Goal: Task Accomplishment & Management: Manage account settings

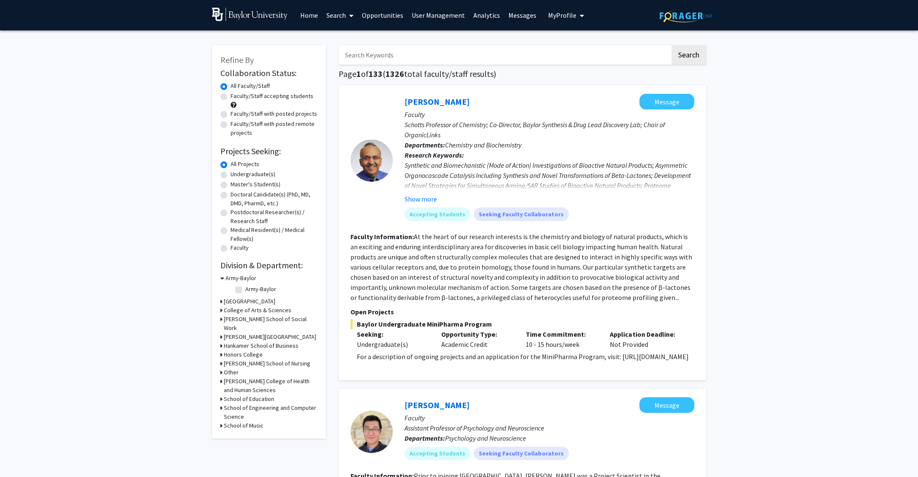
click at [570, 16] on span "My Profile" at bounding box center [562, 15] width 28 height 8
click at [430, 9] on link "User Management" at bounding box center [438, 15] width 62 height 30
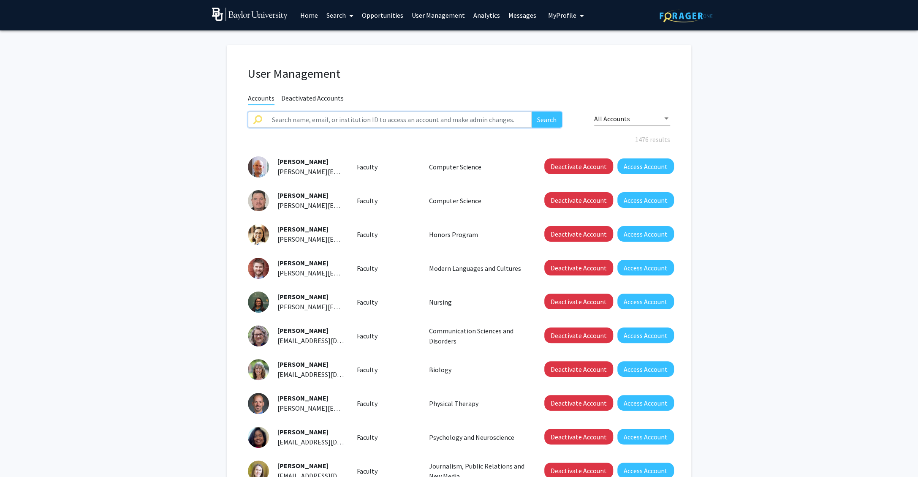
click at [324, 114] on input "text" at bounding box center [399, 119] width 265 height 16
type input "dwayne"
click at [532, 111] on button "Search" at bounding box center [547, 119] width 30 height 16
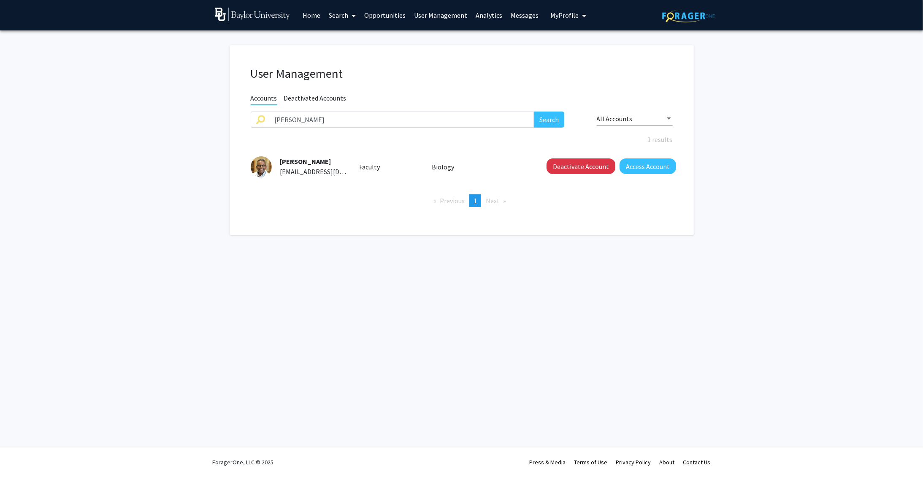
click at [155, 161] on fg-user-management "User Management Accounts Deactivated Accounts dwayne Search All Accounts 1 resu…" at bounding box center [461, 141] width 923 height 223
click at [310, 160] on span "[PERSON_NAME]" at bounding box center [305, 161] width 51 height 8
click at [567, 16] on span "My Profile" at bounding box center [565, 15] width 28 height 8
click at [566, 16] on span "My Profile" at bounding box center [565, 15] width 28 height 8
click at [436, 19] on link "User Management" at bounding box center [441, 15] width 62 height 30
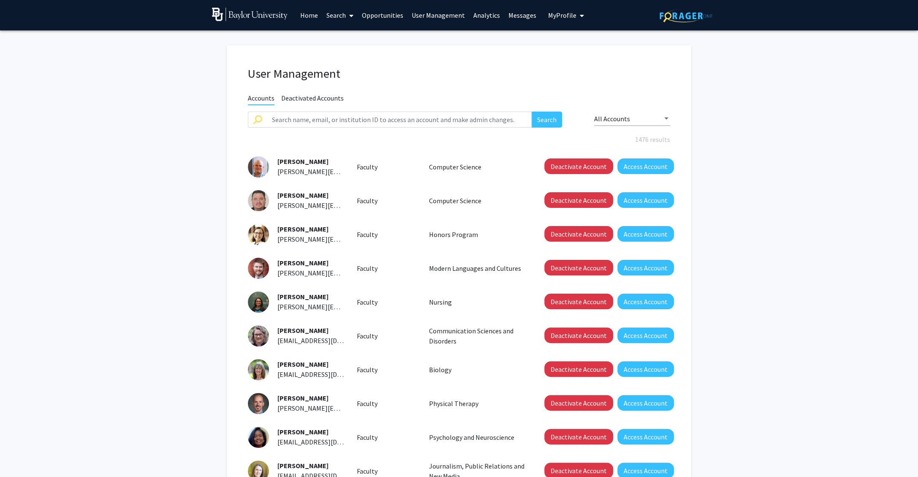
click at [623, 114] on div "All Accounts" at bounding box center [632, 115] width 76 height 19
click at [624, 155] on span "Unclaimed Accounts" at bounding box center [632, 159] width 76 height 20
click at [616, 119] on span "Unclaimed Accounts" at bounding box center [623, 118] width 59 height 8
click at [613, 98] on span "Claimed Accounts" at bounding box center [632, 98] width 76 height 20
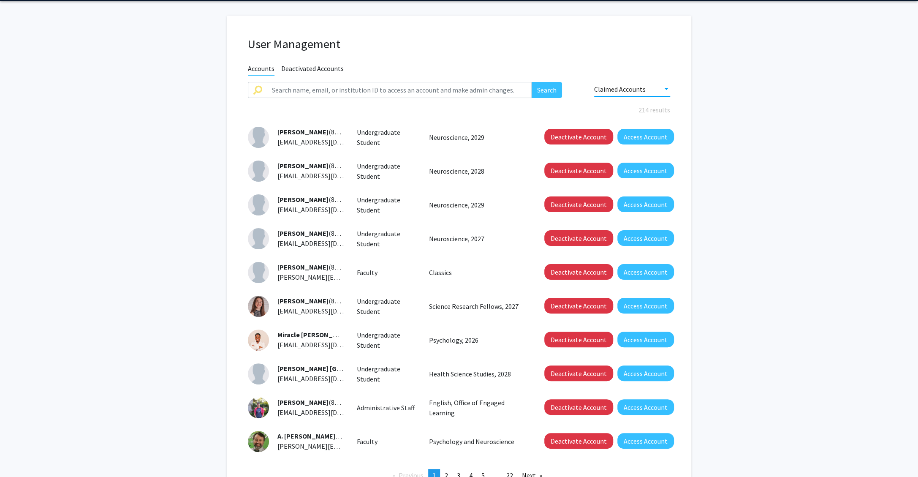
scroll to position [60, 0]
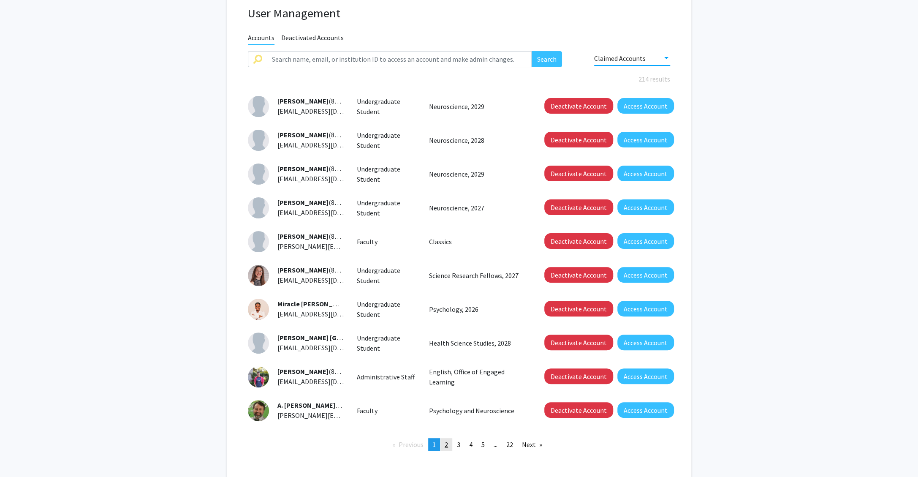
click at [446, 441] on span "2" at bounding box center [446, 444] width 3 height 8
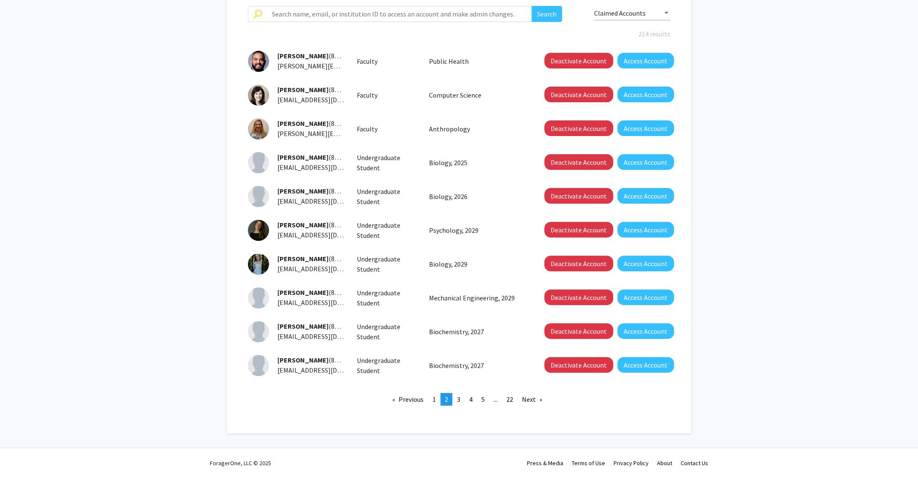
scroll to position [102, 0]
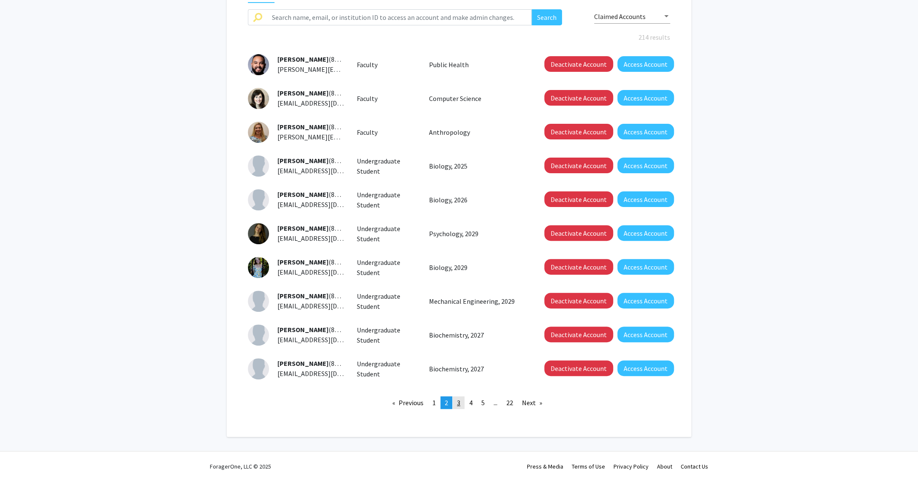
click at [457, 399] on span "3" at bounding box center [458, 402] width 3 height 8
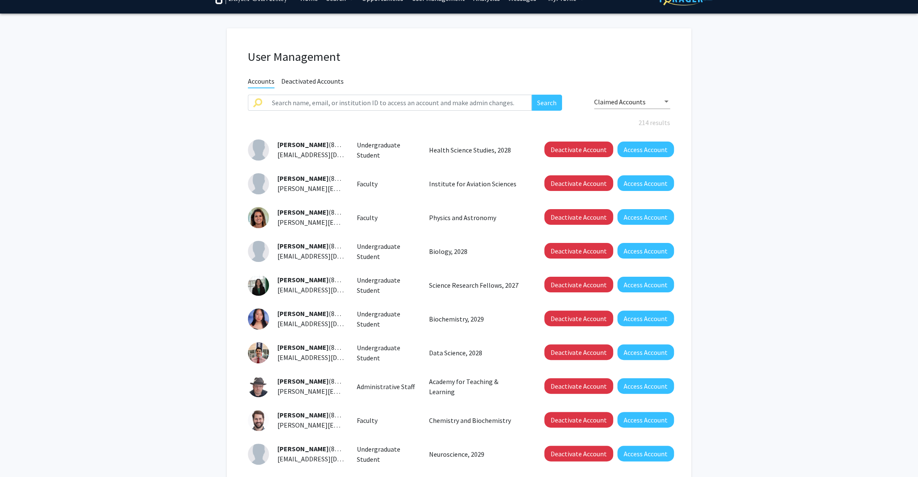
scroll to position [106, 0]
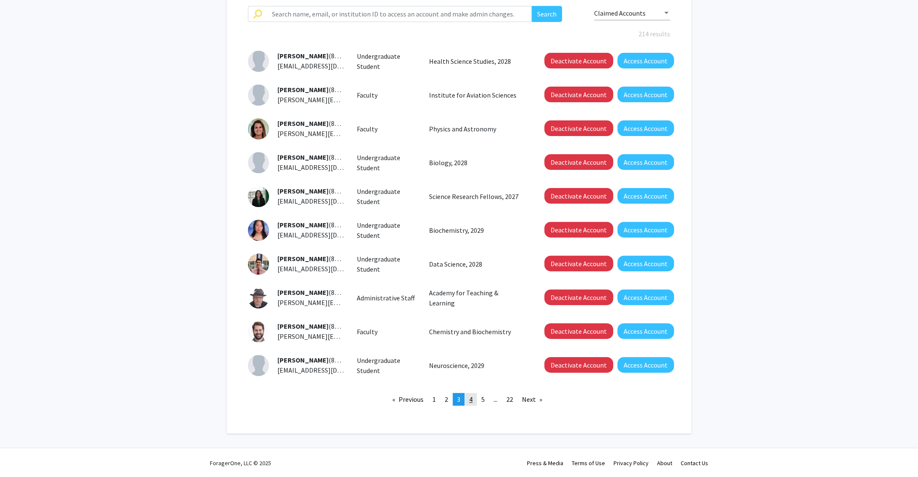
click at [468, 398] on link "page 4" at bounding box center [471, 399] width 12 height 13
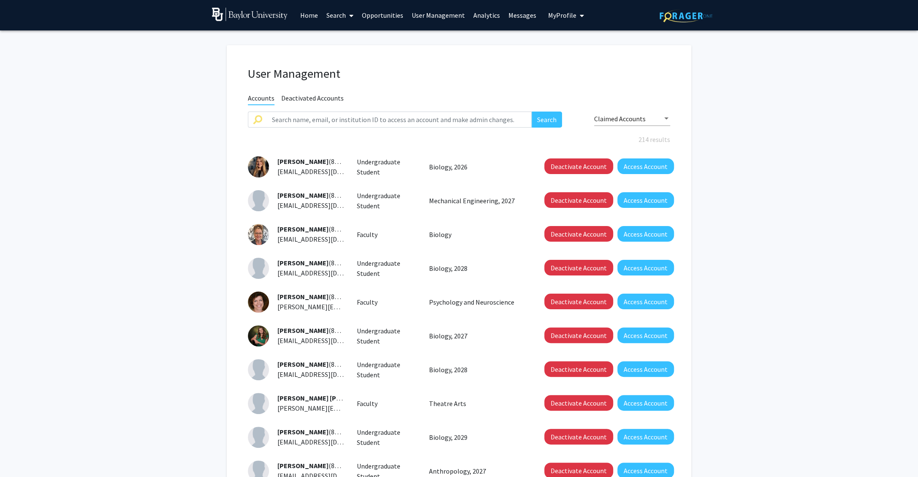
click at [822, 141] on fg-user-management "User Management Accounts Deactivated Accounts Search Claimed Accounts 214 resul…" at bounding box center [459, 293] width 918 height 527
click at [750, 143] on fg-user-management "User Management Accounts Deactivated Accounts Search Claimed Accounts 214 resul…" at bounding box center [459, 293] width 918 height 527
click at [812, 134] on fg-user-management "User Management Accounts Deactivated Accounts Search Claimed Accounts 214 resul…" at bounding box center [459, 293] width 918 height 527
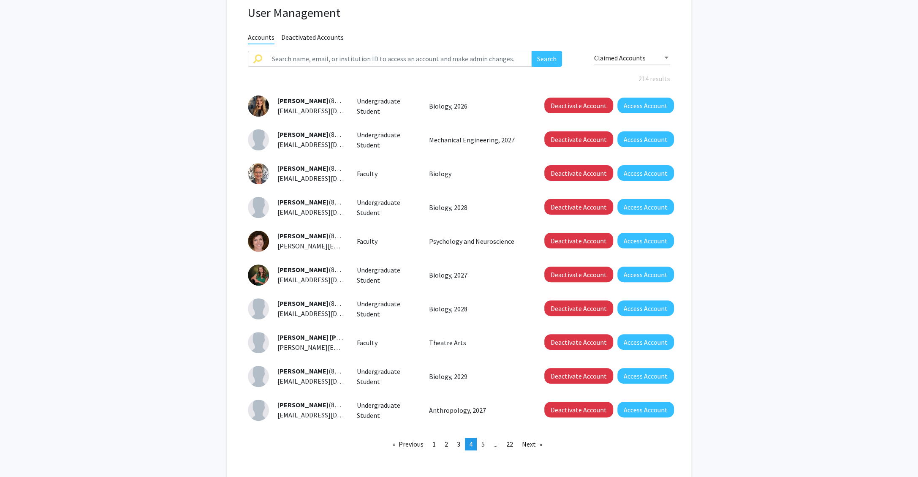
scroll to position [58, 0]
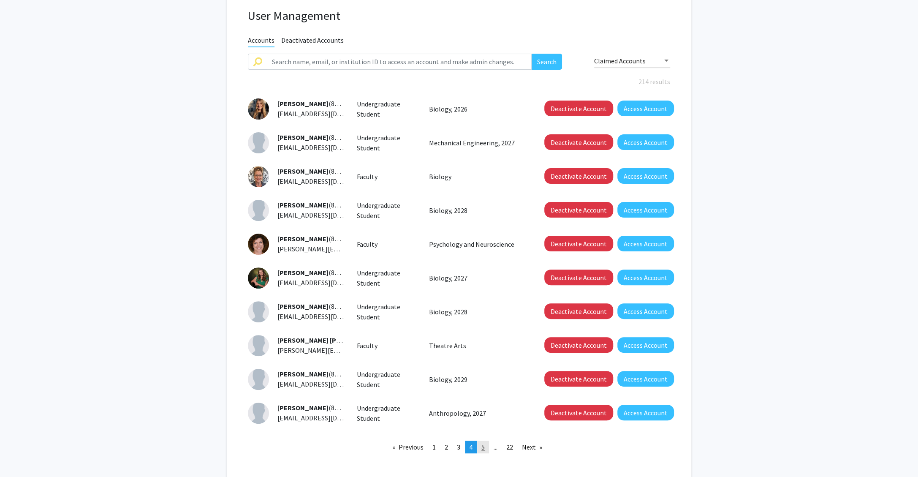
click at [483, 445] on span "5" at bounding box center [482, 446] width 3 height 8
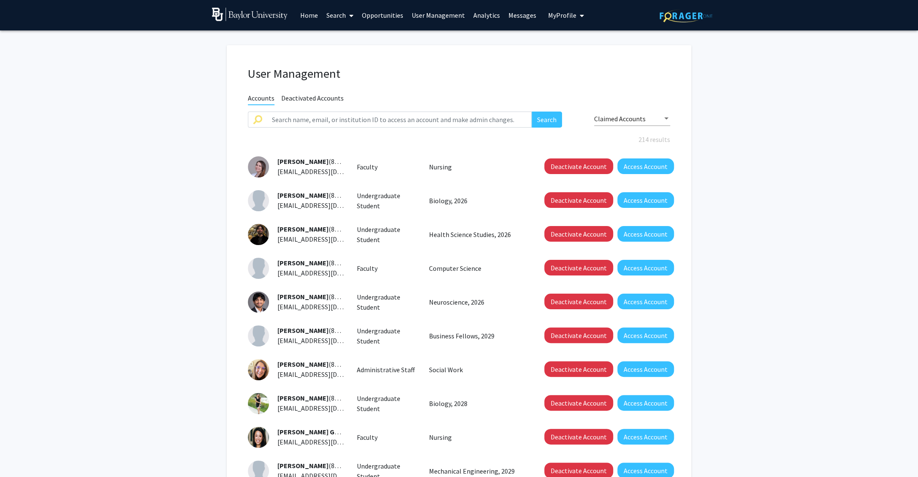
scroll to position [74, 0]
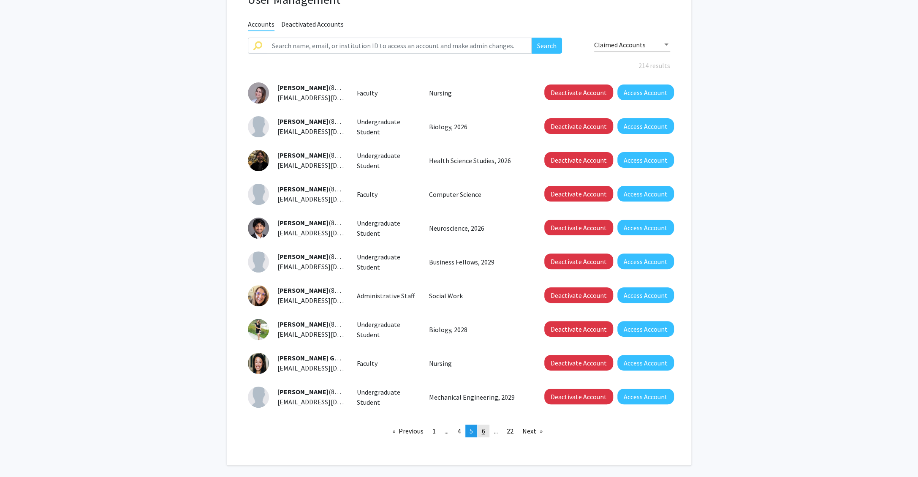
click at [487, 429] on link "page 6" at bounding box center [483, 430] width 12 height 13
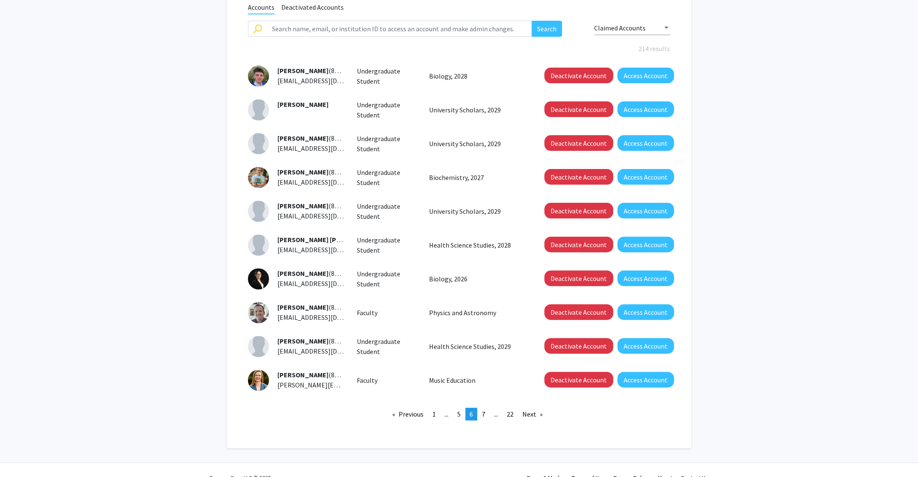
scroll to position [106, 0]
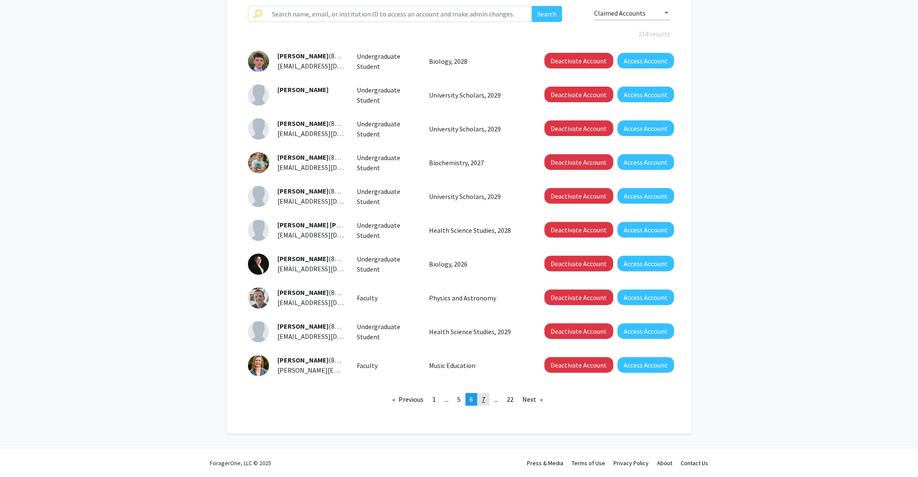
click at [481, 399] on link "page 7" at bounding box center [483, 399] width 12 height 13
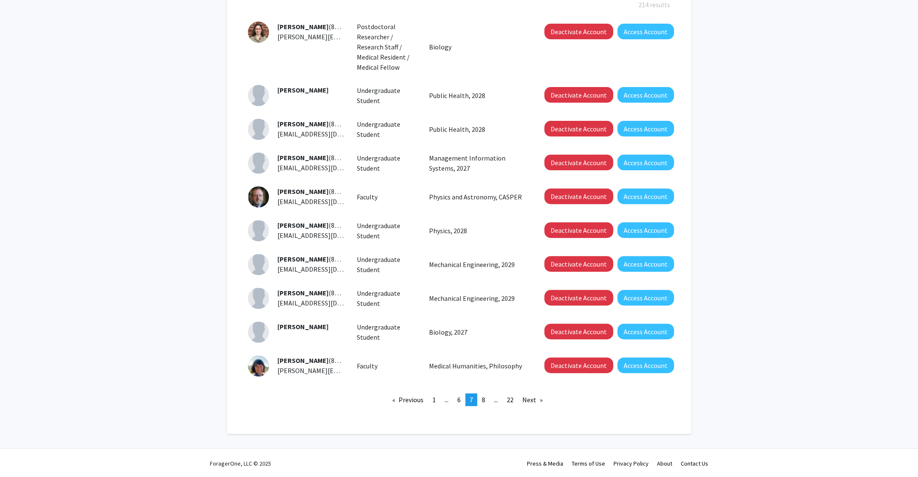
scroll to position [131, 0]
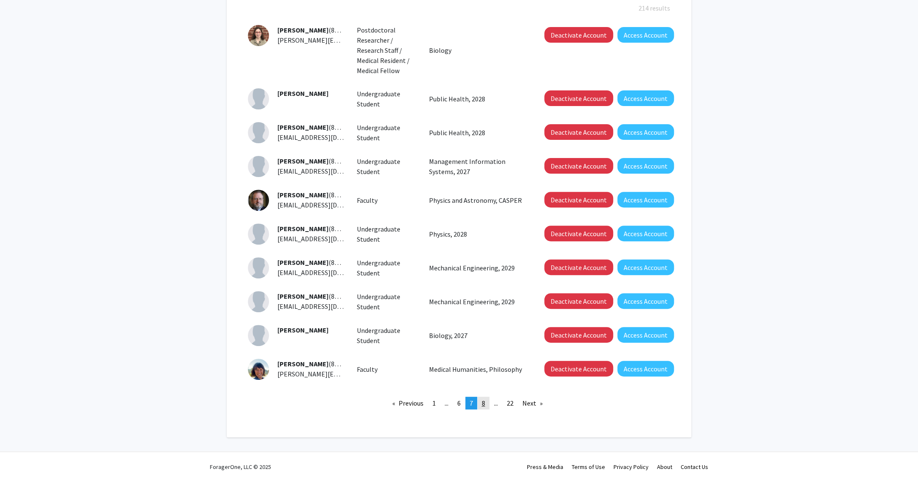
click at [482, 399] on span "8" at bounding box center [483, 403] width 3 height 8
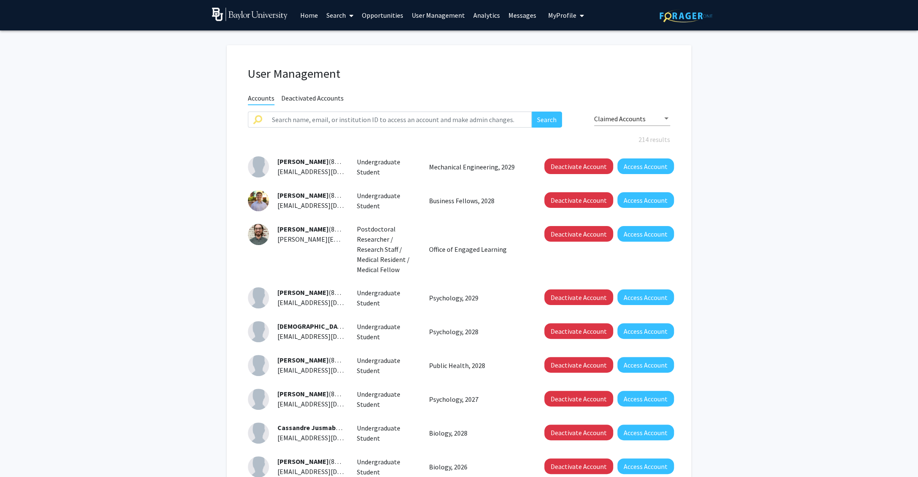
scroll to position [120, 0]
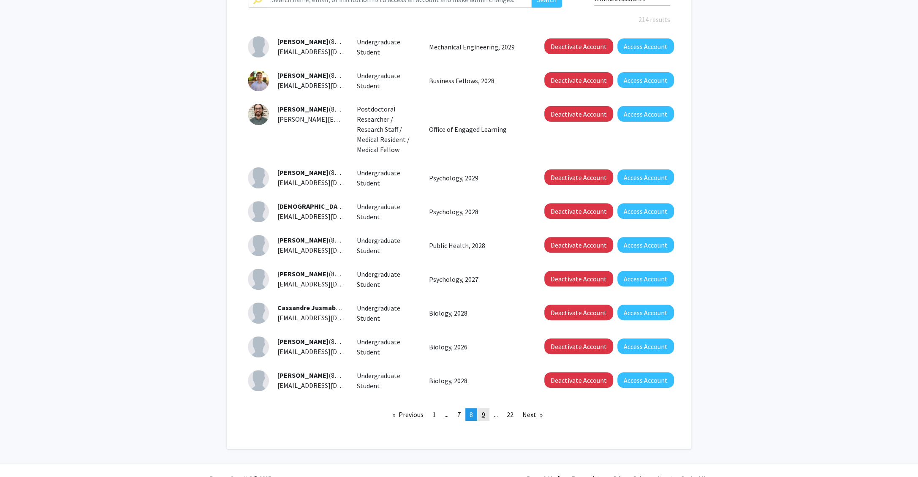
click at [479, 411] on link "page 9" at bounding box center [483, 414] width 12 height 13
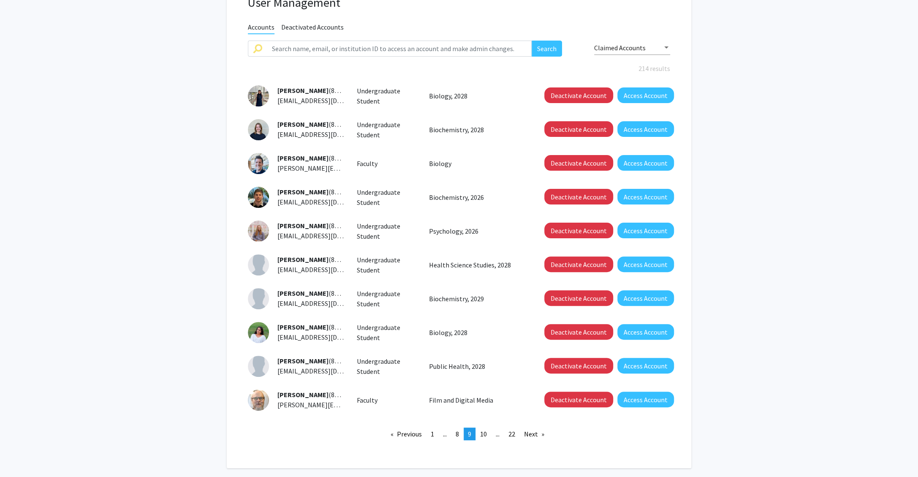
scroll to position [81, 0]
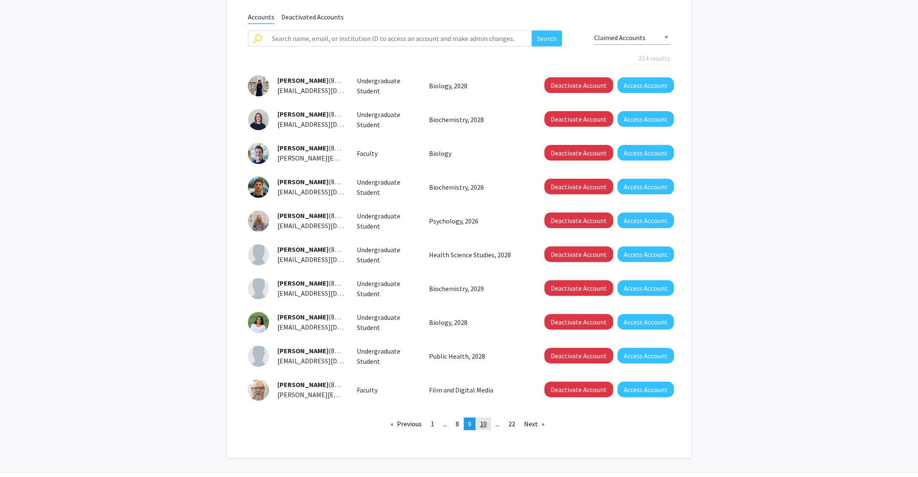
click at [487, 424] on link "page 10" at bounding box center [483, 423] width 15 height 13
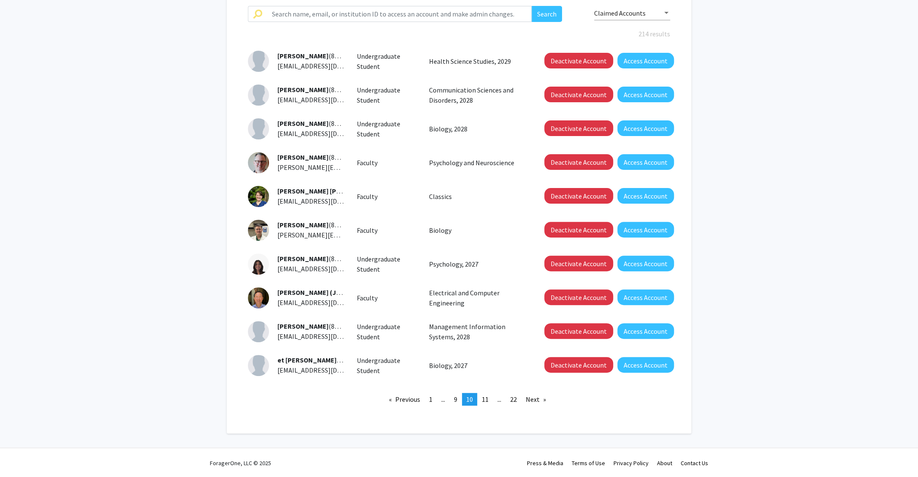
scroll to position [102, 0]
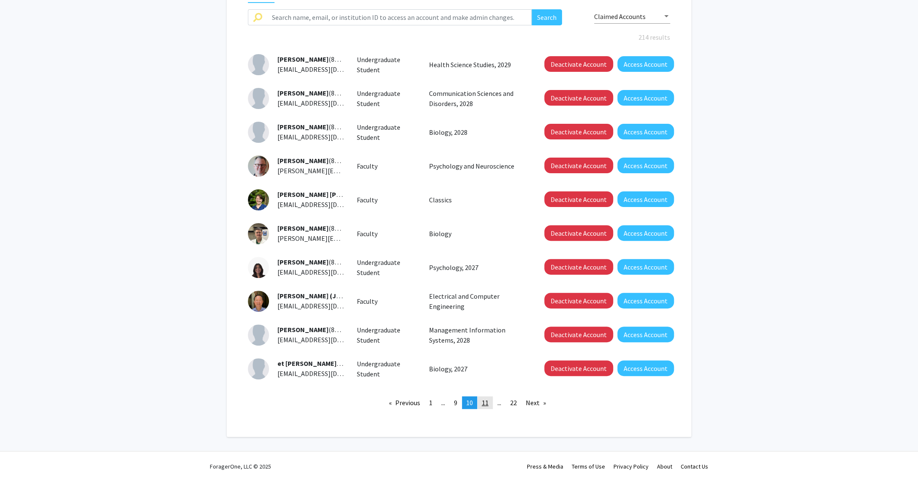
click at [487, 403] on span "11" at bounding box center [485, 402] width 7 height 8
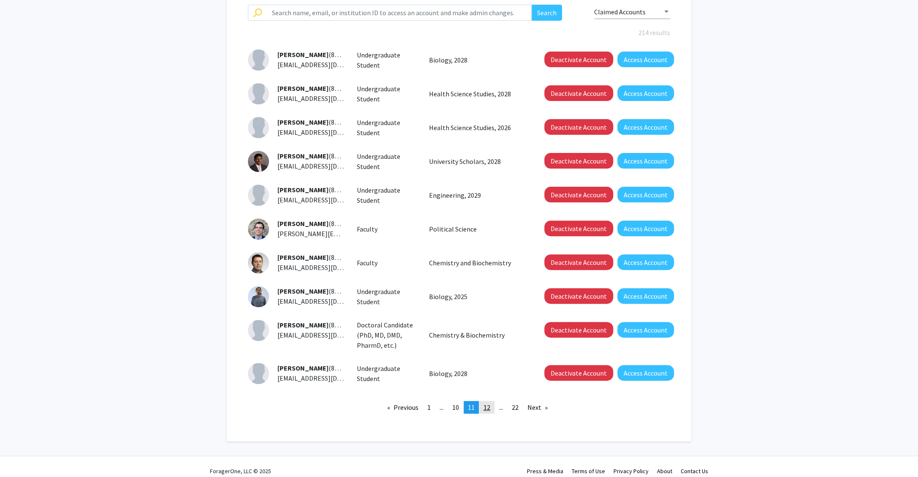
scroll to position [106, 0]
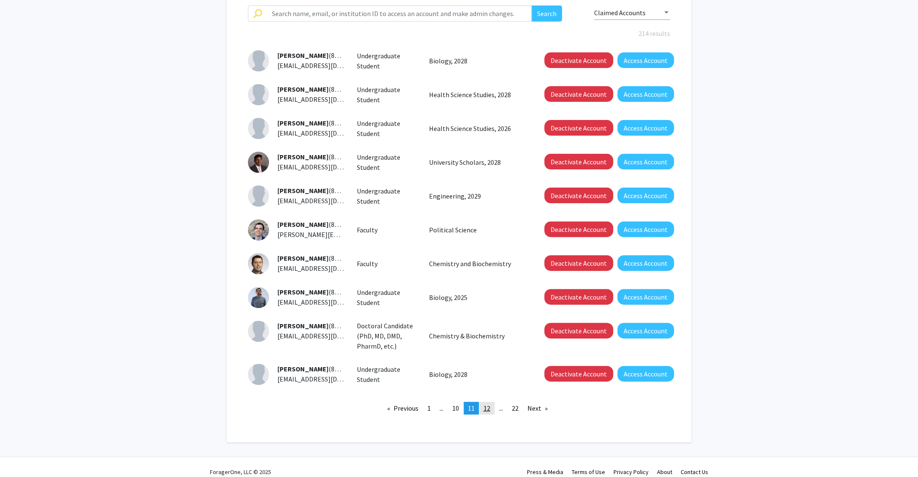
click at [493, 408] on link "page 12" at bounding box center [486, 407] width 15 height 13
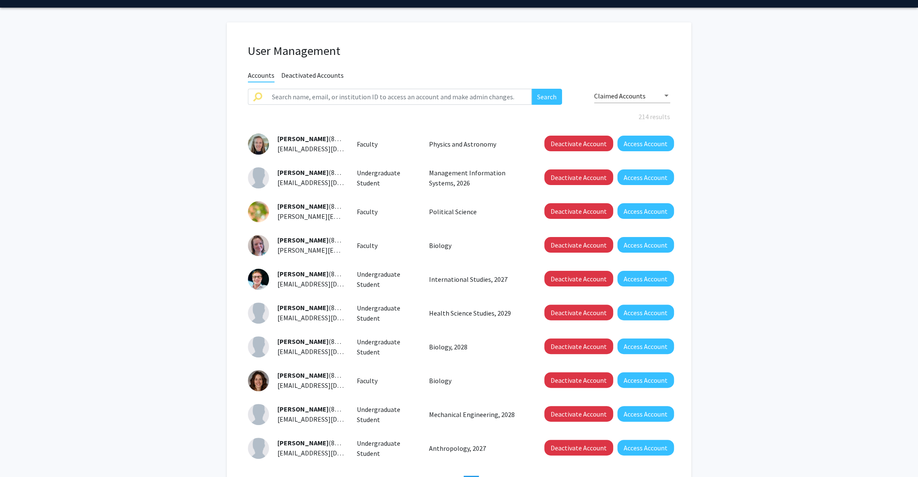
scroll to position [98, 0]
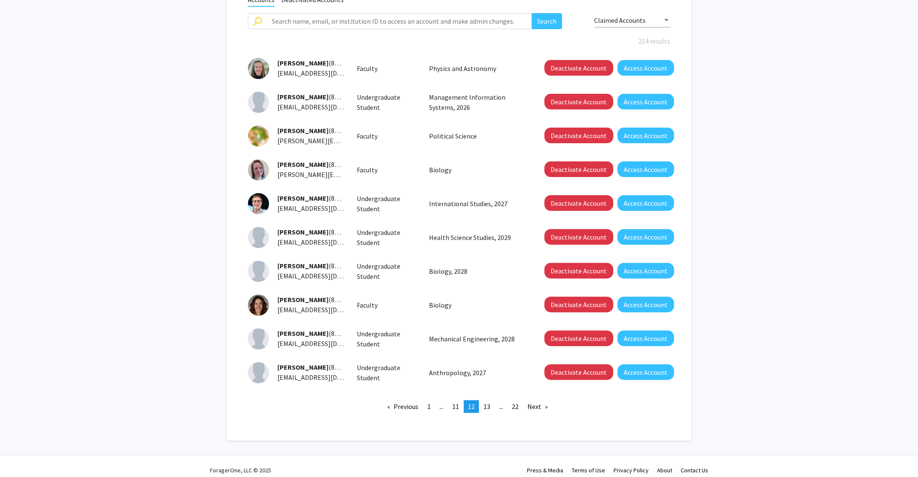
click at [478, 407] on li "You're on page 12" at bounding box center [471, 406] width 15 height 13
click at [490, 404] on link "page 13" at bounding box center [486, 406] width 15 height 13
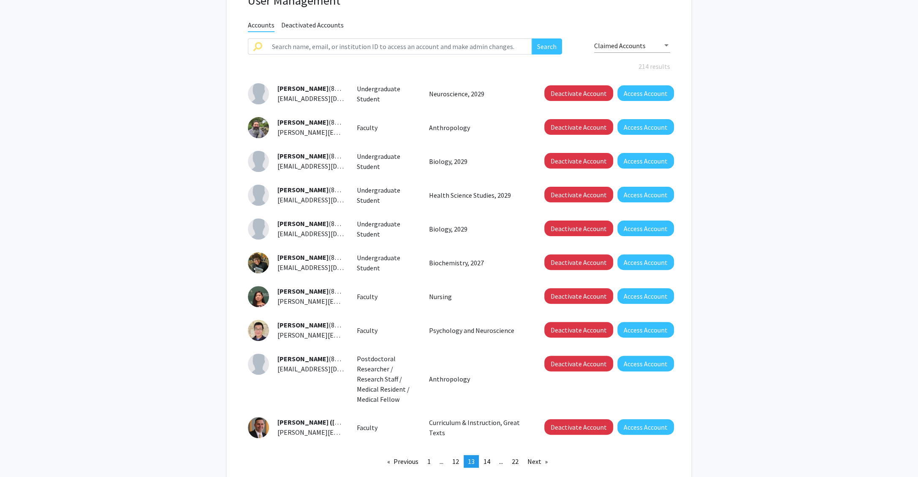
scroll to position [85, 0]
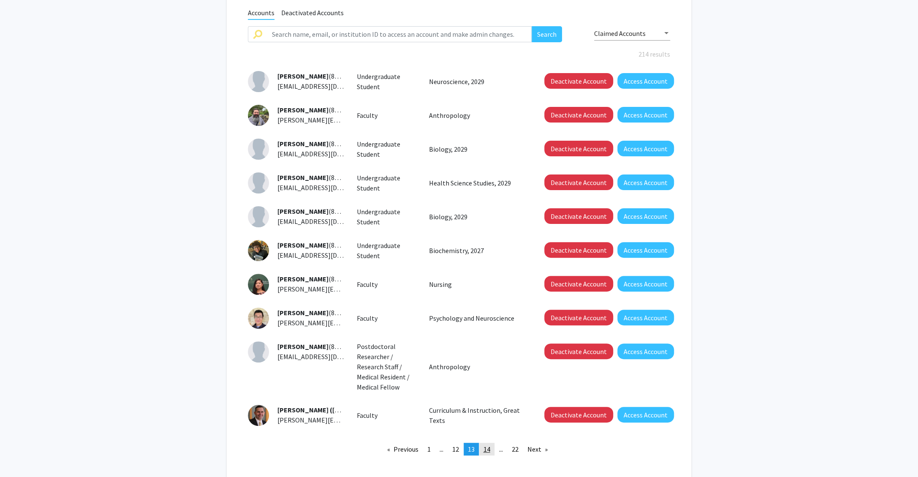
click at [490, 447] on span "14" at bounding box center [486, 449] width 7 height 8
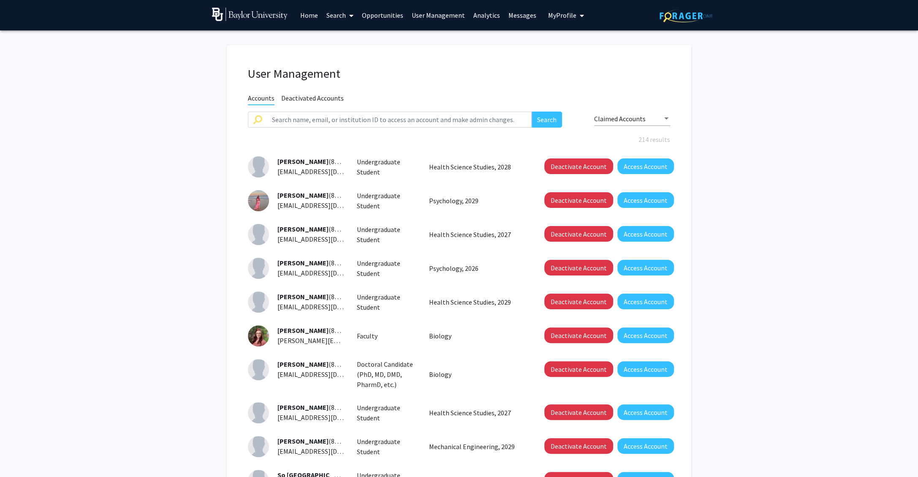
scroll to position [114, 0]
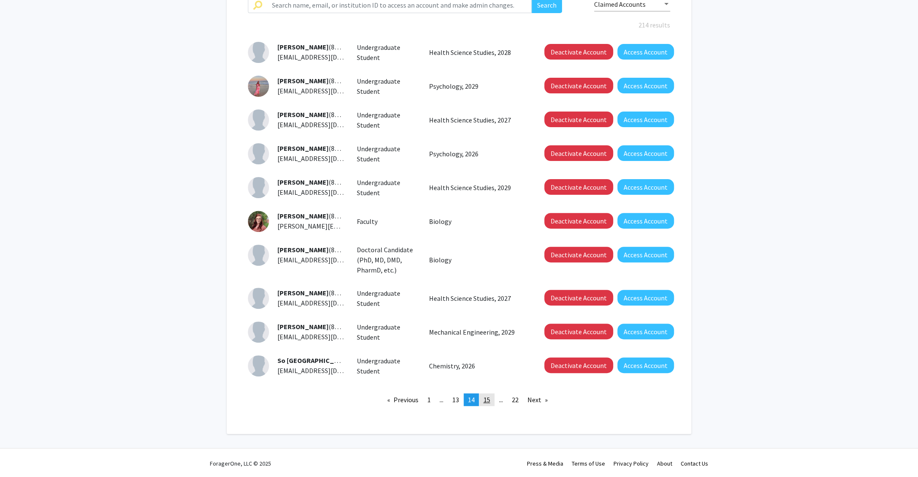
click at [482, 397] on link "page 15" at bounding box center [486, 399] width 15 height 13
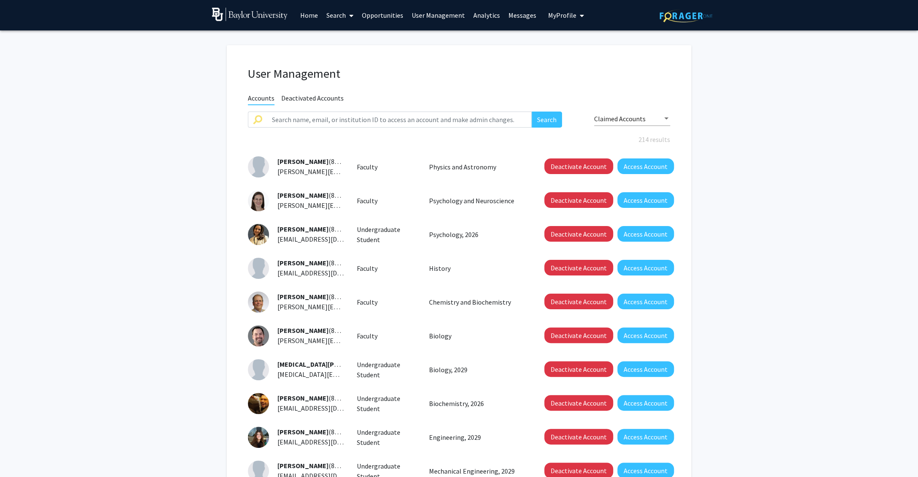
scroll to position [79, 0]
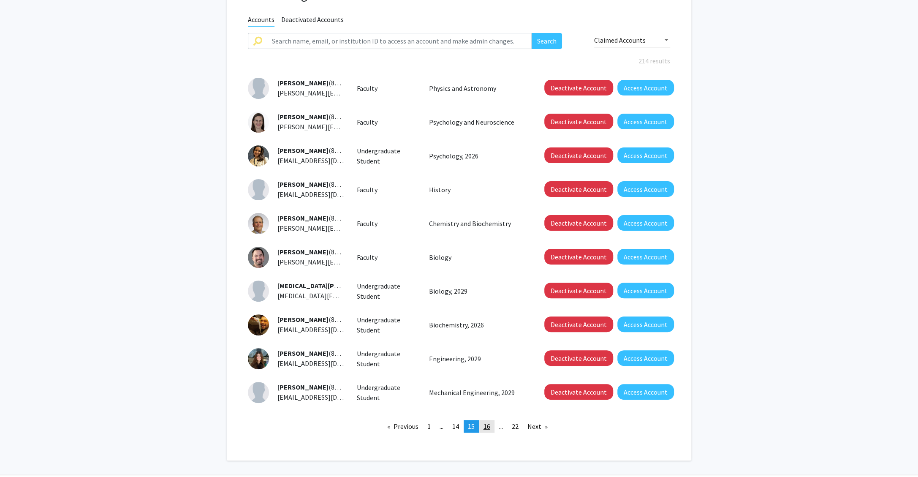
click at [486, 424] on span "16" at bounding box center [486, 426] width 7 height 8
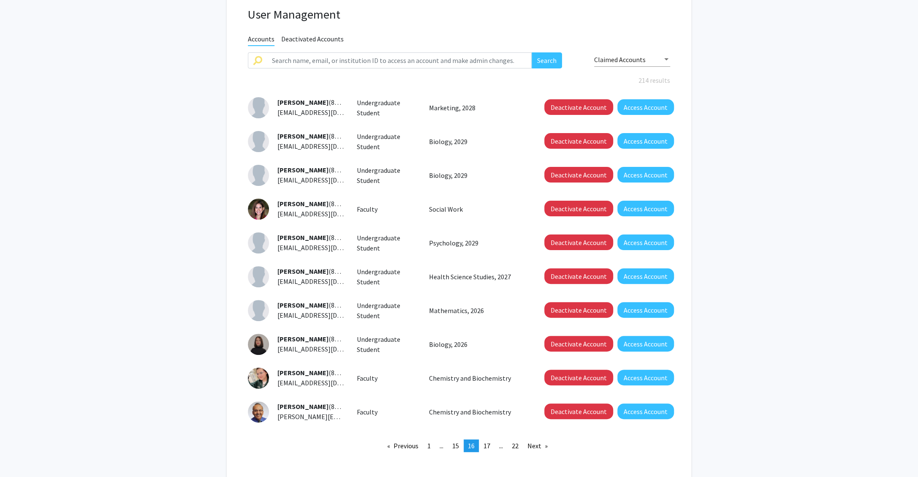
scroll to position [76, 0]
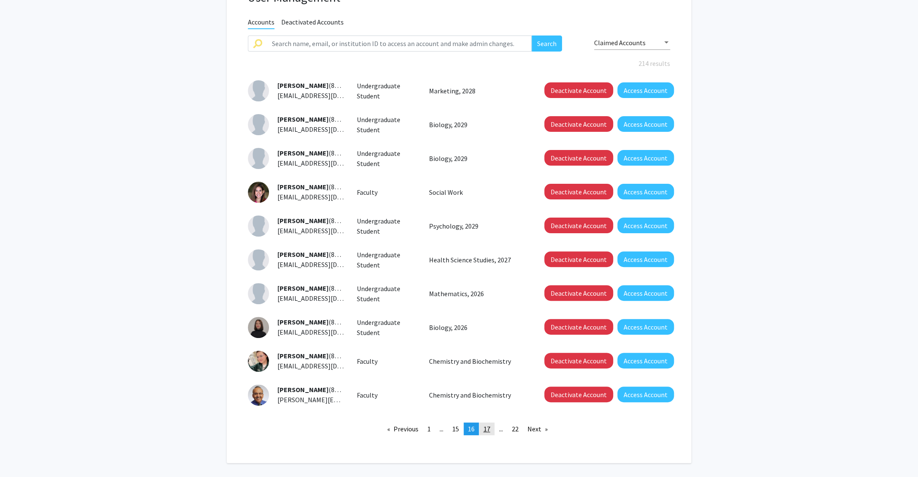
click at [488, 426] on span "17" at bounding box center [486, 428] width 7 height 8
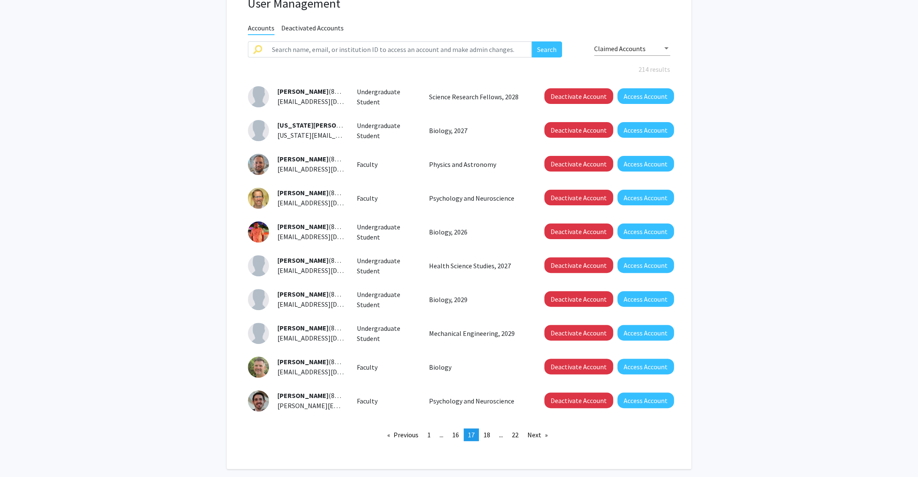
scroll to position [106, 0]
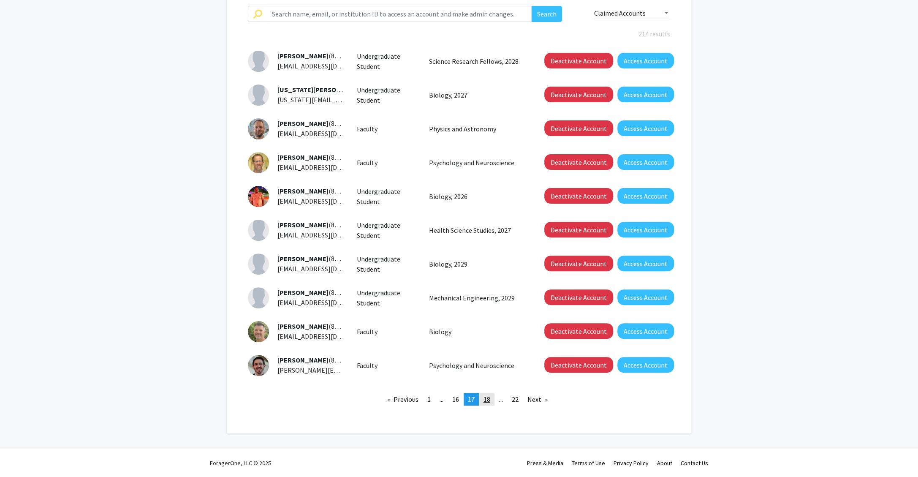
click at [486, 399] on span "18" at bounding box center [486, 399] width 7 height 8
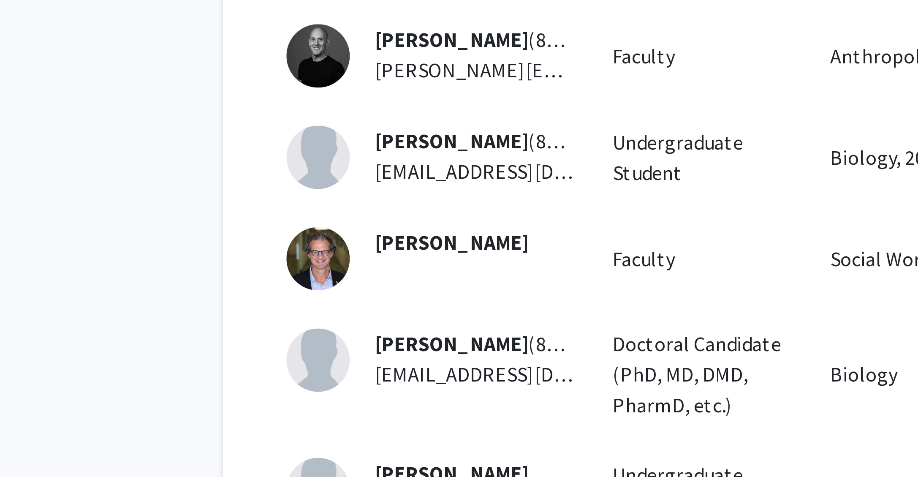
scroll to position [108, 0]
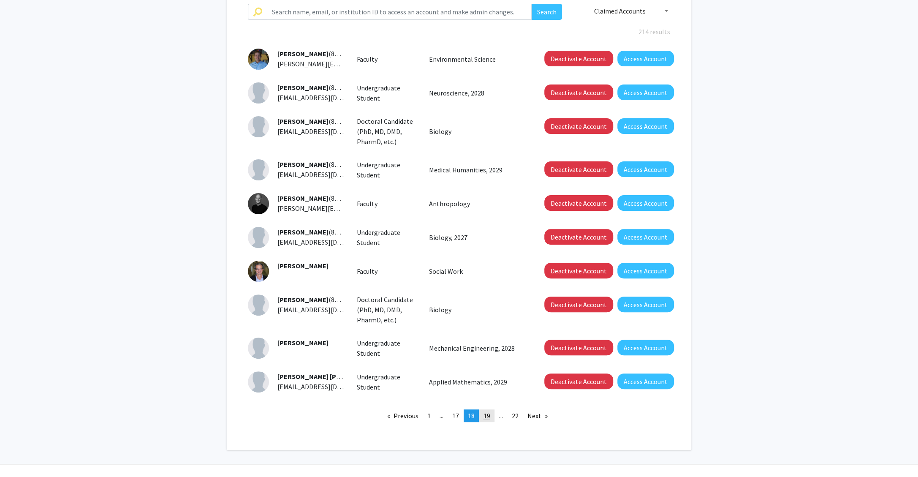
click at [488, 418] on link "page 19" at bounding box center [486, 415] width 15 height 13
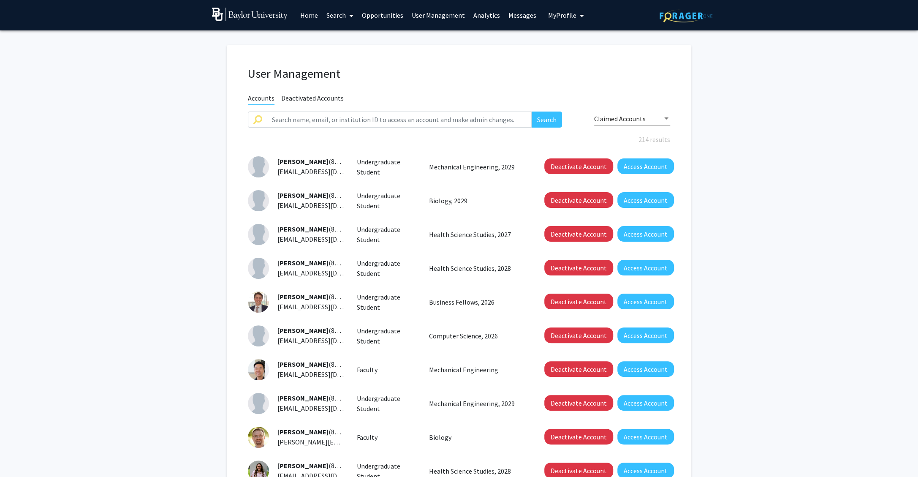
scroll to position [73, 0]
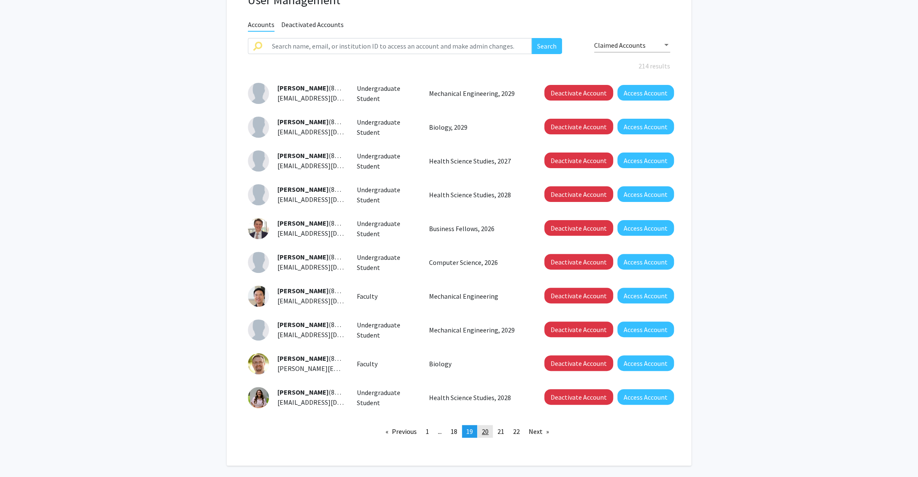
click at [482, 429] on link "page 20" at bounding box center [484, 431] width 15 height 13
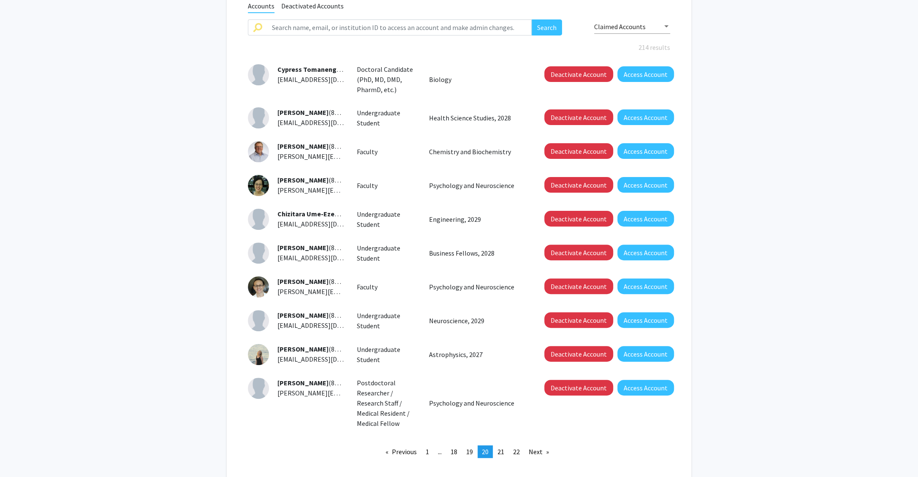
scroll to position [87, 0]
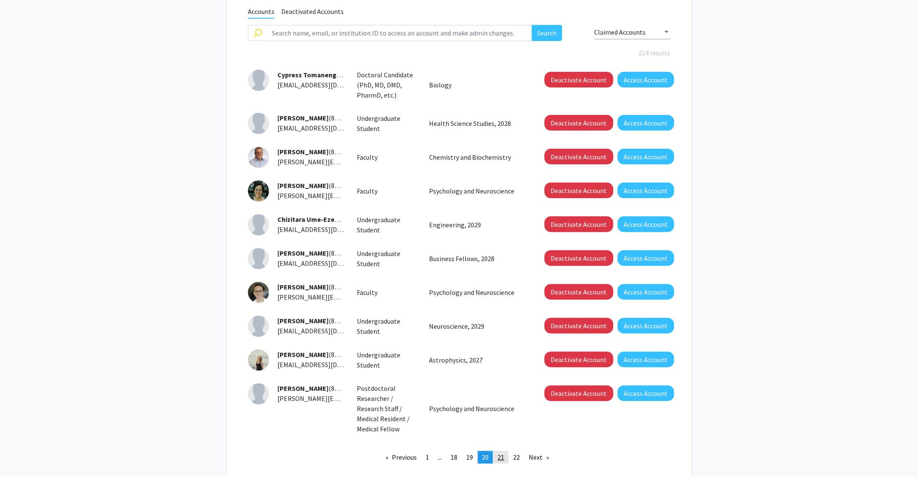
click at [497, 454] on link "page 21" at bounding box center [500, 456] width 15 height 13
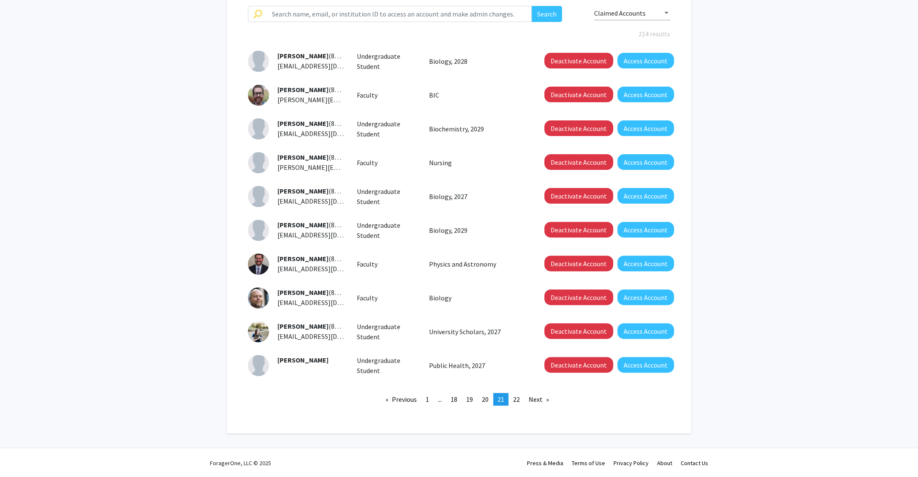
scroll to position [102, 0]
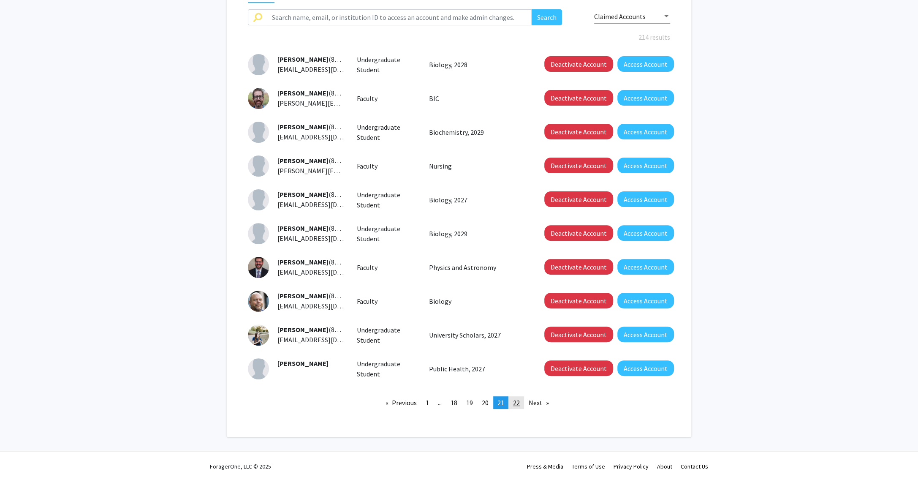
click at [517, 401] on span "22" at bounding box center [516, 402] width 7 height 8
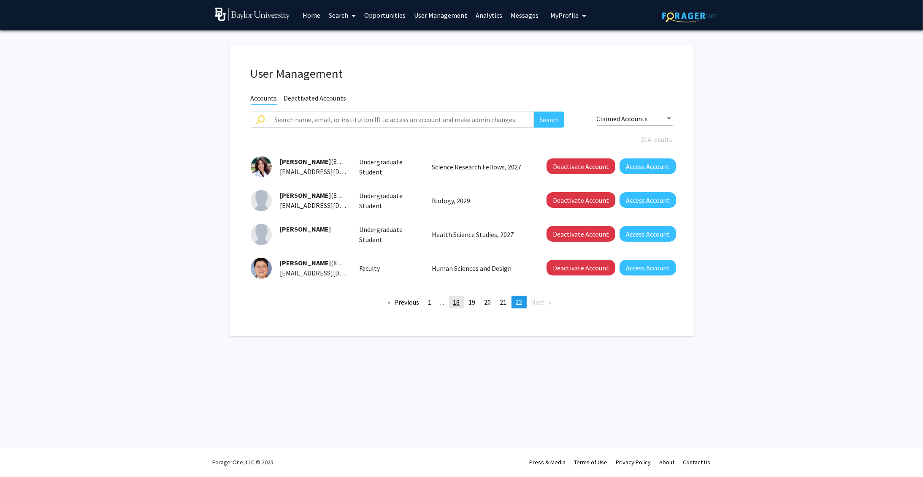
click at [459, 302] on span "18" at bounding box center [456, 302] width 7 height 8
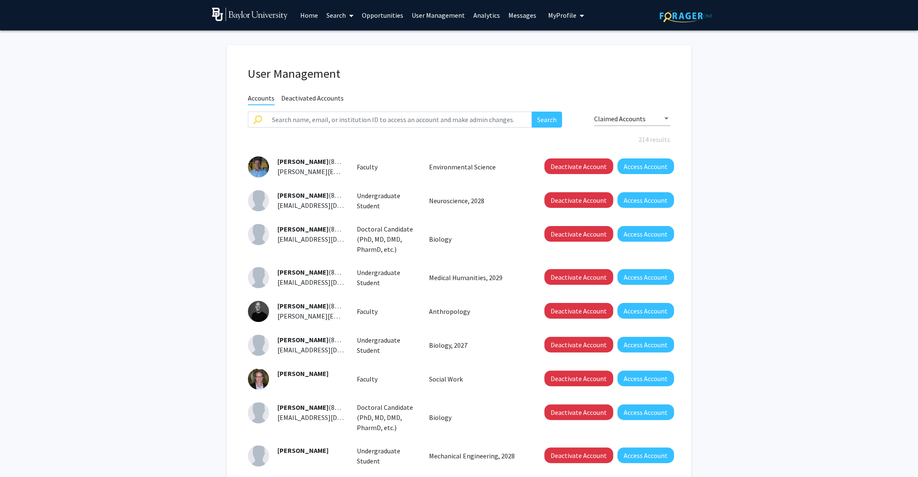
scroll to position [124, 0]
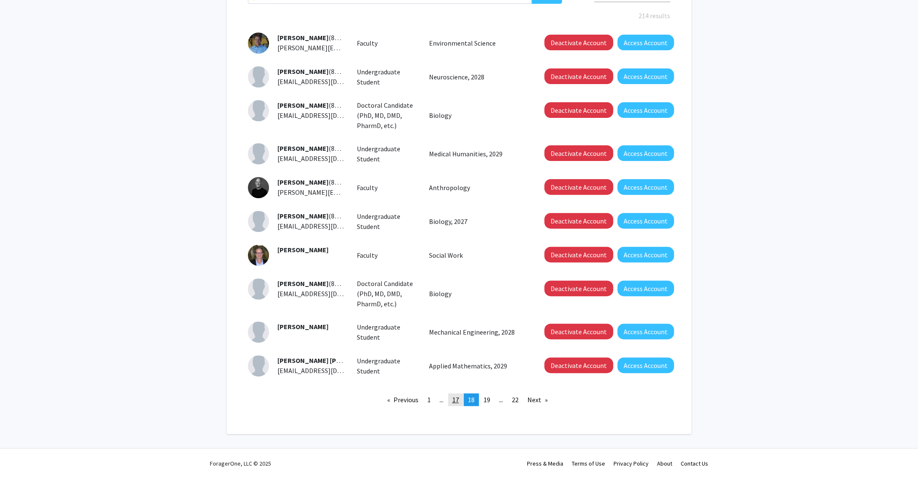
click at [462, 403] on link "page 17" at bounding box center [455, 399] width 15 height 13
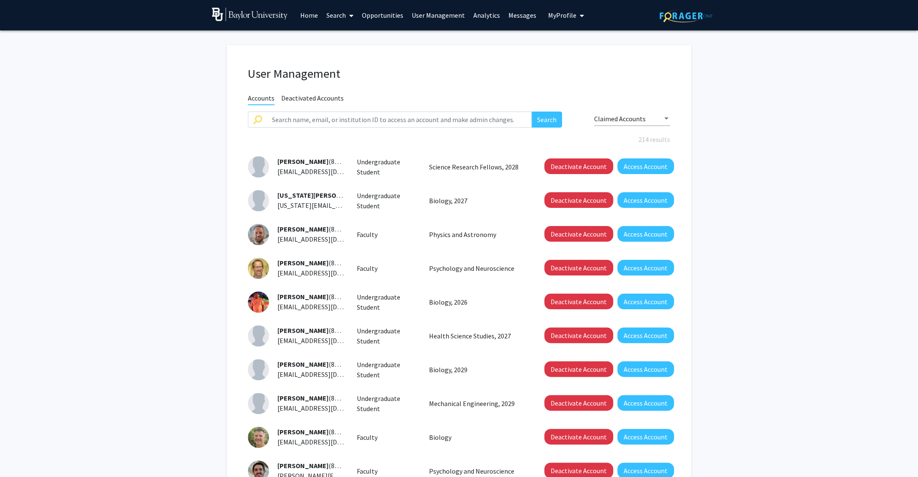
scroll to position [106, 0]
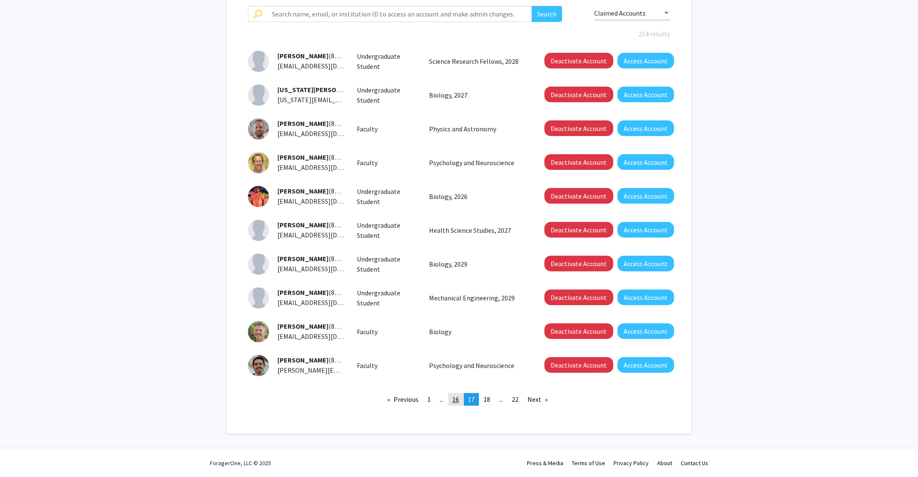
click at [459, 400] on link "page 16" at bounding box center [455, 399] width 15 height 13
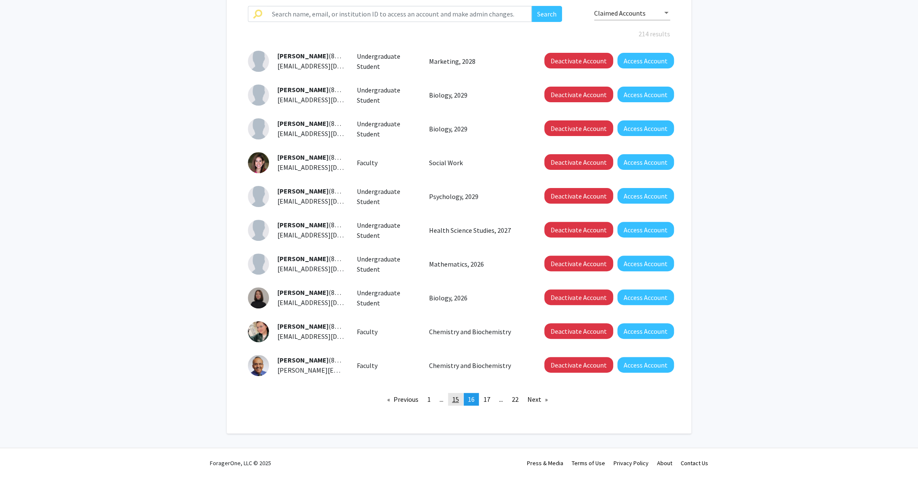
scroll to position [105, 0]
click at [458, 399] on span "15" at bounding box center [455, 399] width 7 height 8
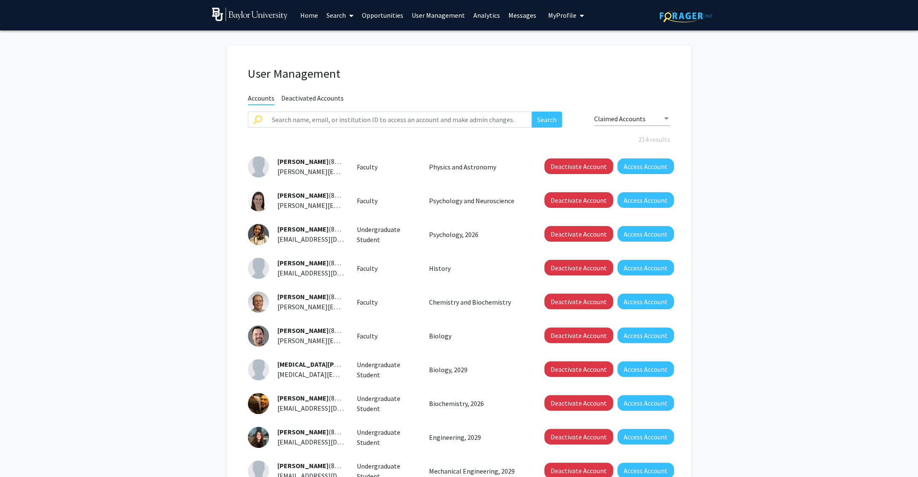
scroll to position [106, 0]
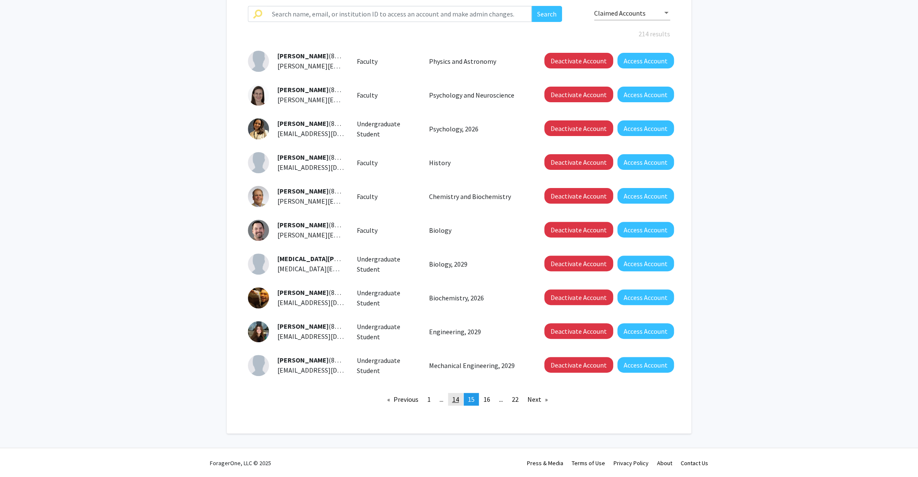
click at [458, 396] on span "14" at bounding box center [455, 399] width 7 height 8
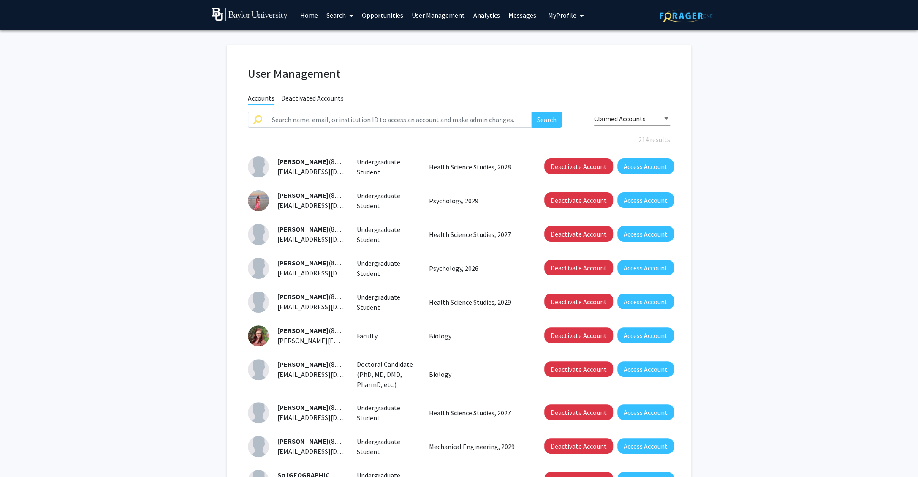
scroll to position [114, 0]
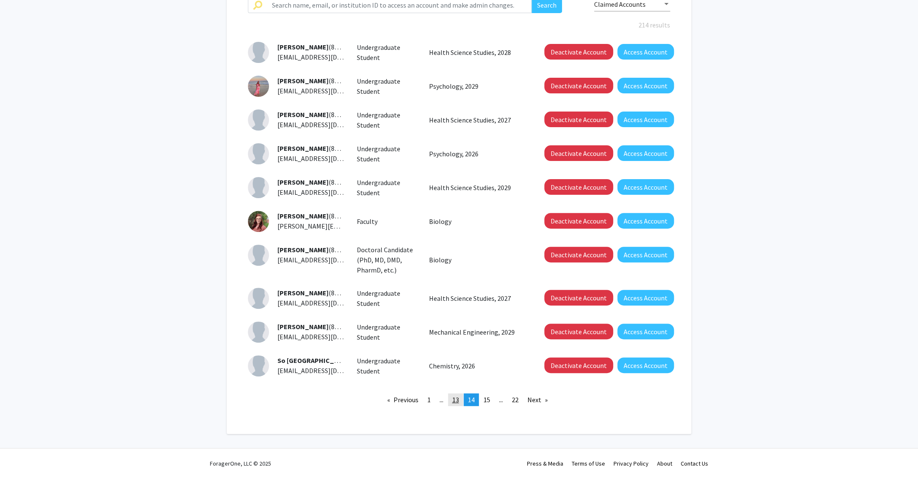
click at [458, 397] on span "13" at bounding box center [455, 399] width 7 height 8
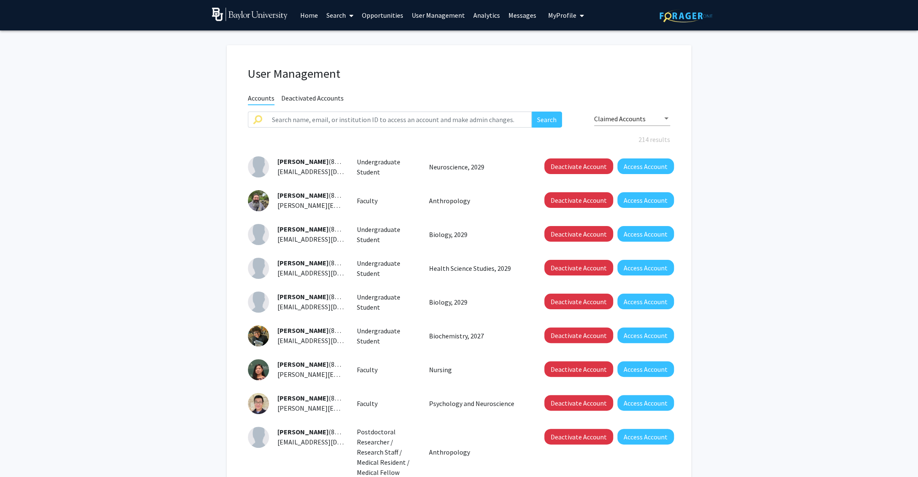
scroll to position [135, 0]
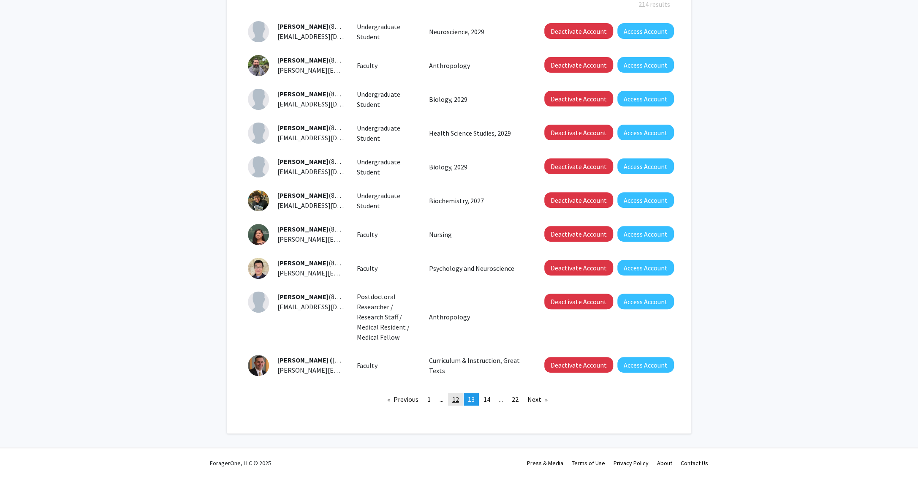
click at [460, 403] on link "page 12" at bounding box center [455, 399] width 15 height 13
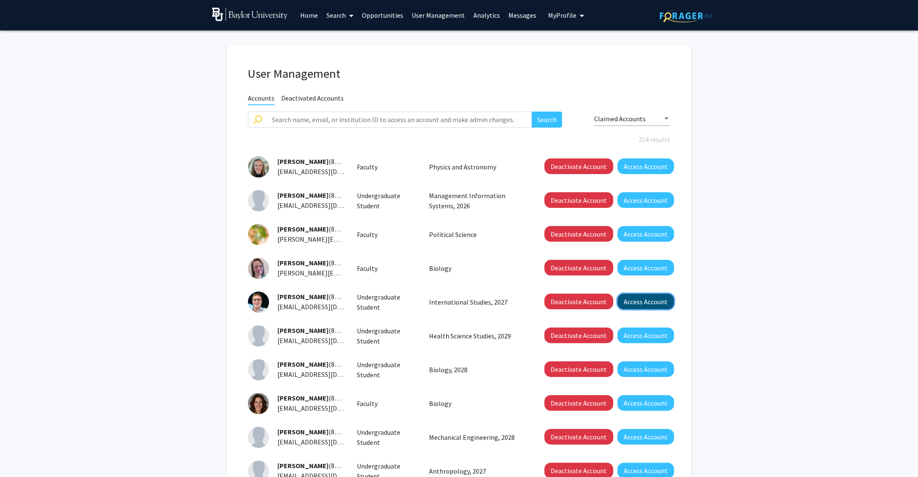
click at [627, 300] on button "Access Account" at bounding box center [645, 301] width 57 height 16
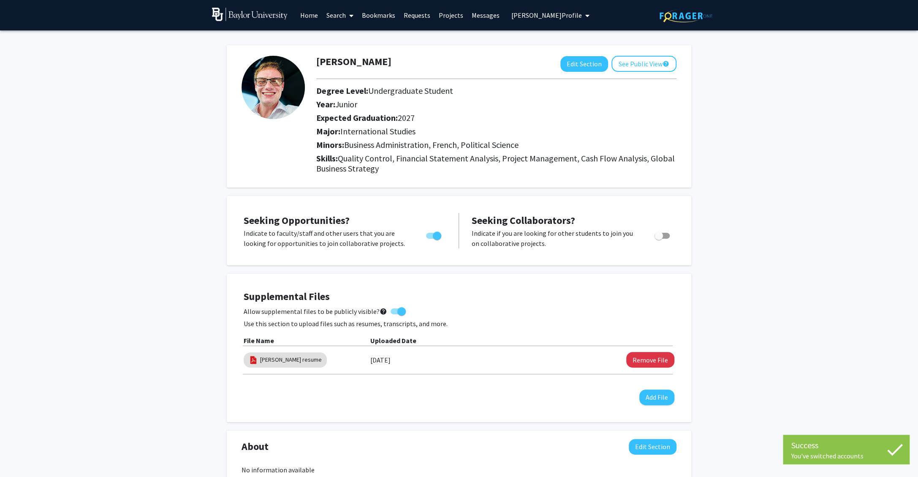
click at [558, 11] on span "Dalton Meeker's Profile" at bounding box center [546, 15] width 71 height 8
click at [561, 75] on span "[PERSON_NAME]" at bounding box center [563, 77] width 51 height 9
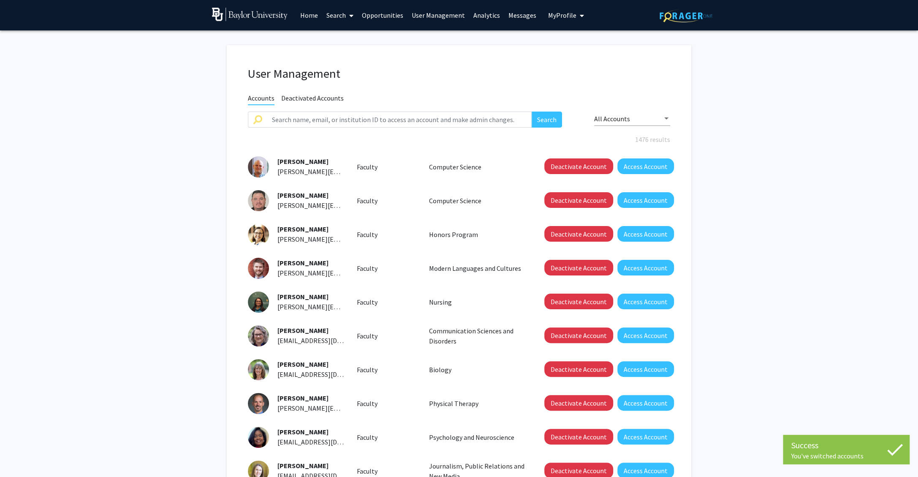
click at [407, 16] on link "User Management" at bounding box center [438, 15] width 62 height 30
click at [421, 19] on link "User Management" at bounding box center [438, 15] width 62 height 30
click at [361, 113] on input "text" at bounding box center [399, 119] width 265 height 16
type input "dwayne"
click at [532, 111] on button "Search" at bounding box center [547, 119] width 30 height 16
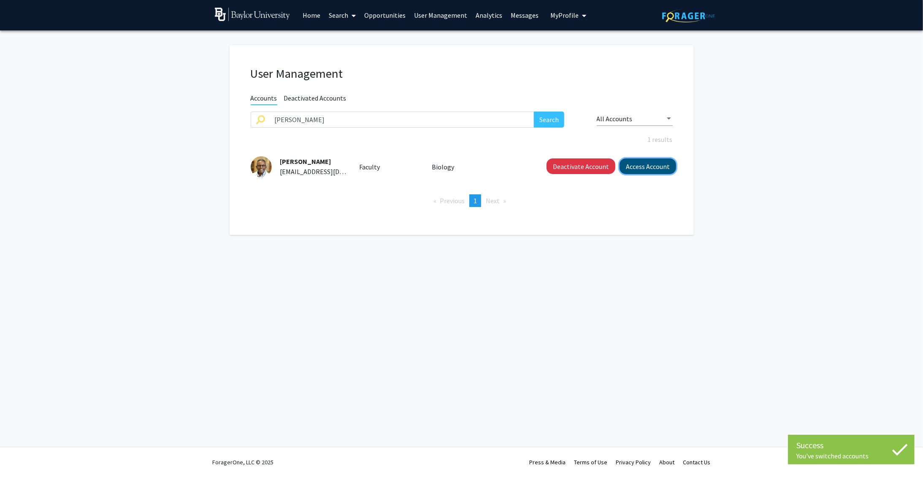
click at [660, 168] on button "Access Account" at bounding box center [648, 166] width 57 height 16
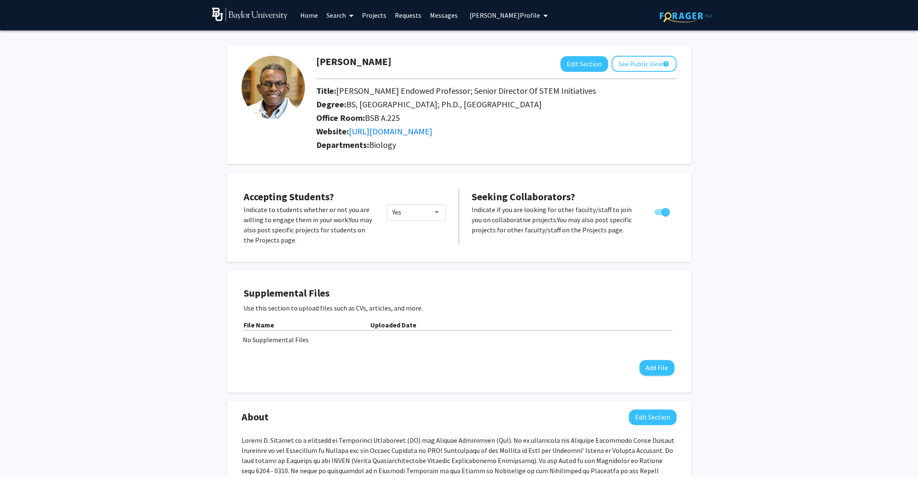
click at [509, 15] on span "Dwayne Simmons's Profile" at bounding box center [504, 15] width 71 height 8
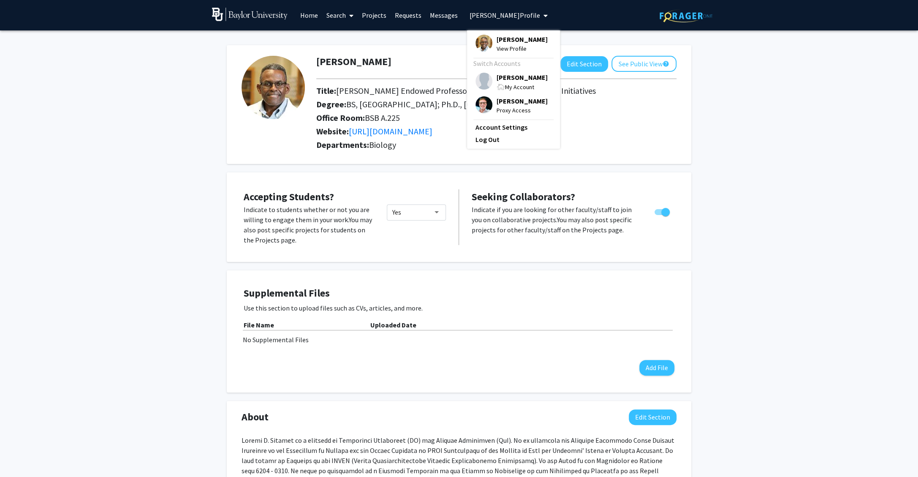
click at [505, 86] on span "My Account" at bounding box center [519, 87] width 29 height 8
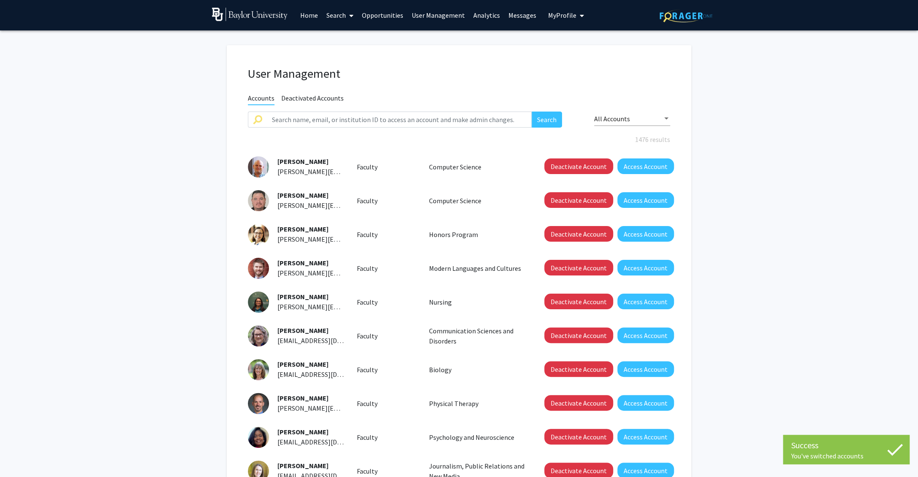
click at [311, 15] on link "Home" at bounding box center [309, 15] width 26 height 30
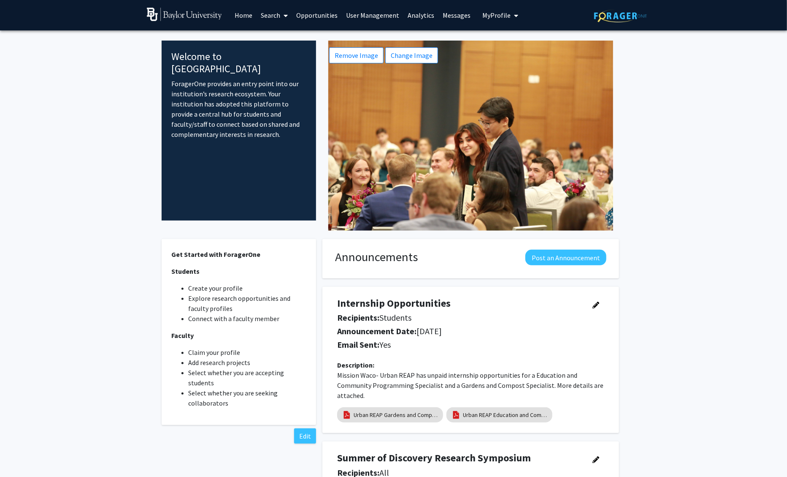
click at [484, 17] on span "My Profile" at bounding box center [497, 15] width 28 height 8
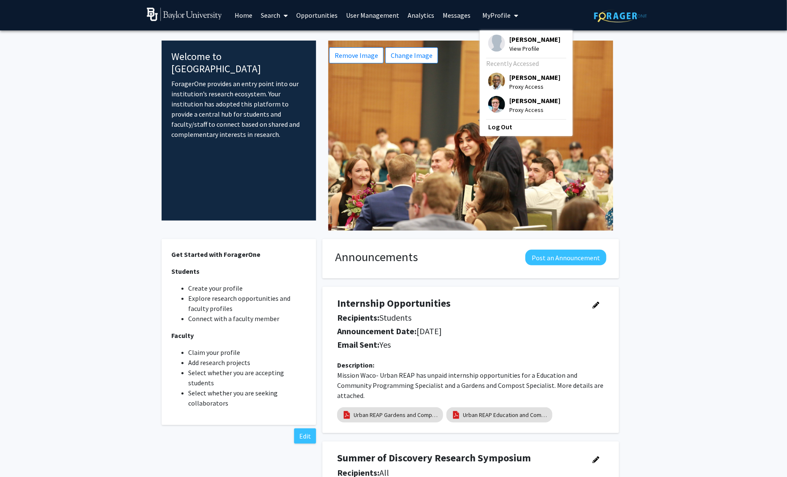
click at [503, 100] on div "Dalton Meeker Proxy Access" at bounding box center [524, 105] width 72 height 19
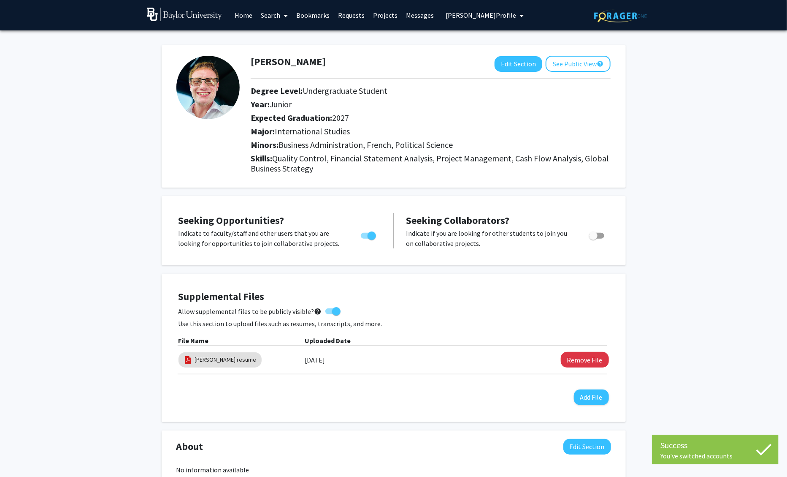
click at [286, 13] on icon at bounding box center [286, 15] width 4 height 7
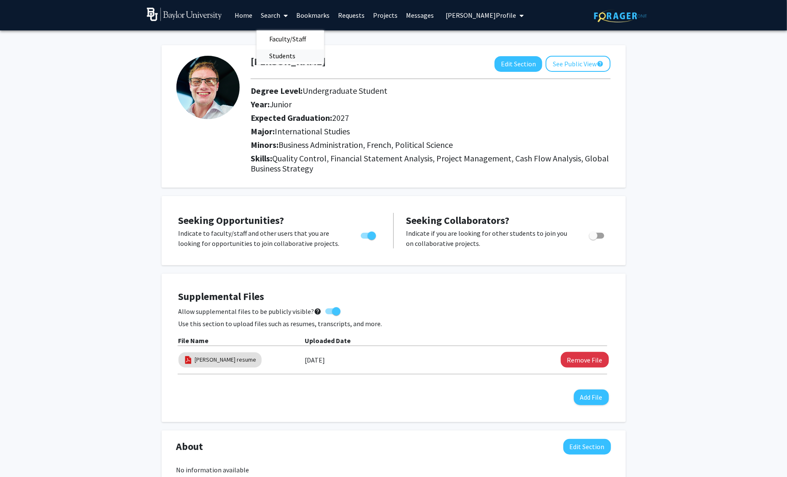
click at [287, 50] on span "Students" at bounding box center [283, 55] width 52 height 17
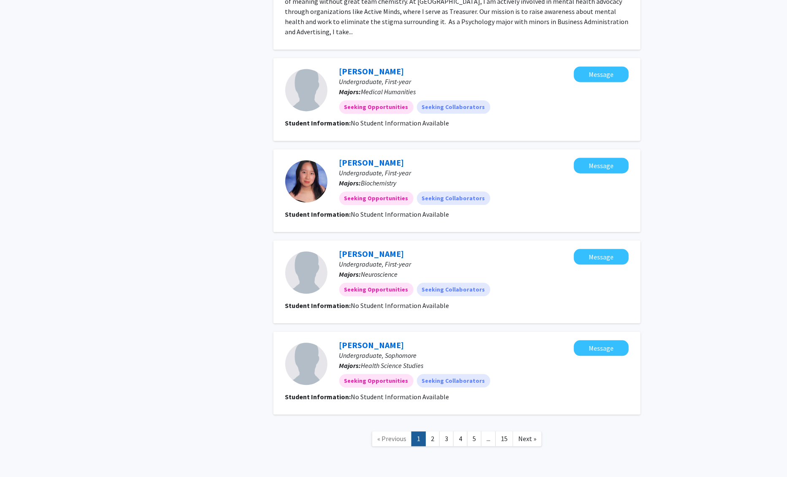
scroll to position [906, 0]
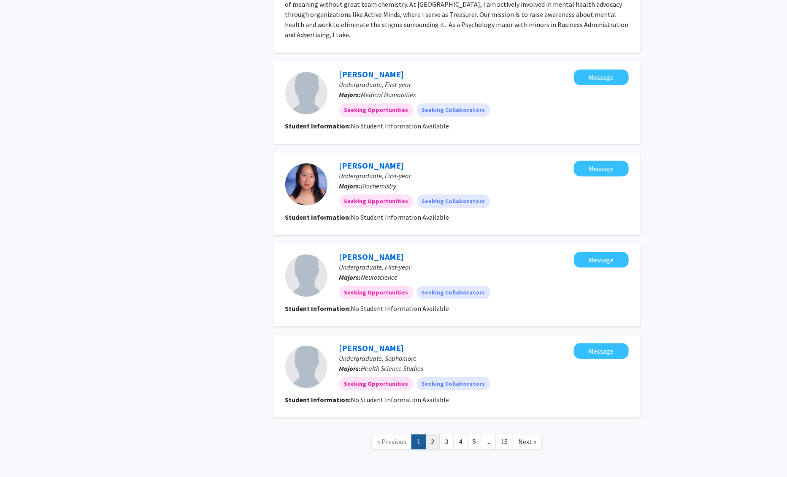
click at [429, 434] on link "2" at bounding box center [433, 441] width 14 height 15
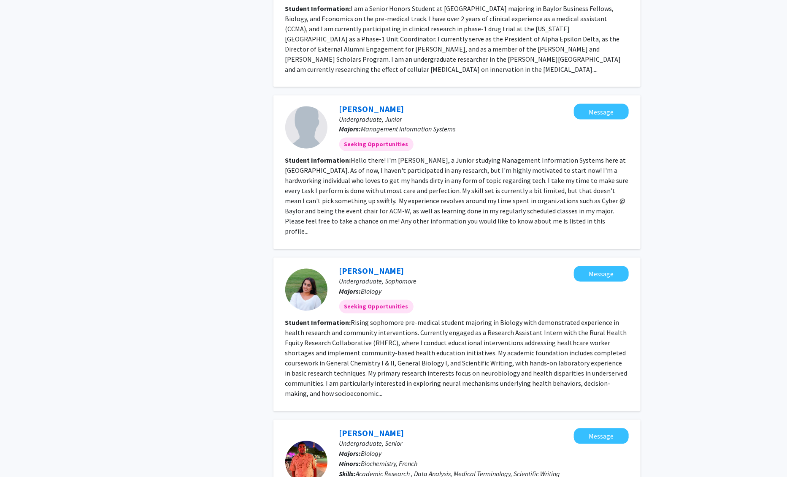
scroll to position [929, 0]
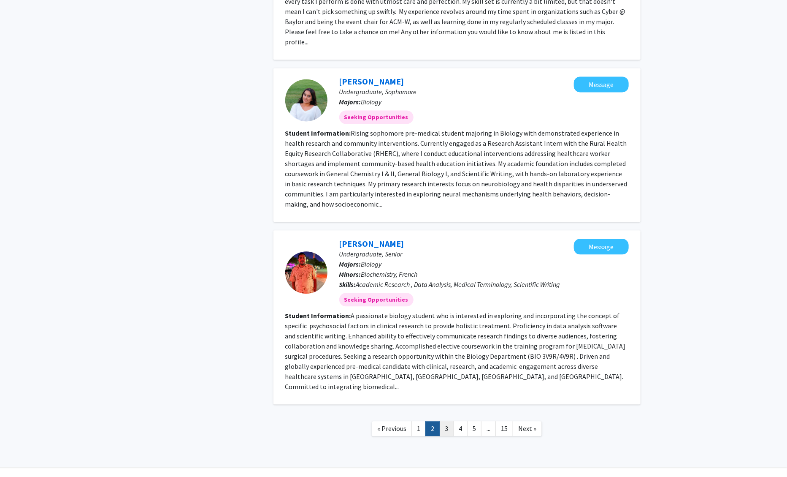
click at [449, 421] on link "3" at bounding box center [446, 428] width 14 height 15
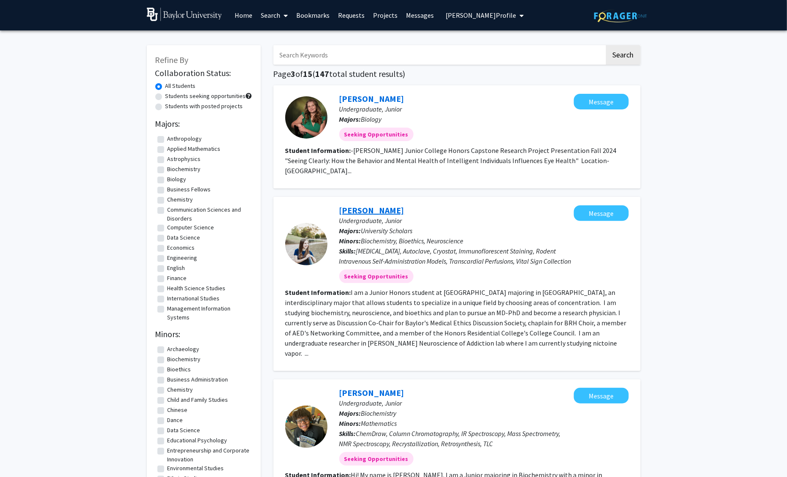
click at [380, 210] on link "Sophia Wright" at bounding box center [371, 210] width 65 height 11
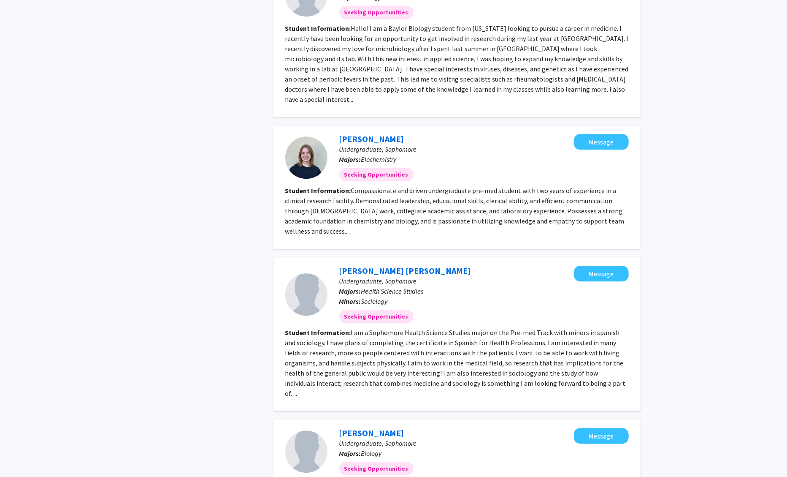
scroll to position [1183, 0]
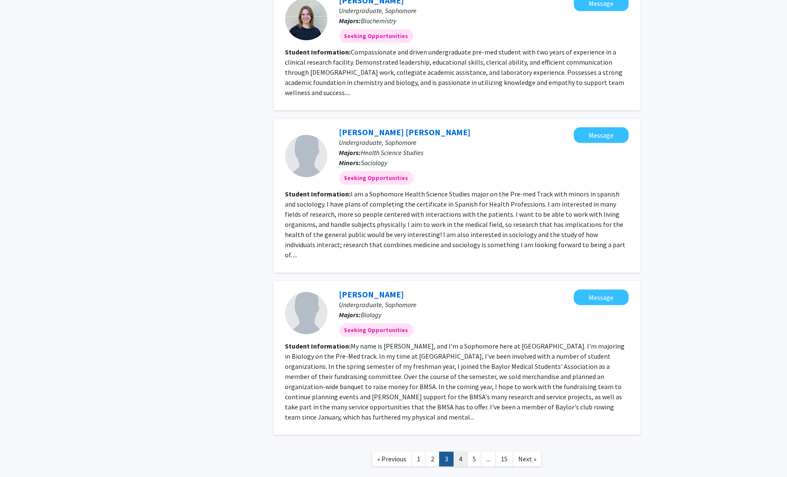
click at [459, 451] on link "4" at bounding box center [460, 458] width 14 height 15
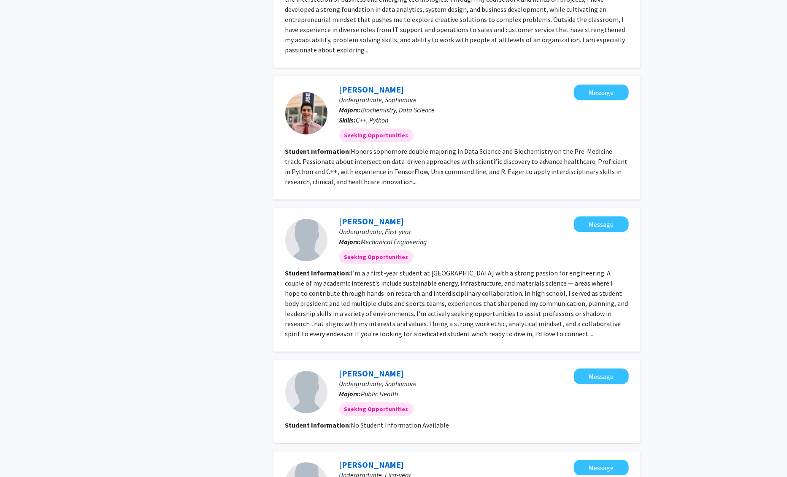
scroll to position [1152, 0]
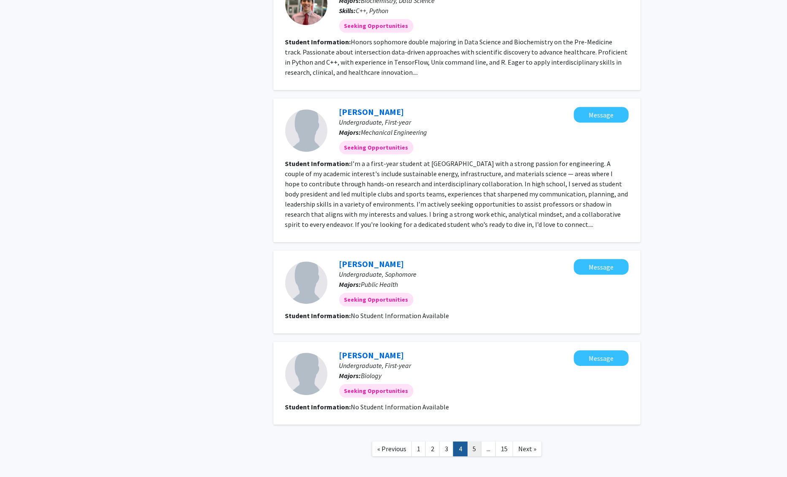
click at [472, 441] on link "5" at bounding box center [474, 448] width 14 height 15
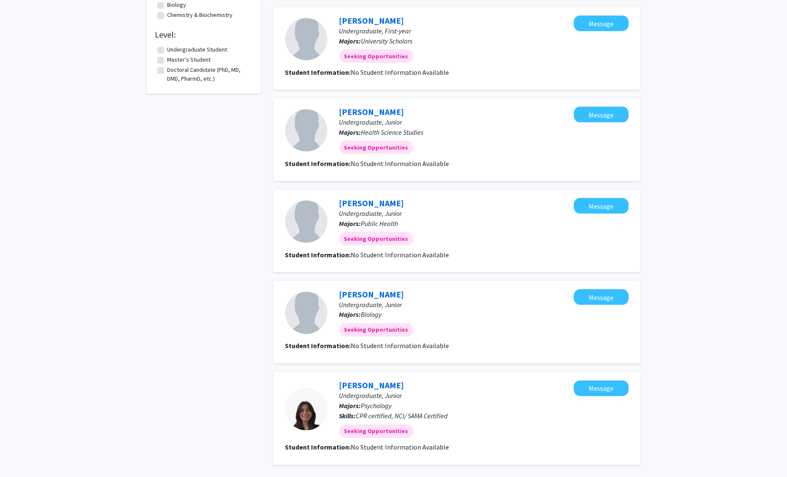
scroll to position [636, 0]
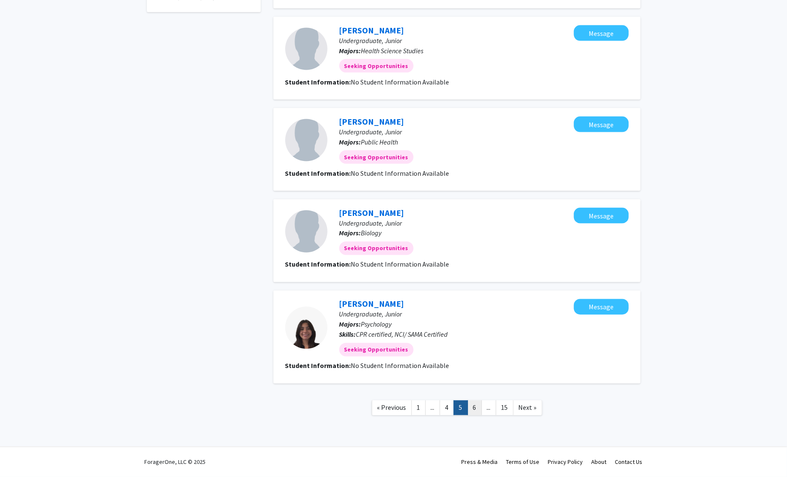
click at [480, 407] on link "6" at bounding box center [475, 407] width 14 height 15
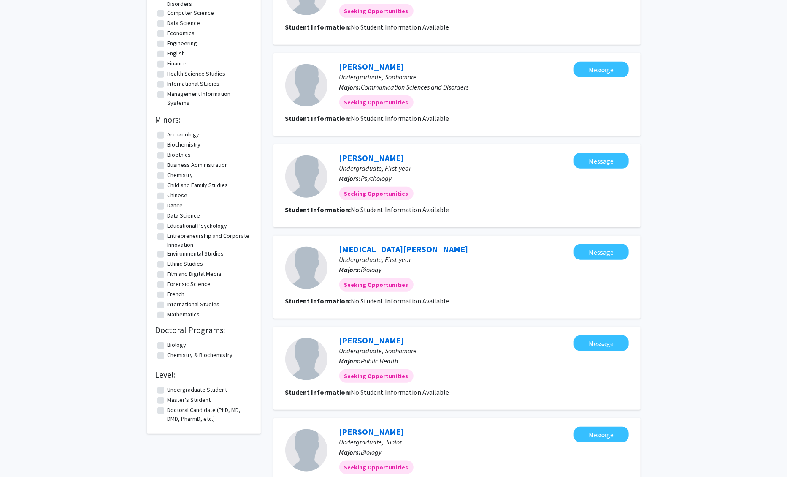
scroll to position [616, 0]
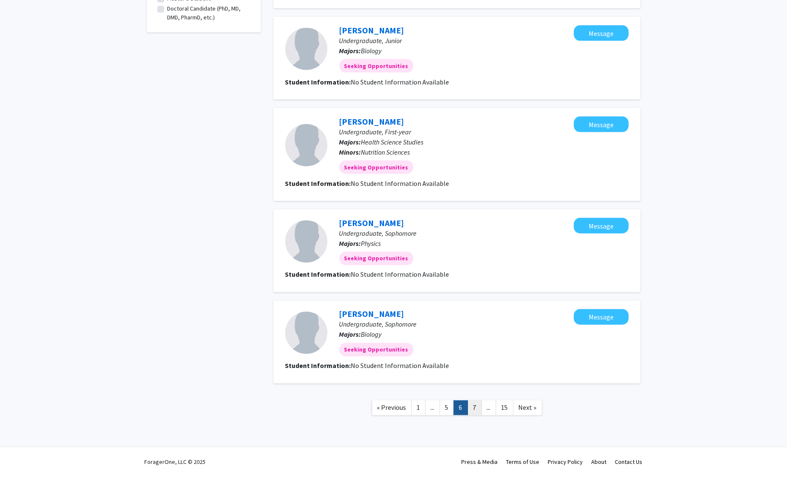
click at [480, 402] on link "7" at bounding box center [475, 407] width 14 height 15
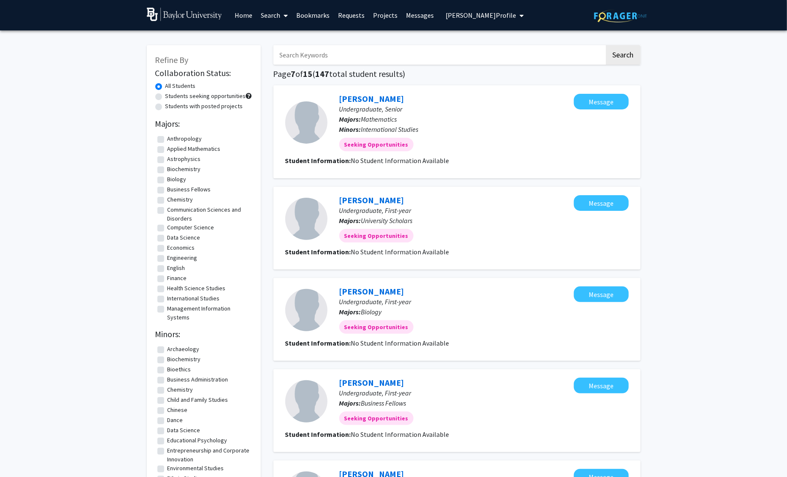
scroll to position [646, 0]
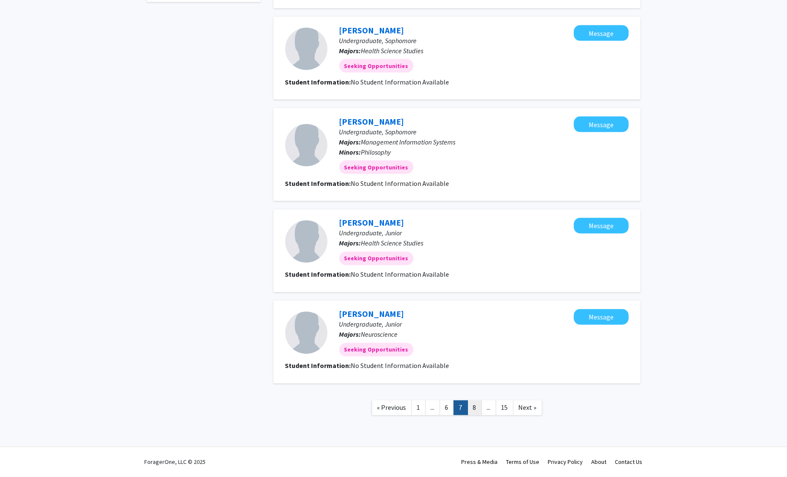
click at [475, 412] on link "8" at bounding box center [475, 407] width 14 height 15
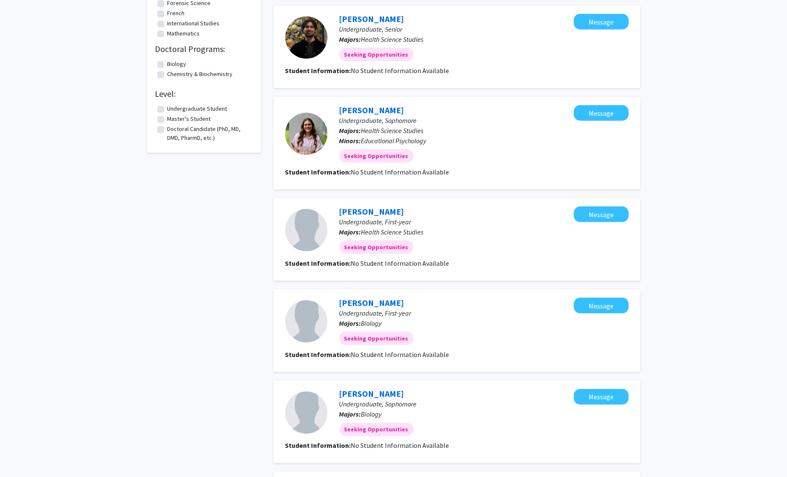
scroll to position [676, 0]
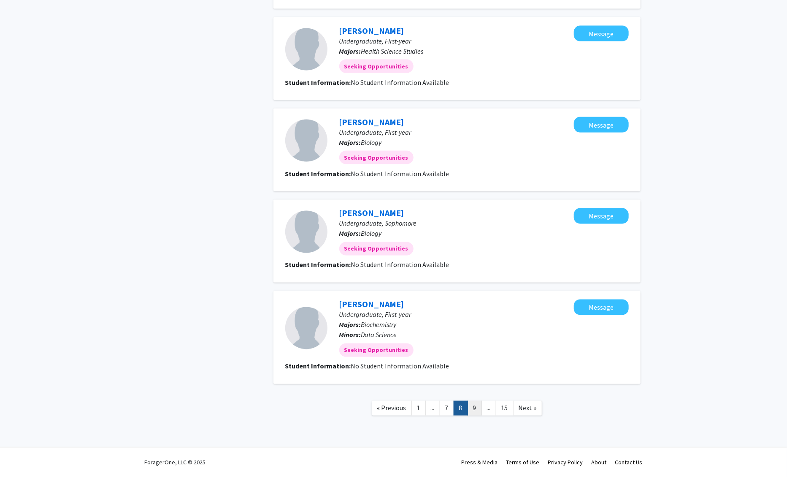
click at [482, 411] on link "9" at bounding box center [475, 408] width 14 height 15
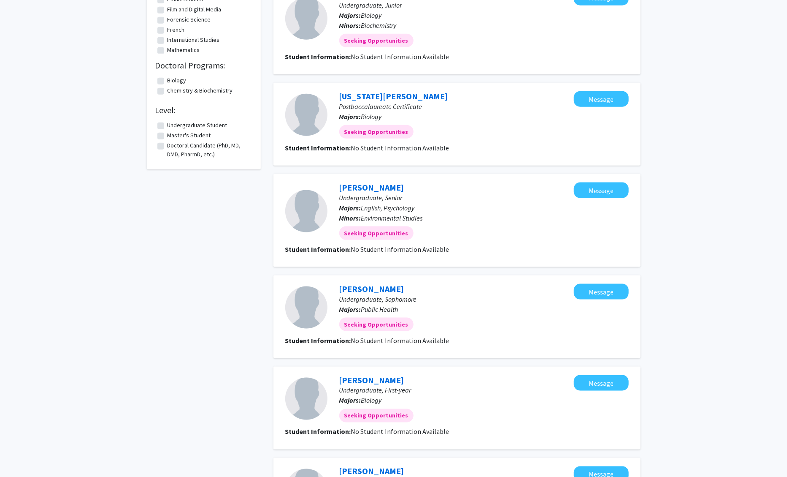
scroll to position [636, 0]
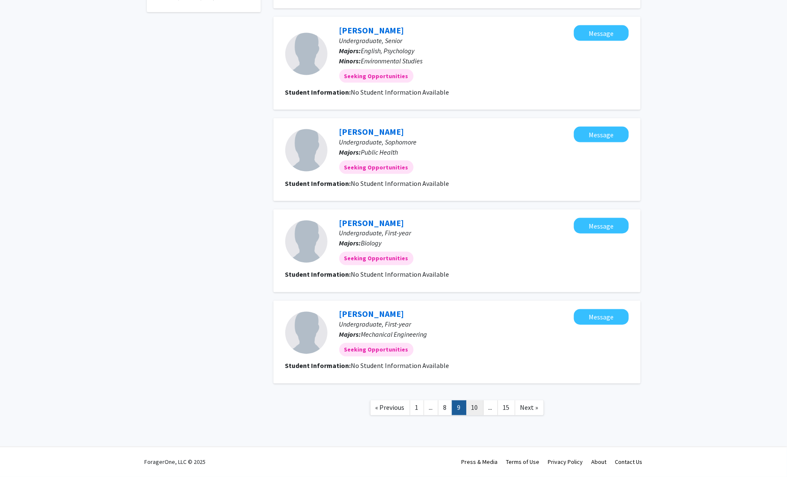
click at [481, 408] on link "10" at bounding box center [475, 407] width 18 height 15
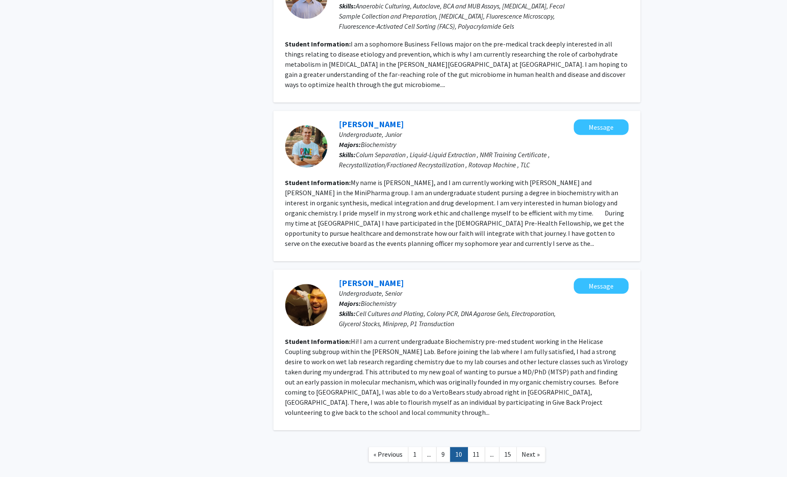
scroll to position [880, 0]
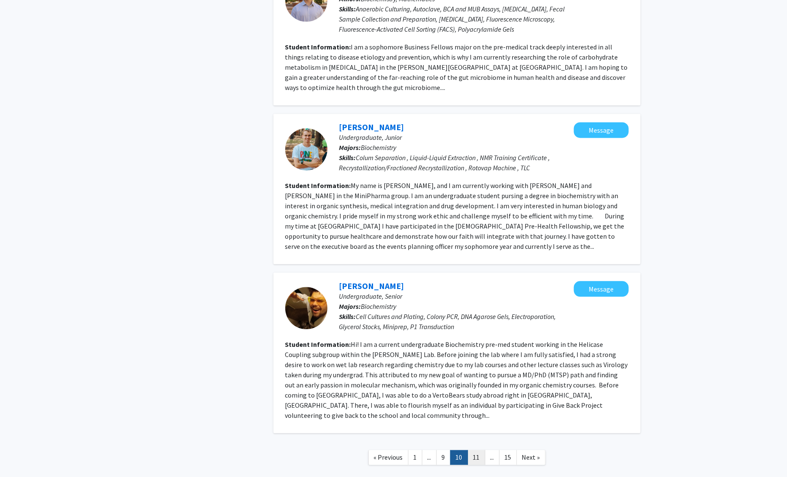
click at [481, 450] on link "11" at bounding box center [477, 457] width 18 height 15
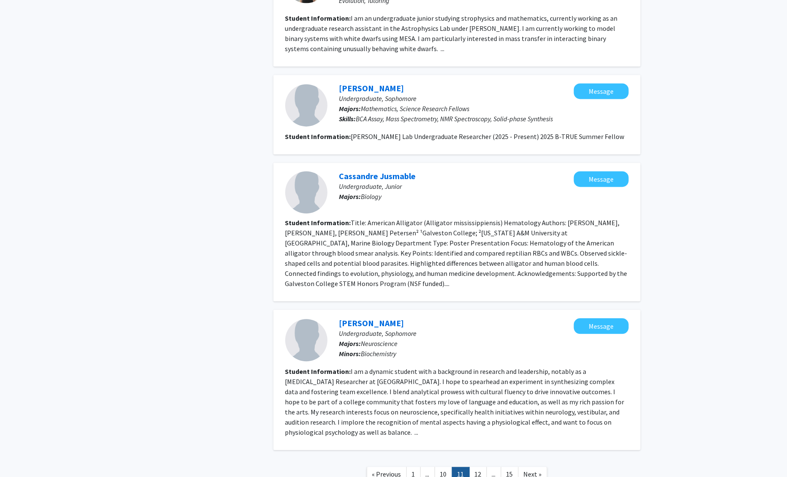
scroll to position [913, 0]
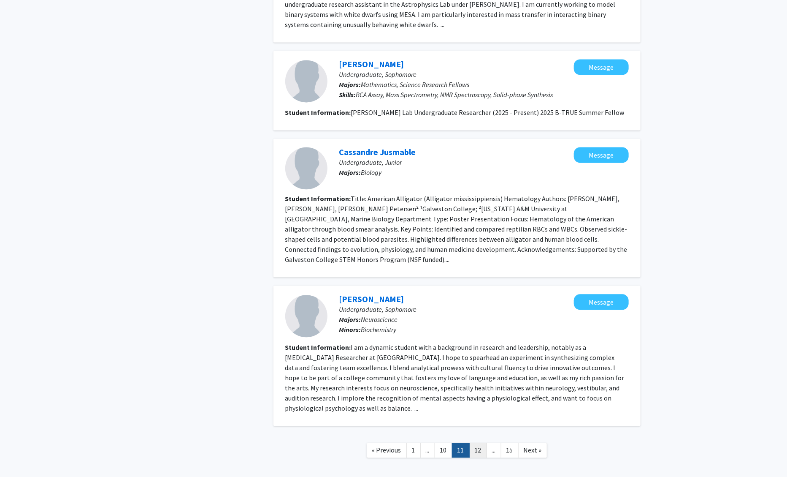
click at [474, 442] on link "12" at bounding box center [478, 449] width 18 height 15
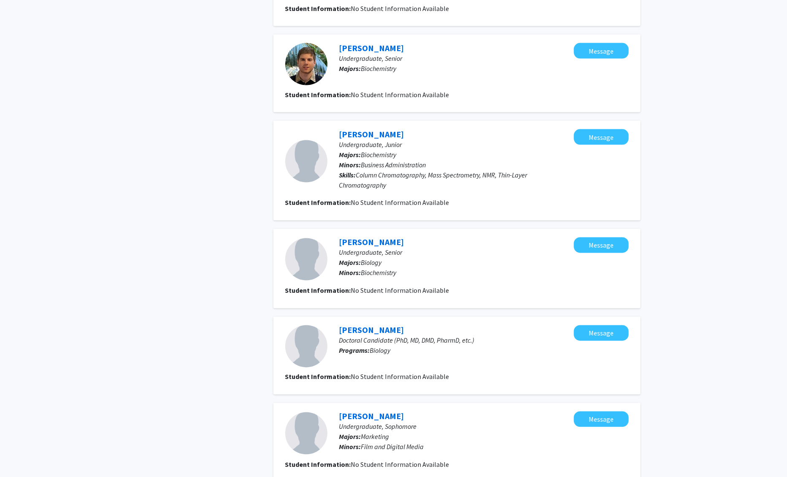
scroll to position [735, 0]
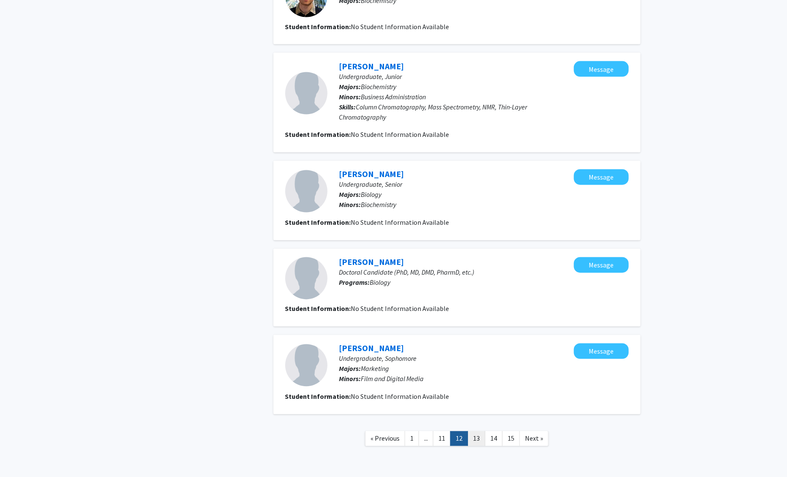
click at [482, 431] on link "13" at bounding box center [477, 438] width 18 height 15
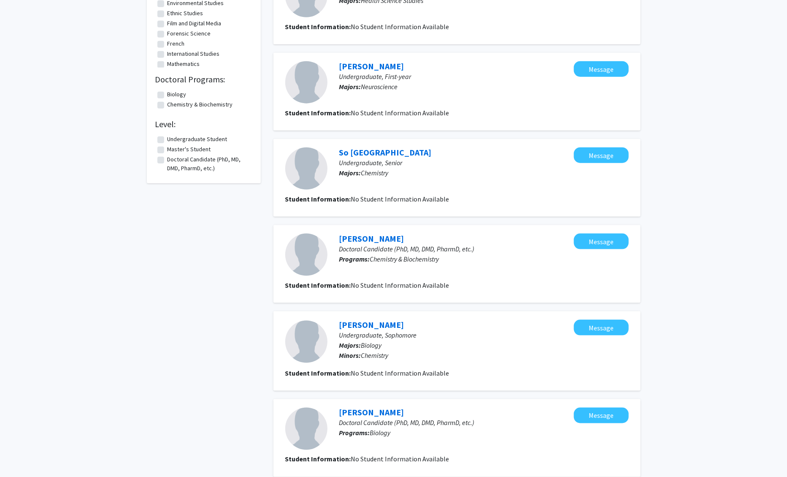
scroll to position [558, 0]
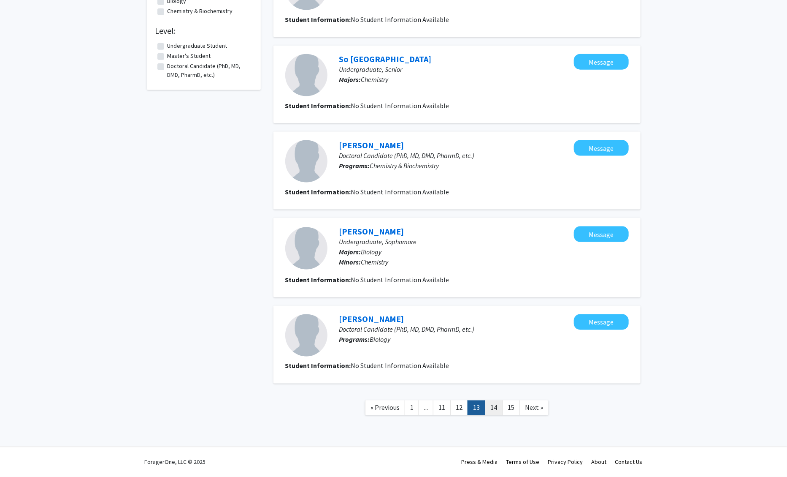
click at [489, 408] on link "14" at bounding box center [494, 407] width 18 height 15
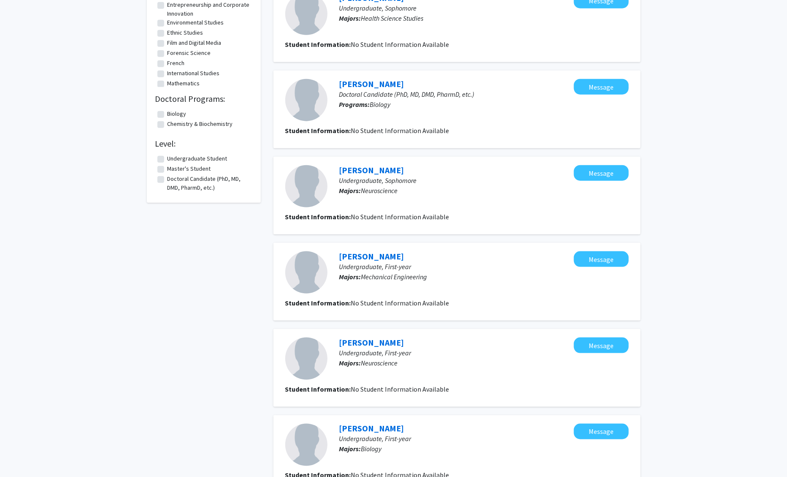
scroll to position [555, 0]
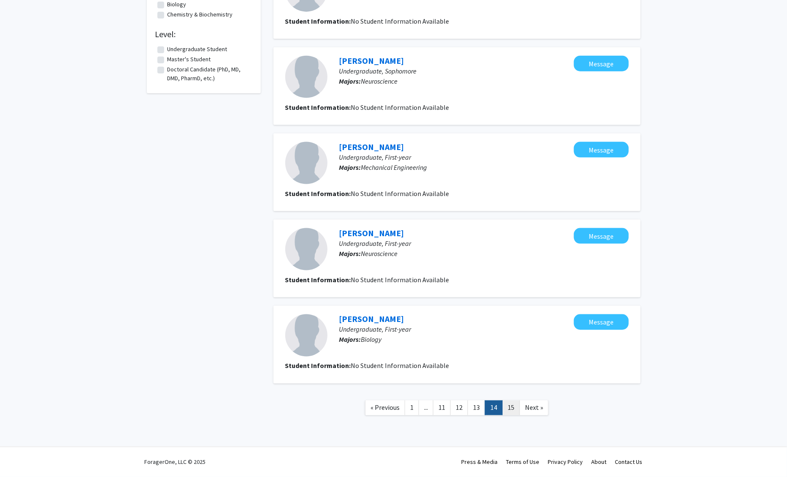
click at [508, 408] on link "15" at bounding box center [511, 407] width 18 height 15
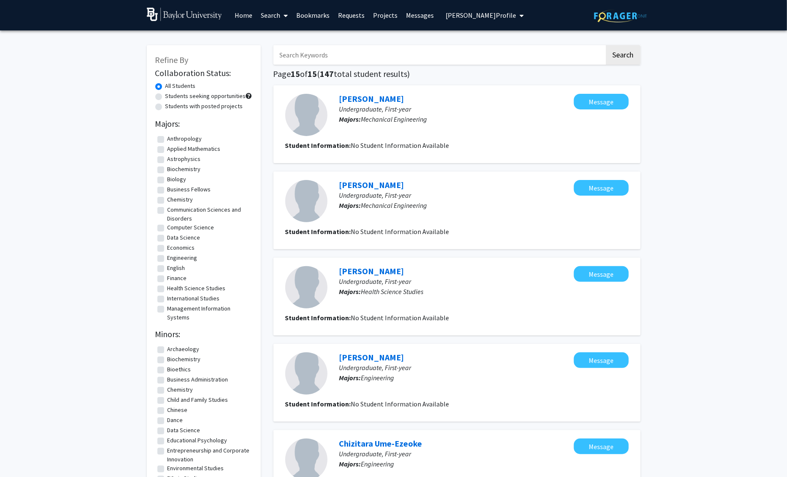
scroll to position [296, 0]
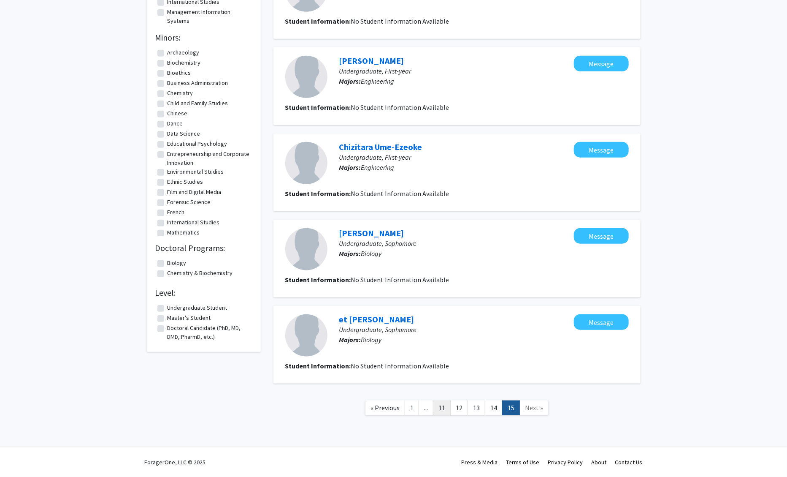
click at [442, 407] on link "11" at bounding box center [442, 407] width 18 height 15
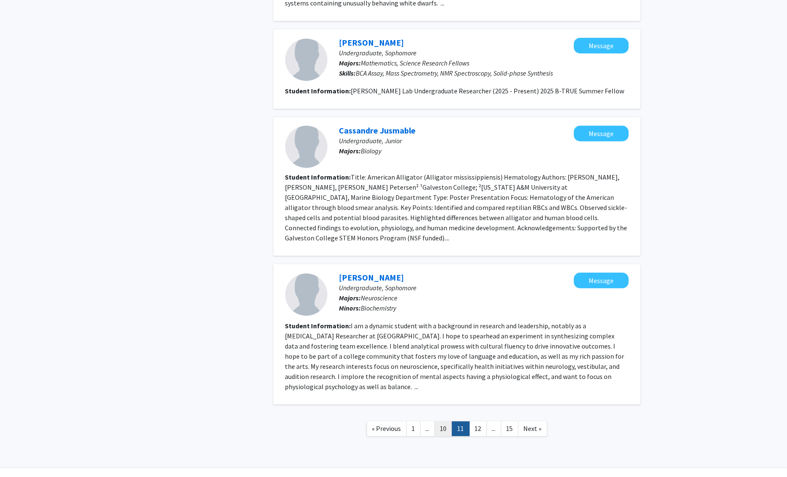
click at [447, 421] on link "10" at bounding box center [444, 428] width 18 height 15
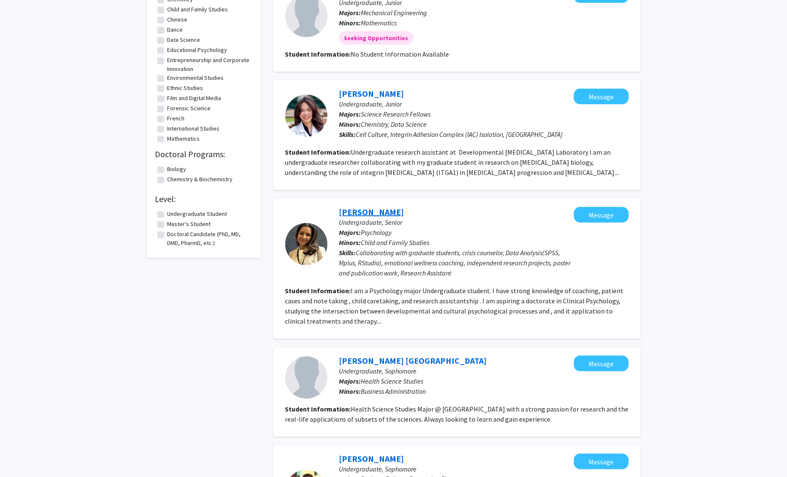
click at [351, 213] on link "[PERSON_NAME]" at bounding box center [371, 211] width 65 height 11
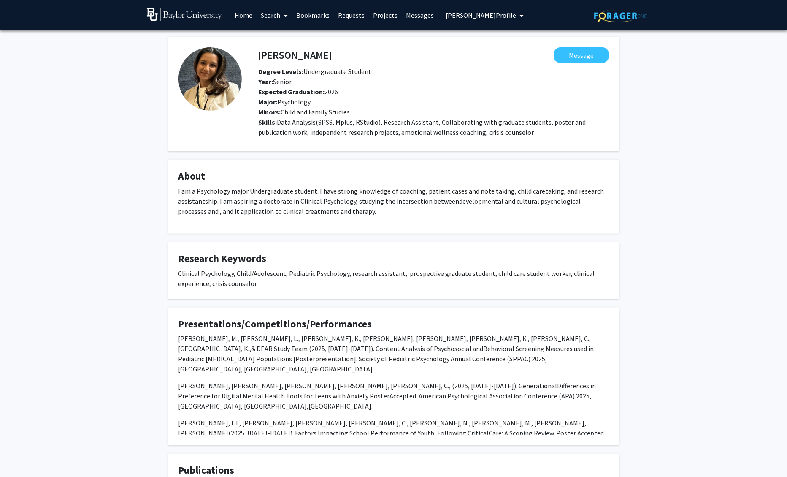
scroll to position [206, 0]
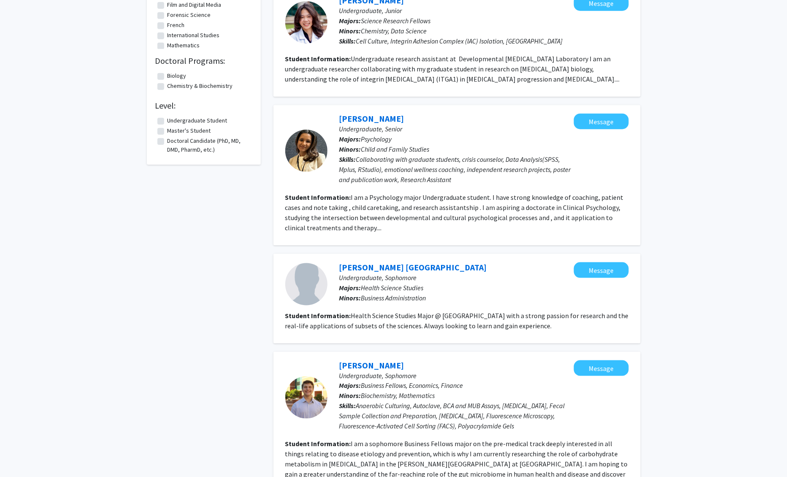
scroll to position [354, 0]
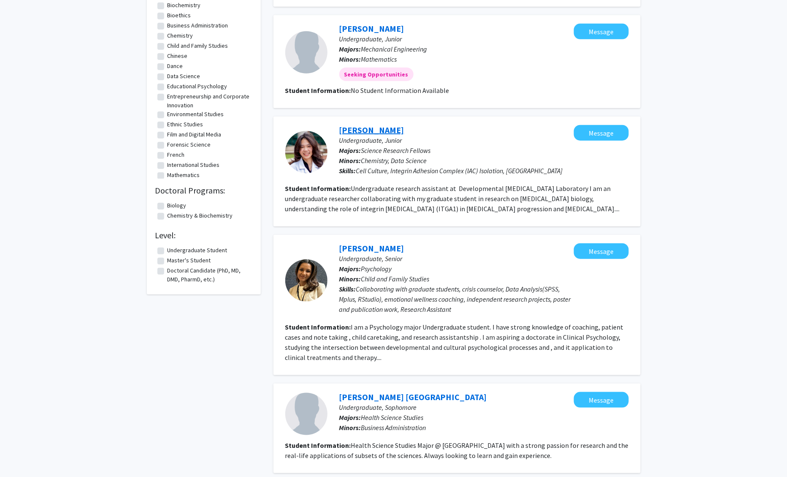
click at [357, 132] on link "[PERSON_NAME]" at bounding box center [371, 130] width 65 height 11
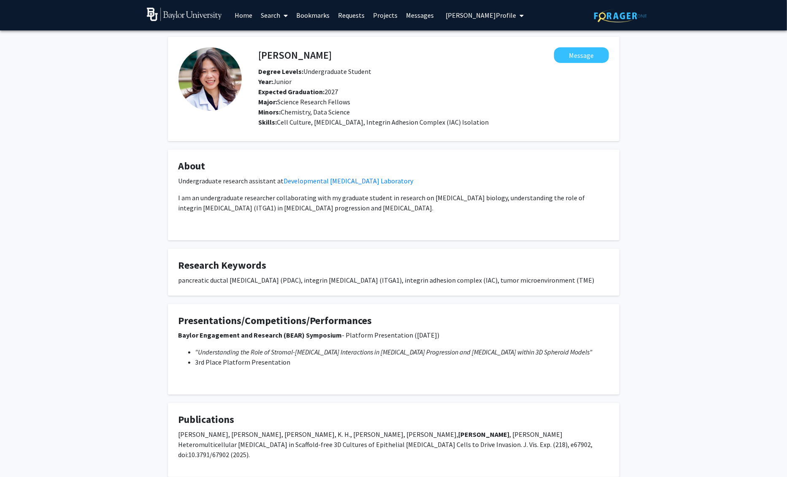
scroll to position [42, 0]
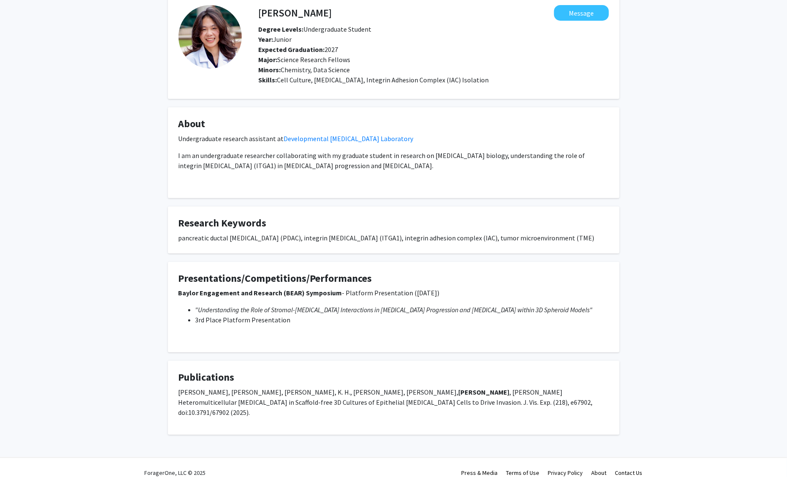
click at [146, 222] on div "Paulina Yao Message Degree Levels: Undergraduate Student Year: Junior Expected …" at bounding box center [393, 225] width 787 height 474
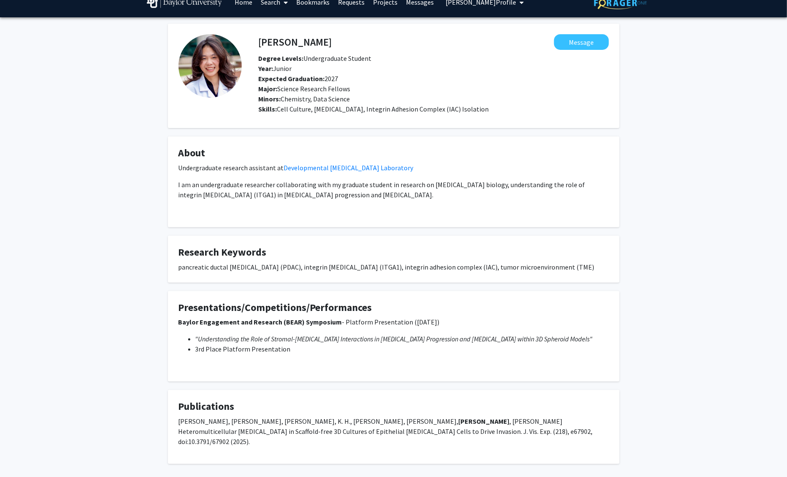
scroll to position [0, 0]
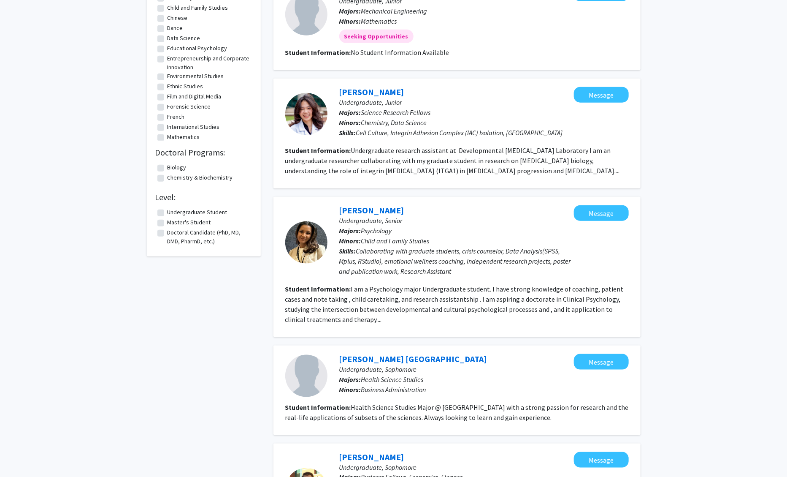
scroll to position [393, 0]
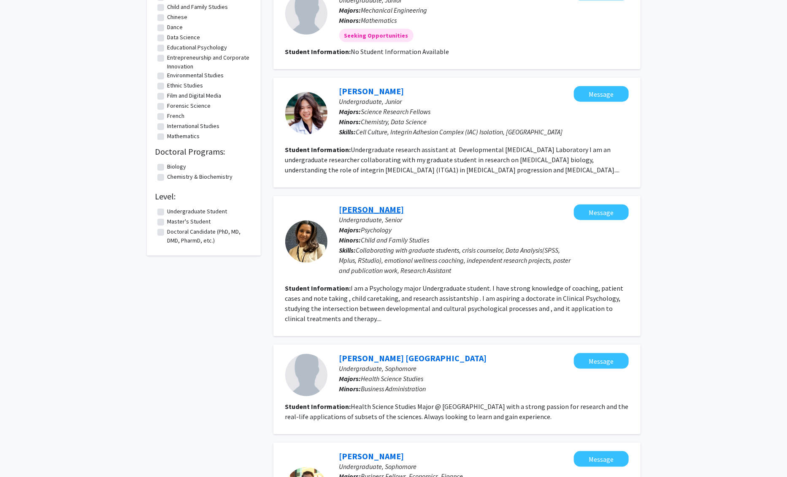
click at [372, 209] on link "[PERSON_NAME]" at bounding box center [371, 209] width 65 height 11
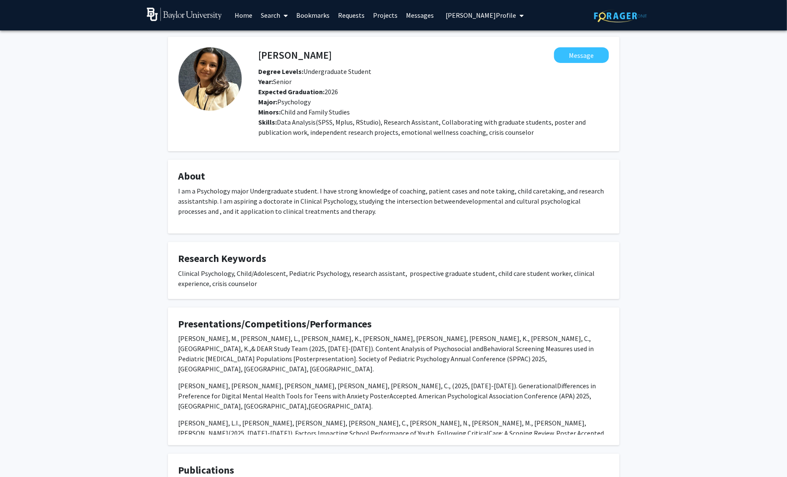
click at [487, 15] on span "Dalton Meeker's Profile" at bounding box center [481, 15] width 71 height 8
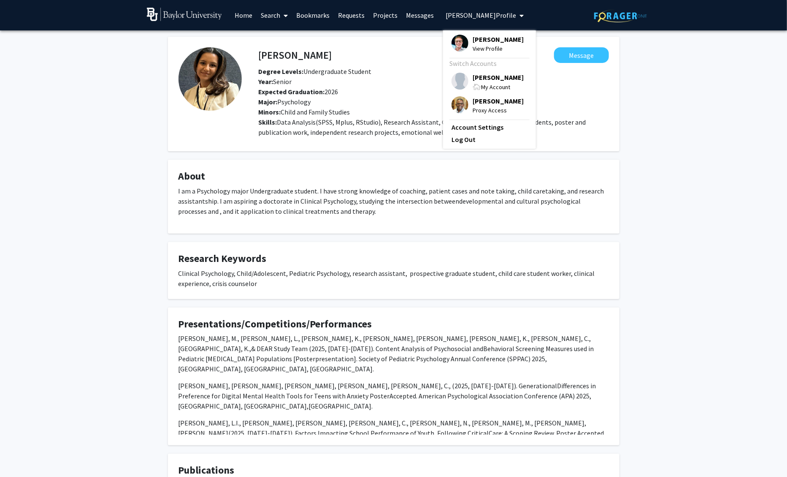
click at [483, 77] on span "[PERSON_NAME]" at bounding box center [498, 77] width 51 height 9
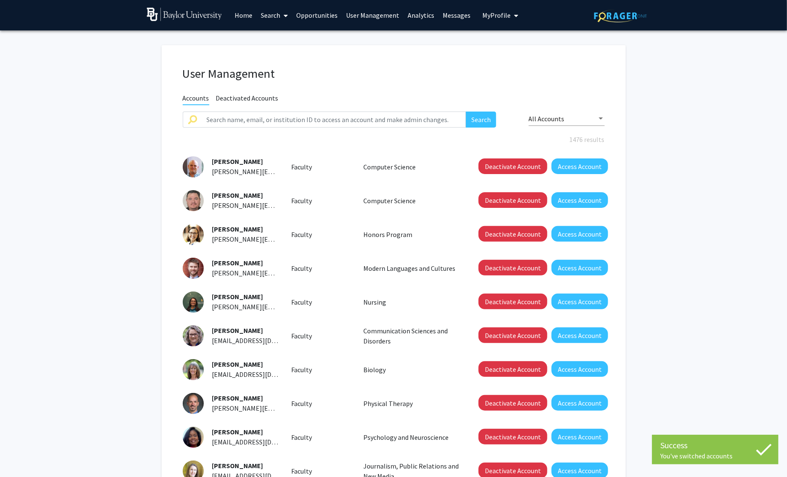
click at [497, 8] on button "My Profile" at bounding box center [500, 15] width 41 height 30
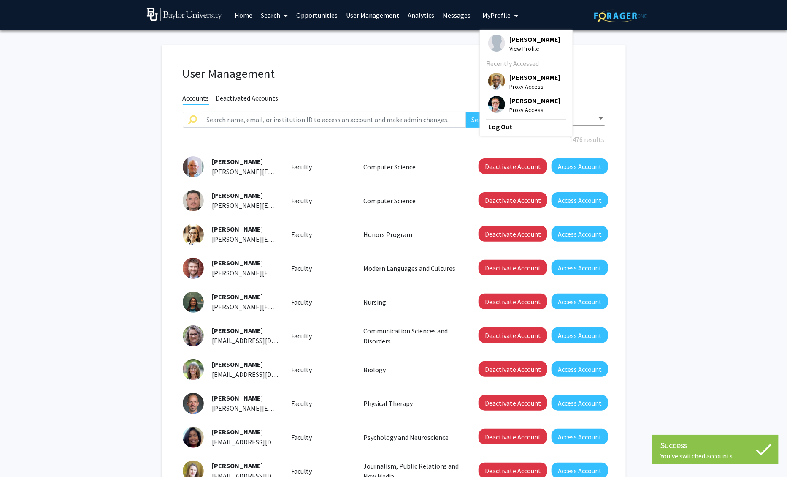
click at [370, 71] on h1 "User Management" at bounding box center [394, 73] width 422 height 15
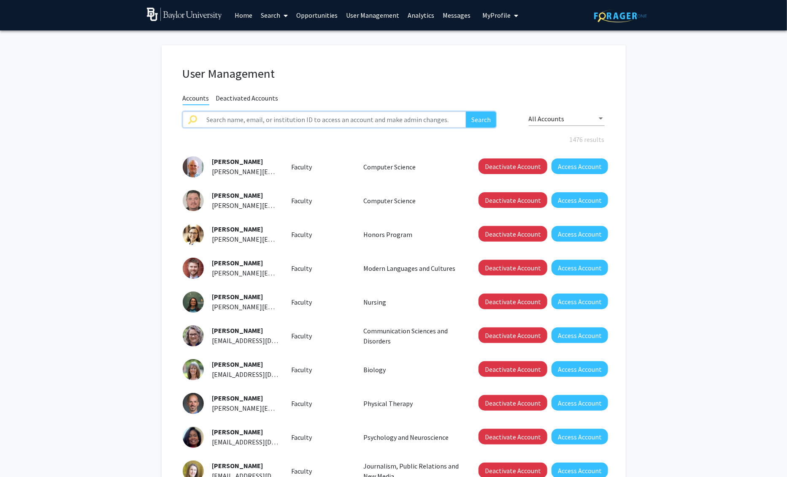
click at [263, 117] on input "text" at bounding box center [334, 119] width 265 height 16
type input "[PERSON_NAME]"
click at [466, 111] on button "Search" at bounding box center [481, 119] width 30 height 16
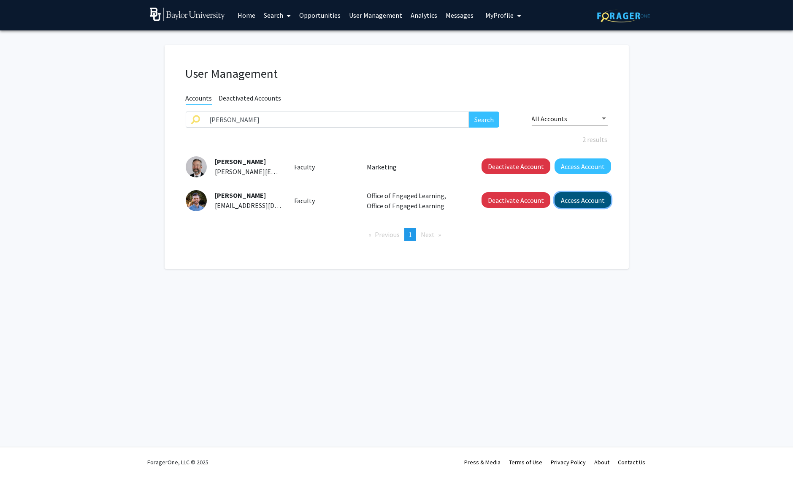
click at [567, 201] on button "Access Account" at bounding box center [583, 200] width 57 height 16
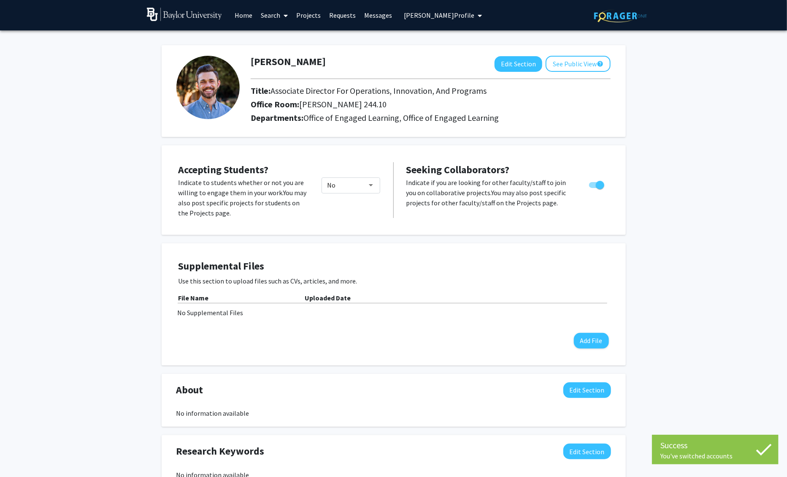
click at [459, 15] on span "[PERSON_NAME] Profile" at bounding box center [439, 15] width 71 height 8
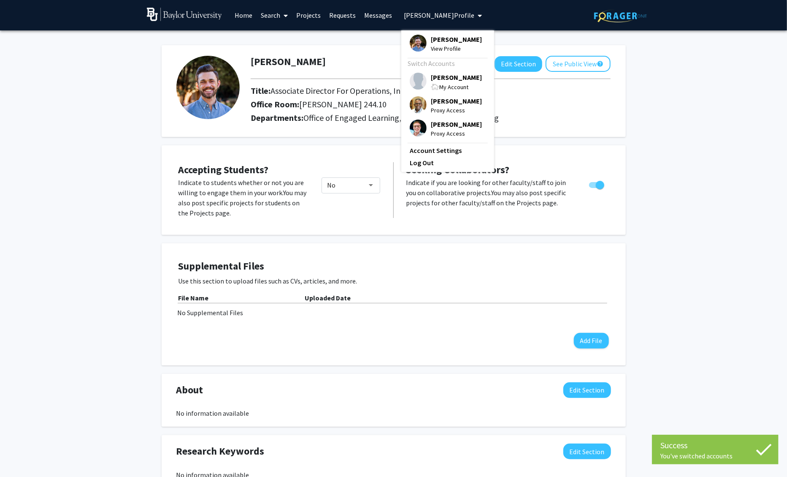
click at [437, 112] on span "Proxy Access" at bounding box center [456, 110] width 51 height 9
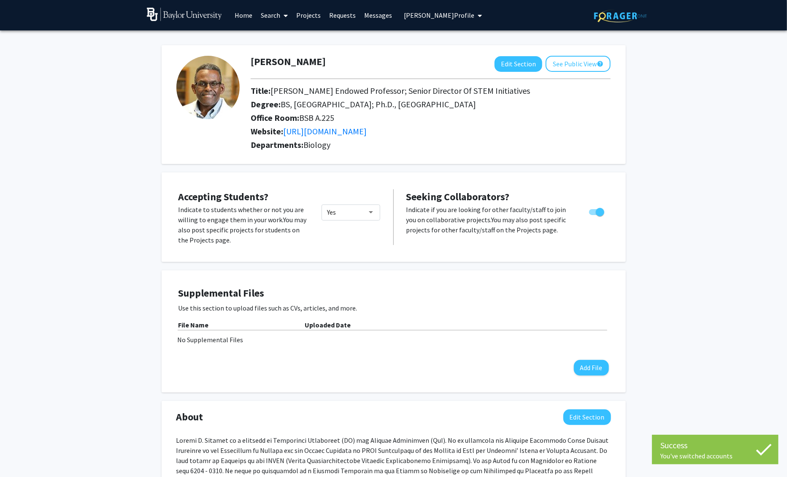
click at [442, 18] on span "Dwayne Simmons's Profile" at bounding box center [439, 15] width 71 height 8
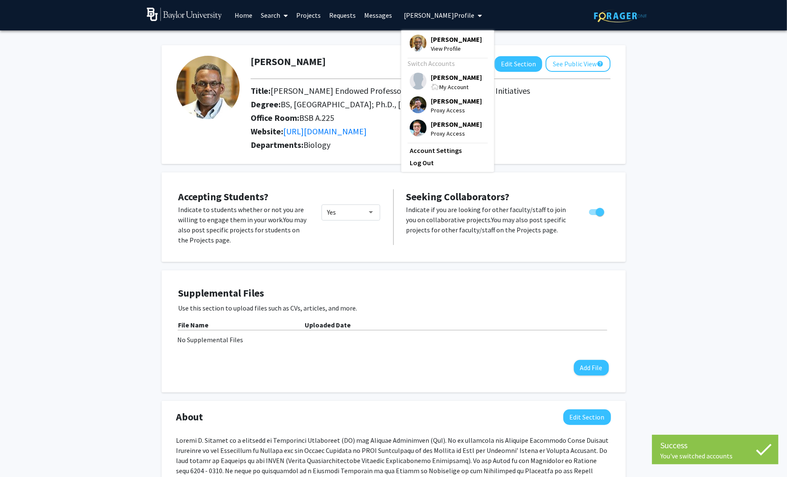
click at [443, 76] on span "[PERSON_NAME]" at bounding box center [456, 77] width 51 height 9
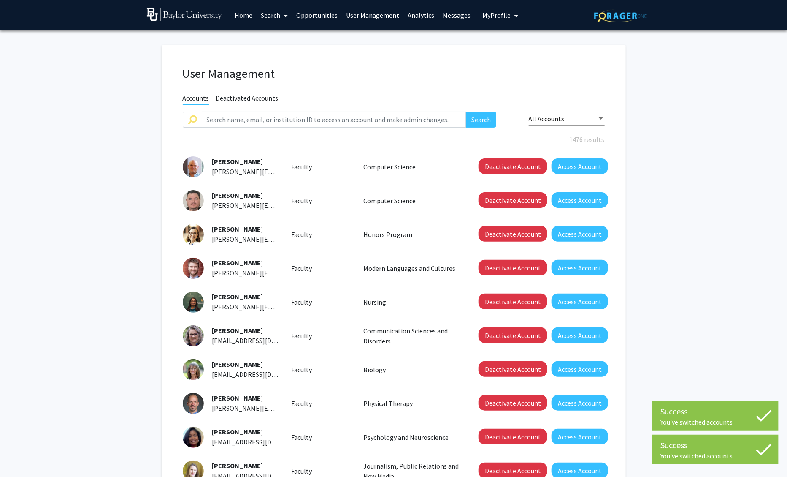
click at [491, 16] on span "My Profile" at bounding box center [497, 15] width 28 height 8
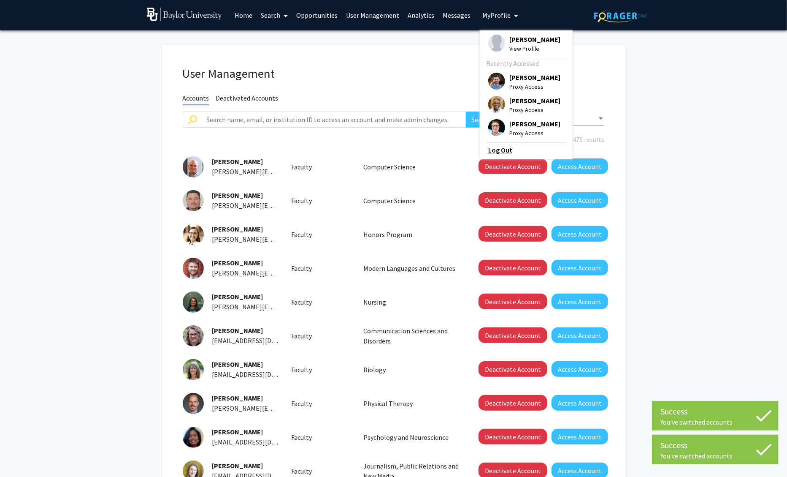
click at [491, 146] on link "Log Out" at bounding box center [526, 150] width 76 height 10
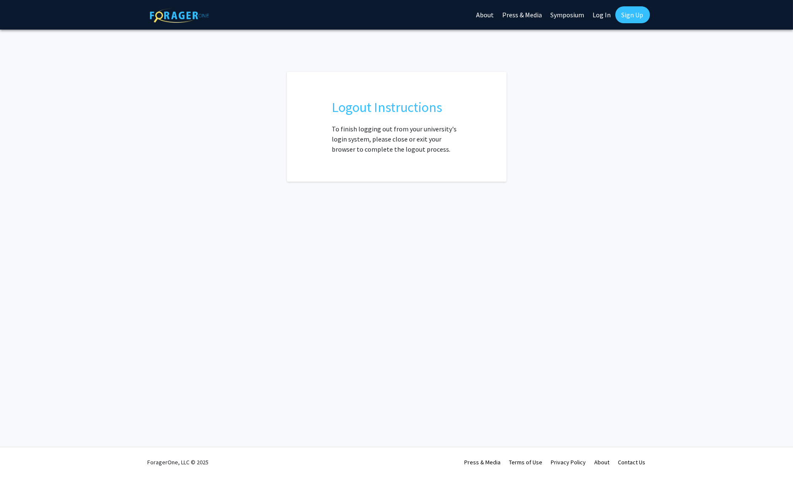
click at [191, 17] on img at bounding box center [179, 15] width 59 height 15
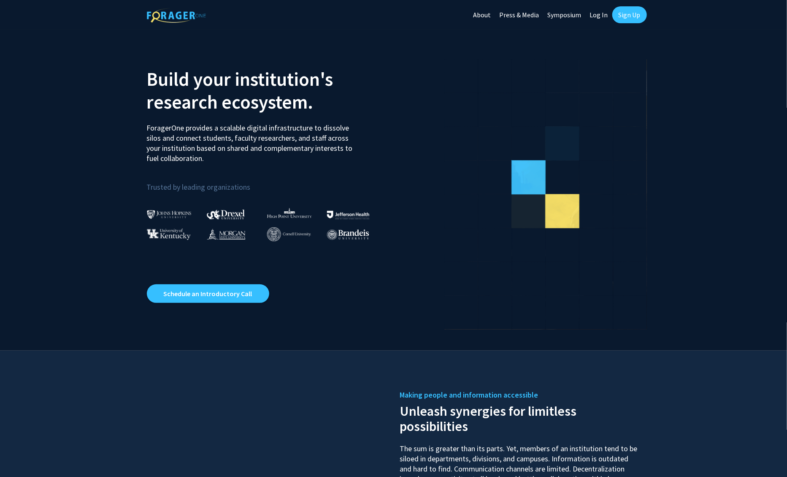
click at [607, 16] on link "Log In" at bounding box center [599, 15] width 27 height 30
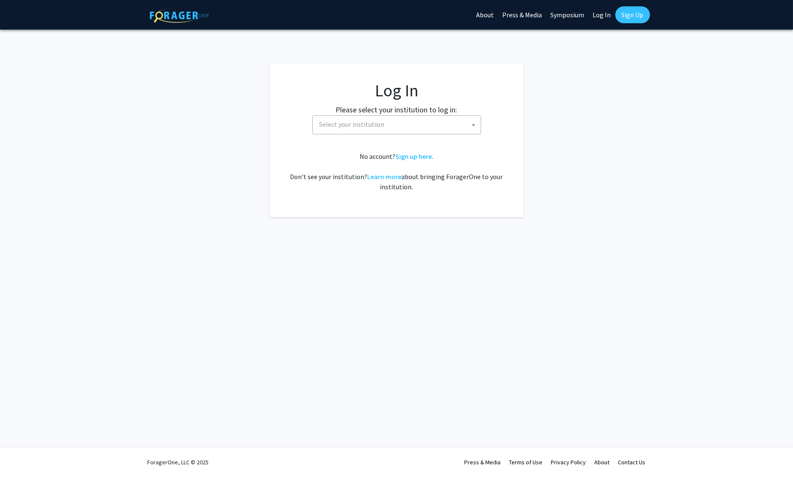
click at [391, 128] on span "Select your institution" at bounding box center [398, 124] width 165 height 17
click at [121, 115] on fg-login "Log In Please select your institution to log in: Baylor University Brandeis Uni…" at bounding box center [396, 140] width 793 height 154
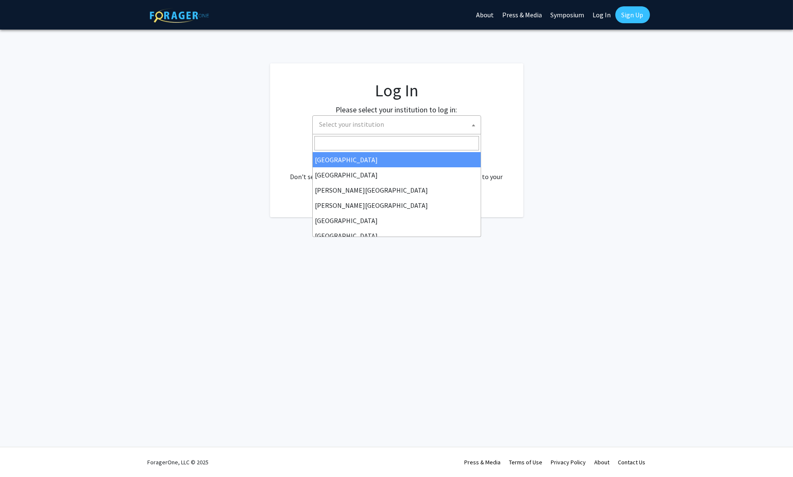
click at [391, 116] on span "Select your institution" at bounding box center [398, 124] width 165 height 17
click at [239, 131] on fg-login "Log In Please select your institution to log in: Baylor University Brandeis Uni…" at bounding box center [396, 140] width 793 height 154
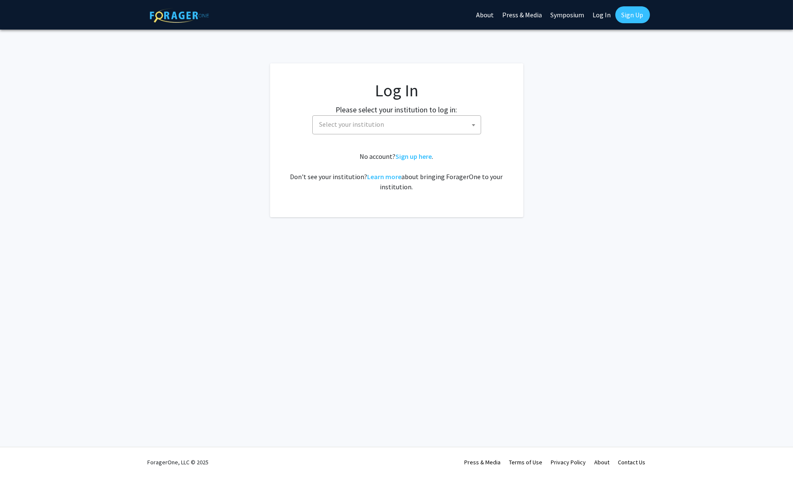
click at [400, 126] on span "Select your institution" at bounding box center [398, 124] width 165 height 17
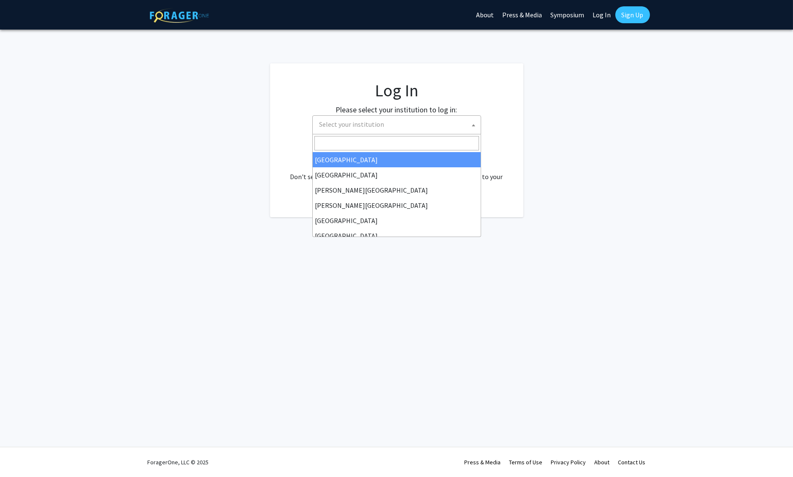
select select "34"
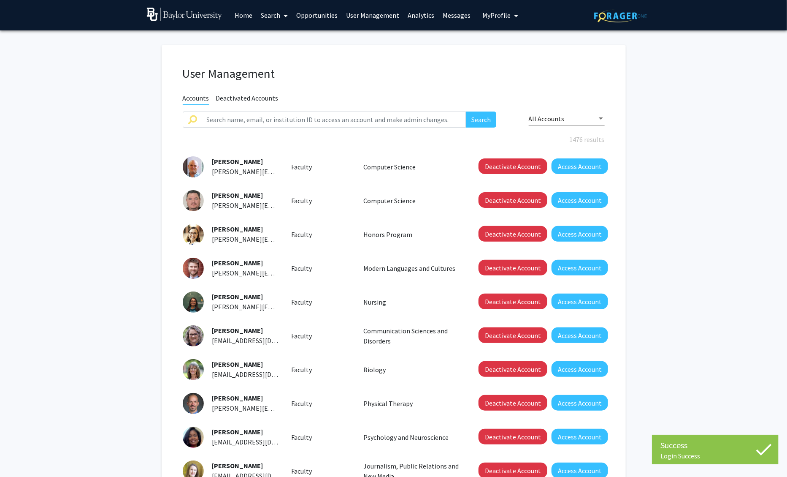
click at [246, 15] on link "Home" at bounding box center [244, 15] width 26 height 30
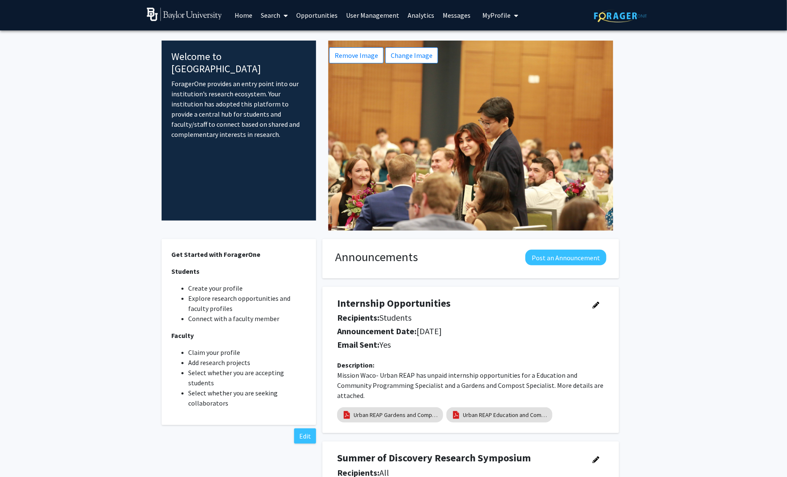
click at [497, 16] on span "My Profile" at bounding box center [497, 15] width 28 height 8
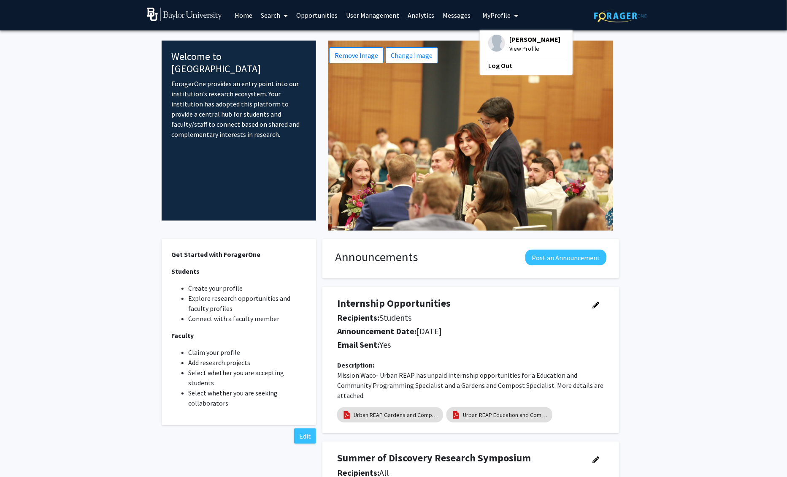
click at [361, 13] on link "User Management" at bounding box center [373, 15] width 62 height 30
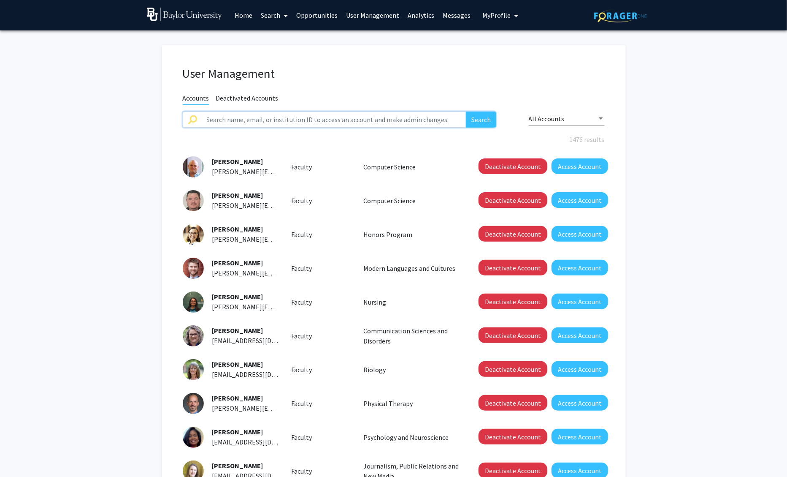
click at [297, 118] on input "text" at bounding box center [334, 119] width 265 height 16
type input "dwayne"
click at [466, 111] on button "Search" at bounding box center [481, 119] width 30 height 16
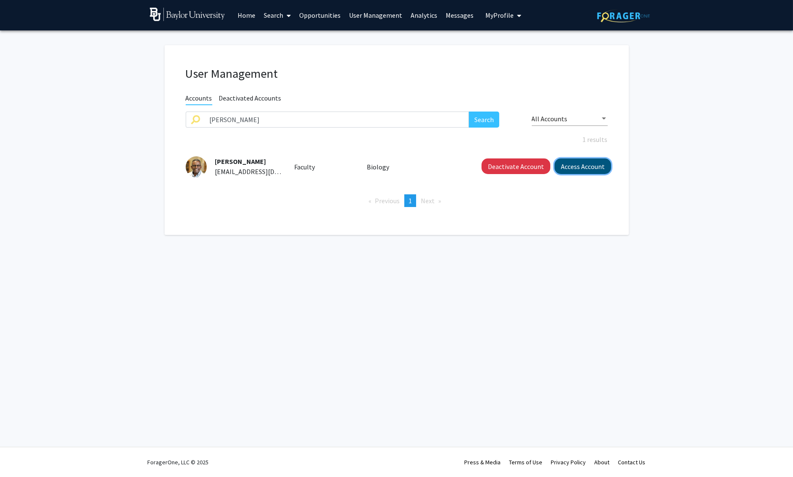
click at [577, 164] on button "Access Account" at bounding box center [583, 166] width 57 height 16
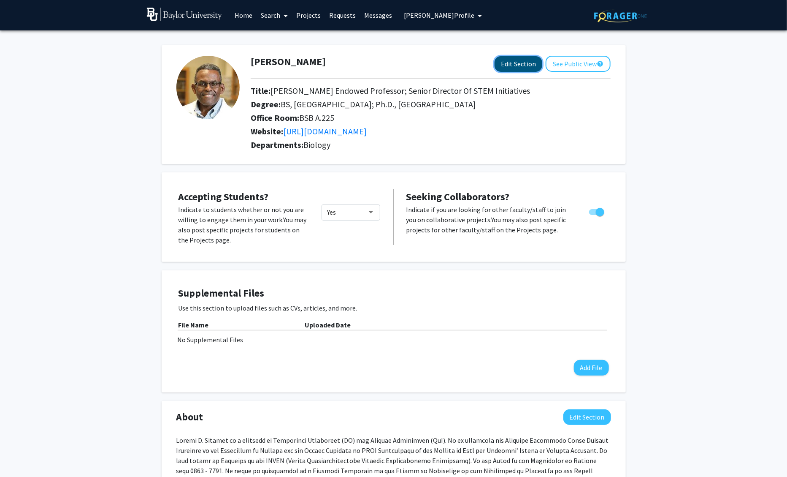
click at [513, 71] on button "Edit Section" at bounding box center [519, 64] width 48 height 16
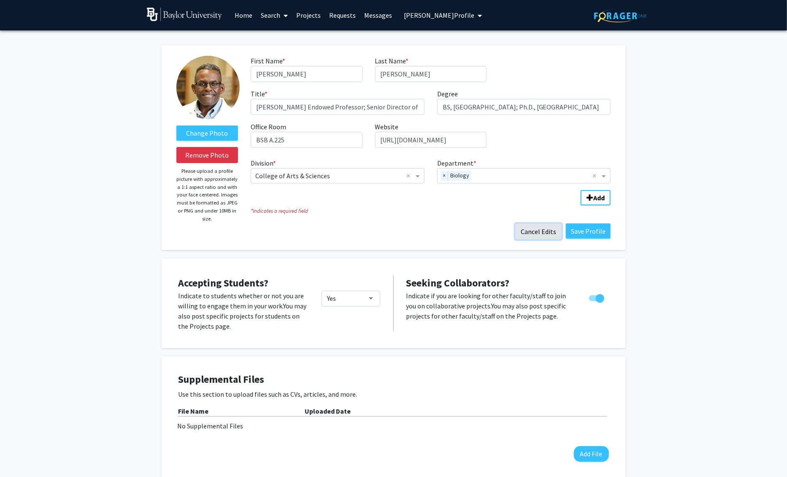
click at [549, 234] on button "Cancel Edits" at bounding box center [538, 231] width 46 height 16
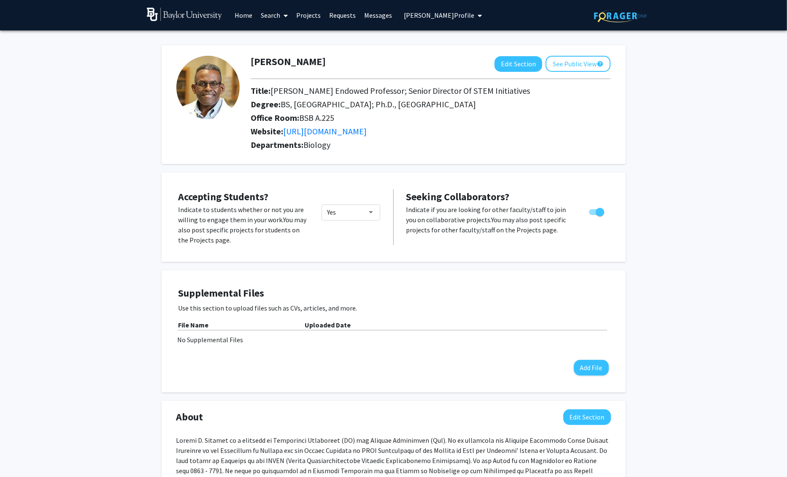
click at [370, 222] on div "Yes" at bounding box center [351, 224] width 72 height 41
click at [371, 214] on div "Would you like to permit student requests?" at bounding box center [371, 212] width 8 height 7
click at [229, 222] on div at bounding box center [393, 238] width 787 height 477
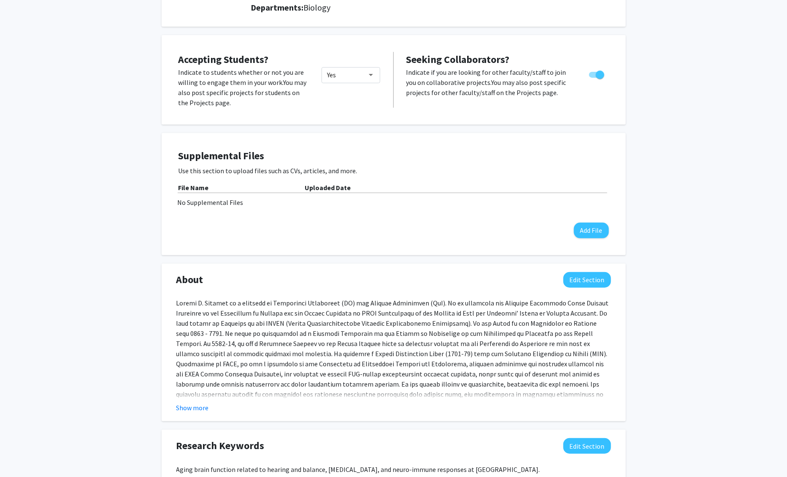
scroll to position [214, 0]
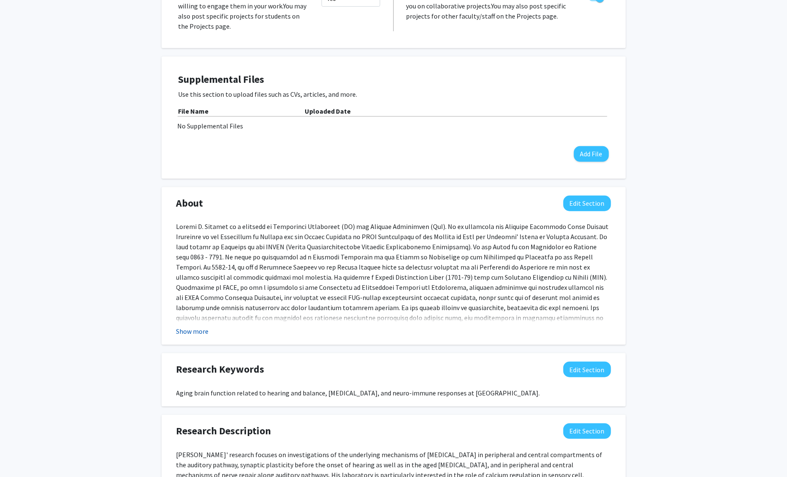
click at [204, 331] on button "Show more" at bounding box center [192, 331] width 33 height 10
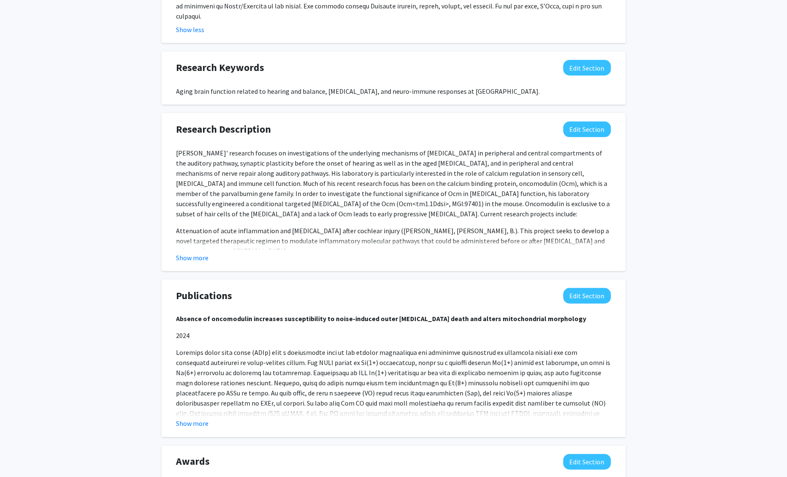
scroll to position [586, 0]
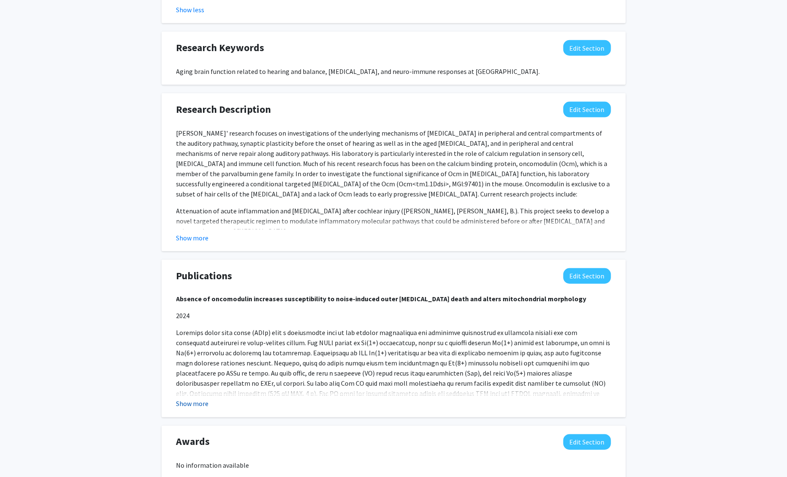
click at [198, 399] on button "Show more" at bounding box center [192, 404] width 33 height 10
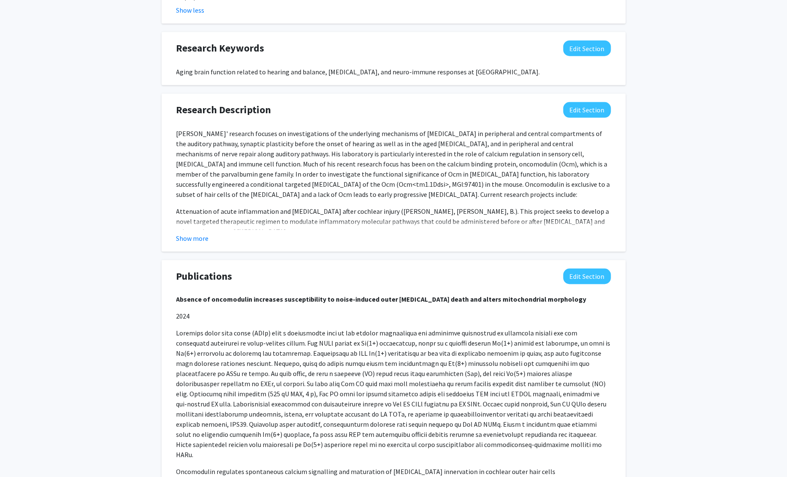
scroll to position [664, 0]
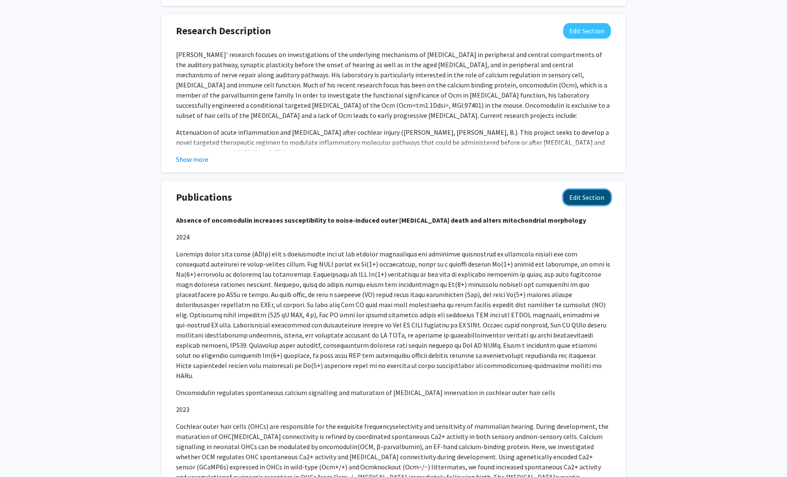
click at [576, 190] on button "Edit Section" at bounding box center [588, 198] width 48 height 16
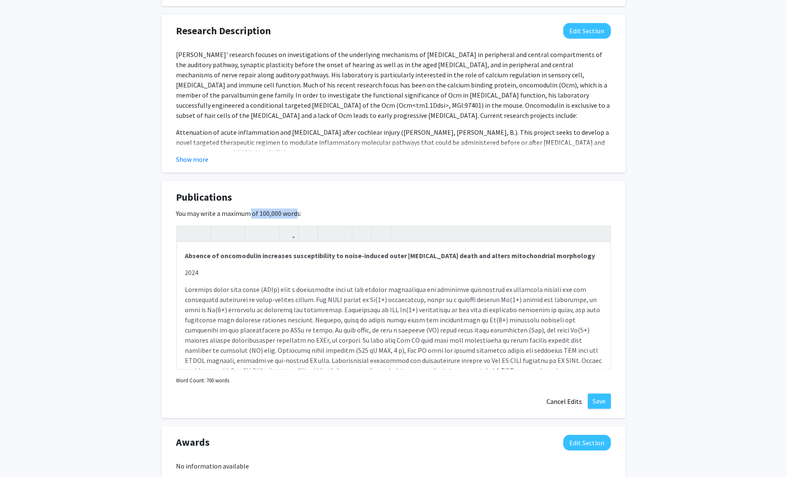
drag, startPoint x: 246, startPoint y: 202, endPoint x: 293, endPoint y: 201, distance: 47.3
click at [293, 209] on label "You may write a maximum of 100,000 words:" at bounding box center [238, 214] width 125 height 10
click at [568, 393] on button "Cancel Edits" at bounding box center [565, 401] width 46 height 16
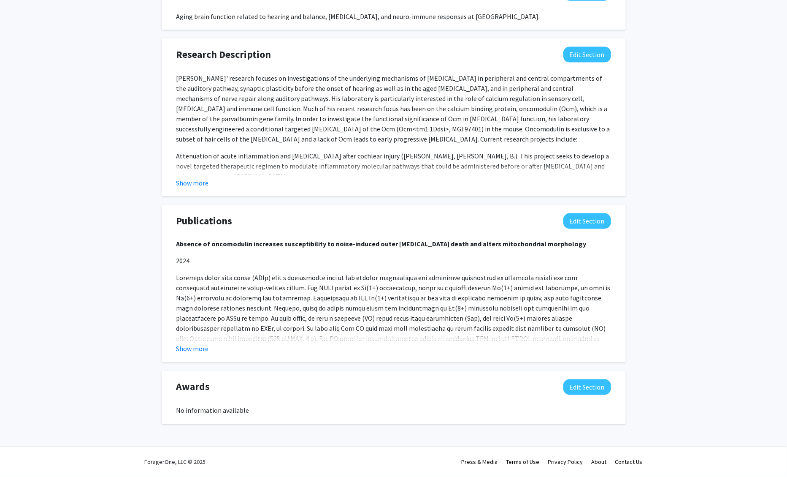
scroll to position [616, 0]
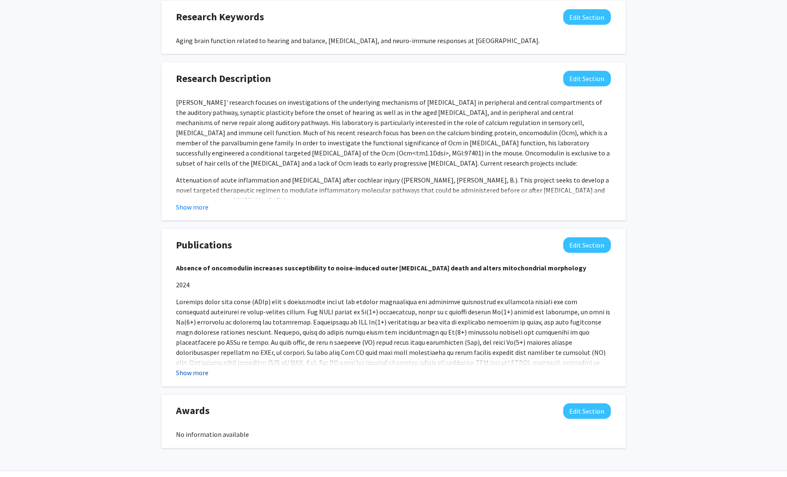
click at [191, 368] on button "Show more" at bounding box center [192, 373] width 33 height 10
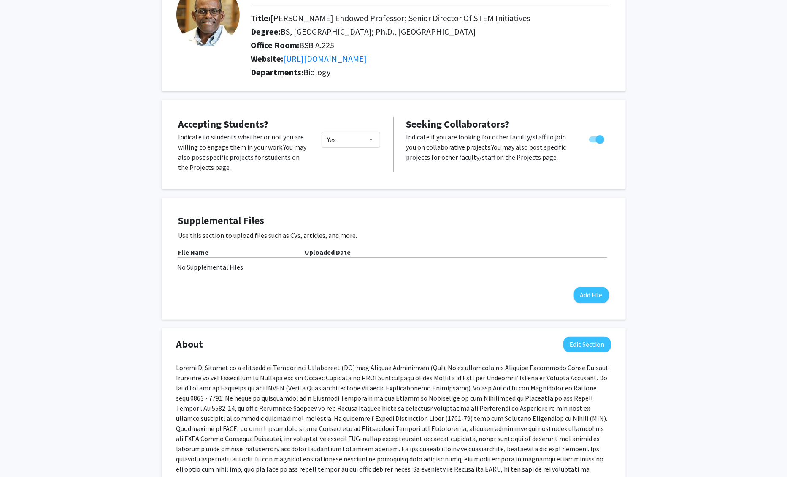
scroll to position [0, 0]
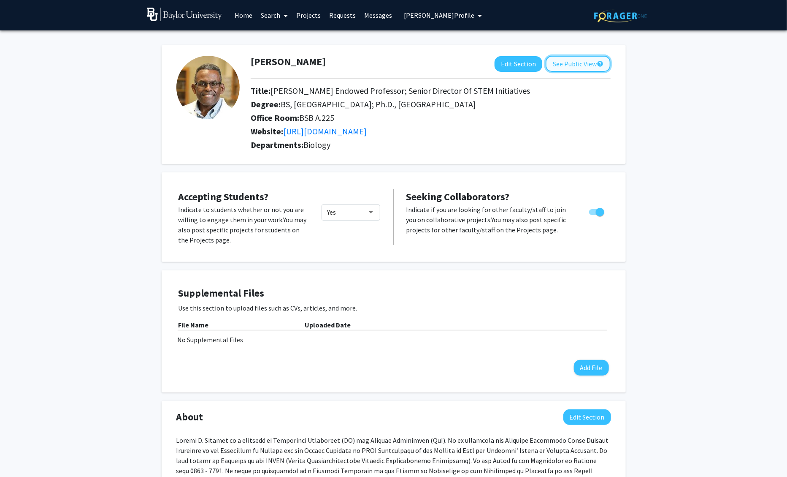
click at [589, 60] on button "See Public View help" at bounding box center [578, 64] width 65 height 16
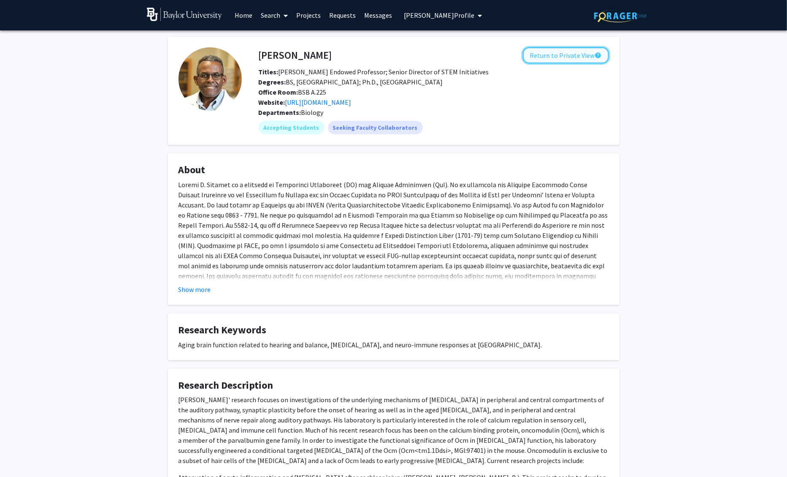
click at [551, 52] on button "Return to Private View help" at bounding box center [566, 55] width 86 height 16
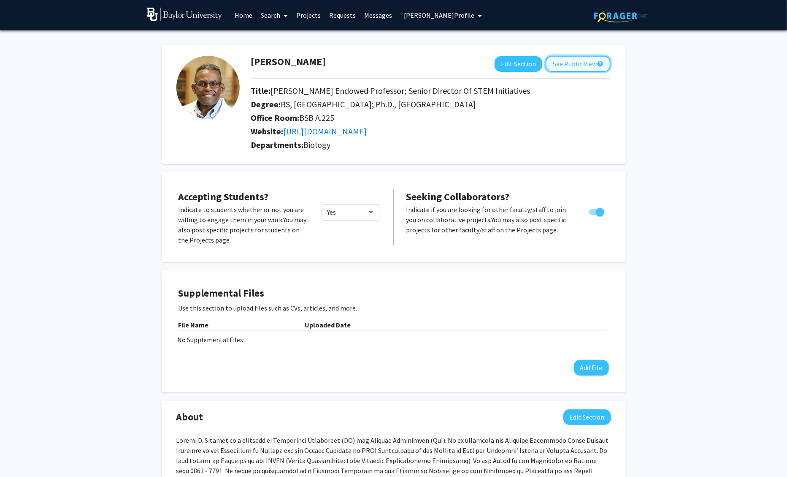
click at [567, 66] on button "See Public View help" at bounding box center [578, 64] width 65 height 16
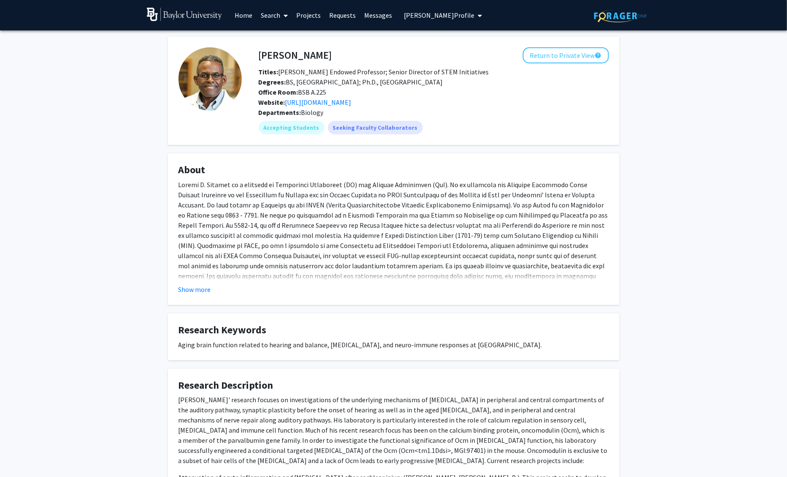
click at [309, 16] on link "Projects" at bounding box center [308, 15] width 33 height 30
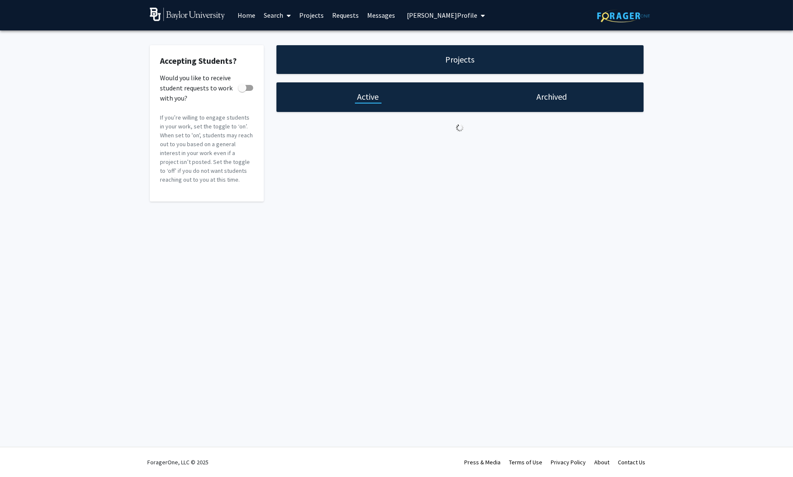
checkbox input "true"
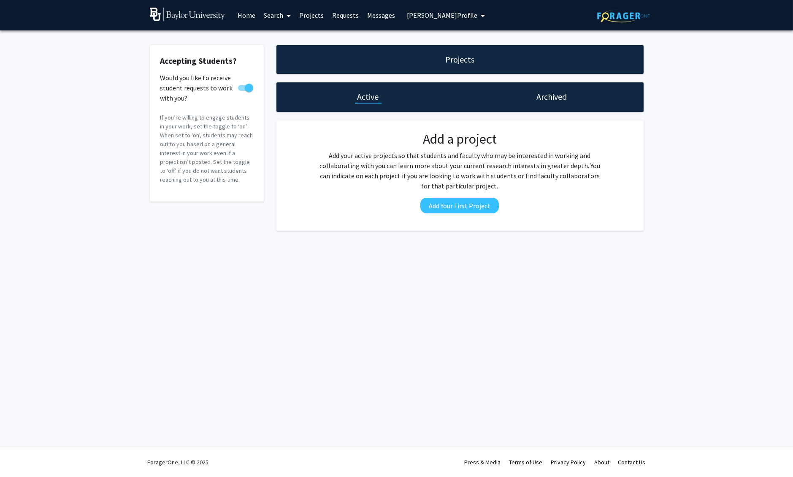
click at [459, 13] on span "Dwayne Simmons's Profile" at bounding box center [442, 15] width 71 height 8
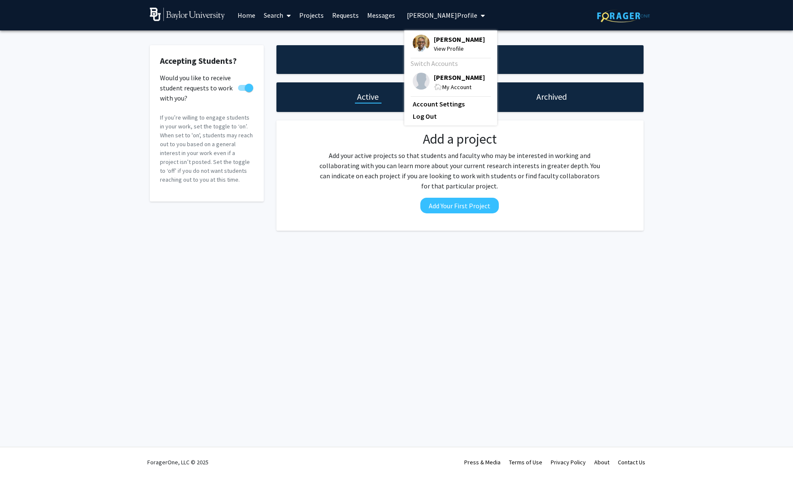
click at [450, 14] on span "Dwayne Simmons's Profile" at bounding box center [442, 15] width 71 height 8
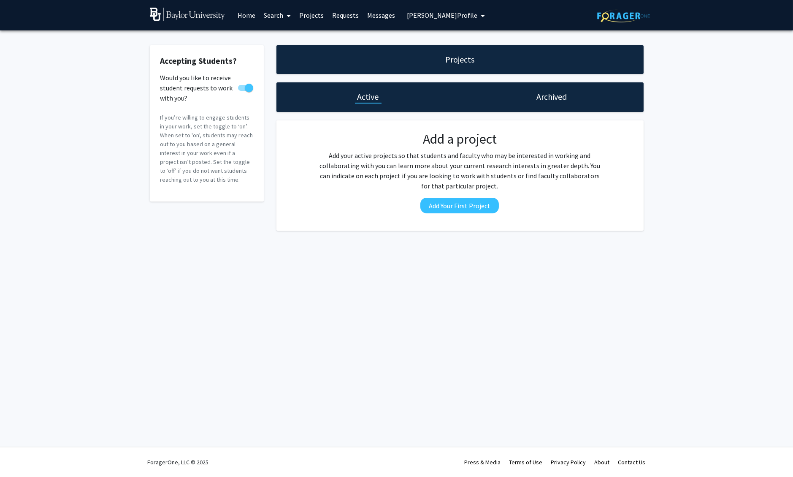
click at [280, 15] on link "Search" at bounding box center [277, 15] width 35 height 30
click at [284, 39] on span "Faculty/Staff" at bounding box center [291, 38] width 62 height 17
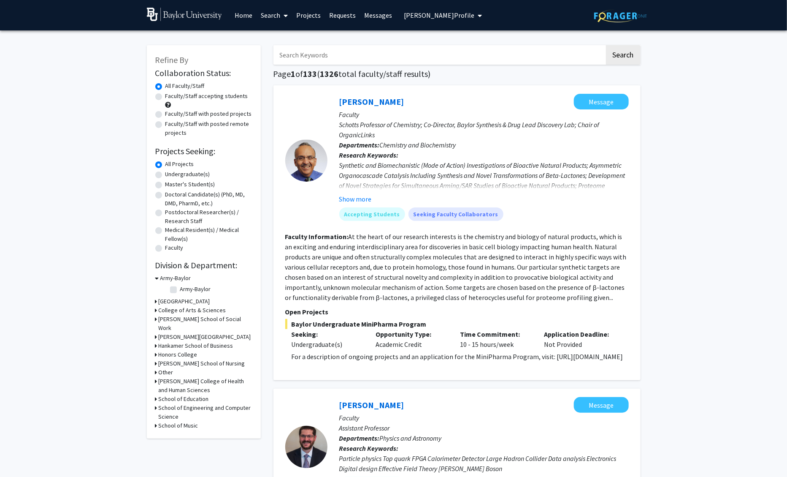
click at [274, 16] on link "Search" at bounding box center [274, 15] width 35 height 30
click at [250, 14] on link "Home" at bounding box center [244, 15] width 26 height 30
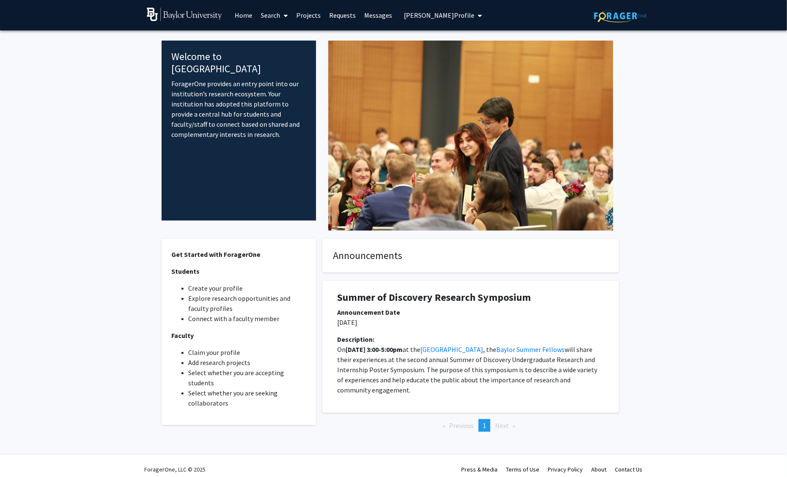
click at [461, 14] on span "Dwayne Simmons's Profile" at bounding box center [439, 15] width 71 height 8
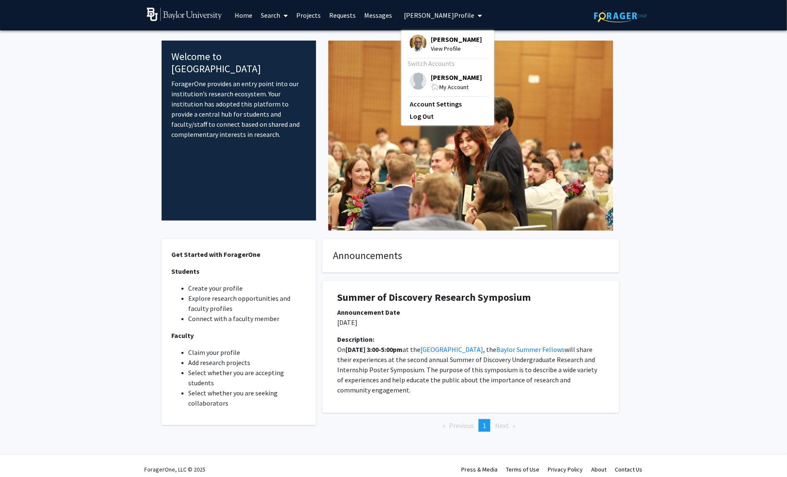
click at [434, 80] on span "[PERSON_NAME]" at bounding box center [456, 77] width 51 height 9
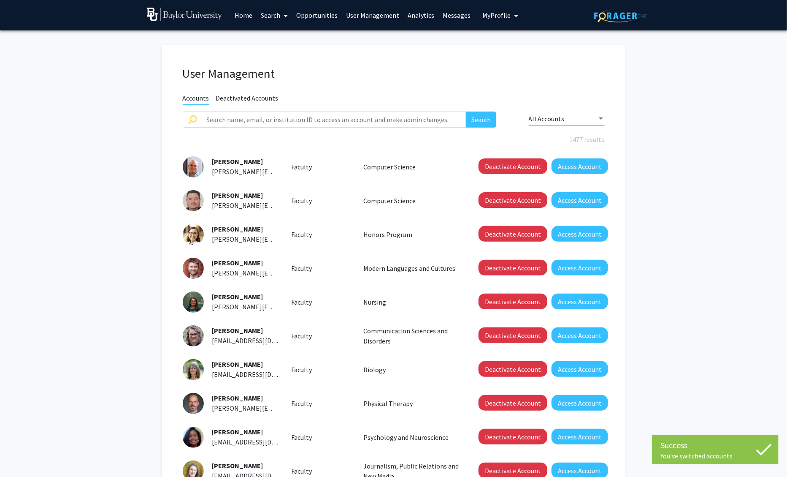
click at [370, 11] on link "User Management" at bounding box center [373, 15] width 62 height 30
click at [311, 114] on input "text" at bounding box center [334, 119] width 265 height 16
type input "[PERSON_NAME]"
click at [466, 111] on button "Search" at bounding box center [481, 119] width 30 height 16
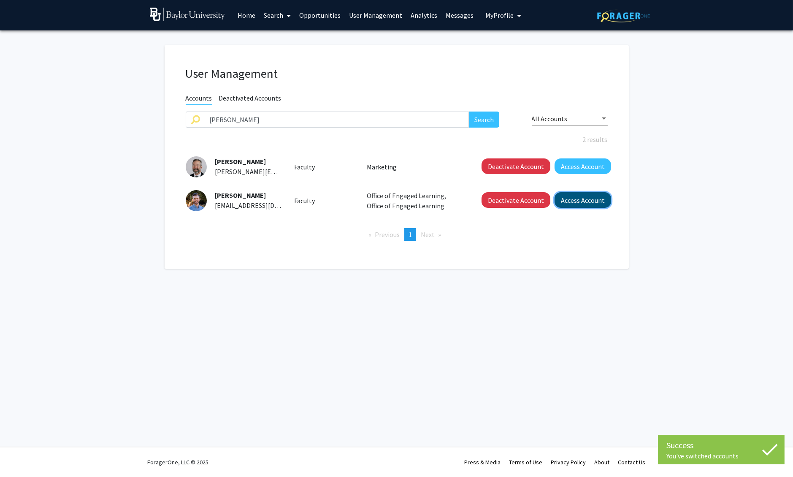
click at [586, 194] on button "Access Account" at bounding box center [583, 200] width 57 height 16
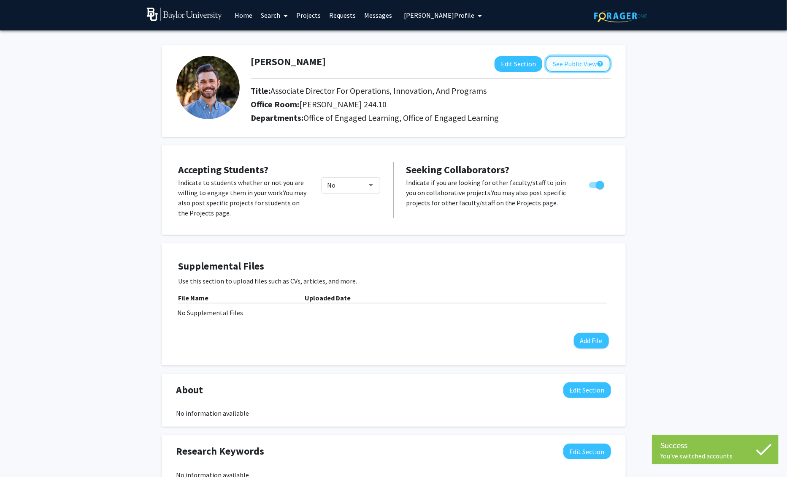
click at [580, 60] on button "See Public View help" at bounding box center [578, 64] width 65 height 16
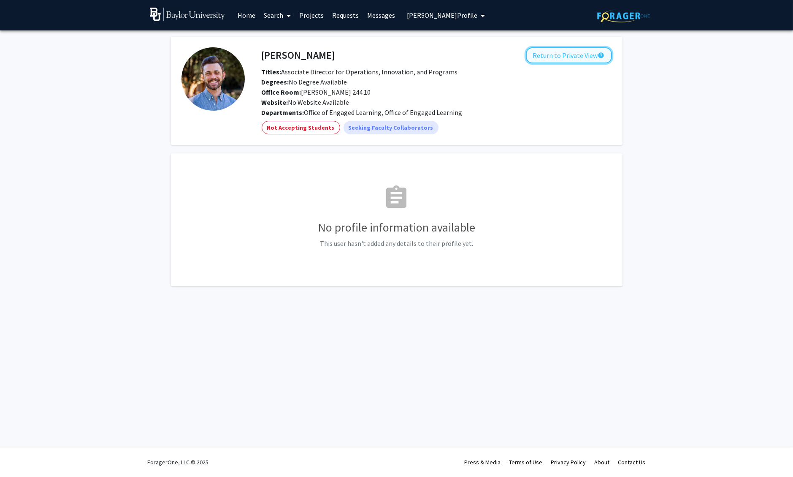
click at [576, 58] on button "Return to Private View help" at bounding box center [569, 55] width 86 height 16
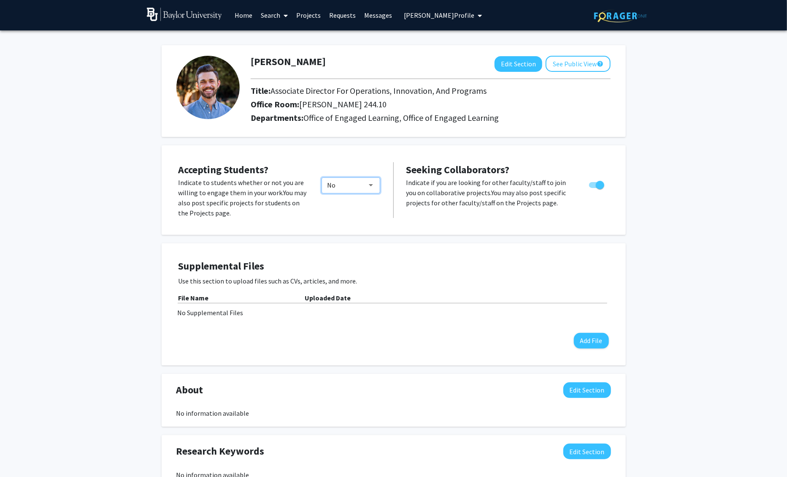
click at [353, 185] on div "No" at bounding box center [347, 185] width 41 height 10
click at [348, 167] on span "Yes" at bounding box center [353, 165] width 53 height 20
click at [570, 66] on button "See Public View help" at bounding box center [578, 64] width 65 height 16
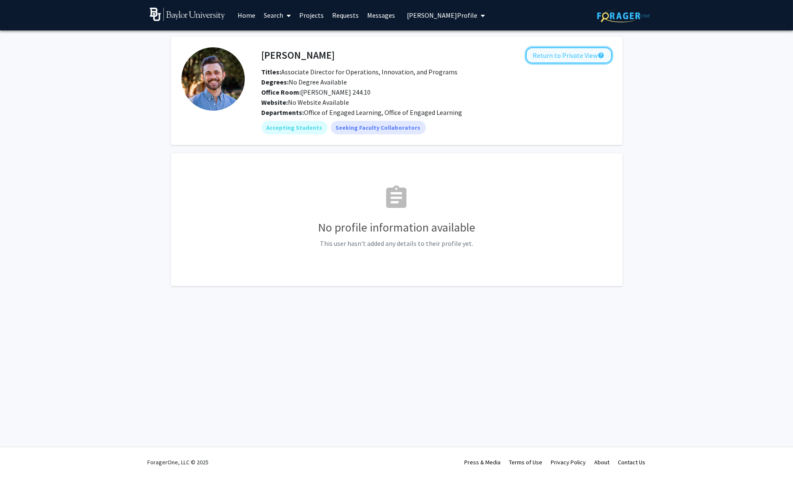
click at [574, 60] on button "Return to Private View help" at bounding box center [569, 55] width 86 height 16
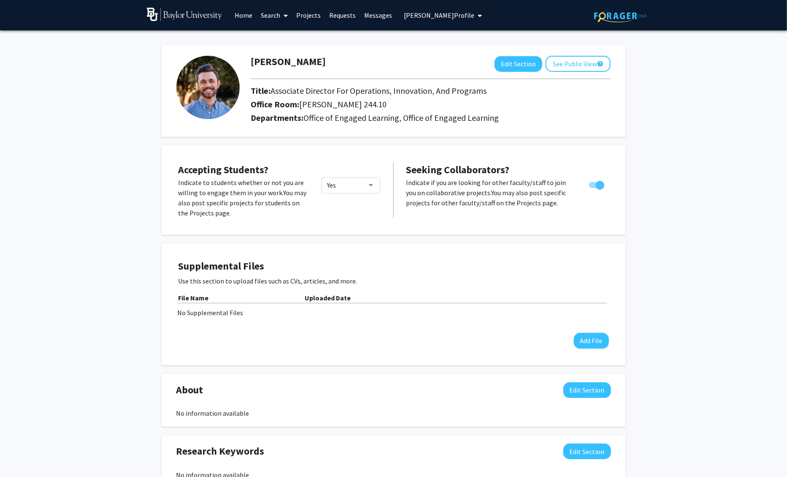
click at [341, 194] on div "Yes" at bounding box center [351, 197] width 72 height 41
click at [350, 189] on div "Yes" at bounding box center [347, 185] width 41 height 10
click at [344, 202] on span "No" at bounding box center [353, 205] width 53 height 20
click at [127, 186] on div "Mark Richards Edit Section See Public View help Title: Associate Director For O…" at bounding box center [393, 365] width 787 height 670
click at [592, 184] on span "Toggle" at bounding box center [596, 185] width 15 height 6
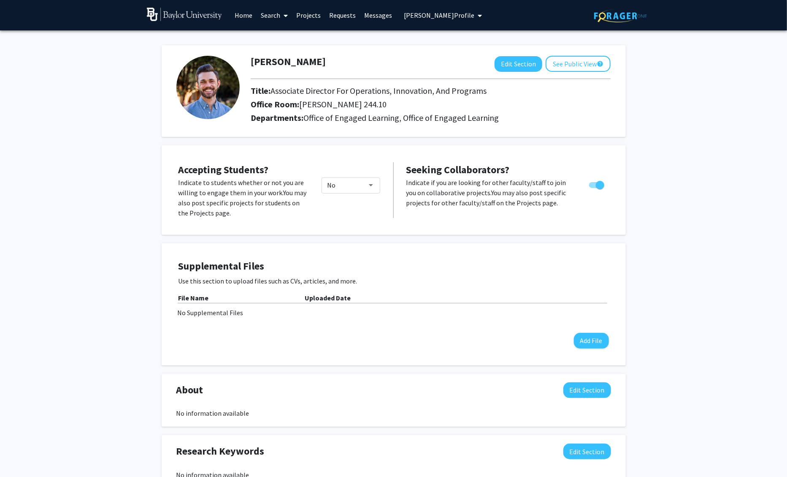
click at [593, 188] on input "Toggle" at bounding box center [593, 188] width 0 height 0
checkbox input "false"
click at [578, 66] on button "See Public View help" at bounding box center [578, 64] width 65 height 16
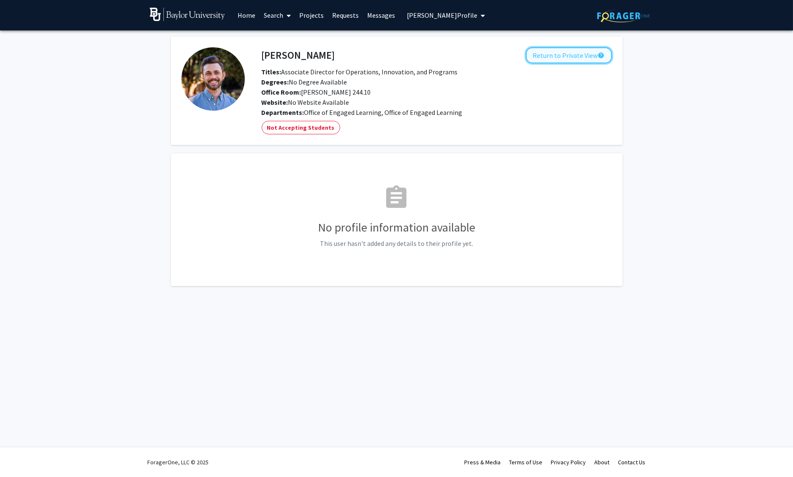
click at [579, 58] on button "Return to Private View help" at bounding box center [569, 55] width 86 height 16
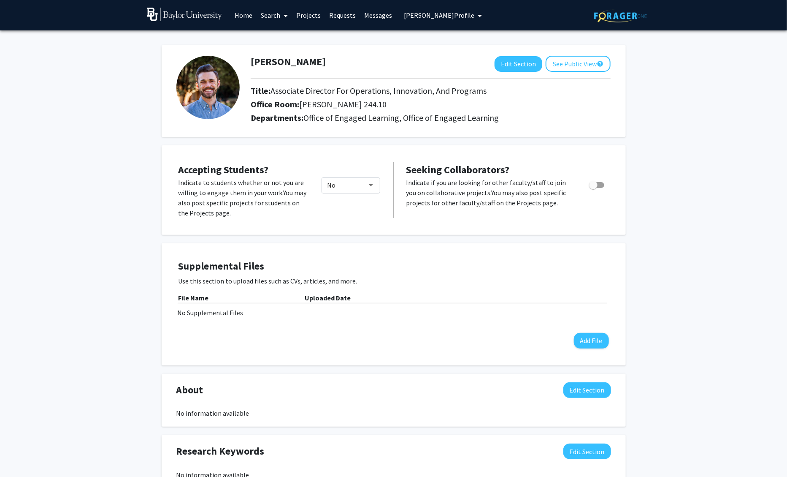
click at [600, 186] on span "Toggle" at bounding box center [596, 185] width 15 height 6
click at [594, 188] on input "Toggle" at bounding box center [593, 188] width 0 height 0
checkbox input "true"
click at [352, 279] on p "Use this section to upload files such as CVs, articles, and more." at bounding box center [394, 281] width 431 height 10
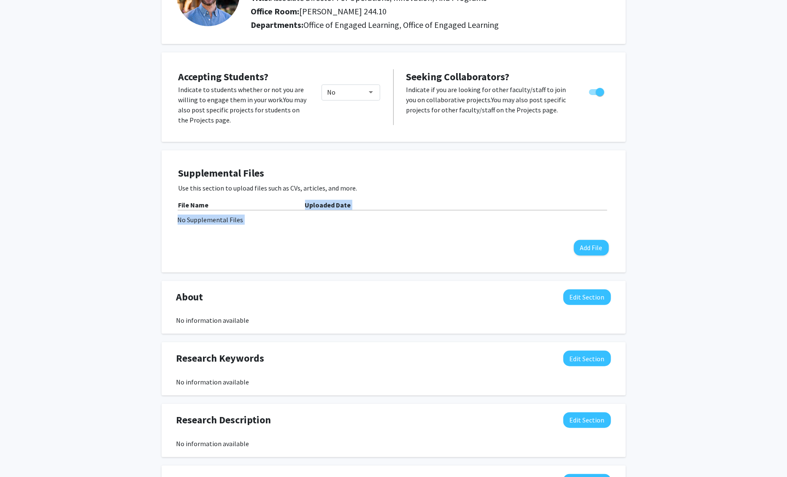
click at [334, 282] on div "Accepting Students? Indicate to students whether or not you are willing to enga…" at bounding box center [394, 320] width 464 height 536
click at [254, 320] on div "No information available" at bounding box center [393, 320] width 435 height 10
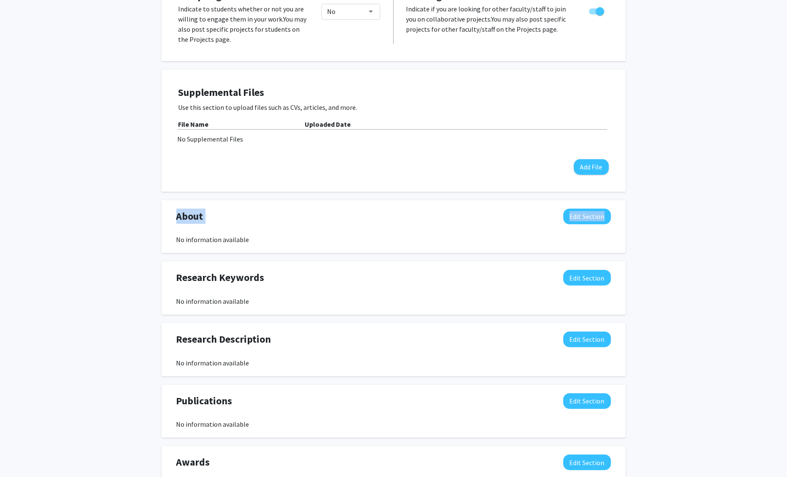
drag, startPoint x: 184, startPoint y: 217, endPoint x: 252, endPoint y: 234, distance: 70.9
click at [252, 234] on div "About Edit Section No information available" at bounding box center [394, 227] width 448 height 36
click at [255, 241] on div "No information available" at bounding box center [393, 239] width 435 height 10
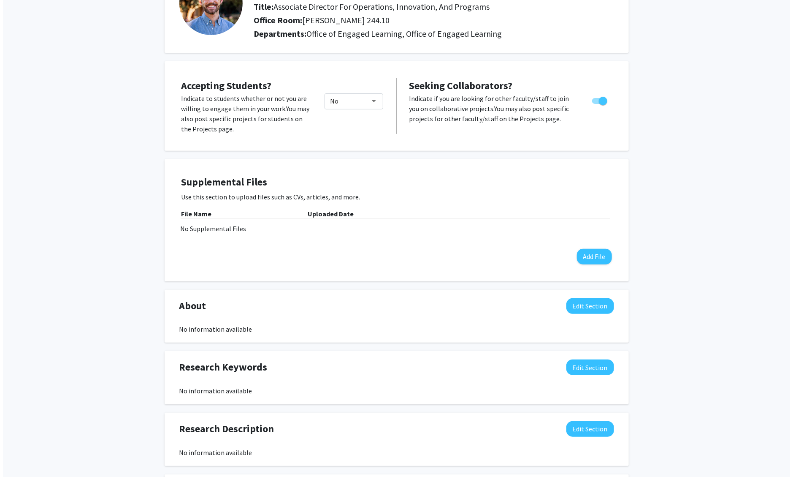
scroll to position [0, 0]
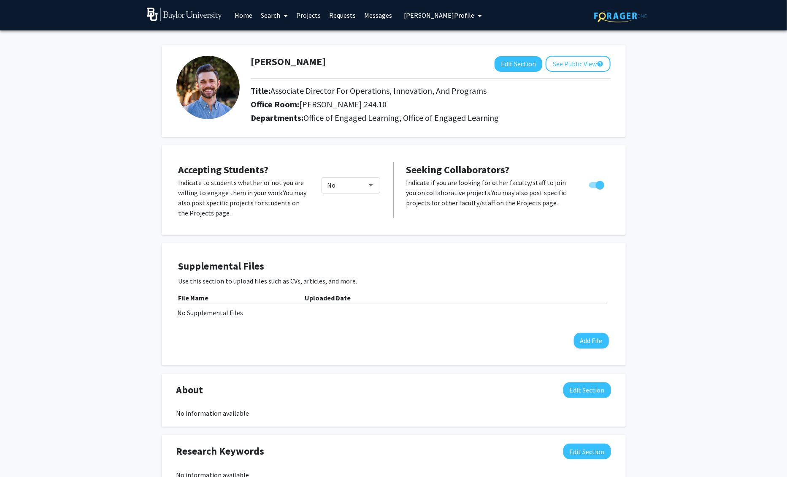
click at [326, 114] on span "Office of Engaged Learning, Office of Engaged Learning" at bounding box center [401, 117] width 195 height 11
click at [496, 111] on div "Office Room: Draper 244.10" at bounding box center [430, 106] width 373 height 14
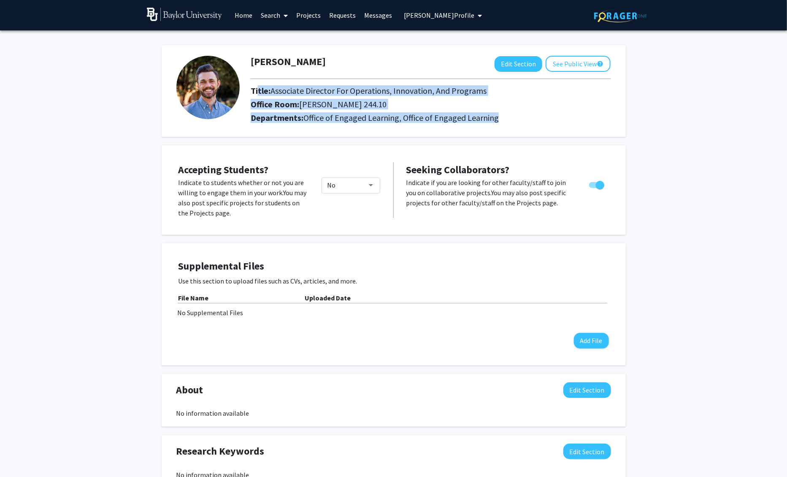
drag, startPoint x: 501, startPoint y: 115, endPoint x: 256, endPoint y: 89, distance: 245.8
click at [256, 89] on div "Mark Richards Edit Section See Public View help Title: Associate Director For O…" at bounding box center [430, 91] width 373 height 71
click at [256, 89] on h2 "Title: Associate Director For Operations, Innovation, And Programs" at bounding box center [431, 91] width 360 height 10
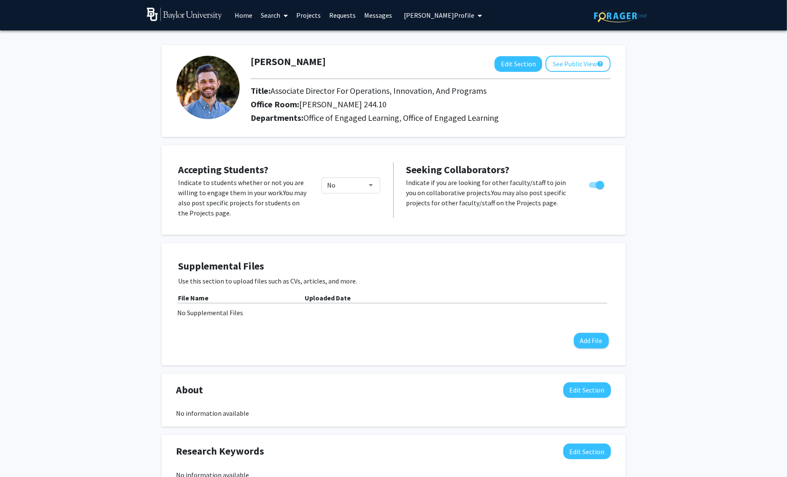
click at [253, 88] on h2 "Title: Associate Director For Operations, Innovation, And Programs" at bounding box center [431, 91] width 360 height 10
click at [312, 19] on link "Projects" at bounding box center [308, 15] width 33 height 30
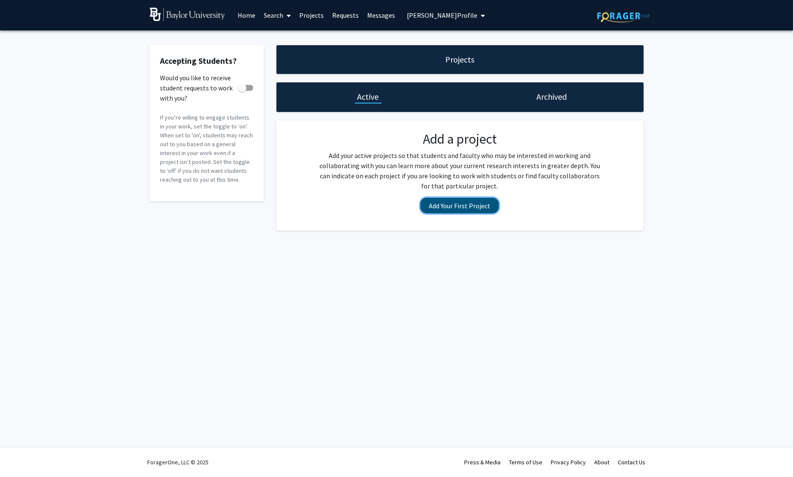
click at [450, 205] on button "Add Your First Project" at bounding box center [459, 206] width 79 height 16
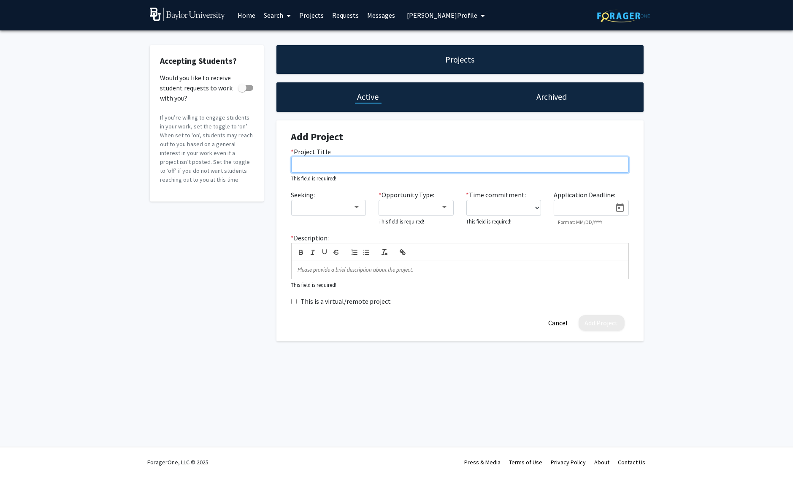
click at [345, 161] on input "* Project Title" at bounding box center [460, 165] width 338 height 16
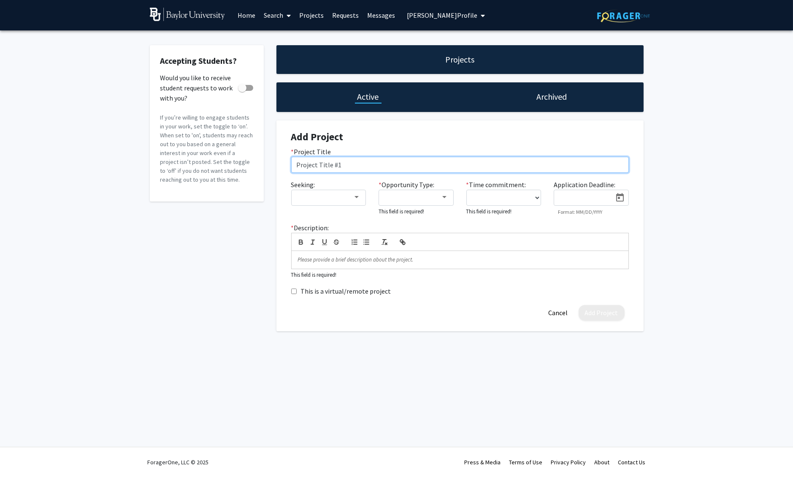
type input "Project Title #1"
click at [315, 197] on div at bounding box center [325, 197] width 57 height 10
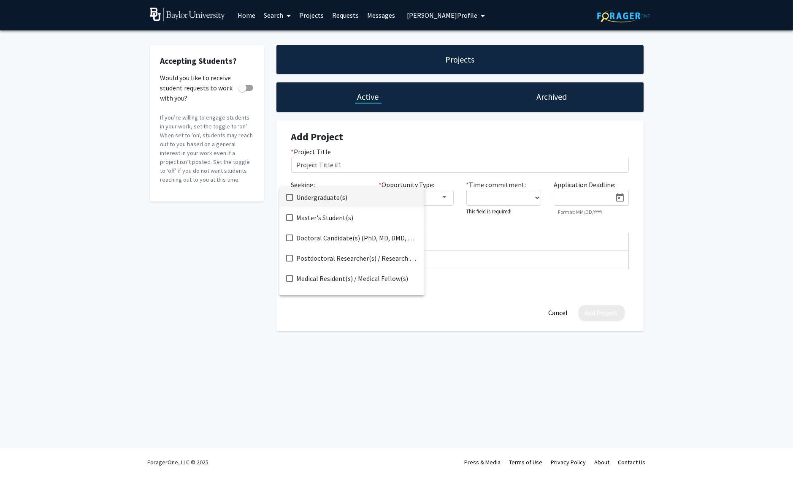
click at [318, 199] on span "Undergraduate(s)" at bounding box center [357, 197] width 122 height 20
click at [318, 217] on span "Master's Student(s)" at bounding box center [357, 217] width 122 height 20
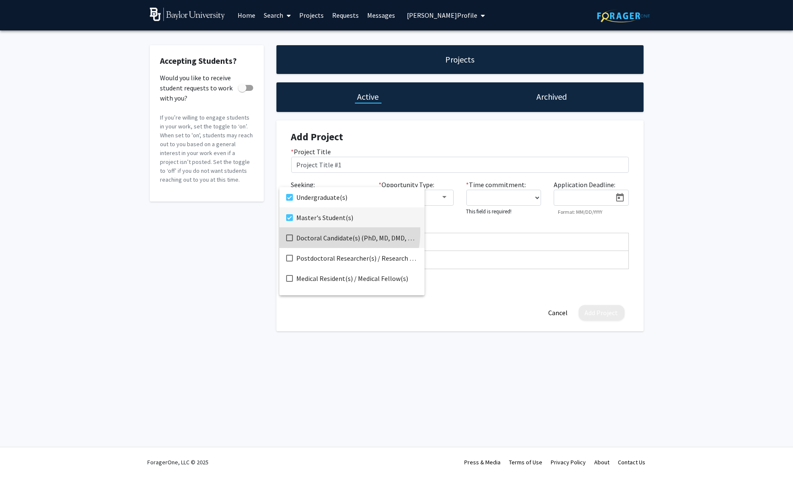
click at [325, 231] on span "Doctoral Candidate(s) (PhD, MD, DMD, PharmD, etc.)" at bounding box center [357, 238] width 122 height 20
click at [340, 260] on span "Postdoctoral Researcher(s) / Research Staff" at bounding box center [357, 258] width 122 height 20
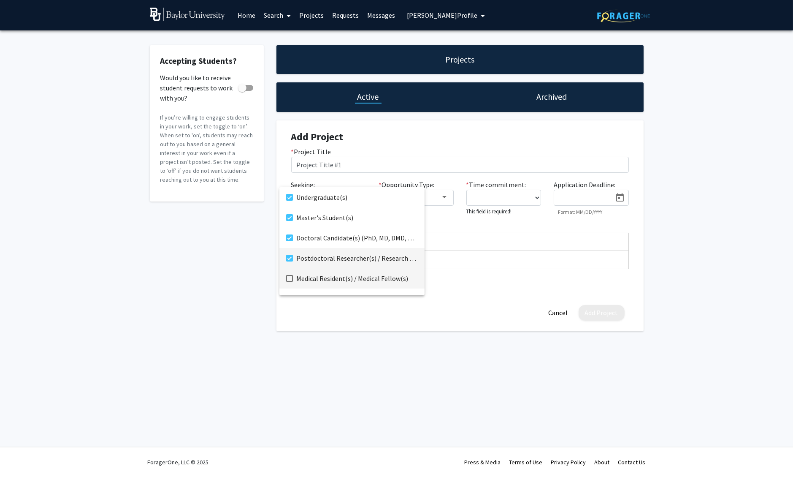
scroll to position [13, 0]
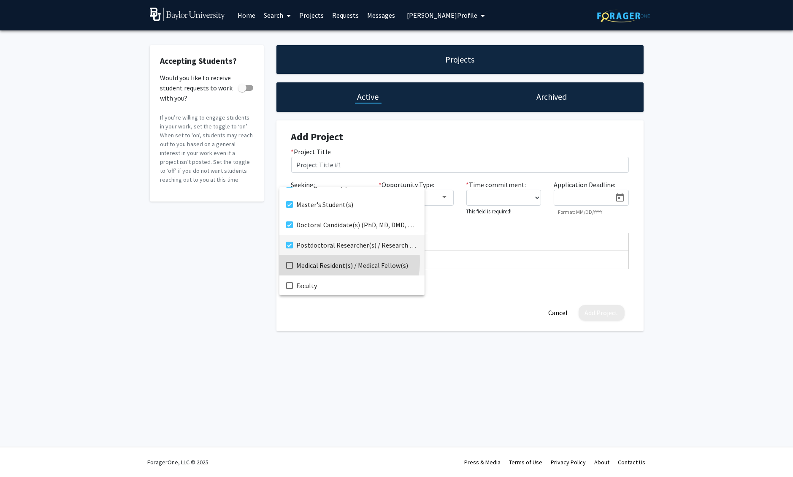
click at [320, 260] on span "Medical Resident(s) / Medical Fellow(s)" at bounding box center [357, 265] width 122 height 20
click at [307, 277] on span "Faculty" at bounding box center [357, 285] width 122 height 20
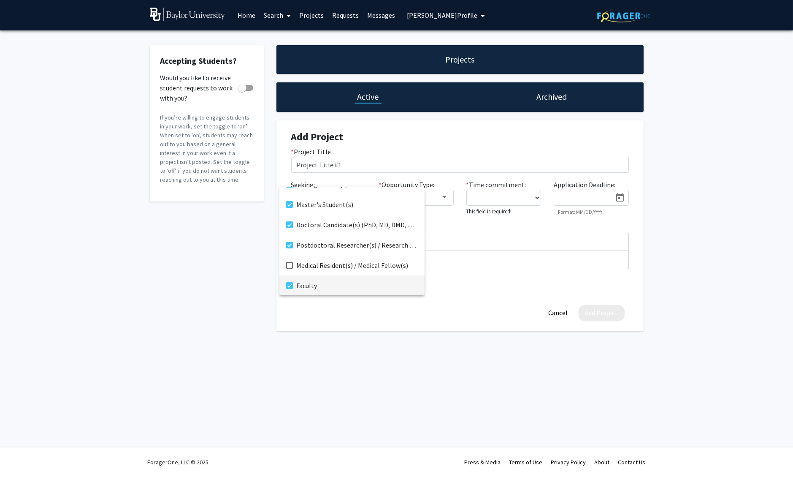
click at [305, 281] on span "Faculty" at bounding box center [357, 285] width 122 height 20
click at [328, 239] on span "Postdoctoral Researcher(s) / Research Staff" at bounding box center [357, 245] width 122 height 20
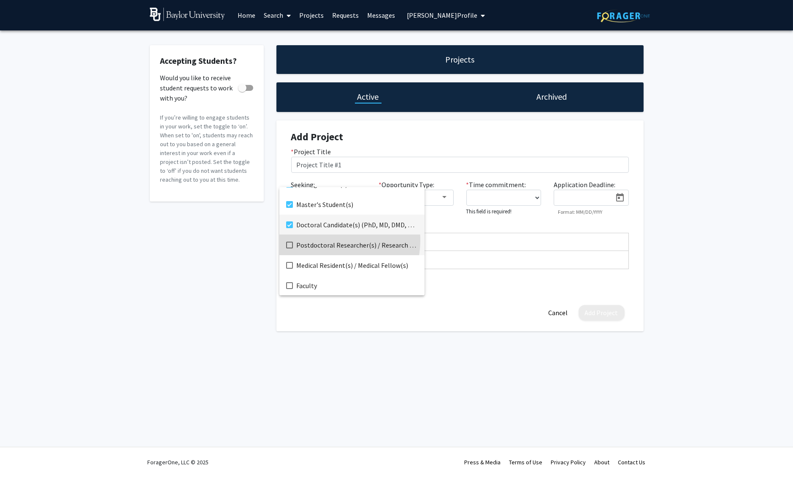
click at [328, 231] on span "Doctoral Candidate(s) (PhD, MD, DMD, PharmD, etc.)" at bounding box center [357, 224] width 122 height 20
click at [330, 206] on span "Master's Student(s)" at bounding box center [357, 204] width 122 height 20
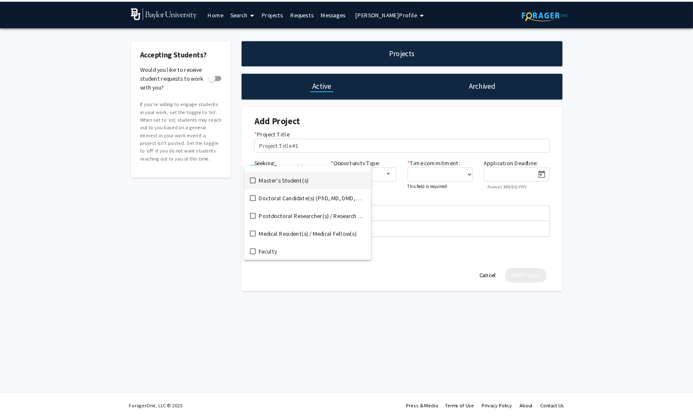
scroll to position [0, 0]
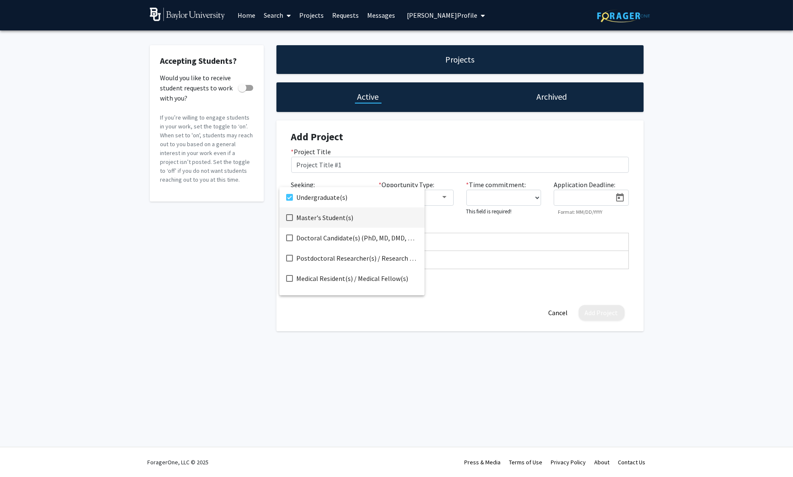
click at [326, 221] on span "Master's Student(s)" at bounding box center [357, 217] width 122 height 20
click at [327, 235] on span "Doctoral Candidate(s) (PhD, MD, DMD, PharmD, etc.)" at bounding box center [357, 238] width 122 height 20
drag, startPoint x: 382, startPoint y: 337, endPoint x: 404, endPoint y: 289, distance: 53.3
click at [382, 337] on div at bounding box center [396, 238] width 793 height 477
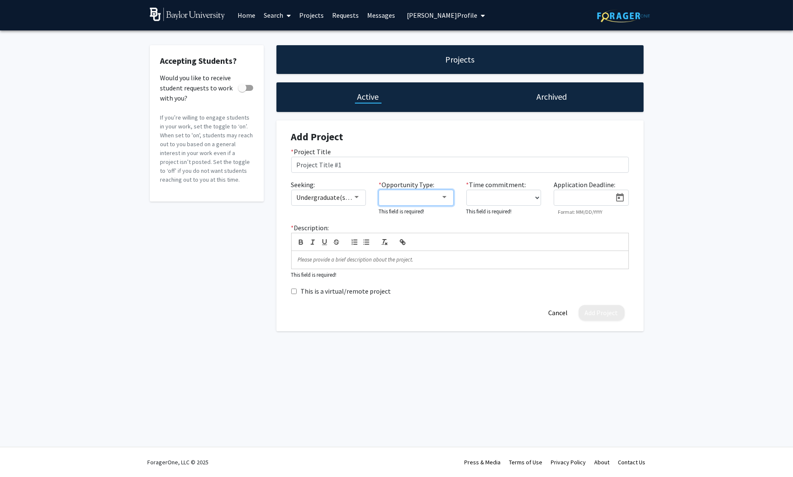
click at [420, 192] on div at bounding box center [412, 197] width 57 height 10
click at [393, 215] on span "Academic Credit" at bounding box center [420, 217] width 73 height 20
click at [394, 198] on span "Paid" at bounding box center [420, 197] width 73 height 20
click at [515, 200] on div at bounding box center [396, 238] width 793 height 477
click at [516, 196] on select "0 - 5 hours/week 5 - 10 hours/week 10 - 15 hours/week 15 - 20 hours/week 20 - 3…" at bounding box center [503, 198] width 75 height 16
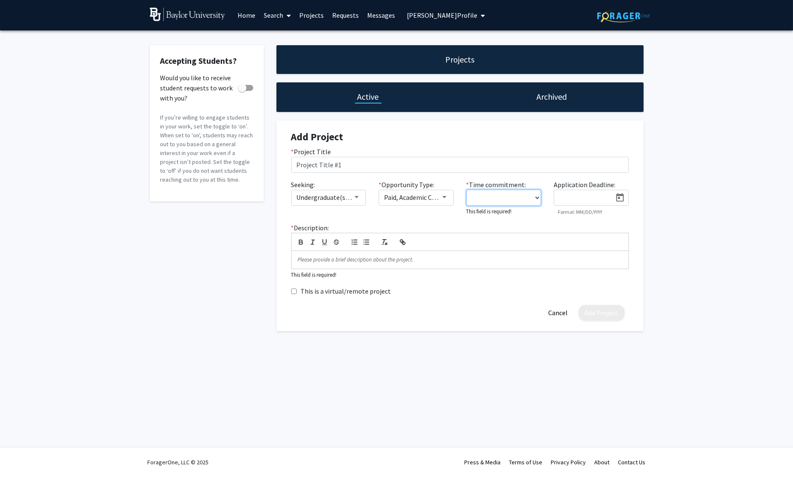
select select "10 - 15"
click at [466, 190] on select "0 - 5 hours/week 5 - 10 hours/week 10 - 15 hours/week 15 - 20 hours/week 20 - 3…" at bounding box center [503, 198] width 75 height 16
click at [597, 197] on input at bounding box center [585, 198] width 53 height 8
click at [631, 201] on div "Application Deadline: Format: MM/DD/YYYY" at bounding box center [592, 196] width 88 height 35
click at [610, 195] on input at bounding box center [585, 198] width 53 height 8
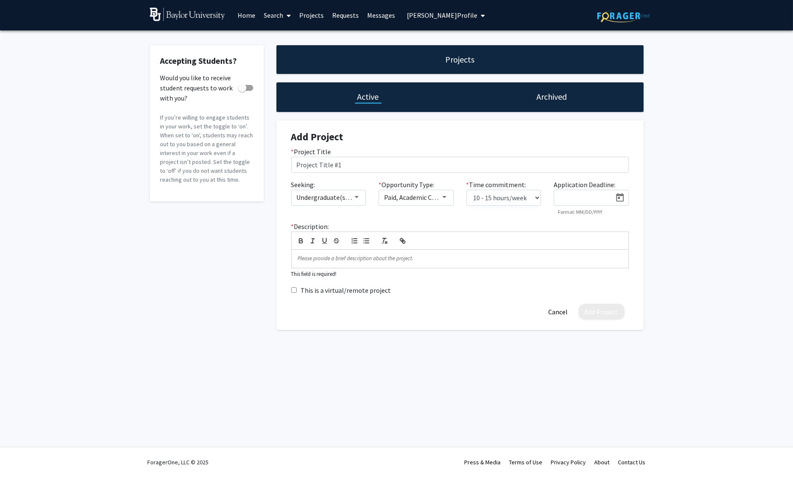
click at [618, 198] on icon "Open calendar" at bounding box center [620, 197] width 8 height 8
click at [604, 343] on div "30" at bounding box center [599, 343] width 15 height 15
type input "9/30/2025"
click at [354, 265] on div at bounding box center [460, 259] width 337 height 18
click at [351, 303] on div "Add Project Cancel" at bounding box center [460, 301] width 350 height 16
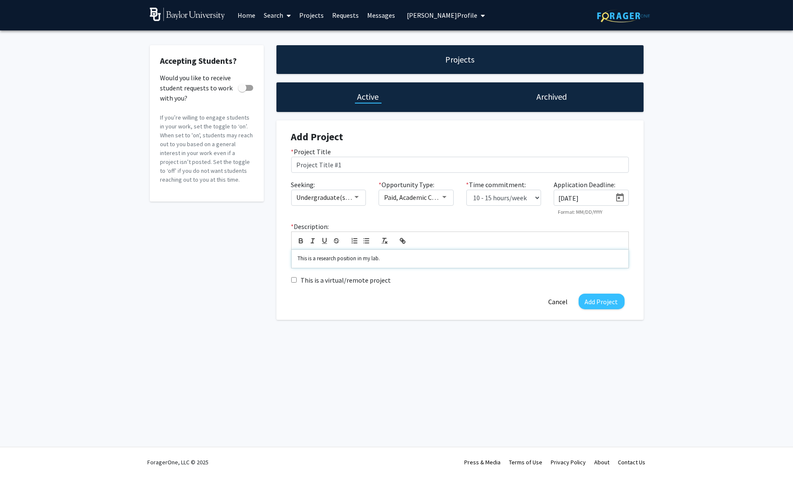
click at [317, 258] on p "This is a research position in my lab." at bounding box center [460, 259] width 324 height 8
click at [690, 241] on div "Accepting Students? Would you like to receive student requests to work with you…" at bounding box center [396, 184] width 793 height 308
click at [443, 257] on p "This is a sample research position in my lab." at bounding box center [460, 259] width 324 height 8
click at [393, 258] on p "This is a sample research position in my lab." at bounding box center [460, 259] width 324 height 8
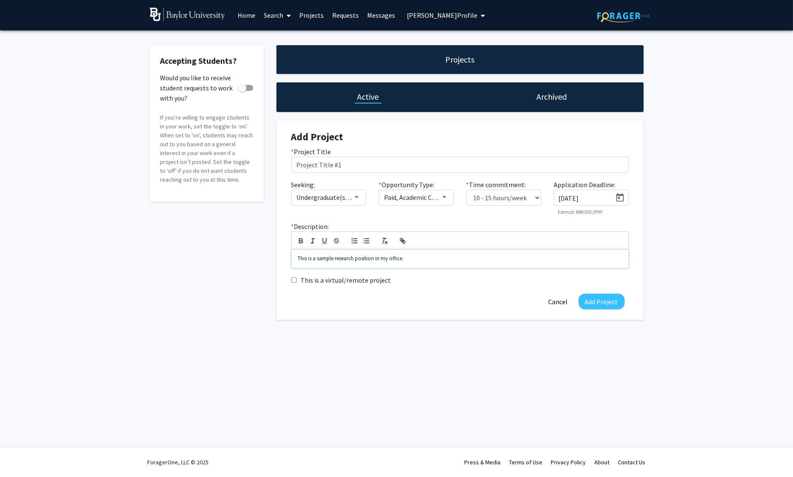
click at [407, 257] on p "This is a sample research position in my office." at bounding box center [460, 259] width 324 height 8
click at [669, 254] on div "Accepting Students? Would you like to receive student requests to work with you…" at bounding box center [396, 184] width 793 height 308
click at [338, 280] on label "This is a virtual/remote project" at bounding box center [346, 280] width 90 height 10
click at [297, 280] on input "This is a virtual/remote project" at bounding box center [293, 279] width 5 height 5
click at [335, 280] on label "This is a virtual/remote project" at bounding box center [346, 280] width 90 height 10
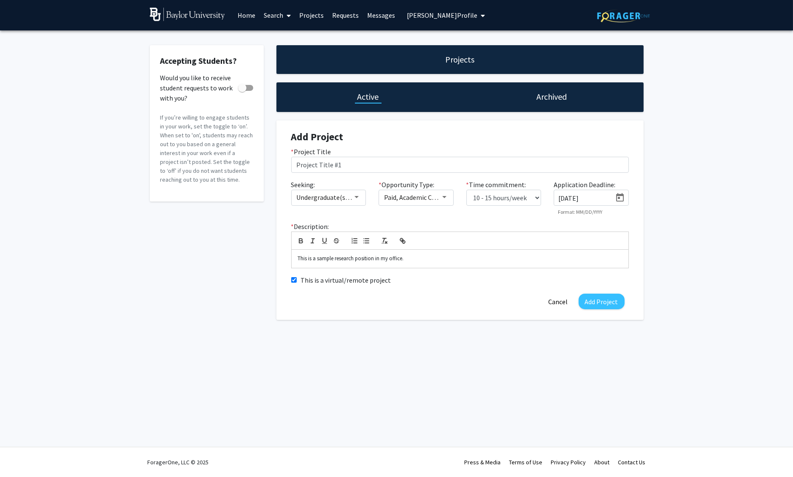
click at [297, 280] on input "This is a virtual/remote project" at bounding box center [293, 279] width 5 height 5
checkbox input "false"
click at [613, 305] on button "Add Project" at bounding box center [602, 301] width 46 height 16
checkbox input "true"
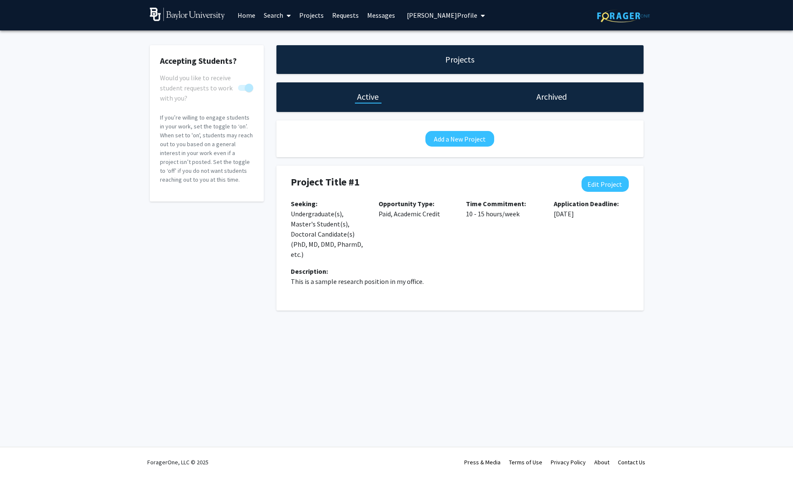
click at [420, 234] on div "Opportunity Type: Paid, Academic Credit" at bounding box center [416, 232] width 88 height 68
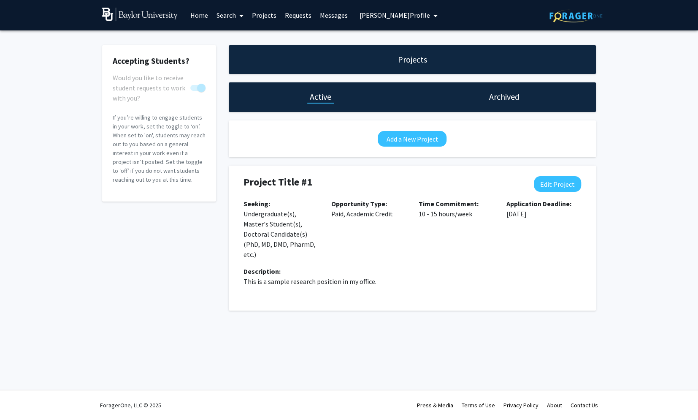
click at [652, 141] on div "Accepting Students? Would you like to receive student requests to work with you…" at bounding box center [349, 179] width 698 height 299
click at [569, 180] on button "Edit Project" at bounding box center [557, 184] width 47 height 16
select select "10 - 15"
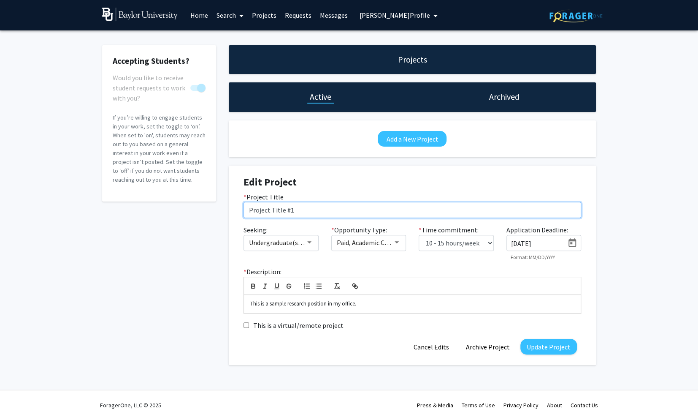
click at [306, 211] on input "Project Title #1" at bounding box center [413, 210] width 338 height 16
type input "Sample Project Title #1"
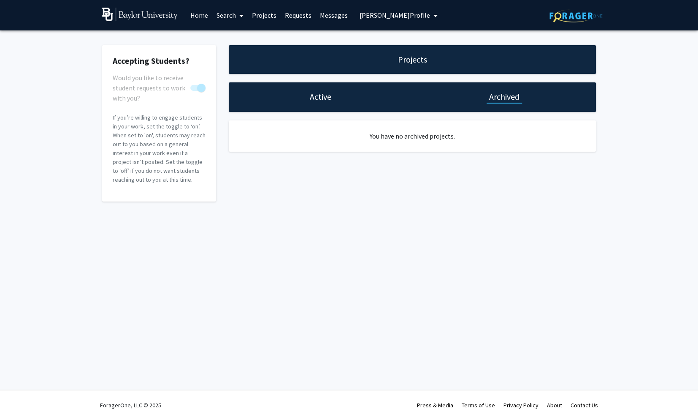
drag, startPoint x: 305, startPoint y: 106, endPoint x: 311, endPoint y: 103, distance: 7.0
click at [305, 106] on div "Active" at bounding box center [321, 97] width 184 height 30
click at [320, 98] on h1 "Active" at bounding box center [321, 97] width 22 height 12
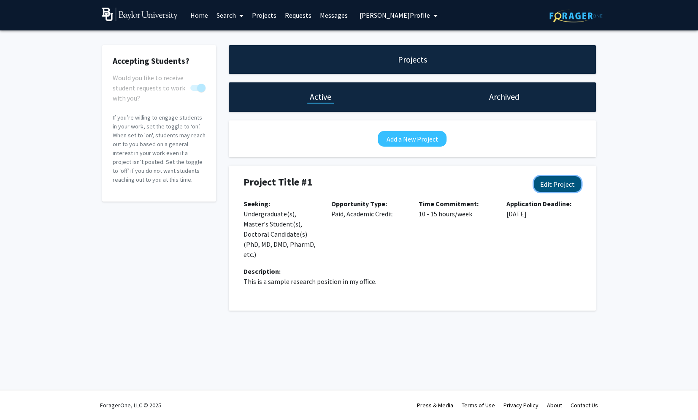
click at [566, 185] on button "Edit Project" at bounding box center [557, 184] width 47 height 16
select select "10 - 15"
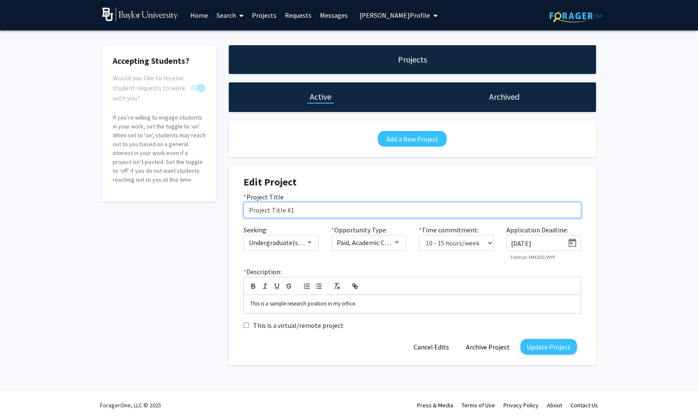
click at [247, 210] on input "Project Title #1" at bounding box center [413, 210] width 338 height 16
type input "Sample Project Title #1"
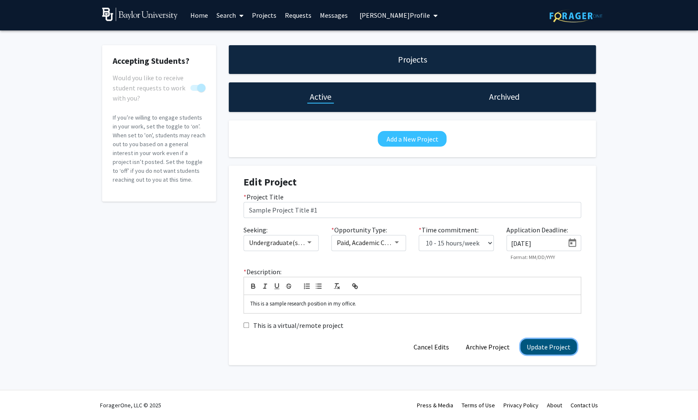
click at [537, 342] on button "Update Project" at bounding box center [549, 347] width 57 height 16
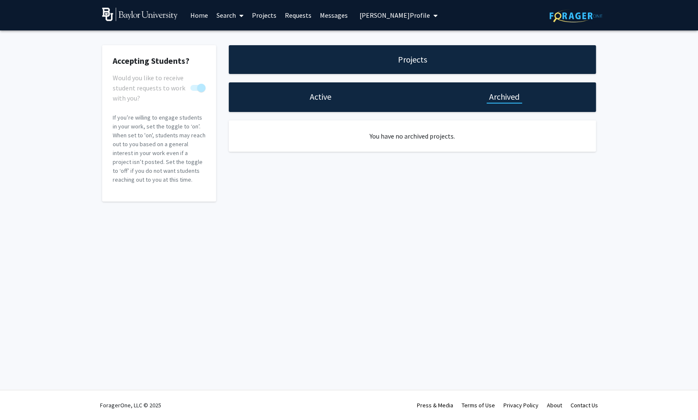
click at [363, 184] on div "Projects Active Archived You have no archived projects." at bounding box center [412, 123] width 380 height 156
click at [314, 91] on h1 "Active" at bounding box center [321, 97] width 22 height 12
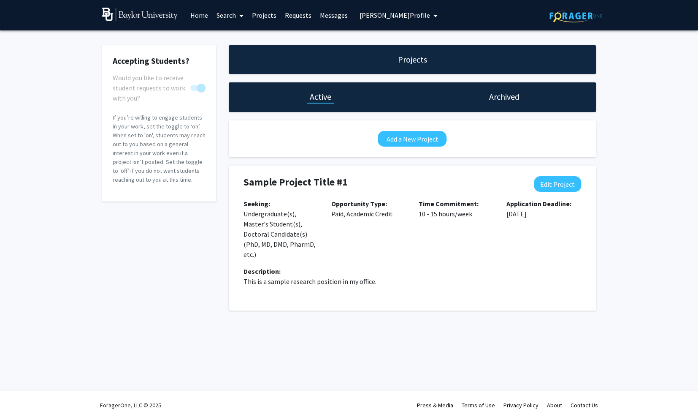
click at [464, 184] on h4 "Sample Project Title #1" at bounding box center [382, 182] width 277 height 12
click at [549, 183] on button "Edit Project" at bounding box center [557, 184] width 47 height 16
select select "10 - 15"
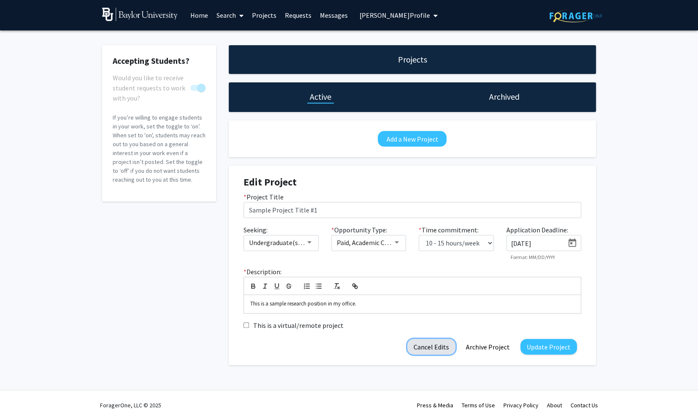
click at [429, 347] on button "Cancel Edits" at bounding box center [431, 347] width 48 height 16
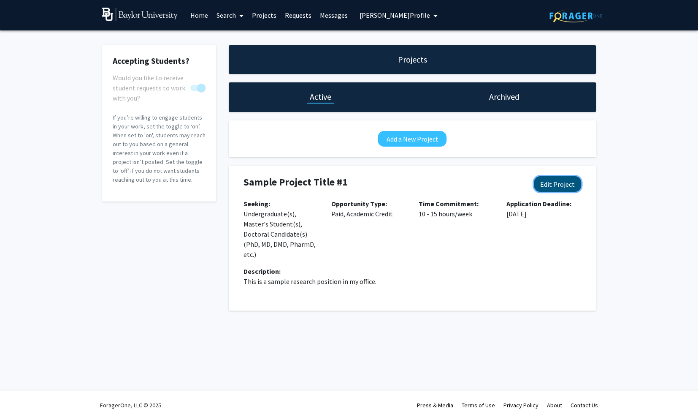
click at [560, 187] on button "Edit Project" at bounding box center [557, 184] width 47 height 16
select select "10 - 15"
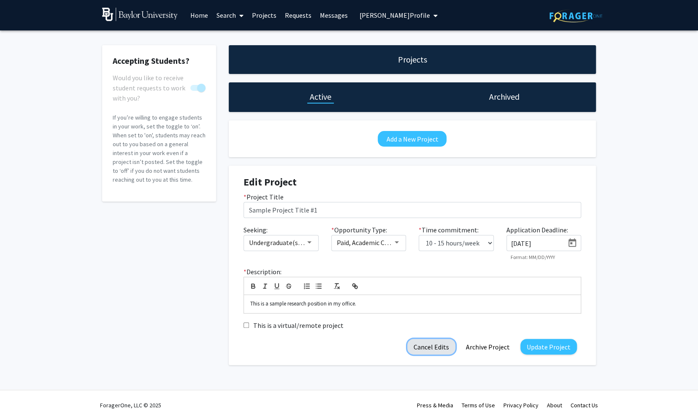
click at [434, 347] on button "Cancel Edits" at bounding box center [431, 347] width 48 height 16
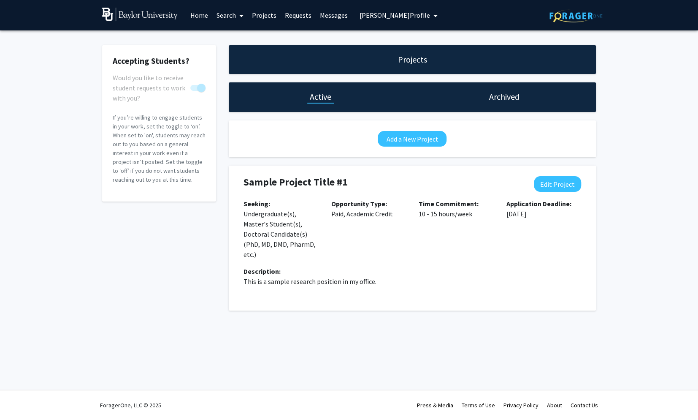
click at [296, 14] on link "Requests" at bounding box center [298, 15] width 35 height 30
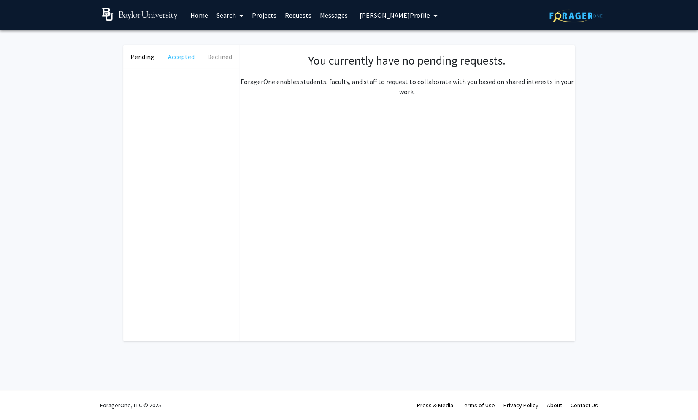
click at [169, 61] on button "Accepted" at bounding box center [181, 56] width 38 height 23
click at [239, 59] on div "You currently have no accepted requests. ForagerOne enables students, faculty, …" at bounding box center [407, 75] width 336 height 43
click at [222, 55] on button "Declined" at bounding box center [220, 56] width 38 height 23
click at [154, 54] on button "Pending" at bounding box center [142, 56] width 38 height 23
click at [192, 56] on button "Accepted" at bounding box center [181, 56] width 38 height 23
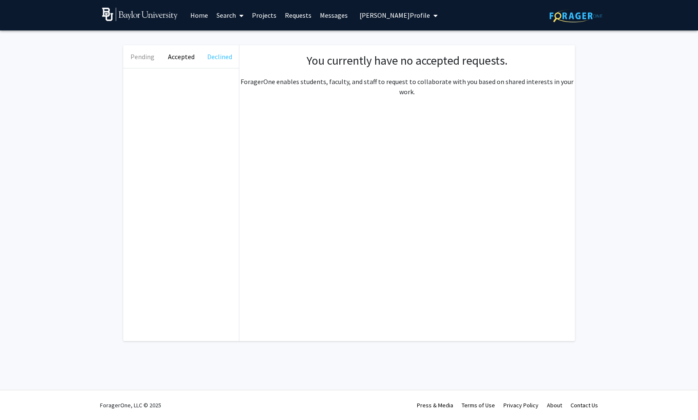
click at [223, 58] on button "Declined" at bounding box center [220, 56] width 38 height 23
click at [182, 61] on button "Accepted" at bounding box center [181, 56] width 38 height 23
click at [141, 58] on button "Pending" at bounding box center [142, 56] width 38 height 23
click at [262, 16] on link "Projects" at bounding box center [264, 15] width 33 height 30
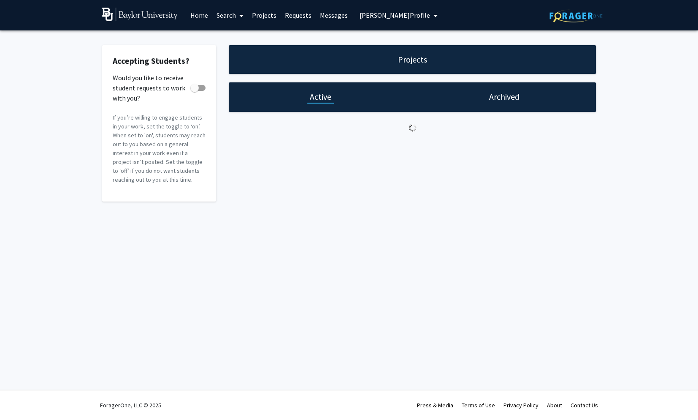
checkbox input "true"
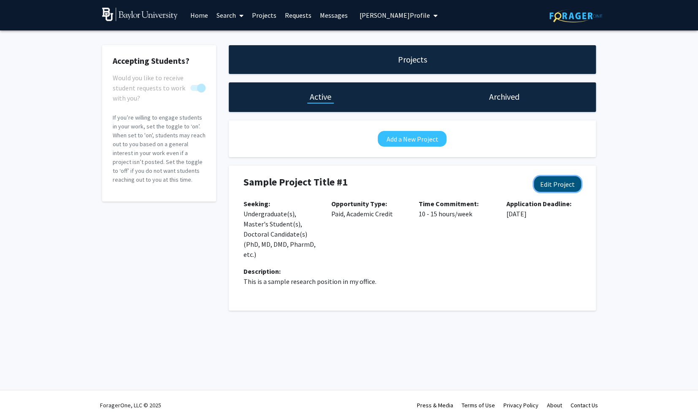
click at [575, 185] on button "Edit Project" at bounding box center [557, 184] width 47 height 16
select select "10 - 15"
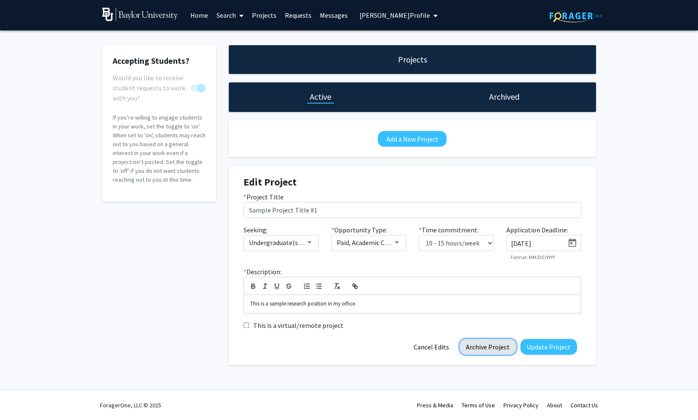
click at [491, 347] on button "Archive Project" at bounding box center [488, 347] width 57 height 16
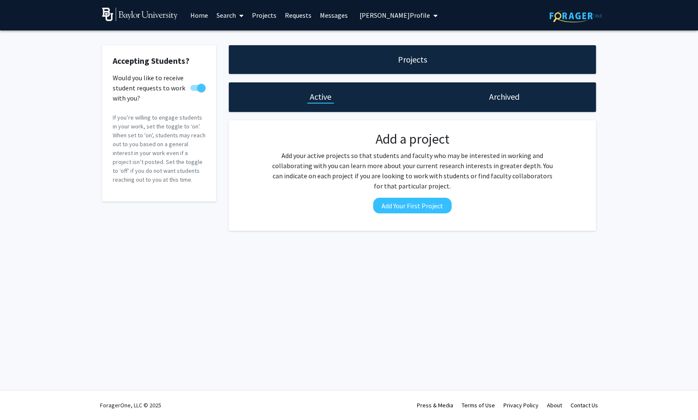
click at [495, 97] on h1 "Archived" at bounding box center [504, 97] width 30 height 12
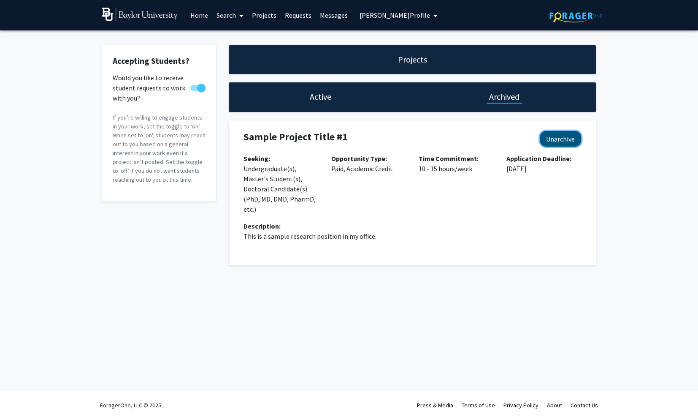
click at [553, 134] on button "Unarchive" at bounding box center [560, 139] width 41 height 16
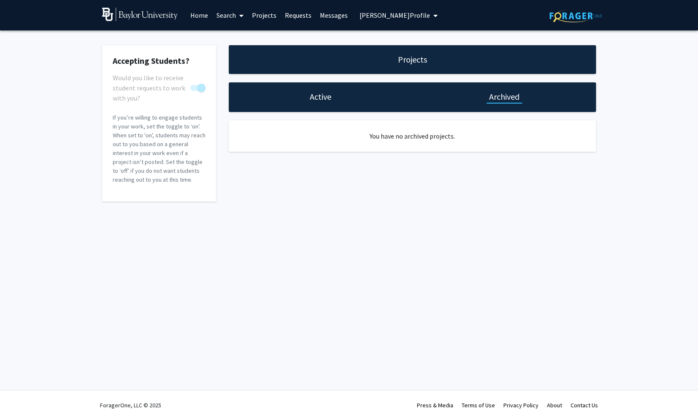
click at [329, 92] on h1 "Active" at bounding box center [321, 97] width 22 height 12
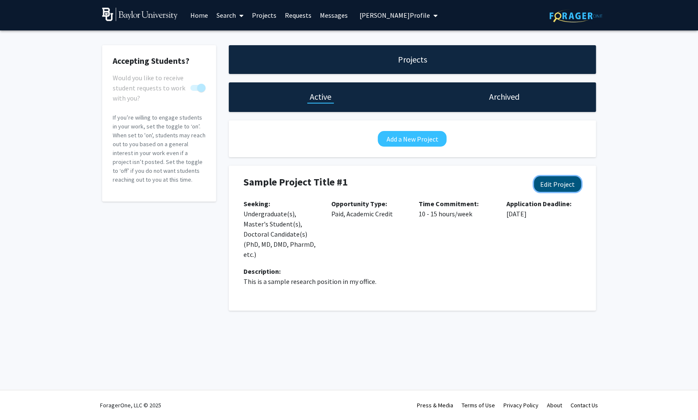
click at [555, 181] on button "Edit Project" at bounding box center [557, 184] width 47 height 16
select select "10 - 15"
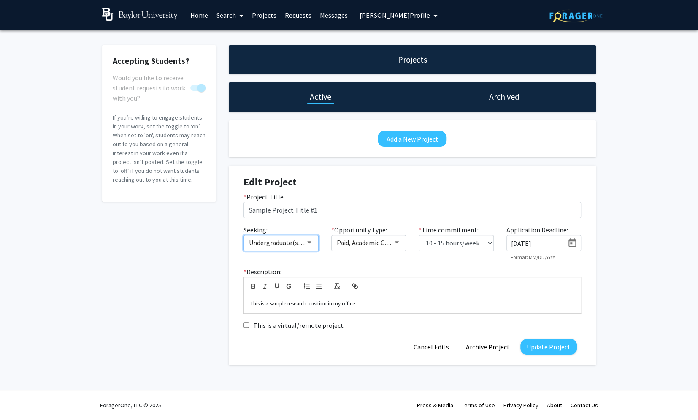
click at [284, 245] on span "Undergraduate(s), Master's Student(s), Doctoral Candidate(s) (PhD, MD, DMD, Pha…" at bounding box center [381, 242] width 265 height 8
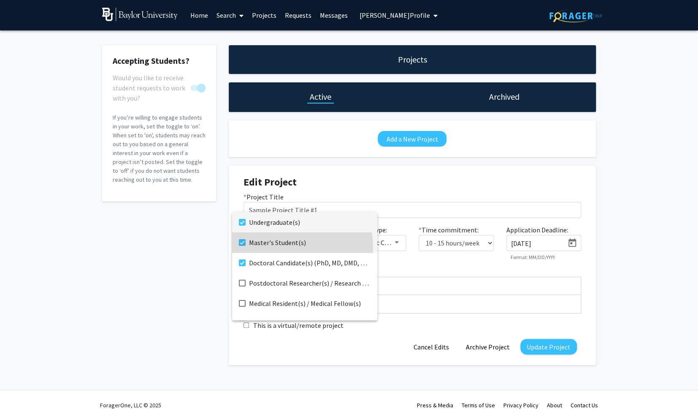
click at [282, 247] on span "Master's Student(s)" at bounding box center [310, 242] width 122 height 20
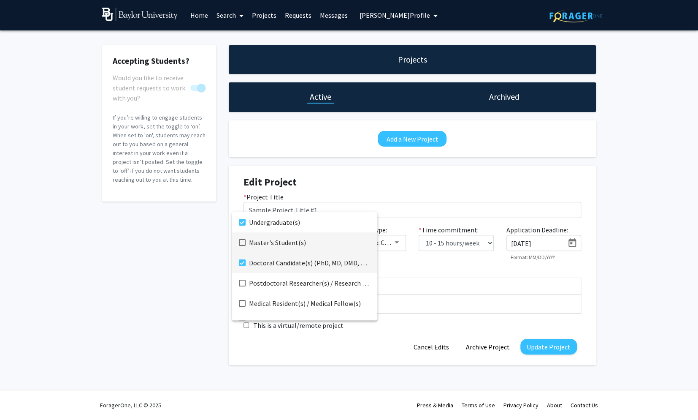
click at [279, 259] on span "Doctoral Candidate(s) (PhD, MD, DMD, PharmD, etc.)" at bounding box center [310, 262] width 122 height 20
click at [447, 274] on div at bounding box center [349, 210] width 698 height 420
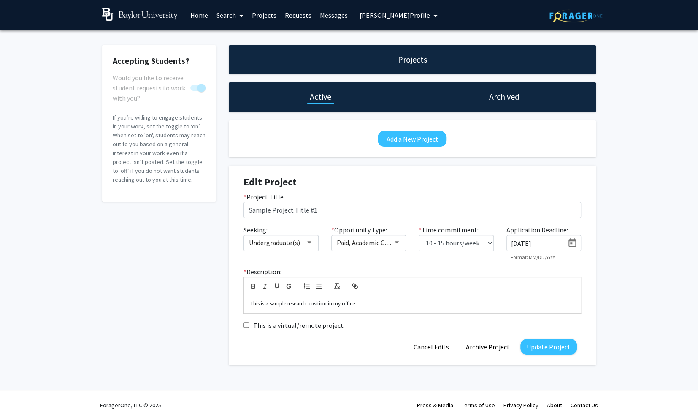
click at [575, 245] on icon "Open calendar" at bounding box center [573, 242] width 8 height 8
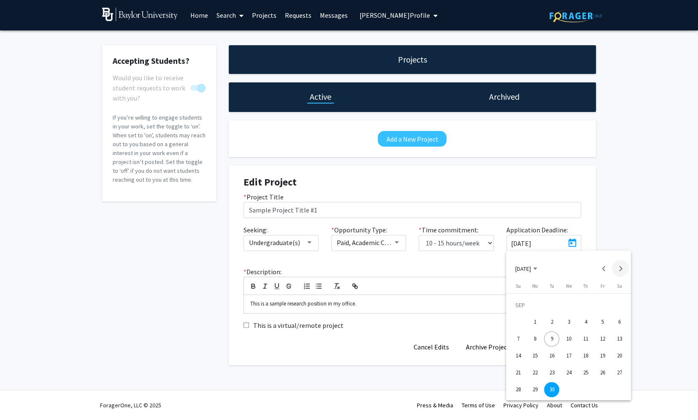
click at [619, 266] on button "Next month" at bounding box center [620, 268] width 17 height 17
click at [601, 368] on div "31" at bounding box center [602, 372] width 15 height 15
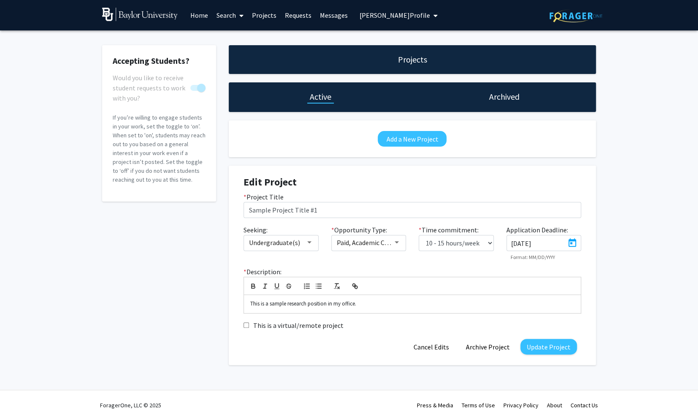
type input "10/31/2025"
click at [636, 287] on div "Accepting Students? Would you like to receive student requests to work with you…" at bounding box center [349, 206] width 698 height 353
click at [550, 347] on button "Update Project" at bounding box center [549, 347] width 57 height 16
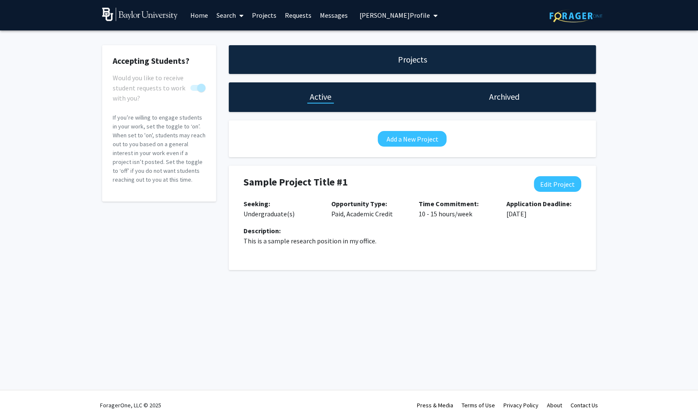
click at [334, 18] on link "Messages" at bounding box center [334, 15] width 36 height 30
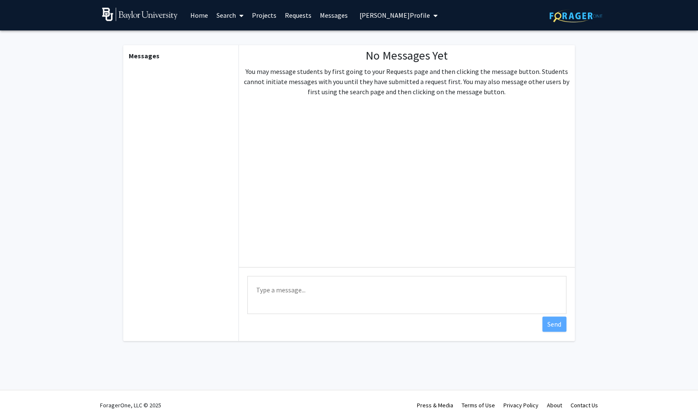
click at [318, 289] on textarea "Type a message" at bounding box center [406, 295] width 319 height 38
click at [174, 205] on div "Messages" at bounding box center [180, 193] width 117 height 296
click at [151, 56] on b "Messages" at bounding box center [144, 56] width 31 height 8
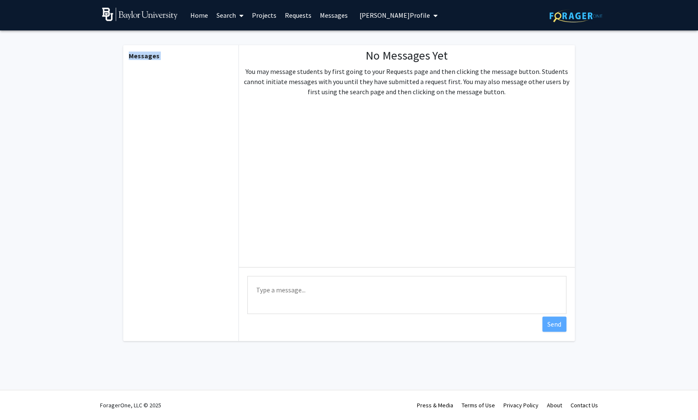
click at [168, 53] on h1 "Messages" at bounding box center [180, 52] width 117 height 15
click at [332, 17] on link "Messages" at bounding box center [334, 15] width 36 height 30
click at [273, 18] on link "Projects" at bounding box center [264, 15] width 33 height 30
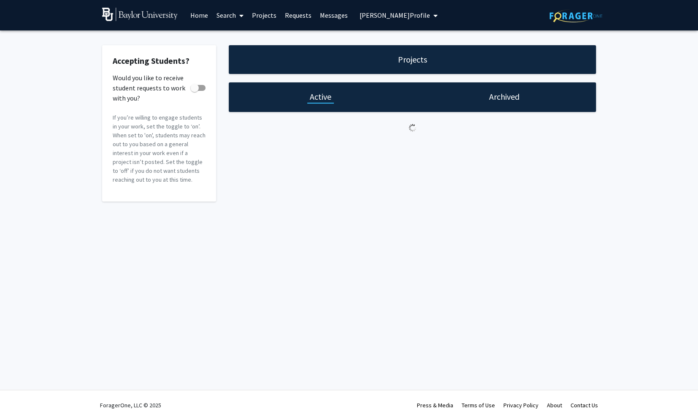
checkbox input "true"
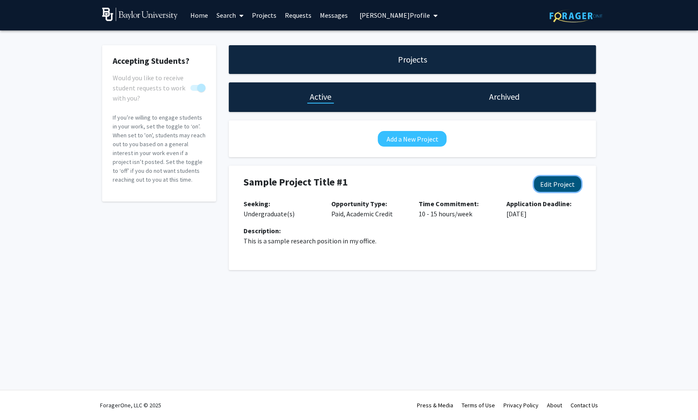
click at [569, 180] on button "Edit Project" at bounding box center [557, 184] width 47 height 16
select select "10 - 15"
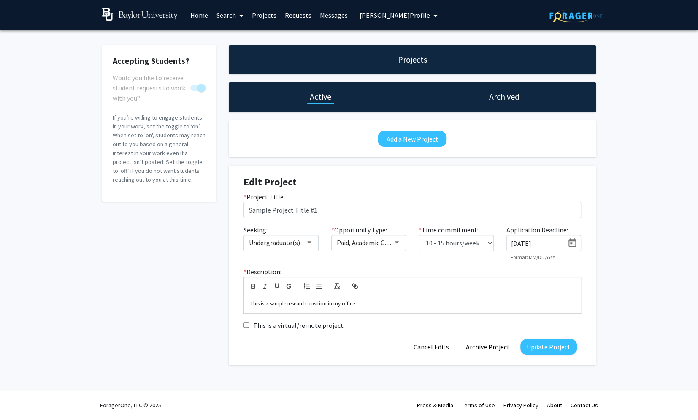
click at [492, 355] on div "Edit Project * Project Title Sample Project Title #1 Seeking: Undergraduate(s) …" at bounding box center [412, 264] width 355 height 199
click at [494, 345] on button "Archive Project" at bounding box center [488, 347] width 57 height 16
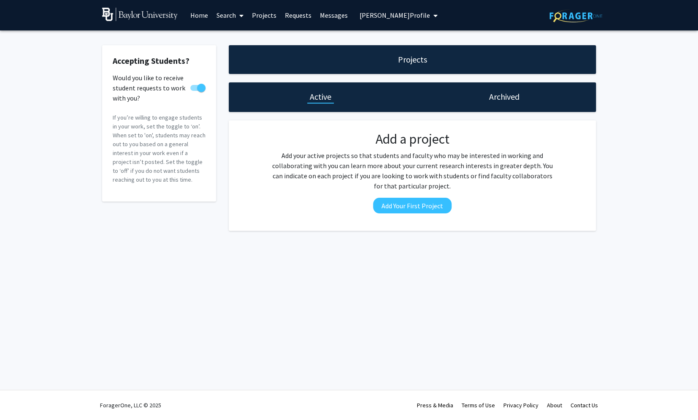
click at [503, 94] on h1 "Archived" at bounding box center [504, 97] width 30 height 12
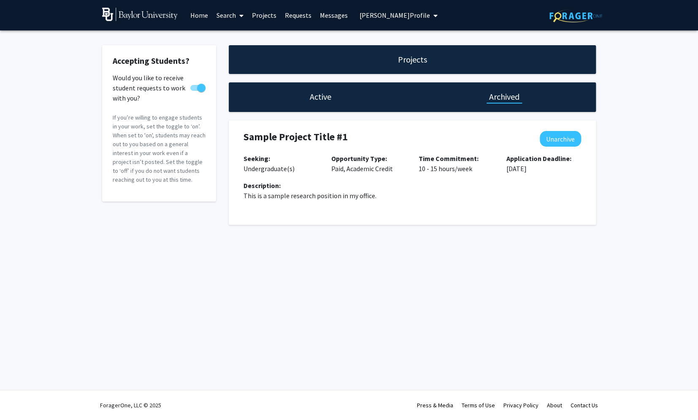
click at [317, 94] on h1 "Active" at bounding box center [321, 97] width 22 height 12
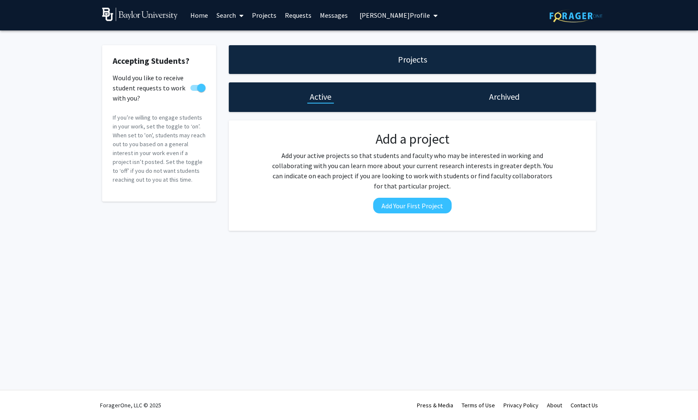
click at [202, 88] on span at bounding box center [201, 88] width 8 height 8
click at [195, 91] on input "Would you like to receive student requests to work with you?" at bounding box center [194, 91] width 0 height 0
checkbox input "false"
click at [229, 14] on link "Search" at bounding box center [229, 15] width 35 height 30
click at [232, 36] on span "Faculty/Staff" at bounding box center [243, 38] width 62 height 17
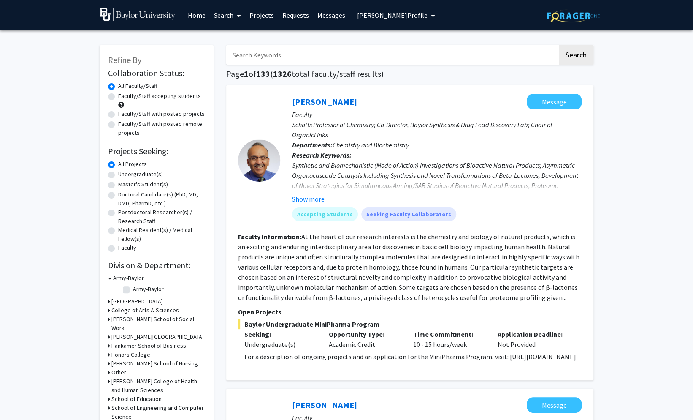
click at [232, 22] on link "Search" at bounding box center [227, 15] width 35 height 30
click at [242, 56] on span "Students" at bounding box center [236, 55] width 52 height 17
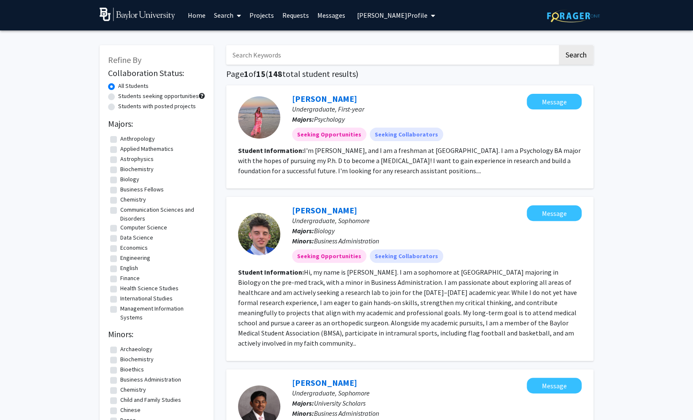
click at [227, 17] on link "Search" at bounding box center [227, 15] width 35 height 30
click at [399, 20] on button "[PERSON_NAME] Profile" at bounding box center [396, 15] width 83 height 30
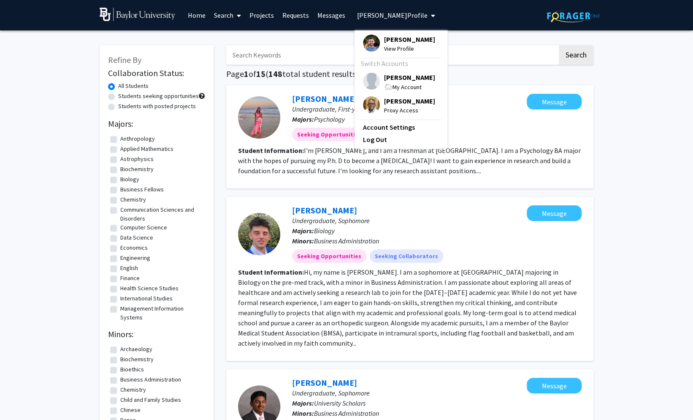
click at [397, 100] on span "[PERSON_NAME]" at bounding box center [409, 100] width 51 height 9
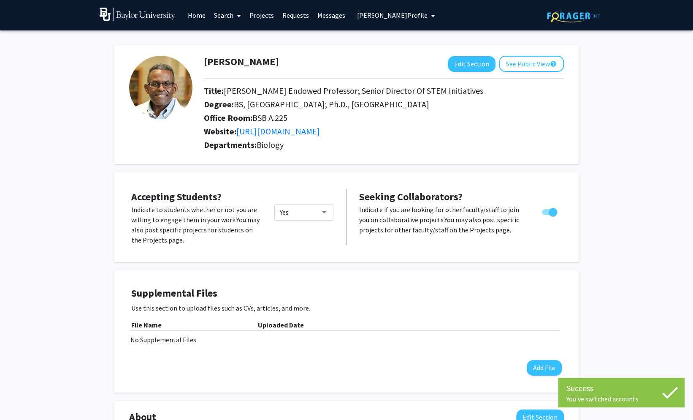
click at [239, 20] on span at bounding box center [237, 16] width 8 height 30
click at [235, 36] on span "Faculty/Staff" at bounding box center [241, 38] width 62 height 17
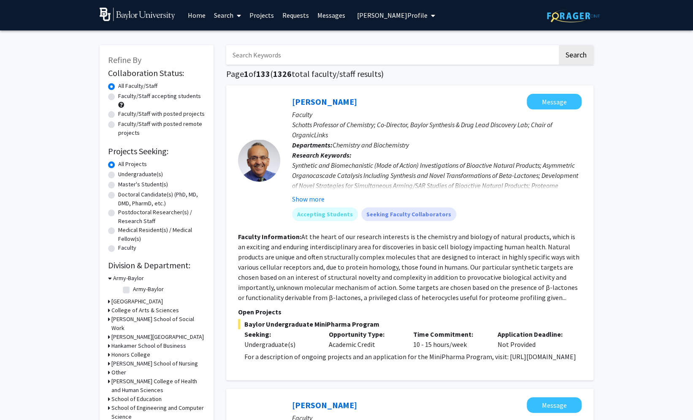
click at [126, 114] on label "Faculty/Staff with posted projects" at bounding box center [161, 113] width 87 height 9
click at [124, 114] on input "Faculty/Staff with posted projects" at bounding box center [120, 111] width 5 height 5
radio input "true"
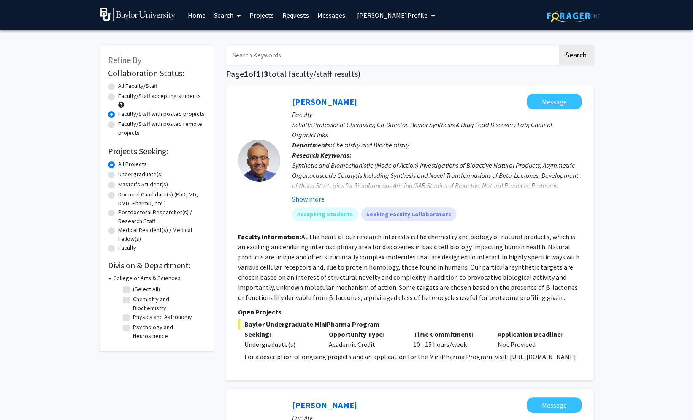
click at [118, 250] on label "Faculty" at bounding box center [127, 247] width 18 height 9
click at [118, 249] on input "Faculty" at bounding box center [120, 245] width 5 height 5
radio input "true"
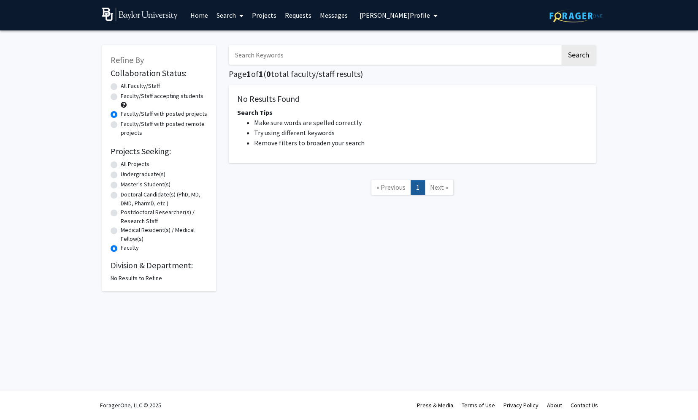
click at [127, 87] on label "All Faculty/Staff" at bounding box center [140, 85] width 39 height 9
click at [126, 87] on input "All Faculty/Staff" at bounding box center [123, 83] width 5 height 5
radio input "true"
click at [133, 176] on label "Undergraduate(s)" at bounding box center [143, 174] width 45 height 9
click at [126, 175] on input "Undergraduate(s)" at bounding box center [123, 172] width 5 height 5
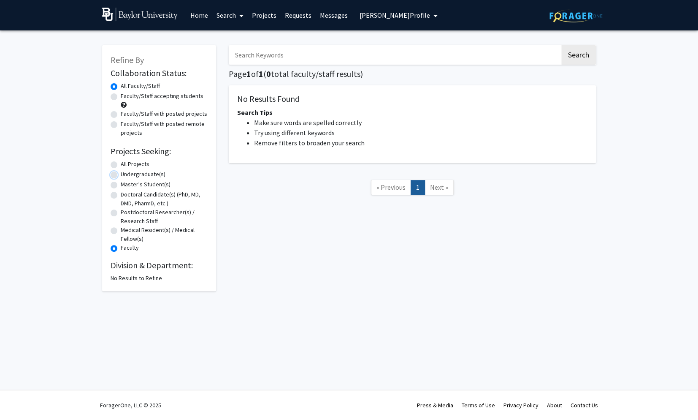
radio input "true"
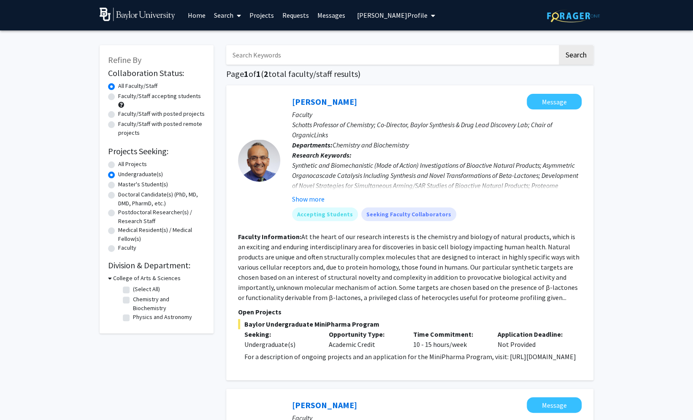
click at [132, 187] on label "Master's Student(s)" at bounding box center [143, 184] width 50 height 9
click at [124, 185] on input "Master's Student(s)" at bounding box center [120, 182] width 5 height 5
radio input "true"
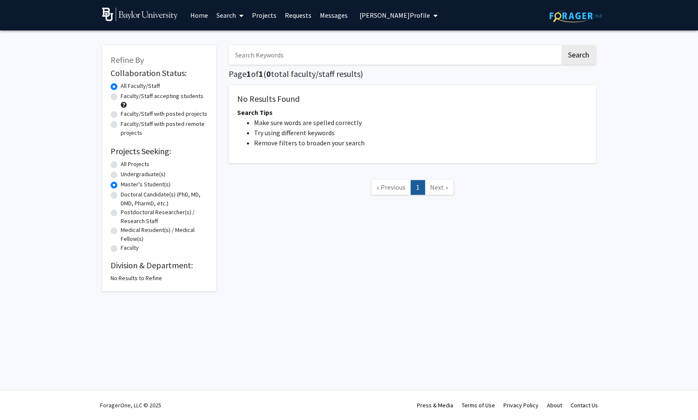
click at [133, 196] on label "Doctoral Candidate(s) (PhD, MD, DMD, PharmD, etc.)" at bounding box center [164, 199] width 87 height 18
click at [126, 195] on input "Doctoral Candidate(s) (PhD, MD, DMD, PharmD, etc.)" at bounding box center [123, 192] width 5 height 5
radio input "true"
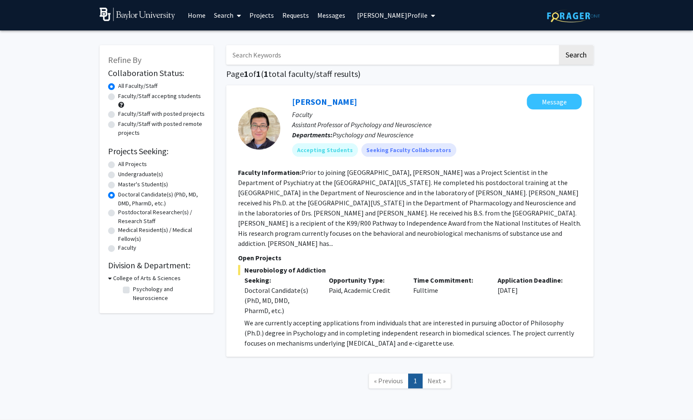
click at [133, 214] on label "Postdoctoral Researcher(s) / Research Staff" at bounding box center [161, 217] width 87 height 18
click at [124, 213] on input "Postdoctoral Researcher(s) / Research Staff" at bounding box center [120, 210] width 5 height 5
radio input "true"
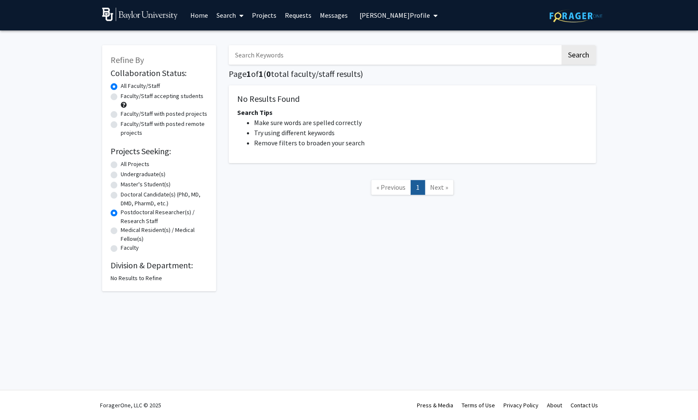
click at [137, 230] on label "Medical Resident(s) / Medical Fellow(s)" at bounding box center [164, 234] width 87 height 18
click at [126, 230] on input "Medical Resident(s) / Medical Fellow(s)" at bounding box center [123, 227] width 5 height 5
radio input "true"
click at [130, 247] on label "Faculty" at bounding box center [130, 247] width 18 height 9
click at [126, 247] on input "Faculty" at bounding box center [123, 245] width 5 height 5
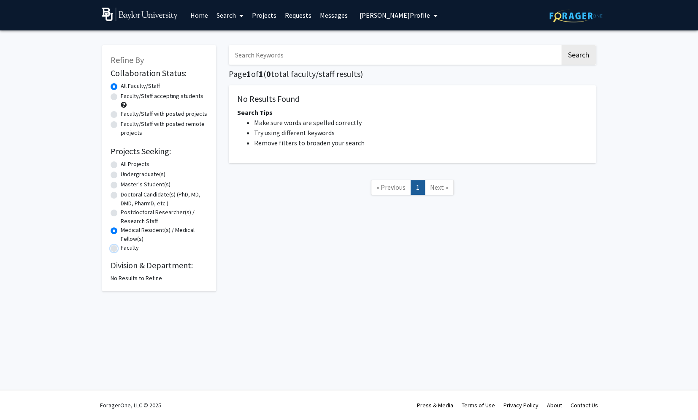
radio input "true"
click at [131, 165] on label "All Projects" at bounding box center [135, 164] width 29 height 9
click at [126, 165] on input "All Projects" at bounding box center [123, 162] width 5 height 5
radio input "true"
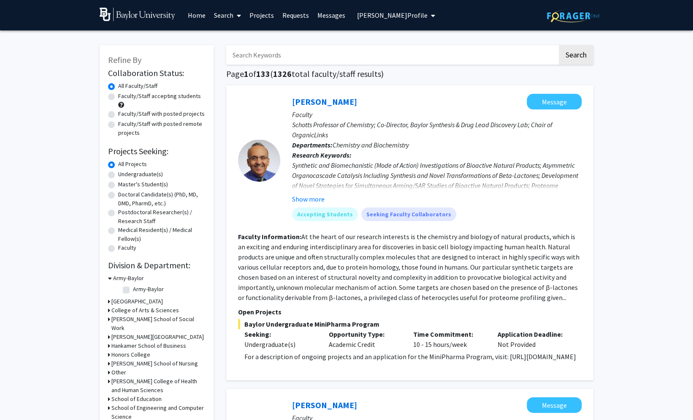
click at [125, 95] on label "Faculty/Staff accepting students" at bounding box center [159, 96] width 83 height 9
click at [124, 95] on input "Faculty/Staff accepting students" at bounding box center [120, 94] width 5 height 5
radio input "true"
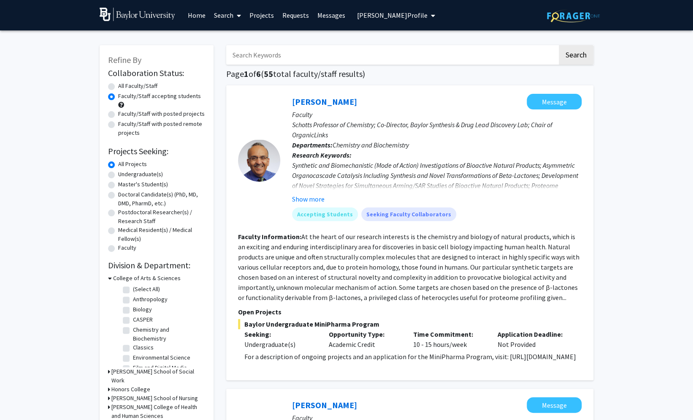
click at [131, 86] on label "All Faculty/Staff" at bounding box center [137, 85] width 39 height 9
click at [124, 86] on input "All Faculty/Staff" at bounding box center [120, 83] width 5 height 5
radio input "true"
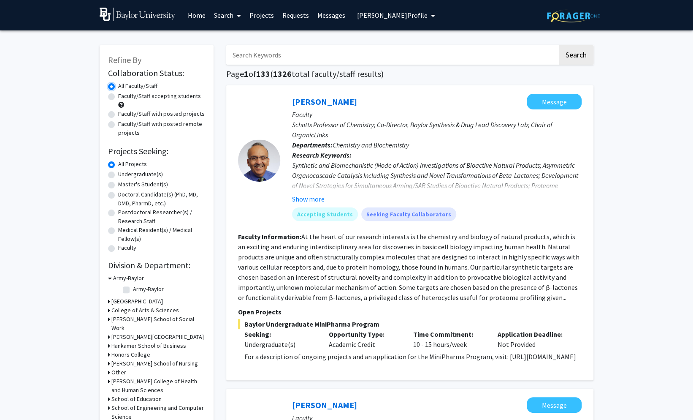
scroll to position [113, 0]
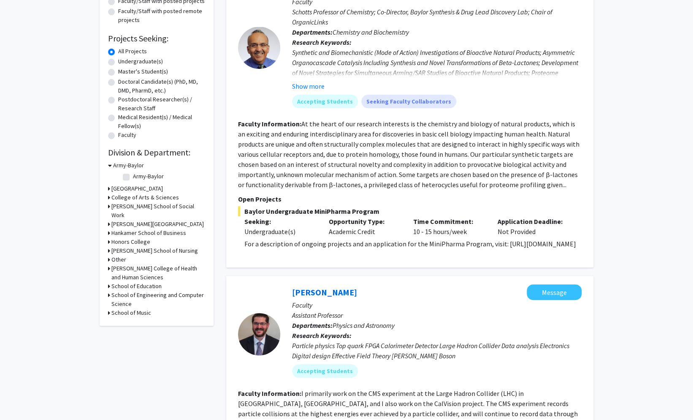
click at [110, 197] on div "College of Arts & Sciences" at bounding box center [156, 197] width 97 height 9
click at [108, 197] on icon at bounding box center [109, 197] width 2 height 9
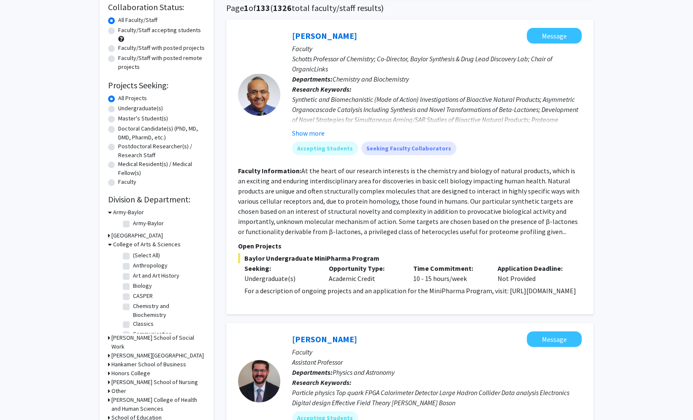
scroll to position [209, 0]
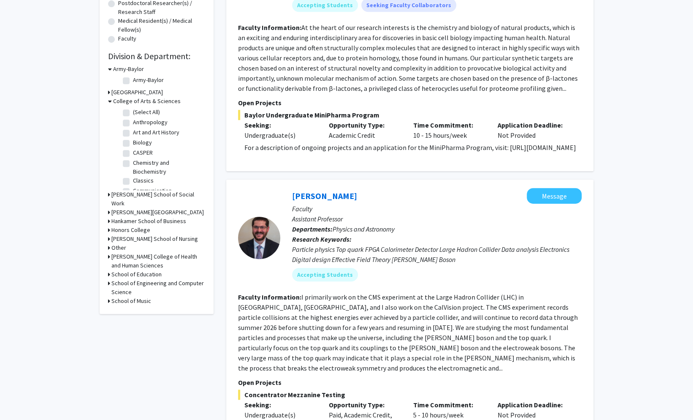
click at [109, 225] on icon at bounding box center [109, 221] width 2 height 9
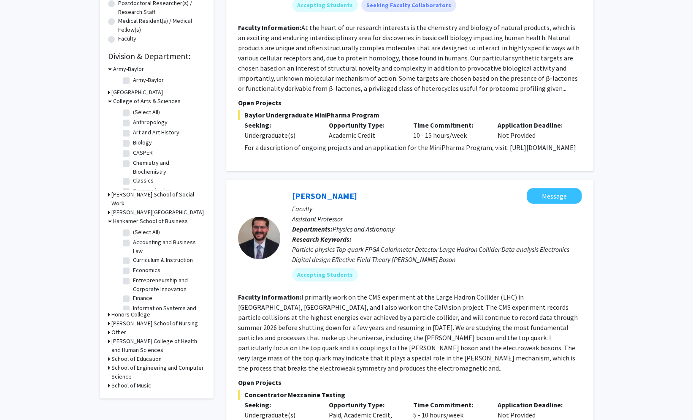
click at [133, 236] on label "(Select All)" at bounding box center [146, 232] width 27 height 9
click at [133, 233] on input "(Select All)" at bounding box center [135, 230] width 5 height 5
checkbox input "true"
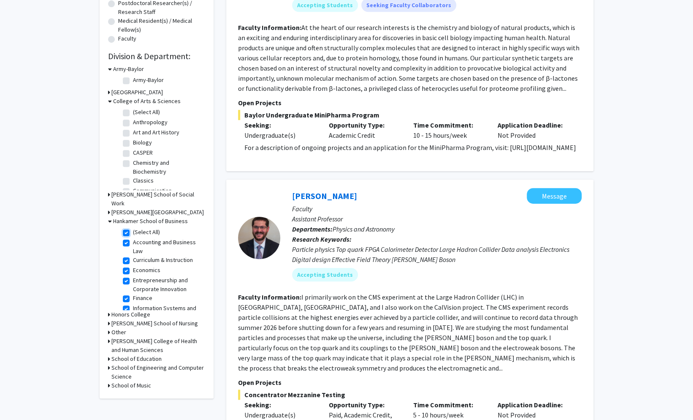
checkbox input "true"
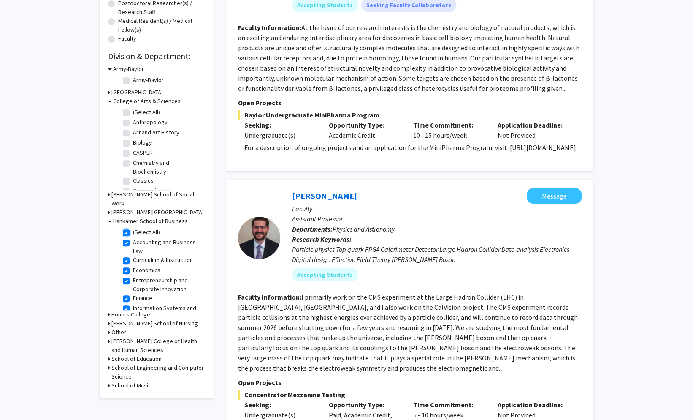
checkbox input "true"
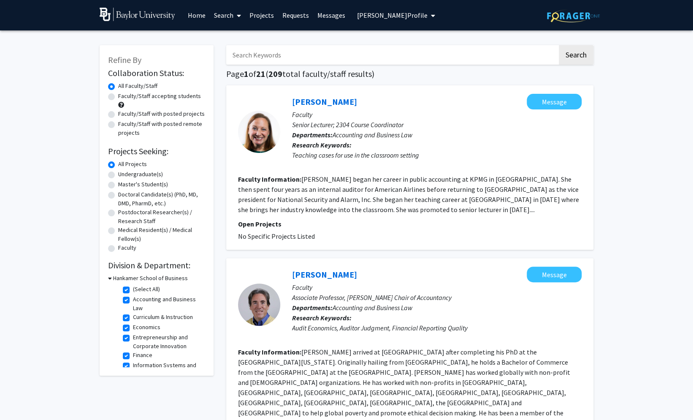
click at [138, 171] on label "Undergraduate(s)" at bounding box center [140, 174] width 45 height 9
click at [124, 171] on input "Undergraduate(s)" at bounding box center [120, 172] width 5 height 5
radio input "true"
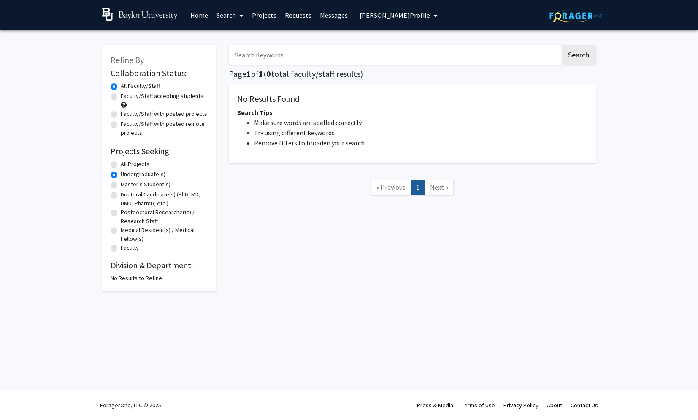
click at [135, 180] on label "Master's Student(s)" at bounding box center [146, 184] width 50 height 9
click at [126, 180] on input "Master's Student(s)" at bounding box center [123, 182] width 5 height 5
radio input "true"
click at [139, 199] on label "Doctoral Candidate(s) (PhD, MD, DMD, PharmD, etc.)" at bounding box center [164, 199] width 87 height 18
click at [126, 195] on input "Doctoral Candidate(s) (PhD, MD, DMD, PharmD, etc.)" at bounding box center [123, 192] width 5 height 5
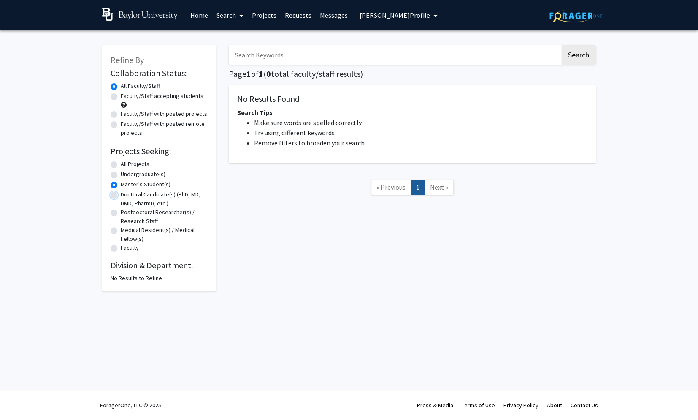
radio input "true"
click at [144, 211] on label "Postdoctoral Researcher(s) / Research Staff" at bounding box center [164, 217] width 87 height 18
click at [126, 211] on input "Postdoctoral Researcher(s) / Research Staff" at bounding box center [123, 210] width 5 height 5
radio input "true"
click at [137, 164] on label "All Projects" at bounding box center [135, 164] width 29 height 9
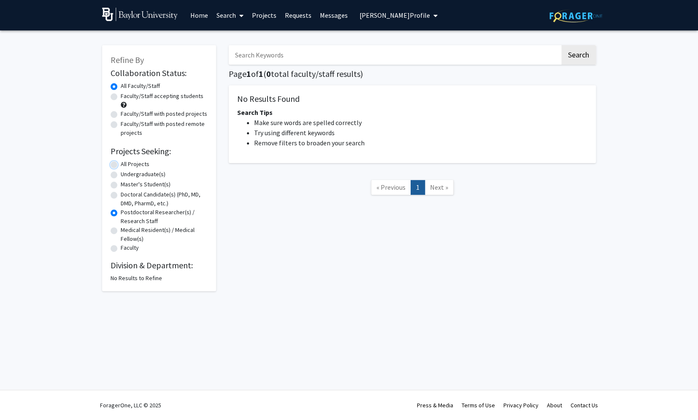
click at [126, 164] on input "All Projects" at bounding box center [123, 162] width 5 height 5
radio input "true"
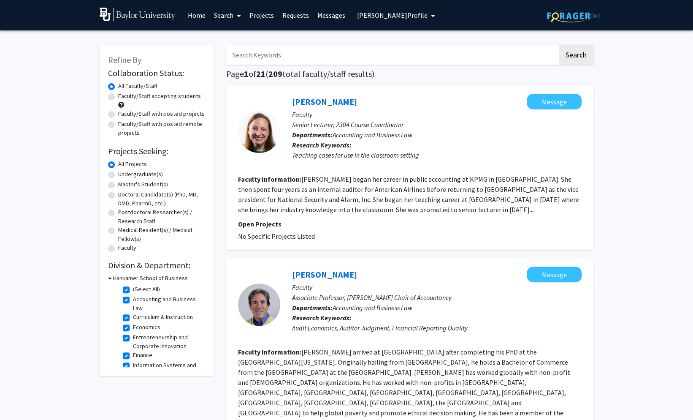
click at [226, 16] on link "Search" at bounding box center [227, 15] width 35 height 30
click at [230, 57] on span "Students" at bounding box center [236, 55] width 52 height 17
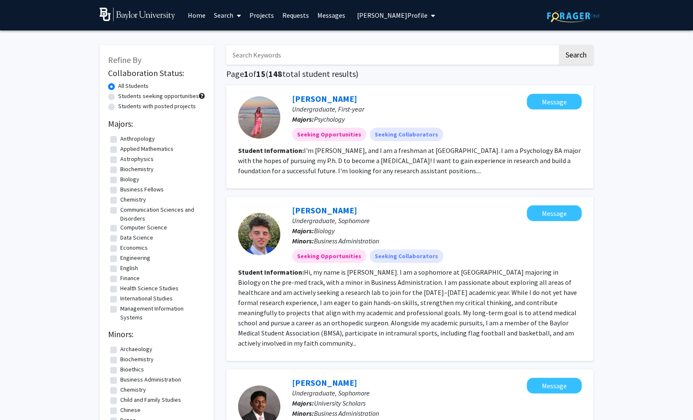
click at [120, 178] on label "Biology" at bounding box center [129, 179] width 19 height 9
click at [120, 178] on input "Biology" at bounding box center [122, 177] width 5 height 5
checkbox input "true"
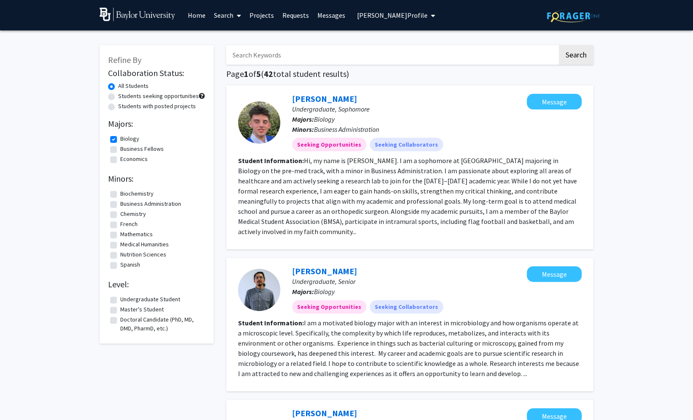
click at [120, 192] on label "Biochemistry" at bounding box center [136, 193] width 33 height 9
click at [120, 192] on input "Biochemistry" at bounding box center [122, 191] width 5 height 5
checkbox input "true"
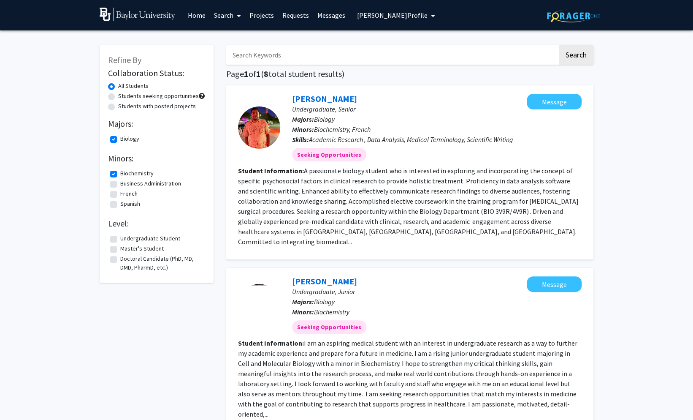
click at [120, 175] on label "Biochemistry" at bounding box center [136, 173] width 33 height 9
click at [120, 174] on input "Biochemistry" at bounding box center [122, 171] width 5 height 5
checkbox input "false"
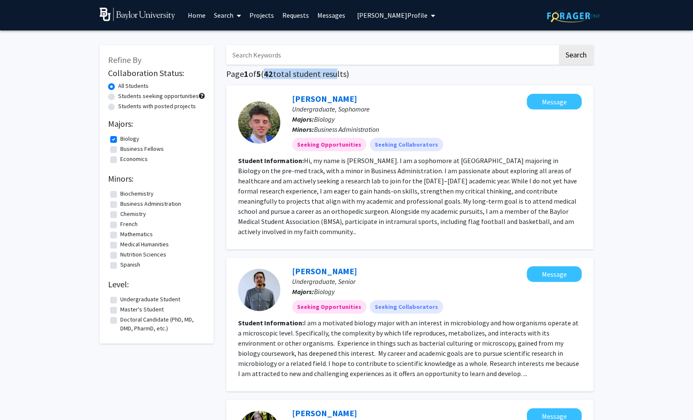
drag, startPoint x: 269, startPoint y: 73, endPoint x: 335, endPoint y: 76, distance: 66.8
click at [335, 76] on h1 "Page 1 of 5 ( 42 total student results)" at bounding box center [409, 74] width 367 height 10
click at [120, 139] on label "Biology" at bounding box center [129, 138] width 19 height 9
click at [120, 139] on input "Biology" at bounding box center [122, 136] width 5 height 5
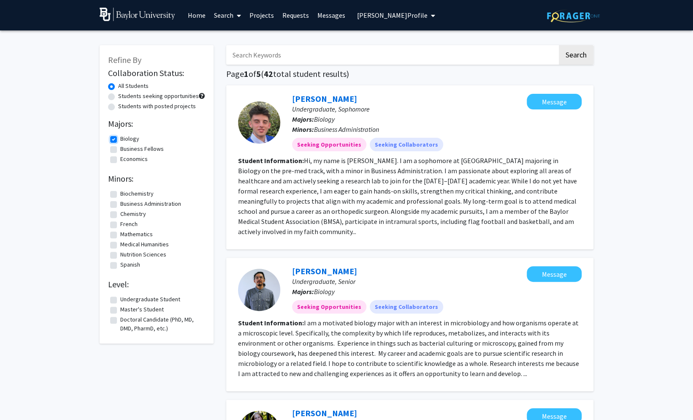
checkbox input "false"
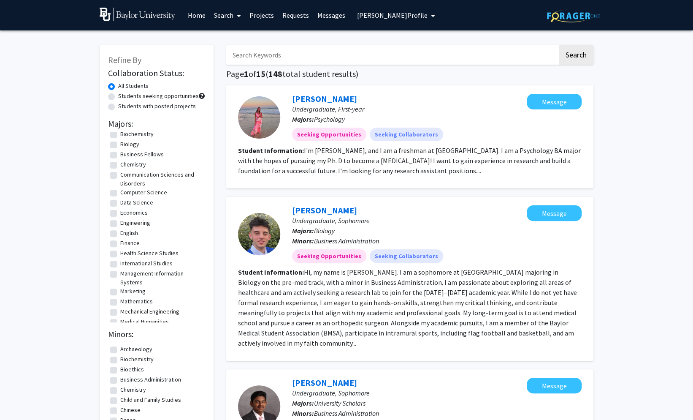
scroll to position [35, 0]
click at [120, 155] on label "Business Fellows" at bounding box center [141, 154] width 43 height 9
click at [120, 155] on input "Business Fellows" at bounding box center [122, 152] width 5 height 5
checkbox input "true"
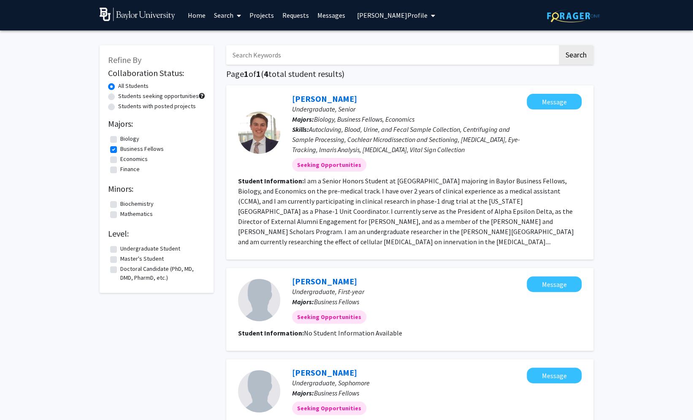
click at [122, 148] on label "Business Fellows" at bounding box center [141, 148] width 43 height 9
click at [122, 148] on input "Business Fellows" at bounding box center [122, 146] width 5 height 5
checkbox input "false"
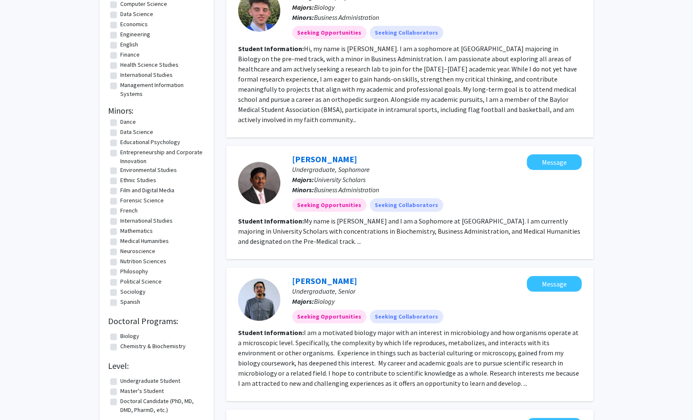
scroll to position [282, 0]
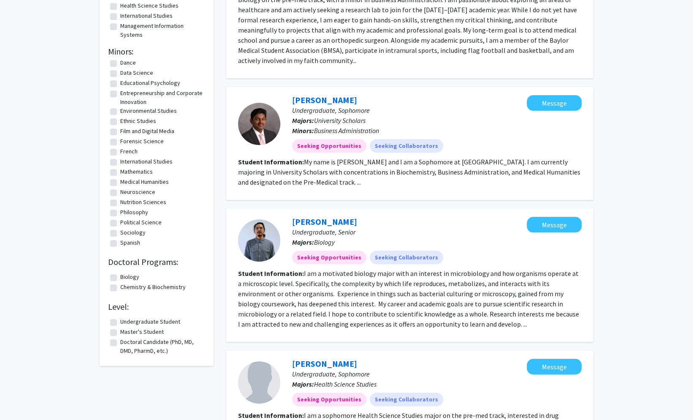
click at [120, 333] on label "Master's Student" at bounding box center [141, 331] width 43 height 9
click at [120, 333] on input "Master's Student" at bounding box center [122, 329] width 5 height 5
checkbox input "true"
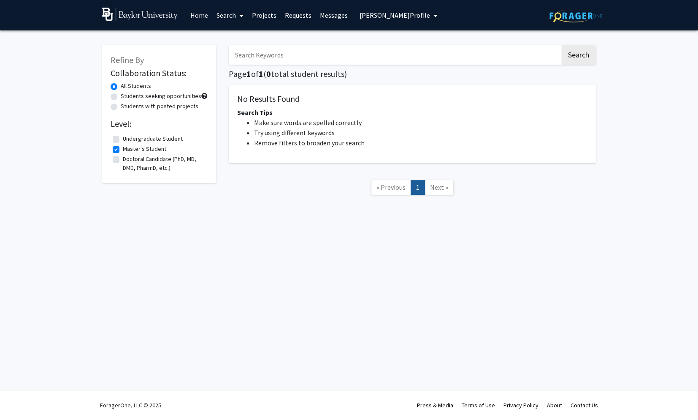
click at [123, 160] on label "Doctoral Candidate (PhD, MD, DMD, PharmD, etc.)" at bounding box center [164, 164] width 83 height 18
click at [123, 160] on input "Doctoral Candidate (PhD, MD, DMD, PharmD, etc.)" at bounding box center [125, 157] width 5 height 5
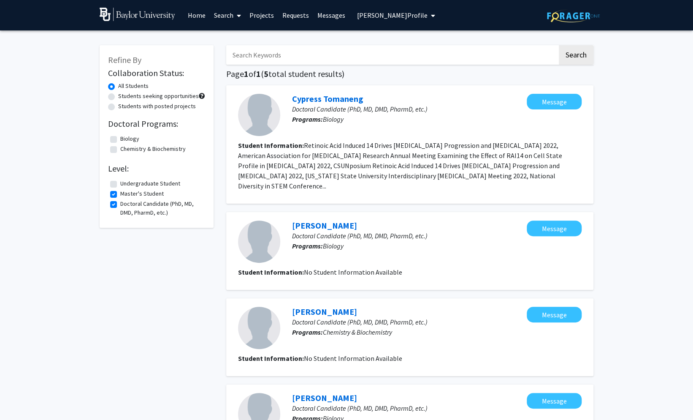
click at [120, 203] on label "Doctoral Candidate (PhD, MD, DMD, PharmD, etc.)" at bounding box center [161, 208] width 83 height 18
click at [120, 203] on input "Doctoral Candidate (PhD, MD, DMD, PharmD, etc.)" at bounding box center [122, 201] width 5 height 5
checkbox input "false"
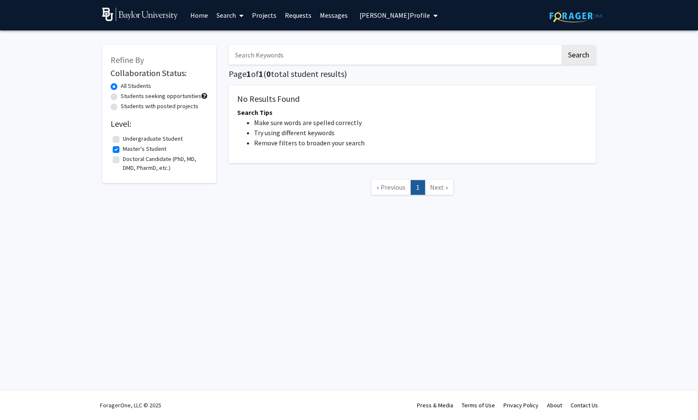
click at [114, 195] on div "Refine By Collaboration Status: All Students Students seeking opportunities Stu…" at bounding box center [159, 124] width 127 height 175
click at [123, 151] on label "Master's Student" at bounding box center [144, 148] width 43 height 9
click at [123, 150] on input "Master's Student" at bounding box center [125, 146] width 5 height 5
checkbox input "false"
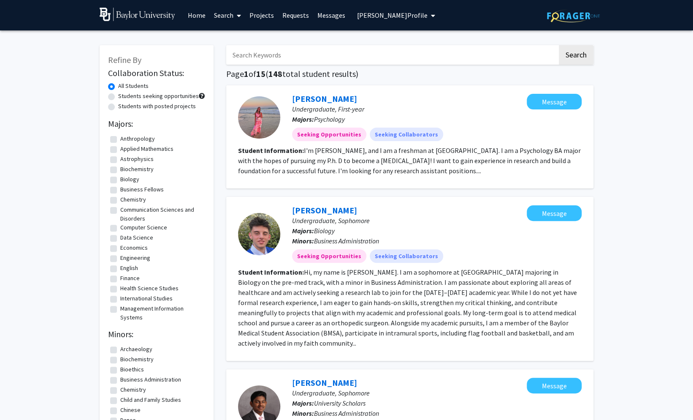
click at [118, 106] on label "Students with posted projects" at bounding box center [157, 106] width 78 height 9
click at [118, 106] on input "Students with posted projects" at bounding box center [120, 104] width 5 height 5
radio input "true"
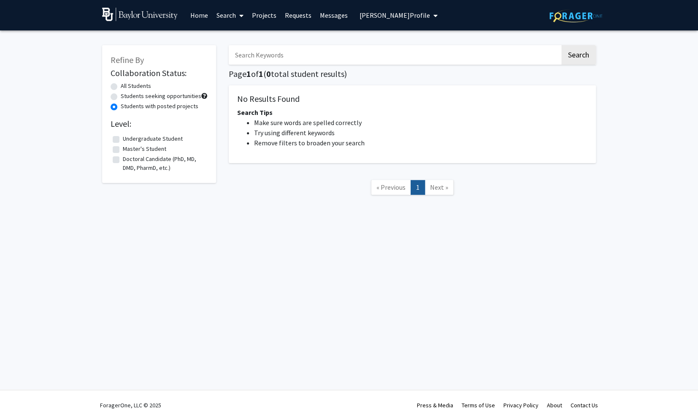
click at [118, 98] on div "Students seeking opportunities" at bounding box center [159, 97] width 97 height 10
click at [121, 93] on label "Students seeking opportunities" at bounding box center [161, 96] width 81 height 9
click at [121, 93] on input "Students seeking opportunities" at bounding box center [123, 94] width 5 height 5
radio input "true"
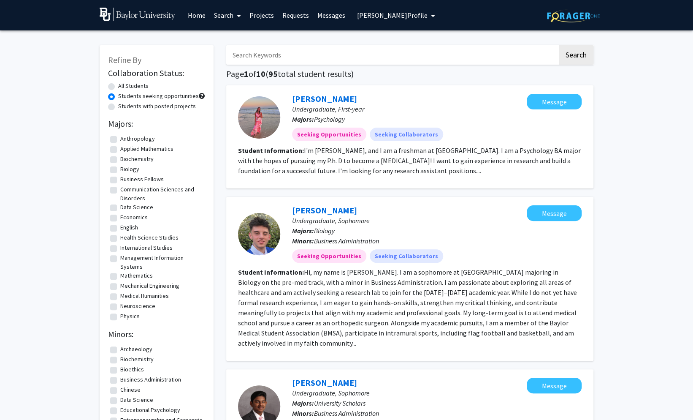
click at [118, 85] on label "All Students" at bounding box center [133, 85] width 30 height 9
click at [118, 85] on input "All Students" at bounding box center [120, 83] width 5 height 5
radio input "true"
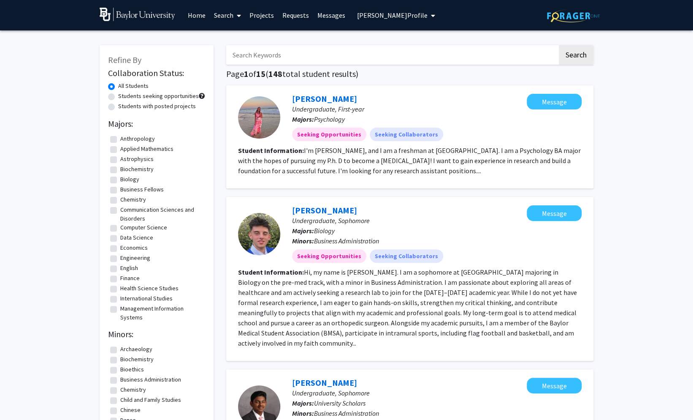
click at [118, 97] on label "Students seeking opportunities" at bounding box center [158, 96] width 81 height 9
click at [118, 97] on input "Students seeking opportunities" at bounding box center [120, 94] width 5 height 5
radio input "true"
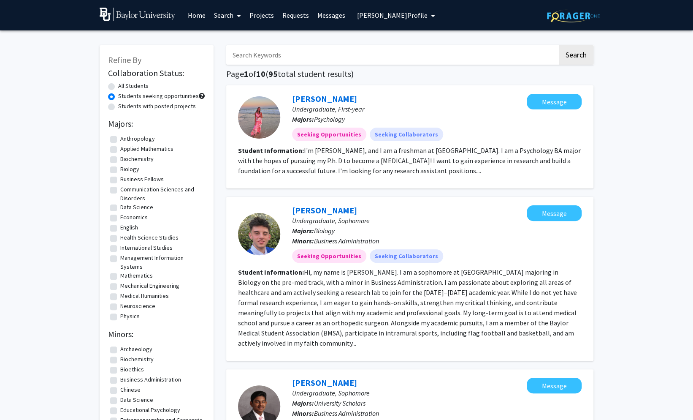
click at [280, 51] on input "Search Keywords" at bounding box center [391, 54] width 331 height 19
type input "hearing"
click at [559, 45] on button "Search" at bounding box center [576, 54] width 35 height 19
radio input "true"
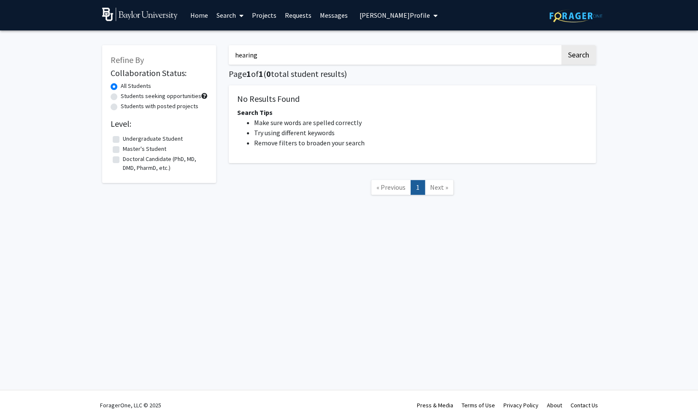
click at [357, 52] on input "hearing" at bounding box center [394, 54] width 331 height 19
type input "microbiology"
click at [561, 45] on button "Search" at bounding box center [578, 54] width 35 height 19
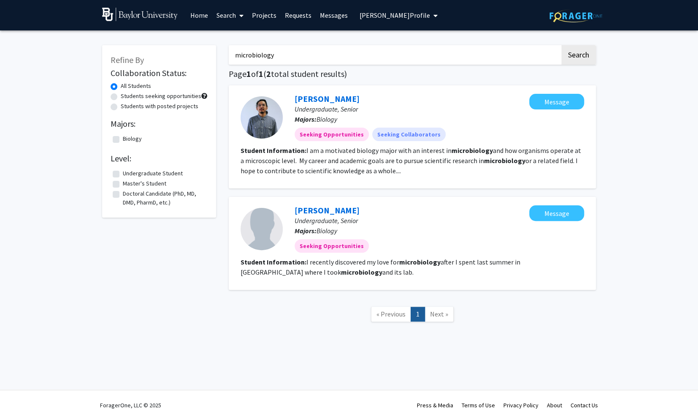
click at [142, 98] on label "Students seeking opportunities" at bounding box center [161, 96] width 81 height 9
click at [126, 97] on input "Students seeking opportunities" at bounding box center [123, 94] width 5 height 5
radio input "true"
click at [129, 87] on label "All Students" at bounding box center [136, 85] width 30 height 9
click at [126, 87] on input "All Students" at bounding box center [123, 83] width 5 height 5
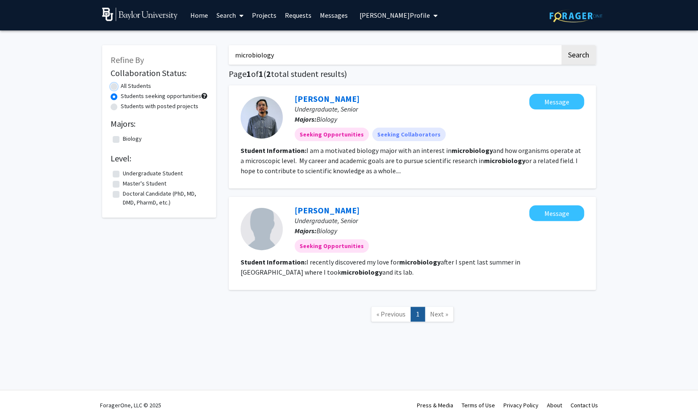
radio input "true"
click at [542, 104] on button "Message" at bounding box center [556, 102] width 55 height 16
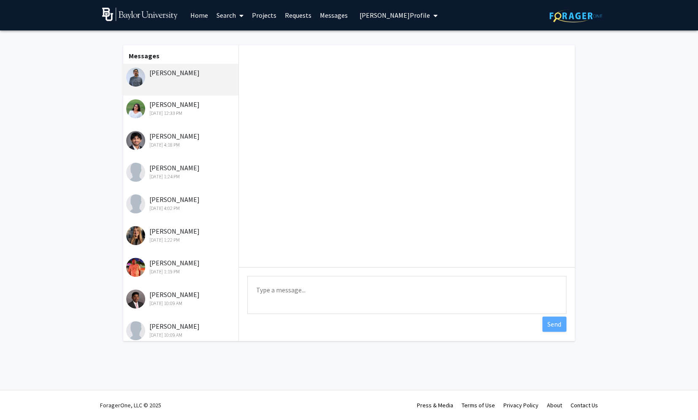
click at [195, 13] on link "Home" at bounding box center [199, 15] width 26 height 30
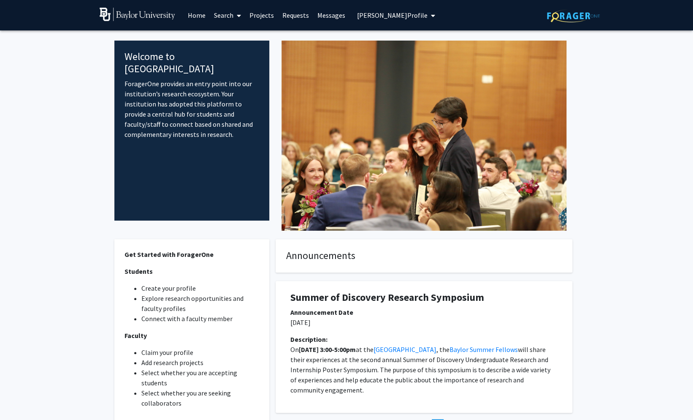
click at [366, 16] on span "Dwayne Simmons's Profile" at bounding box center [392, 15] width 71 height 8
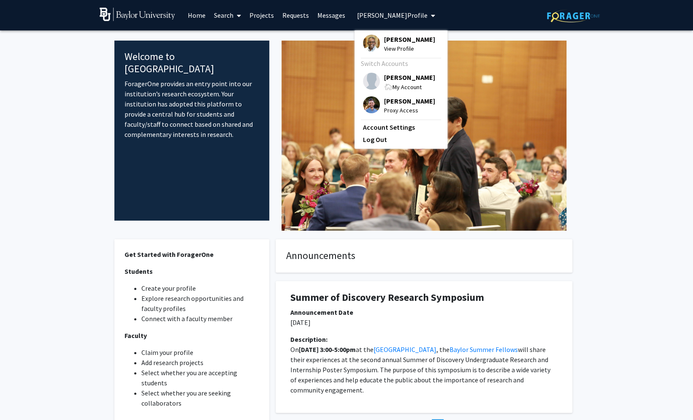
click at [393, 102] on span "[PERSON_NAME]" at bounding box center [409, 100] width 51 height 9
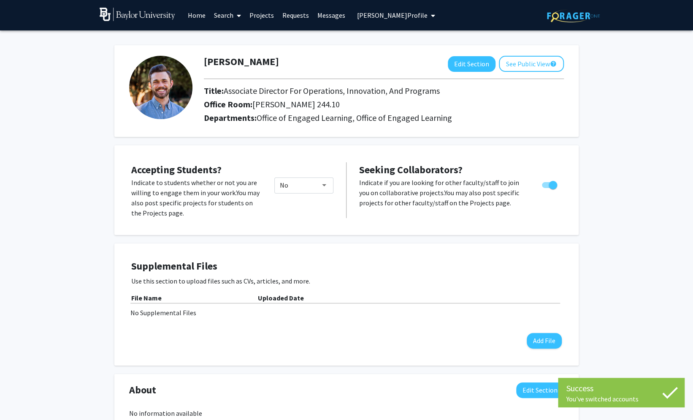
click at [226, 14] on link "Search" at bounding box center [227, 15] width 35 height 30
click at [235, 49] on span "Students" at bounding box center [236, 55] width 52 height 17
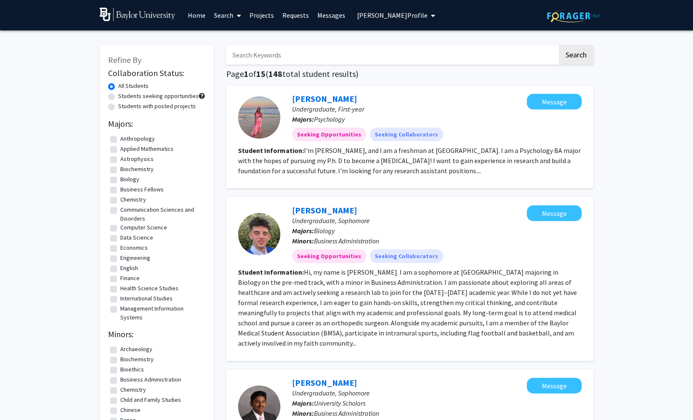
click at [431, 14] on icon "My profile dropdown to access profile and logout" at bounding box center [433, 15] width 4 height 7
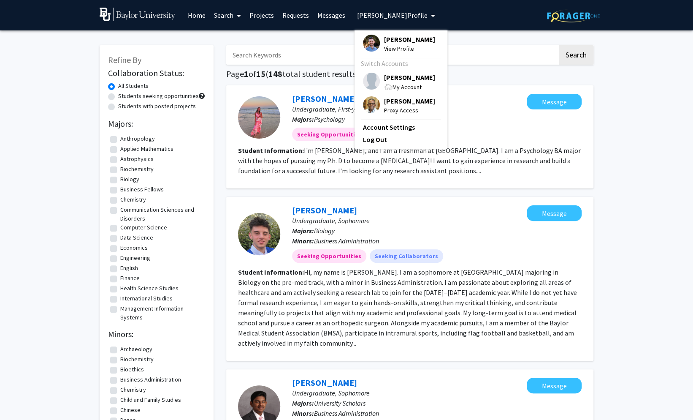
click at [428, 15] on span "My profile dropdown to access profile and logout" at bounding box center [432, 16] width 8 height 30
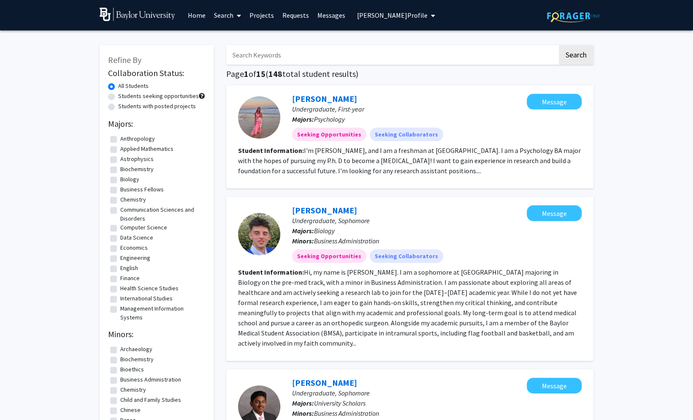
click at [200, 15] on link "Home" at bounding box center [197, 15] width 26 height 30
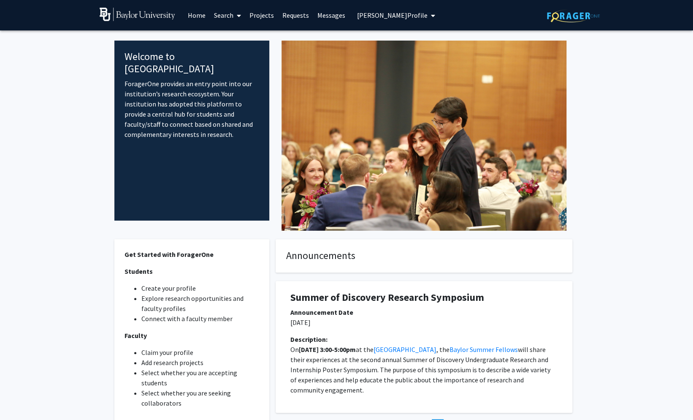
click at [391, 20] on button "[PERSON_NAME] Profile" at bounding box center [396, 15] width 83 height 30
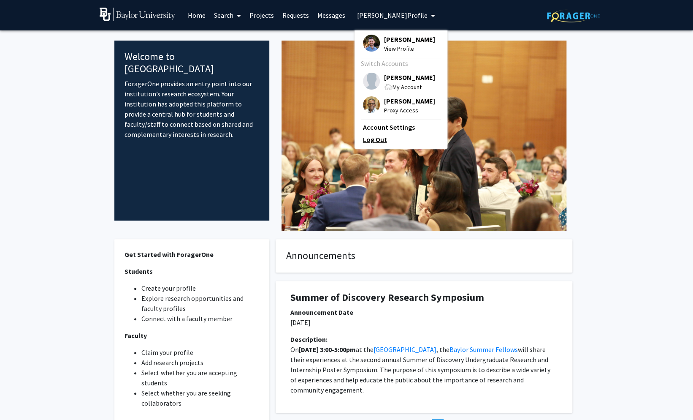
click at [372, 141] on link "Log Out" at bounding box center [401, 139] width 76 height 10
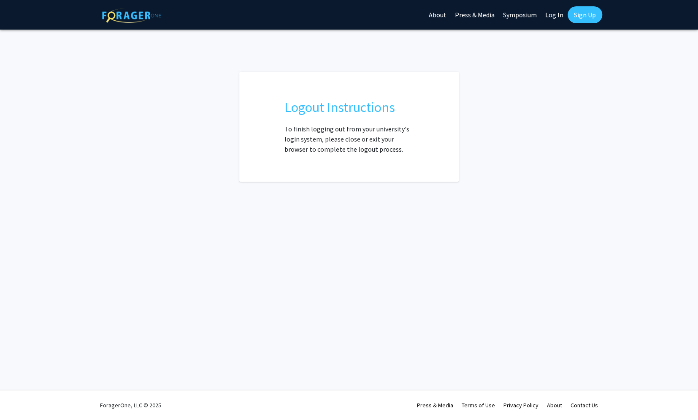
click at [548, 11] on link "Log In" at bounding box center [554, 15] width 27 height 30
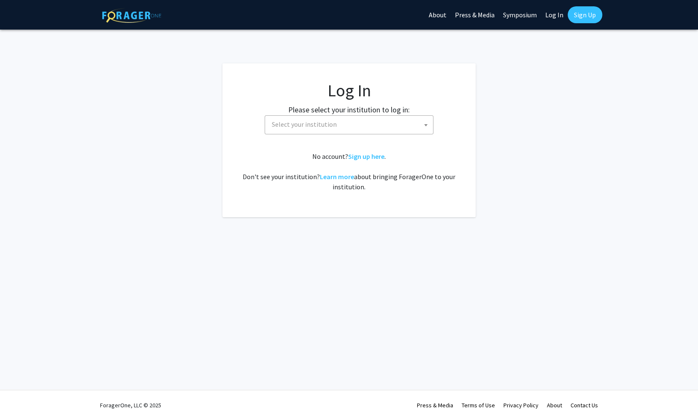
click at [329, 129] on span "Select your institution" at bounding box center [351, 124] width 165 height 17
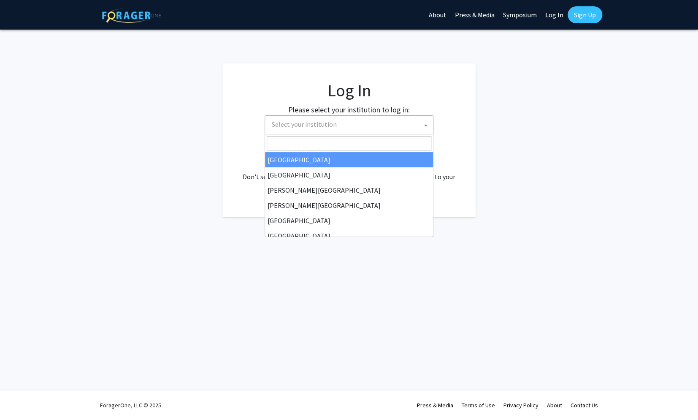
select select "34"
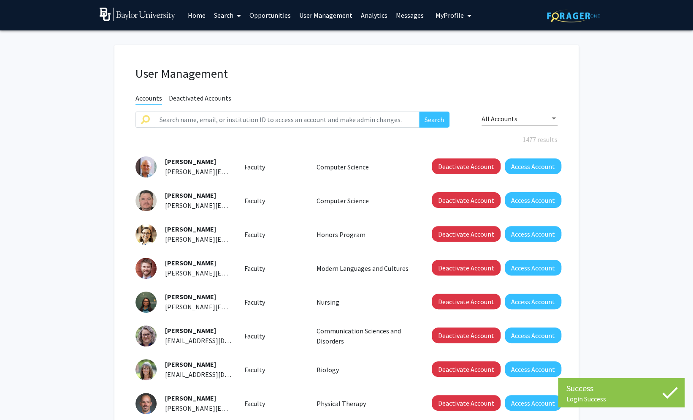
click at [197, 16] on link "Home" at bounding box center [197, 15] width 26 height 30
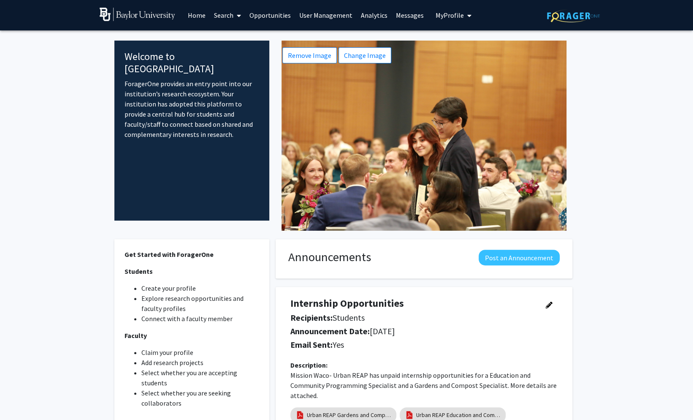
click at [450, 15] on span "My Profile" at bounding box center [450, 15] width 28 height 8
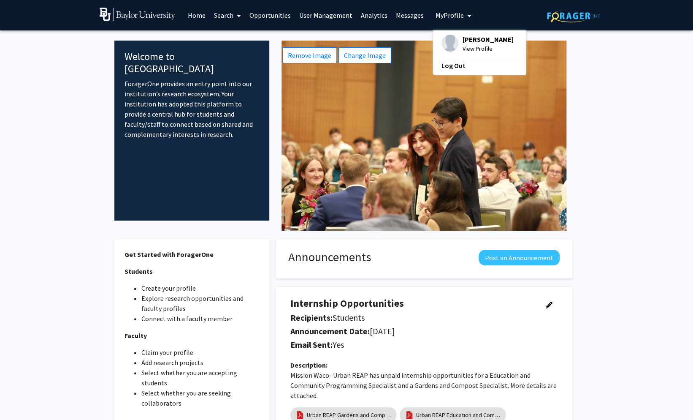
click at [463, 44] on span "View Profile" at bounding box center [488, 48] width 51 height 9
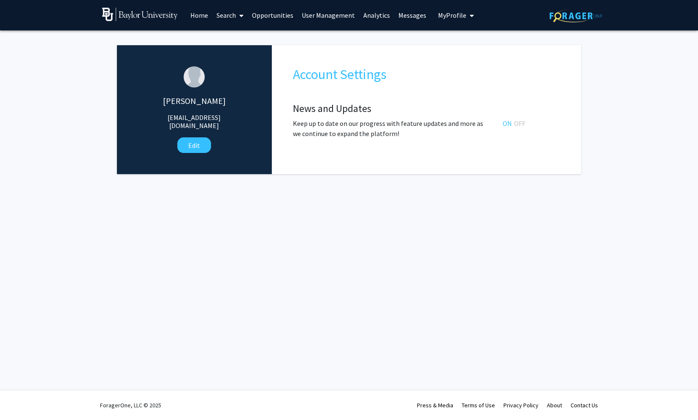
click at [449, 19] on span "My Profile" at bounding box center [452, 15] width 28 height 8
click at [329, 16] on link "User Management" at bounding box center [329, 15] width 62 height 30
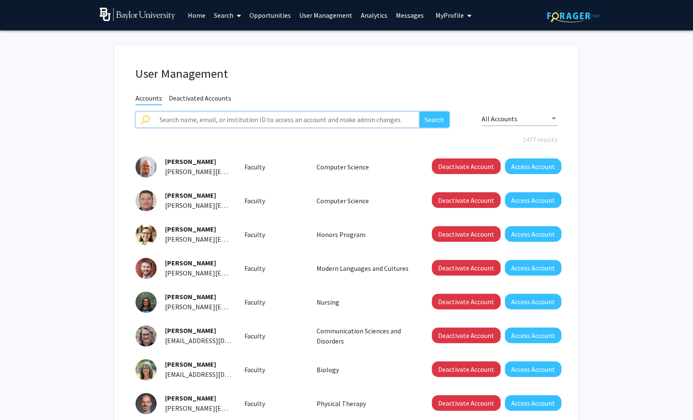
click at [269, 118] on input "text" at bounding box center [287, 119] width 265 height 16
type input "[PERSON_NAME]"
click at [419, 111] on button "Search" at bounding box center [434, 119] width 30 height 16
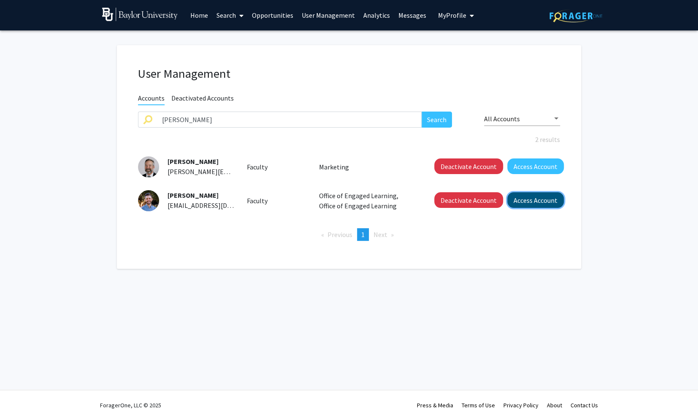
click at [556, 206] on button "Access Account" at bounding box center [535, 200] width 57 height 16
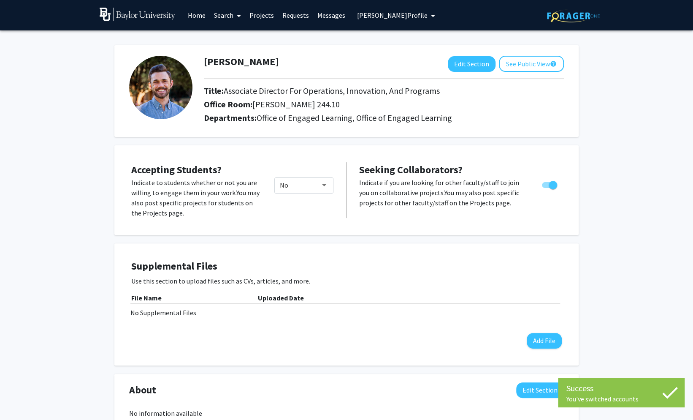
click at [413, 19] on button "[PERSON_NAME] Profile" at bounding box center [396, 15] width 83 height 30
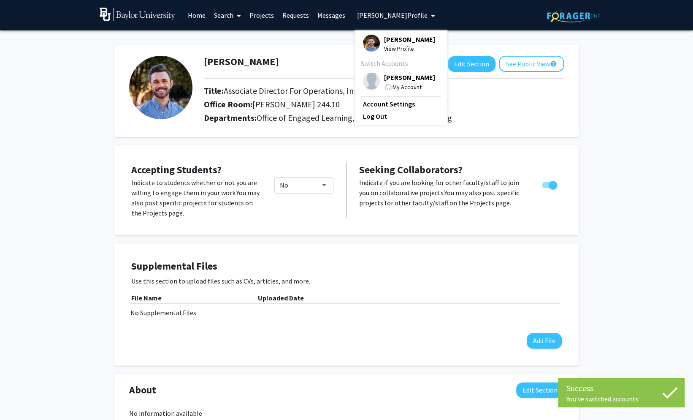
click at [290, 60] on div "[PERSON_NAME] Edit Section See Public View help" at bounding box center [384, 64] width 373 height 16
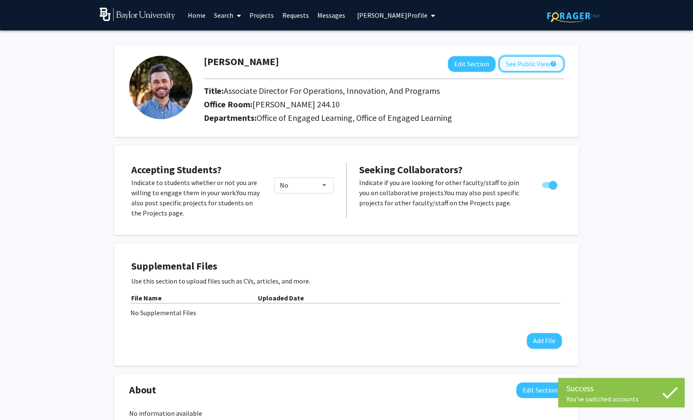
click at [526, 62] on button "See Public View help" at bounding box center [531, 64] width 65 height 16
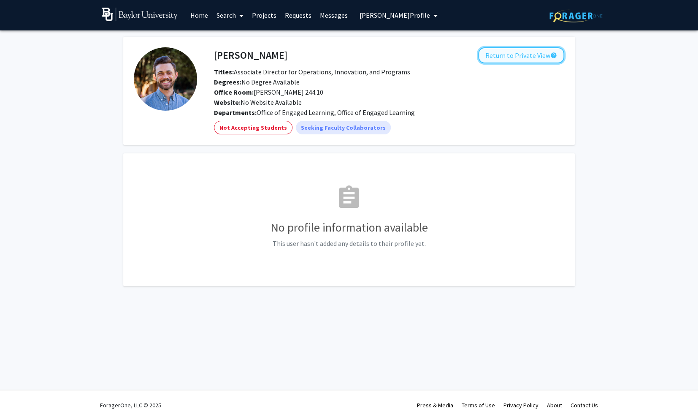
click at [501, 54] on button "Return to Private View help" at bounding box center [521, 55] width 86 height 16
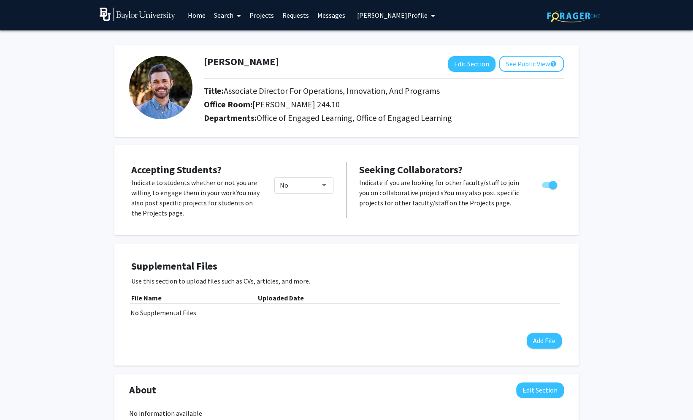
click at [229, 15] on link "Search" at bounding box center [227, 15] width 35 height 30
click at [237, 58] on span "Students" at bounding box center [236, 55] width 52 height 17
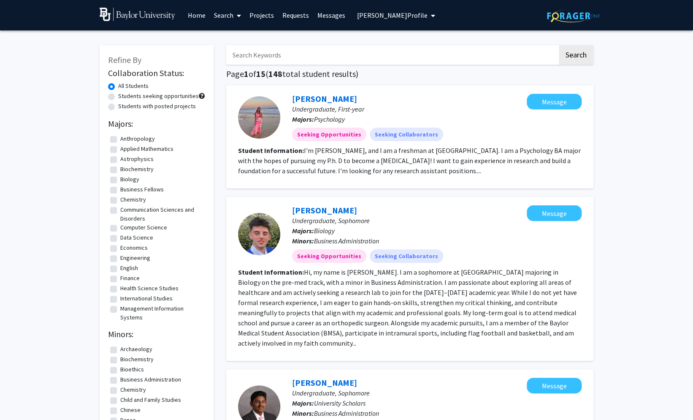
click at [290, 55] on input "Search Keywords" at bounding box center [391, 54] width 331 height 19
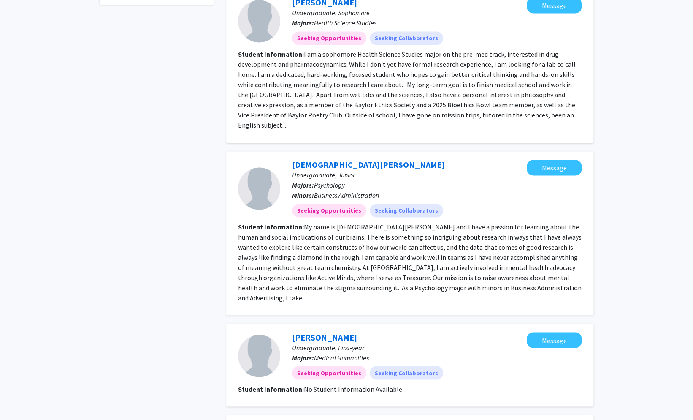
scroll to position [966, 0]
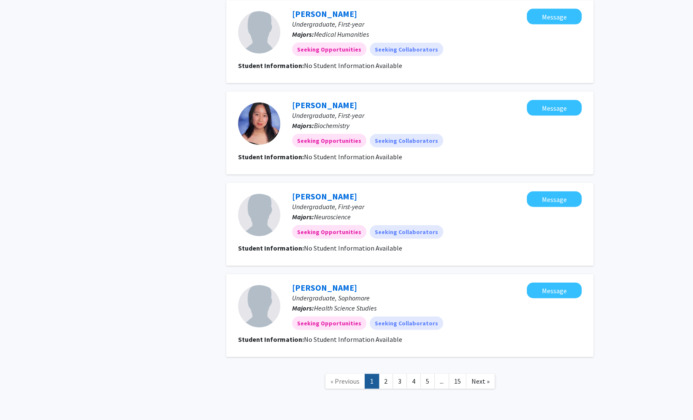
drag, startPoint x: 419, startPoint y: 354, endPoint x: 423, endPoint y: 352, distance: 4.7
click at [419, 374] on link "4" at bounding box center [414, 381] width 14 height 15
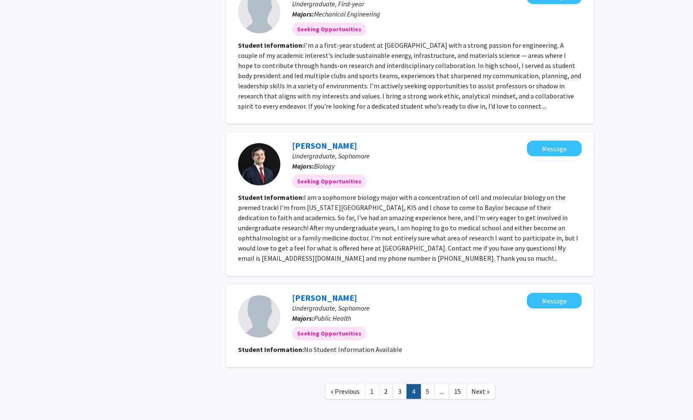
scroll to position [1269, 0]
drag, startPoint x: 460, startPoint y: 349, endPoint x: 455, endPoint y: 348, distance: 5.1
click at [460, 385] on link "15" at bounding box center [458, 392] width 18 height 15
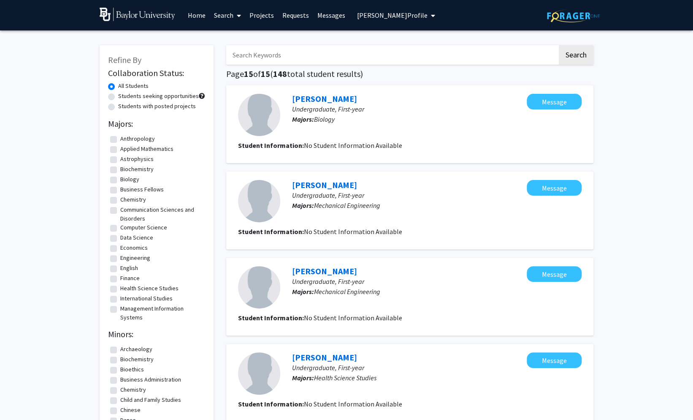
scroll to position [439, 0]
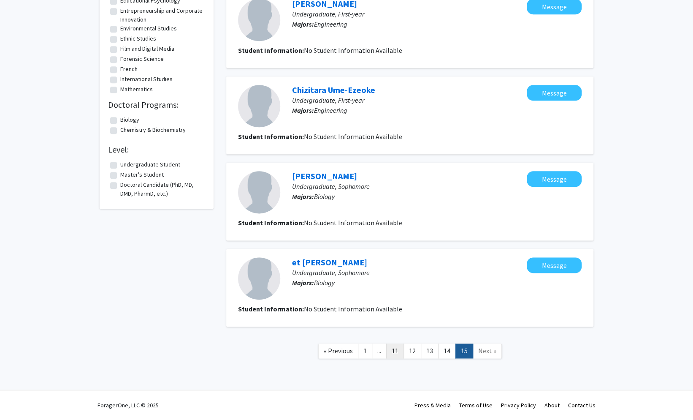
click at [400, 347] on link "11" at bounding box center [395, 350] width 18 height 15
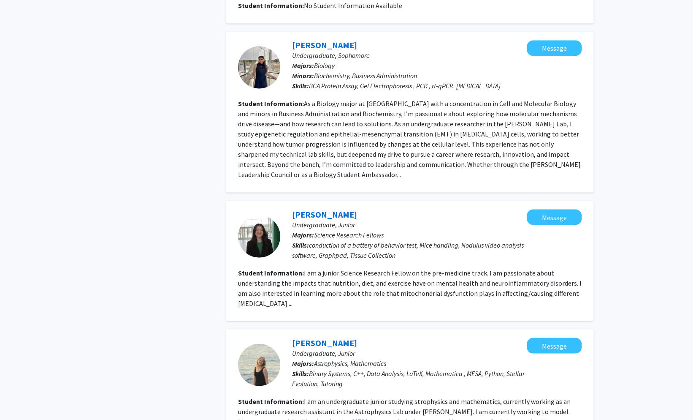
scroll to position [1002, 0]
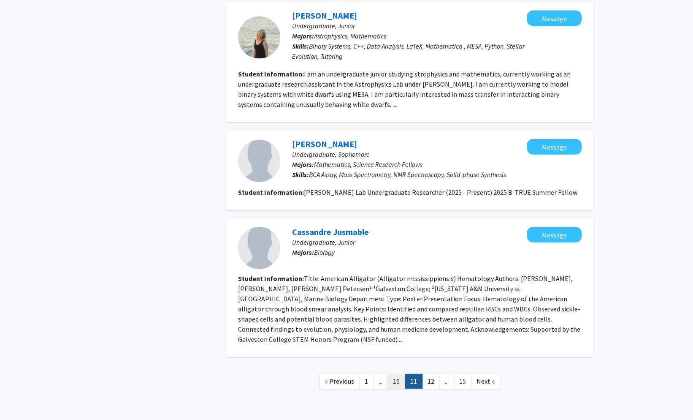
click at [399, 374] on link "10" at bounding box center [397, 381] width 18 height 15
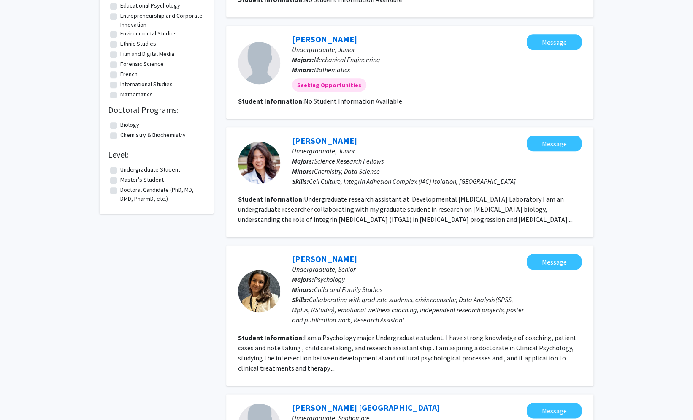
scroll to position [437, 0]
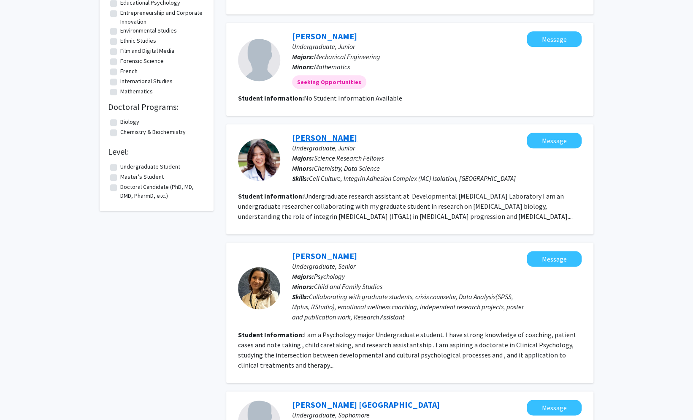
click at [315, 138] on link "[PERSON_NAME]" at bounding box center [324, 137] width 65 height 11
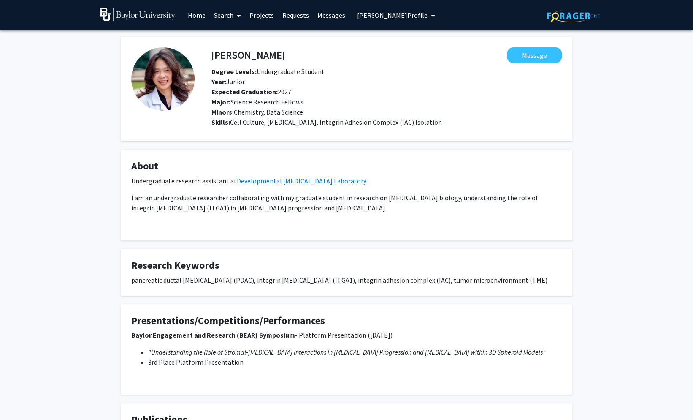
click at [378, 15] on span "[PERSON_NAME] Profile" at bounding box center [392, 15] width 71 height 8
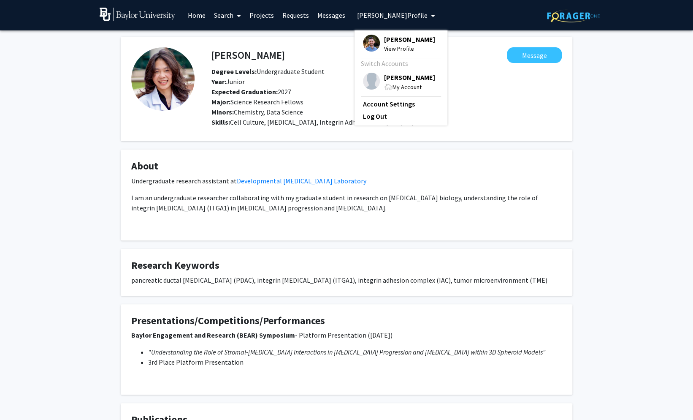
click at [393, 87] on span "My Account" at bounding box center [407, 87] width 29 height 8
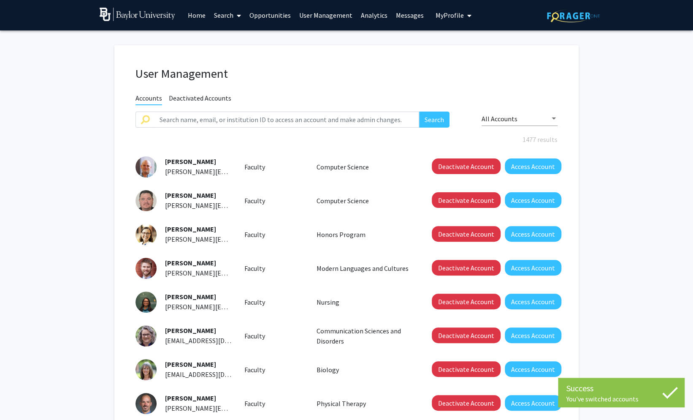
click at [312, 19] on link "User Management" at bounding box center [326, 15] width 62 height 30
click at [278, 115] on input "text" at bounding box center [287, 119] width 265 height 16
type input "y"
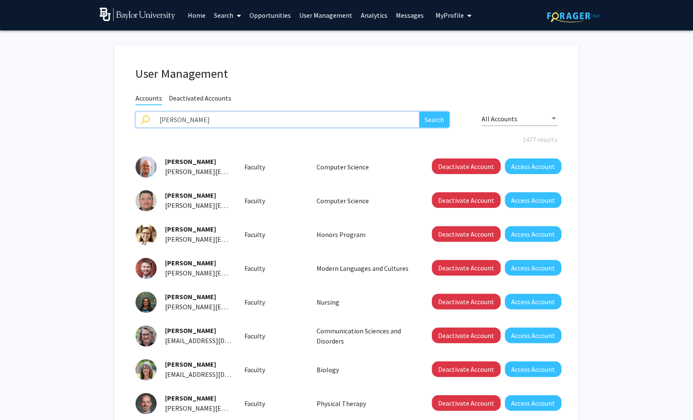
type input "[PERSON_NAME]"
click at [419, 111] on button "Search" at bounding box center [434, 119] width 30 height 16
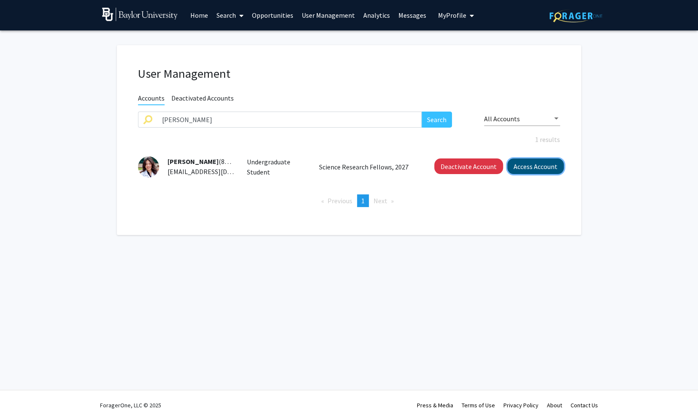
click at [541, 164] on button "Access Account" at bounding box center [535, 166] width 57 height 16
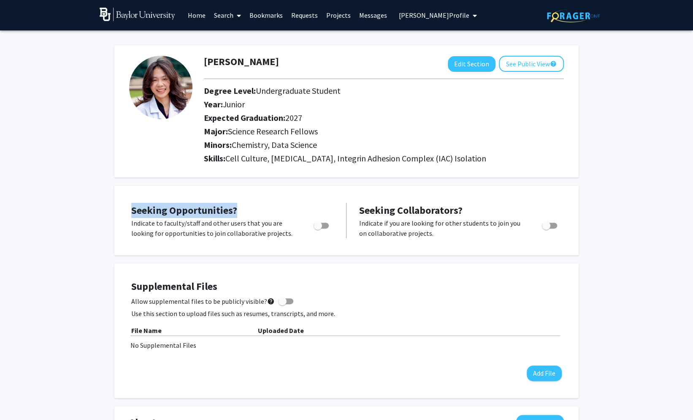
drag, startPoint x: 133, startPoint y: 210, endPoint x: 239, endPoint y: 216, distance: 106.5
click at [239, 216] on div "Seeking Opportunities? Indicate to faculty/staff and other users that you are l…" at bounding box center [232, 220] width 202 height 35
click at [240, 214] on div "Seeking Opportunities? Indicate to faculty/staff and other users that you are l…" at bounding box center [232, 220] width 202 height 35
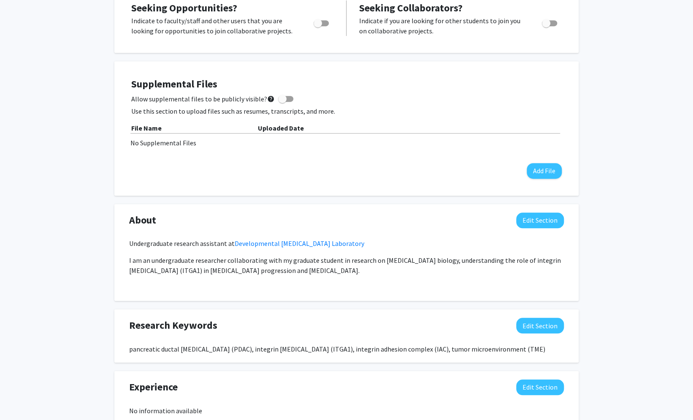
scroll to position [37, 0]
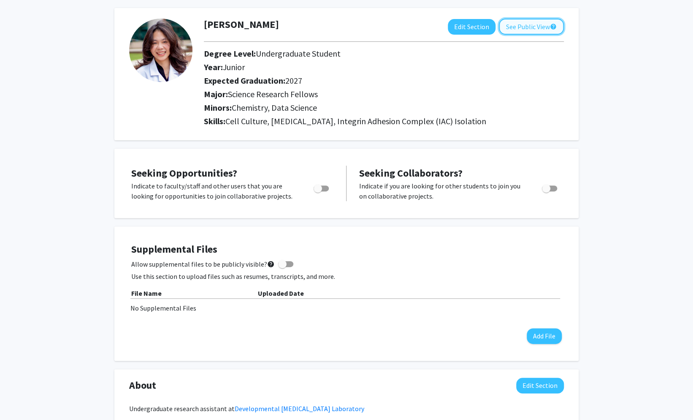
click at [537, 32] on button "See Public View help" at bounding box center [531, 27] width 65 height 16
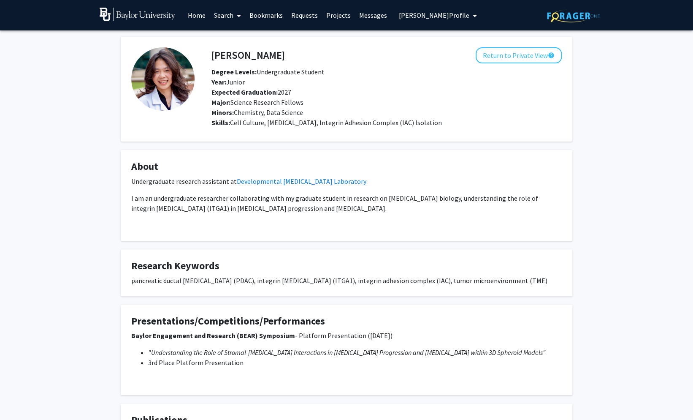
scroll to position [5, 0]
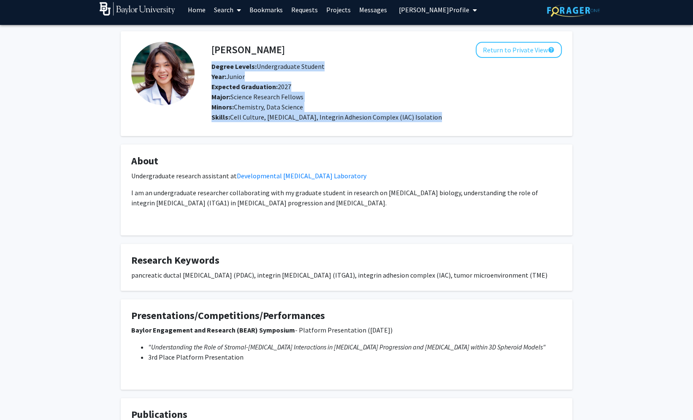
drag, startPoint x: 213, startPoint y: 66, endPoint x: 455, endPoint y: 122, distance: 248.7
click at [455, 122] on div "[PERSON_NAME] Return to Private View help Degree Levels: Undergraduate Student …" at bounding box center [378, 84] width 367 height 84
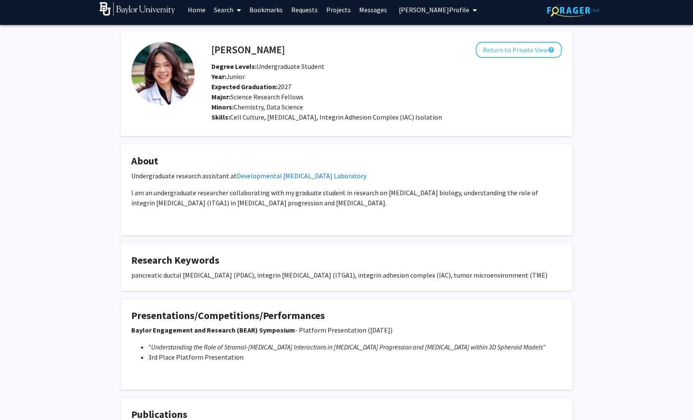
click at [455, 122] on fg-user-badges at bounding box center [387, 123] width 350 height 3
click at [520, 49] on button "Return to Private View help" at bounding box center [519, 50] width 86 height 16
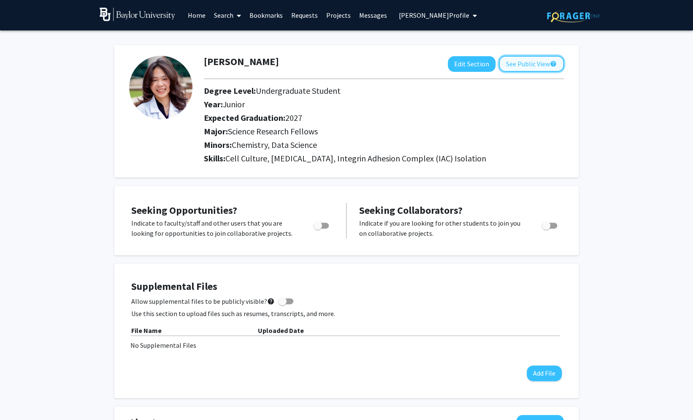
click at [540, 57] on button "See Public View help" at bounding box center [531, 64] width 65 height 16
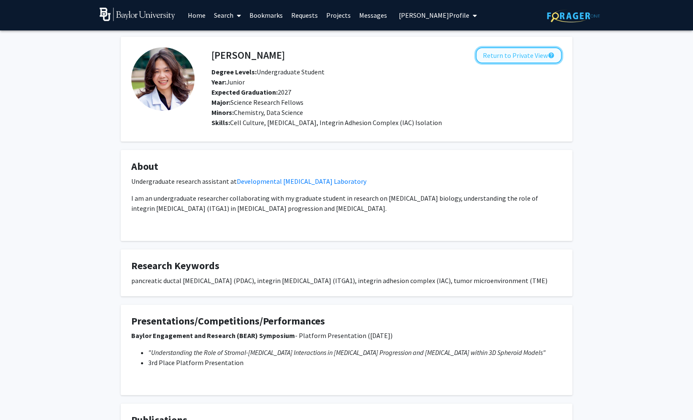
click at [516, 60] on button "Return to Private View help" at bounding box center [519, 55] width 86 height 16
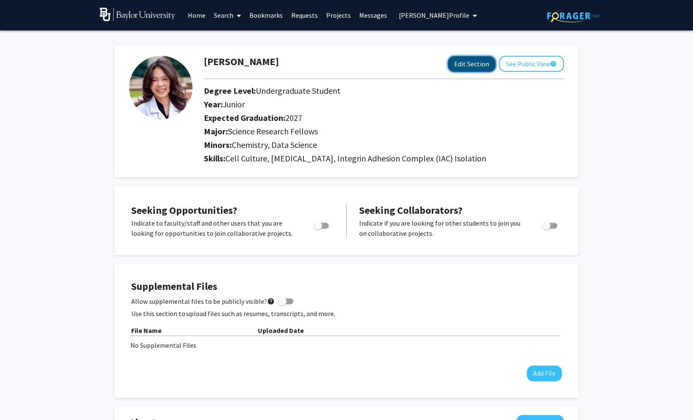
click at [470, 61] on button "Edit Section" at bounding box center [472, 64] width 48 height 16
select select "junior"
select select "2027"
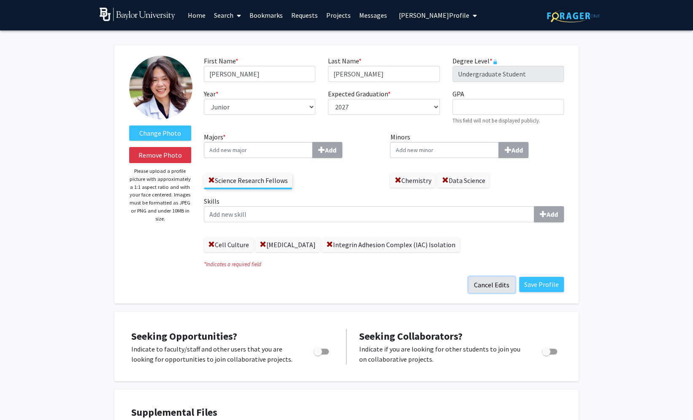
click at [487, 279] on button "Cancel Edits" at bounding box center [492, 285] width 46 height 16
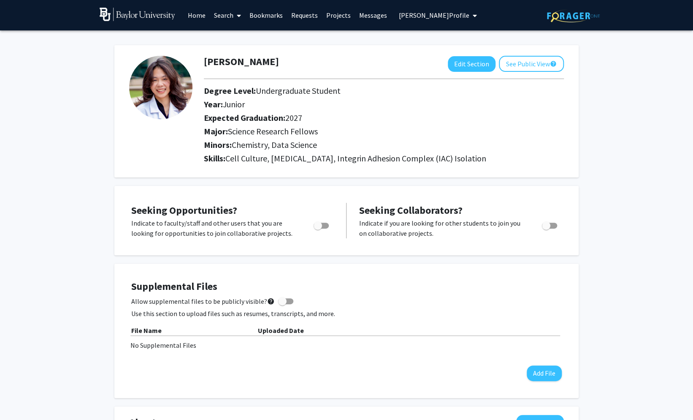
click at [235, 17] on span at bounding box center [237, 16] width 8 height 30
click at [233, 35] on span "Faculty/Staff" at bounding box center [241, 38] width 62 height 17
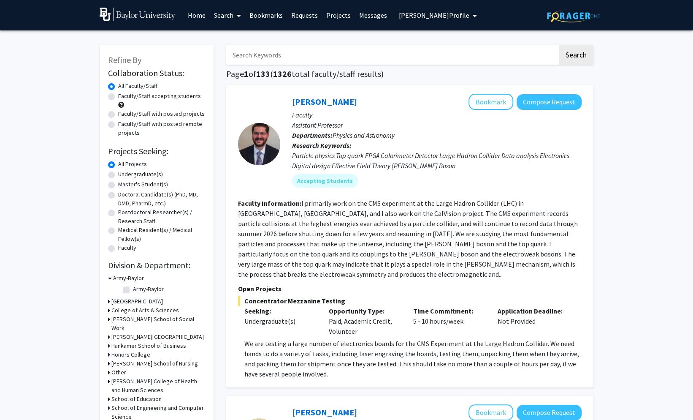
click at [118, 95] on label "Faculty/Staff accepting students" at bounding box center [159, 96] width 83 height 9
click at [118, 95] on input "Faculty/Staff accepting students" at bounding box center [120, 94] width 5 height 5
radio input "true"
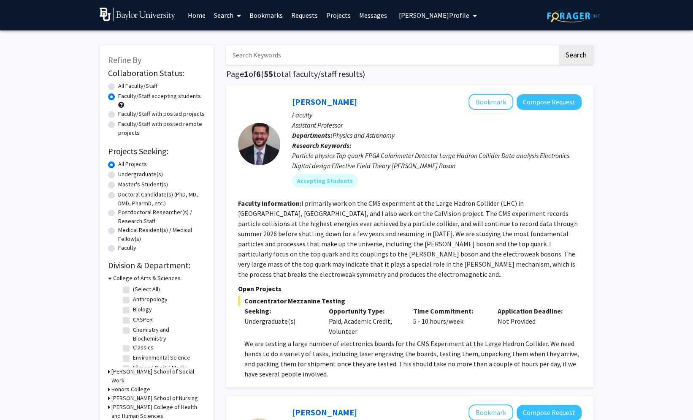
click at [118, 175] on label "Undergraduate(s)" at bounding box center [140, 174] width 45 height 9
click at [118, 175] on input "Undergraduate(s)" at bounding box center [120, 172] width 5 height 5
radio input "true"
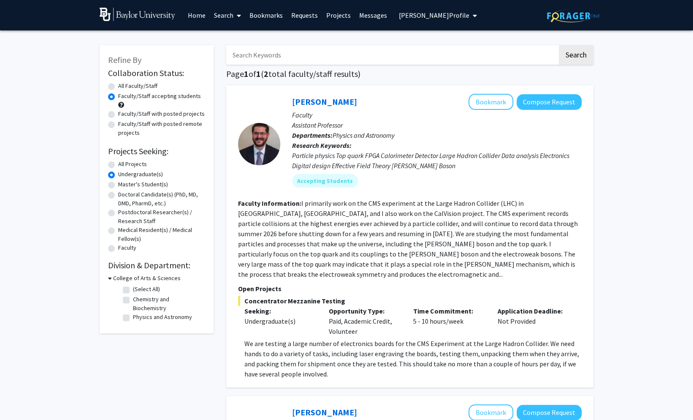
click at [235, 16] on span at bounding box center [237, 16] width 8 height 30
click at [310, 99] on link "[PERSON_NAME]" at bounding box center [324, 101] width 65 height 11
click at [129, 87] on label "All Faculty/Staff" at bounding box center [137, 85] width 39 height 9
click at [124, 87] on input "All Faculty/Staff" at bounding box center [120, 83] width 5 height 5
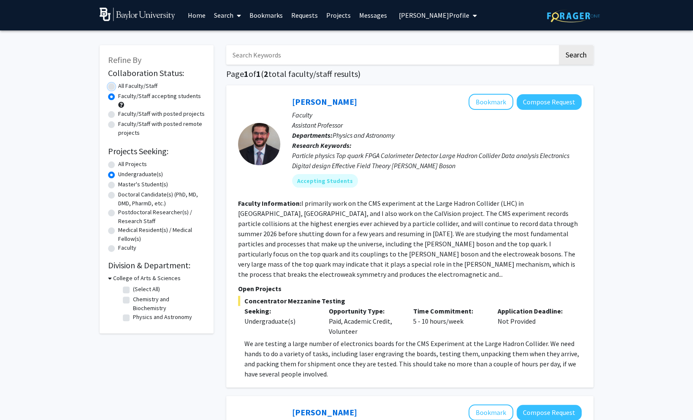
radio input "true"
click at [125, 163] on label "All Projects" at bounding box center [132, 164] width 29 height 9
click at [124, 163] on input "All Projects" at bounding box center [120, 162] width 5 height 5
radio input "true"
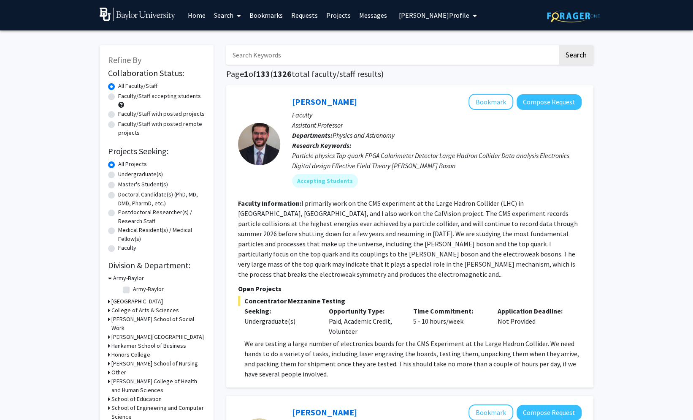
click at [324, 56] on input "Search Keywords" at bounding box center [391, 54] width 331 height 19
type input "[PERSON_NAME]"
click at [559, 45] on button "Search" at bounding box center [576, 54] width 35 height 19
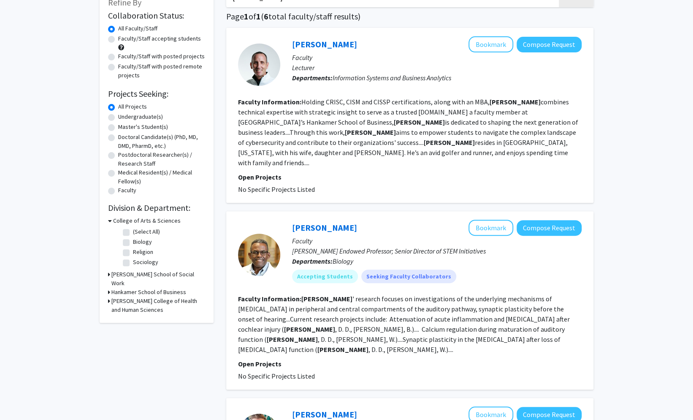
scroll to position [68, 0]
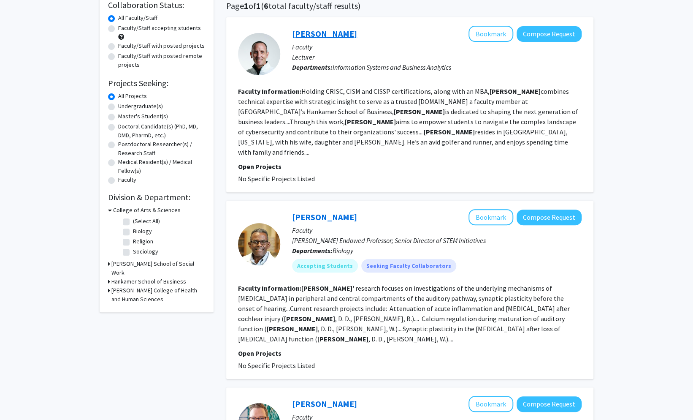
click at [325, 35] on link "[PERSON_NAME]" at bounding box center [324, 33] width 65 height 11
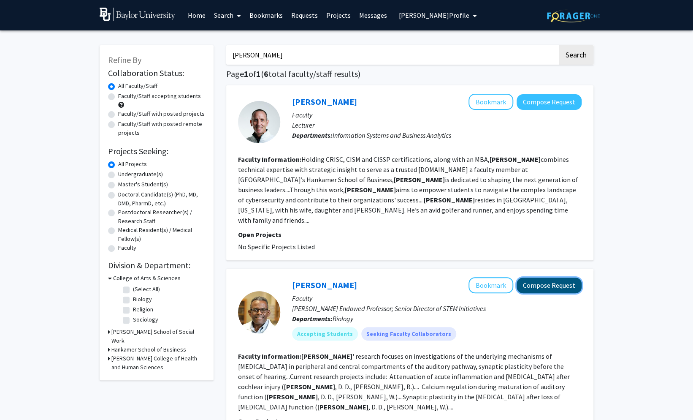
click at [538, 277] on button "Compose Request" at bounding box center [549, 285] width 65 height 16
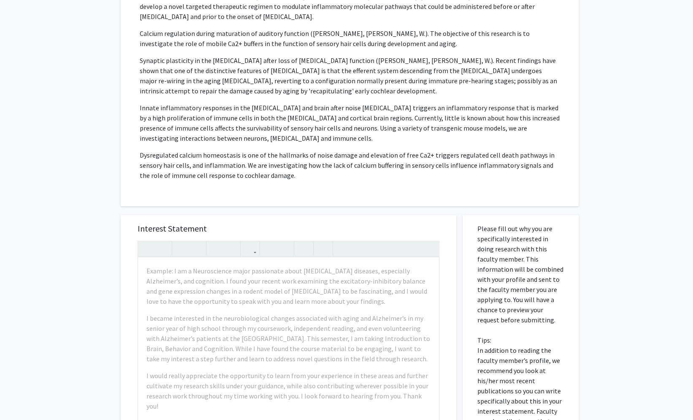
scroll to position [379, 0]
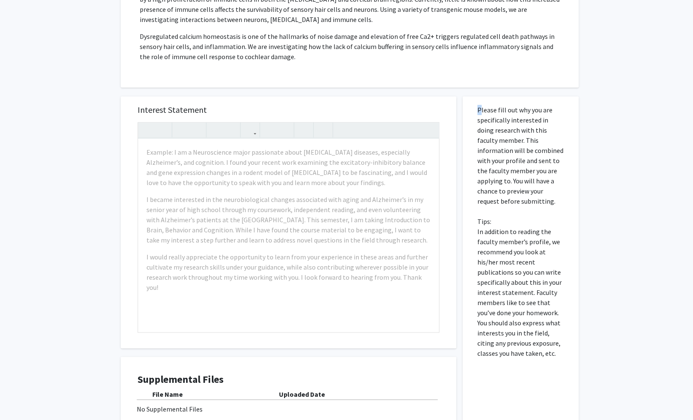
drag, startPoint x: 478, startPoint y: 98, endPoint x: 548, endPoint y: 355, distance: 266.8
click at [549, 356] on div "Please fill out why you are specifically interested in doing research with this…" at bounding box center [520, 282] width 103 height 373
click at [551, 341] on p "Please fill out why you are specifically interested in doing research with this…" at bounding box center [520, 231] width 87 height 253
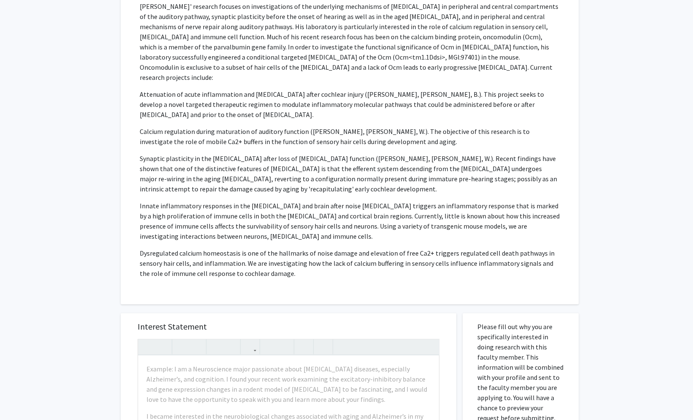
scroll to position [0, 0]
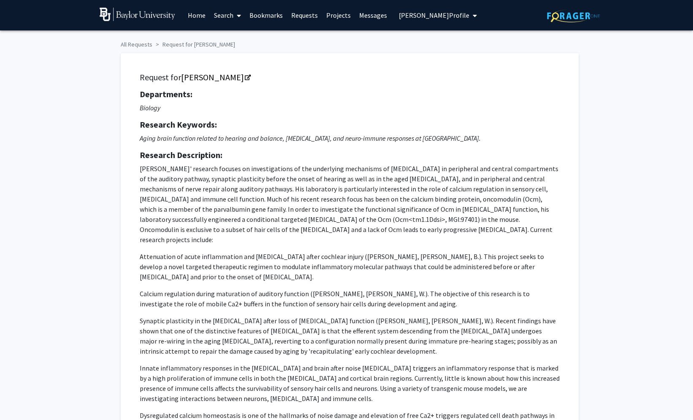
click at [229, 18] on link "Search" at bounding box center [227, 15] width 35 height 30
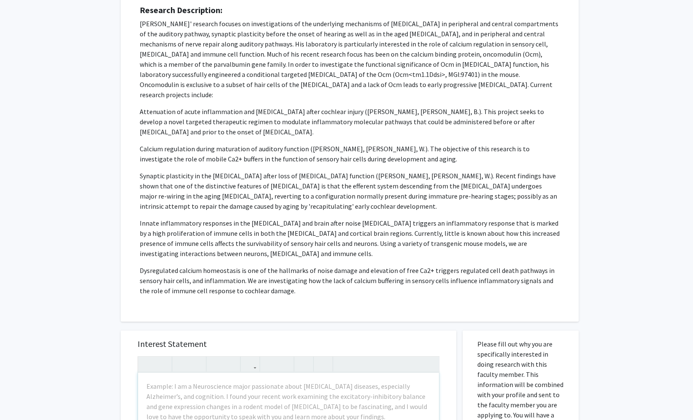
scroll to position [463, 0]
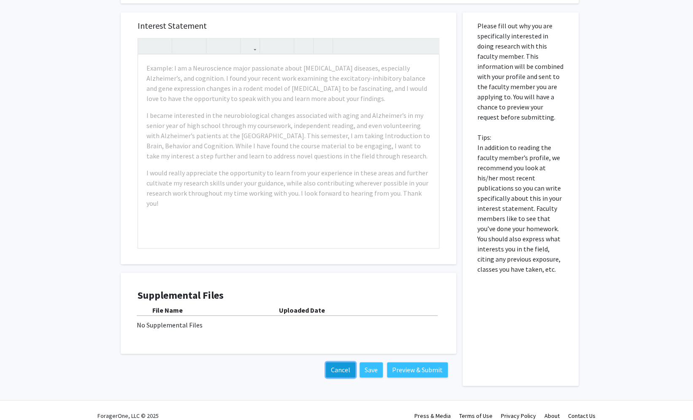
click at [341, 362] on button "Cancel" at bounding box center [341, 369] width 30 height 15
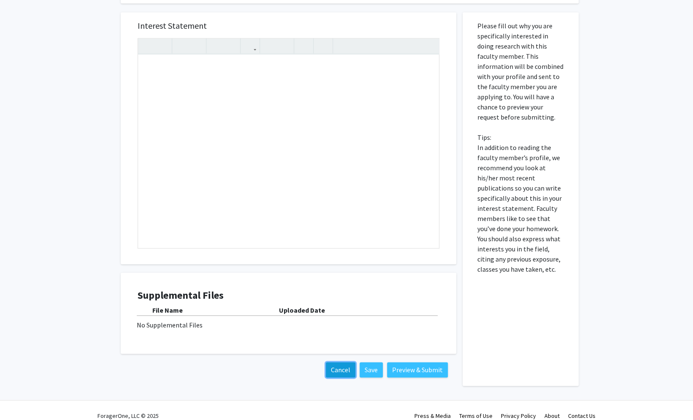
click at [331, 362] on button "Cancel" at bounding box center [341, 369] width 30 height 15
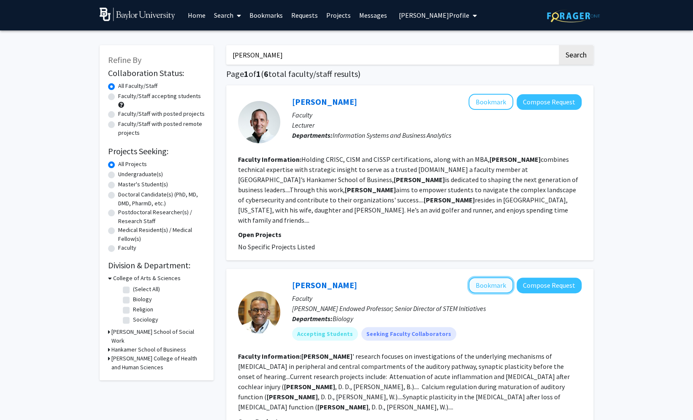
click at [478, 277] on button "Bookmark" at bounding box center [491, 285] width 45 height 16
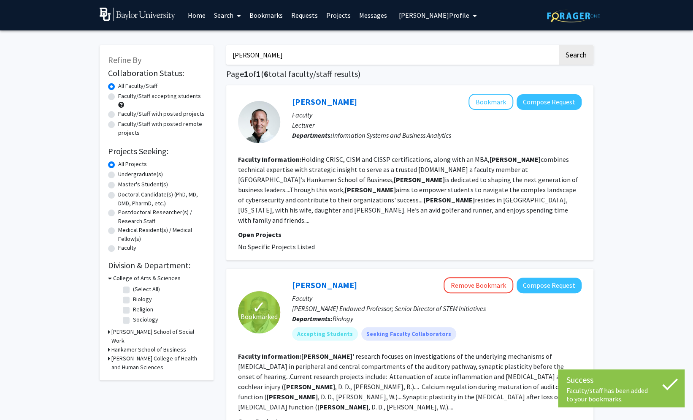
click at [263, 16] on link "Bookmarks" at bounding box center [266, 15] width 42 height 30
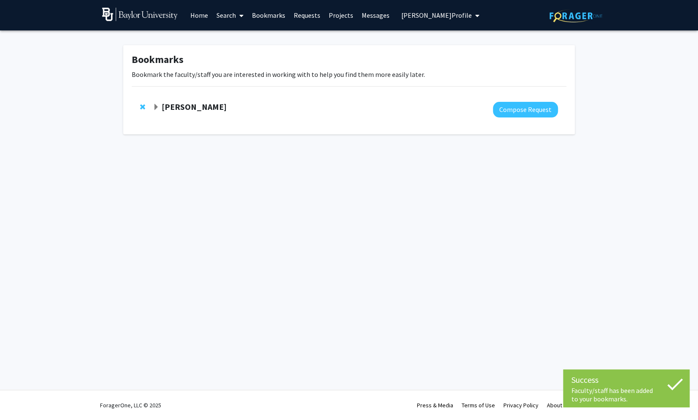
click at [155, 106] on span "Expand Dwayne Simmons Bookmark" at bounding box center [156, 107] width 7 height 7
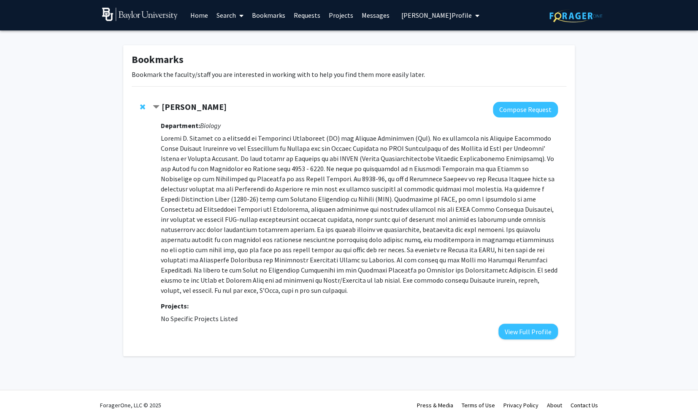
click at [159, 105] on span "Contract Dwayne Simmons Bookmark" at bounding box center [156, 107] width 7 height 7
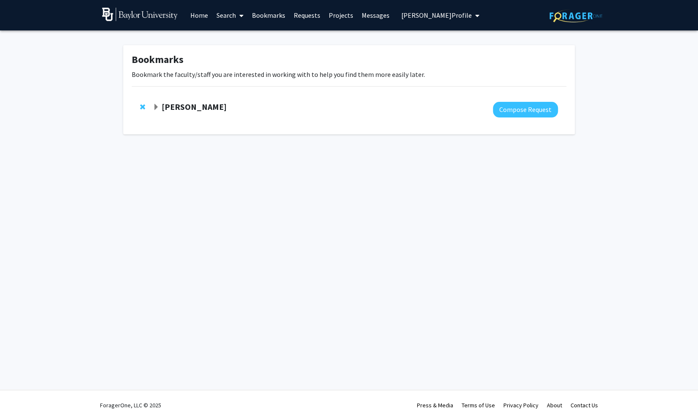
click at [157, 107] on span "Expand Dwayne Simmons Bookmark" at bounding box center [156, 107] width 7 height 7
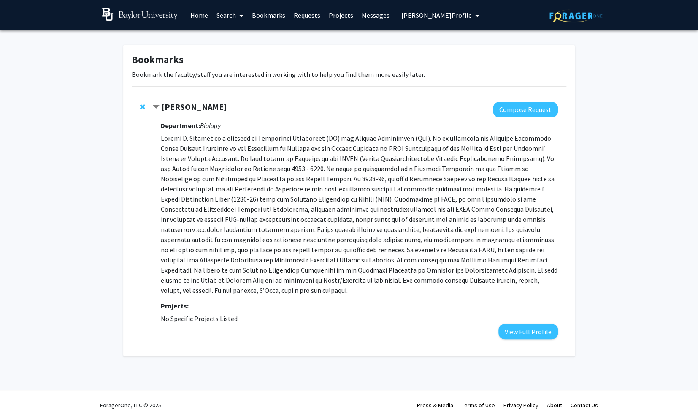
click at [156, 105] on span "Contract Dwayne Simmons Bookmark" at bounding box center [156, 107] width 7 height 7
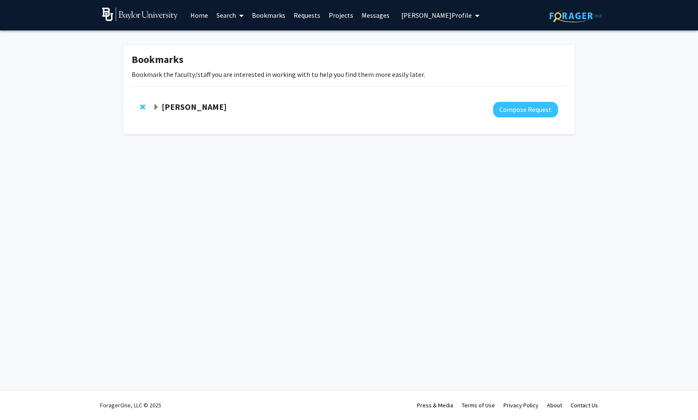
click at [144, 106] on span "Remove Dwayne Simmons from bookmarks" at bounding box center [142, 106] width 5 height 7
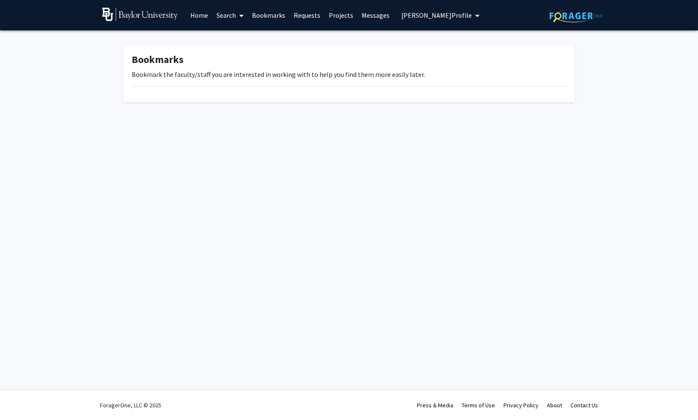
click at [363, 11] on link "Messages" at bounding box center [376, 15] width 36 height 30
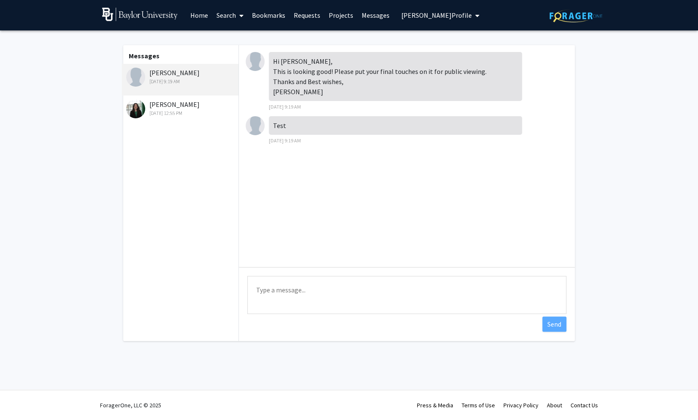
click at [342, 12] on link "Projects" at bounding box center [341, 15] width 33 height 30
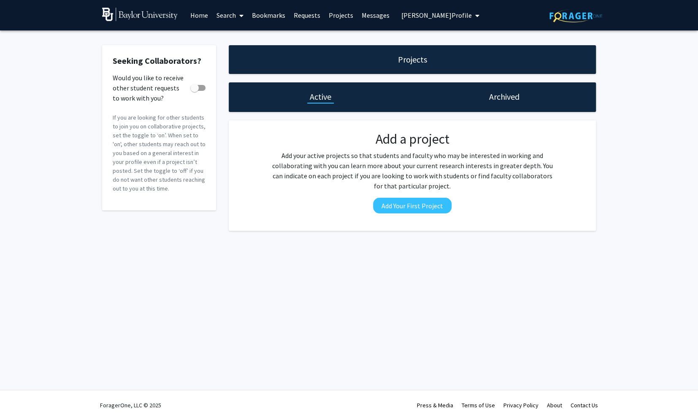
click at [365, 16] on link "Messages" at bounding box center [376, 15] width 36 height 30
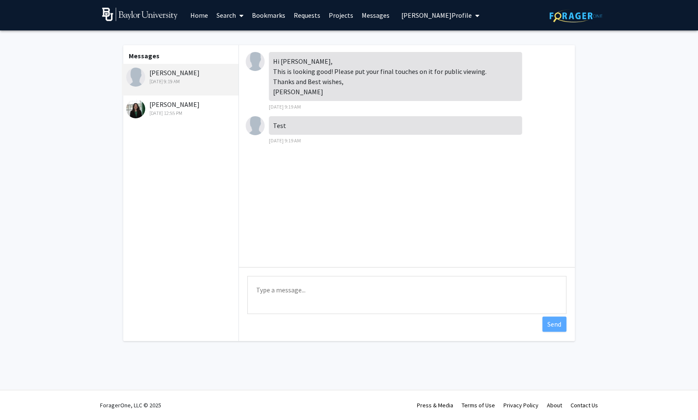
click at [340, 16] on link "Projects" at bounding box center [341, 15] width 33 height 30
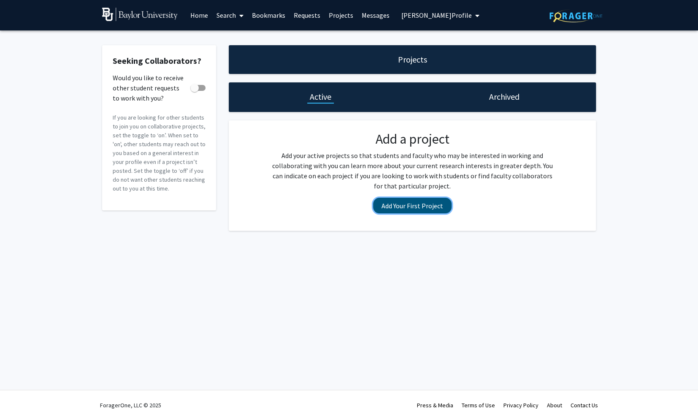
click at [405, 207] on button "Add Your First Project" at bounding box center [412, 206] width 79 height 16
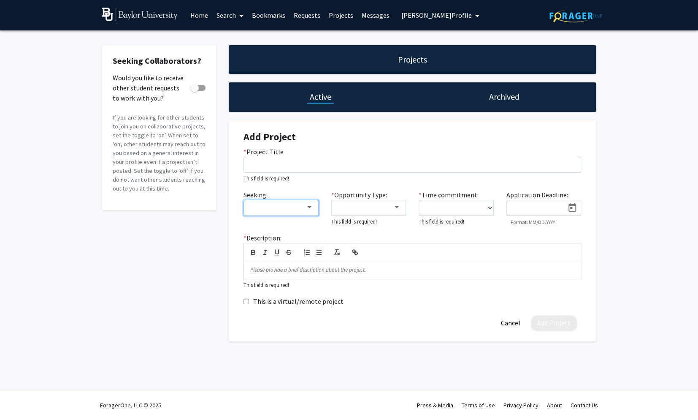
click at [310, 208] on div at bounding box center [309, 207] width 4 height 2
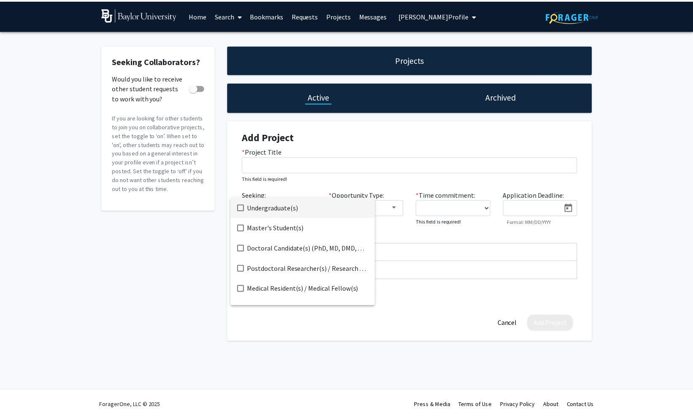
scroll to position [14, 0]
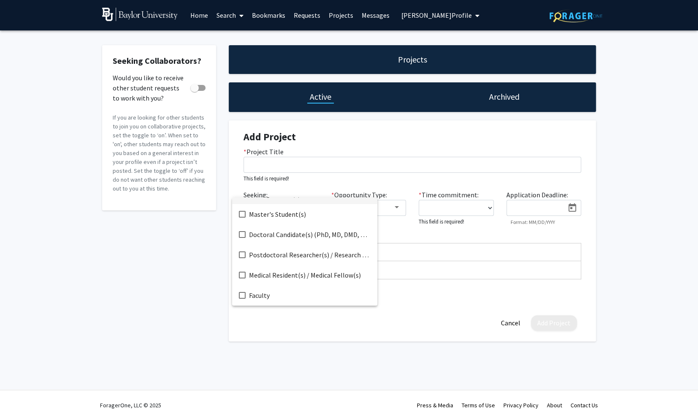
click at [150, 253] on div at bounding box center [349, 210] width 698 height 420
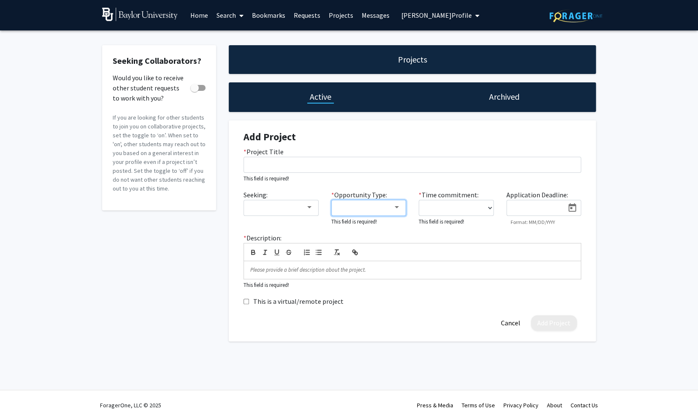
click at [380, 203] on div at bounding box center [365, 207] width 57 height 10
click at [456, 205] on div at bounding box center [349, 210] width 698 height 420
click at [479, 209] on select "0 - 5 hours/week 5 - 10 hours/week 10 - 15 hours/week 15 - 20 hours/week 20 - 3…" at bounding box center [456, 208] width 75 height 16
click at [544, 208] on input at bounding box center [537, 208] width 53 height 8
click at [534, 210] on input at bounding box center [537, 208] width 53 height 8
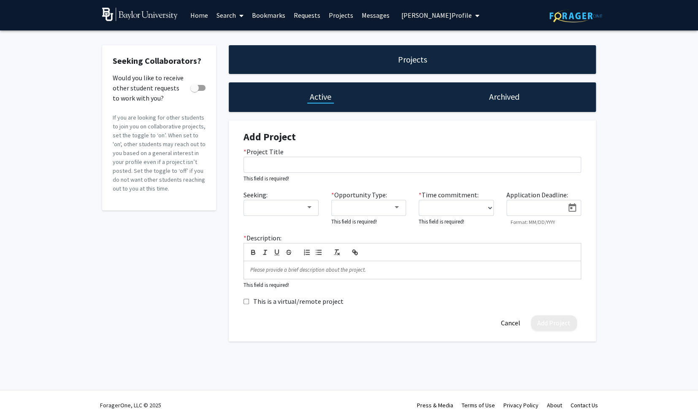
click at [605, 206] on div "Seeking Collaborators? Would you like to receive other student requests to work…" at bounding box center [349, 195] width 698 height 330
click at [514, 322] on button "Cancel" at bounding box center [511, 323] width 32 height 16
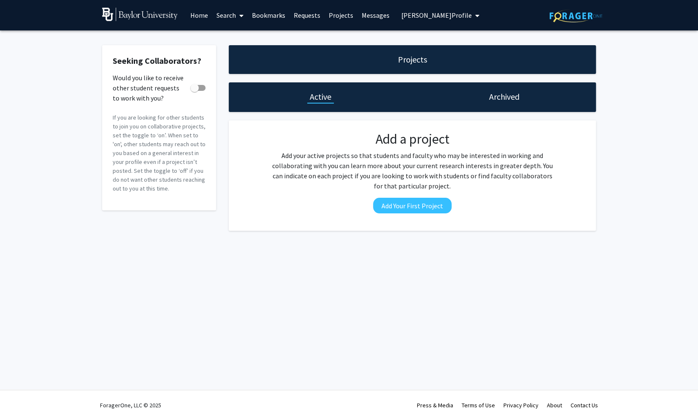
click at [308, 18] on link "Requests" at bounding box center [307, 15] width 35 height 30
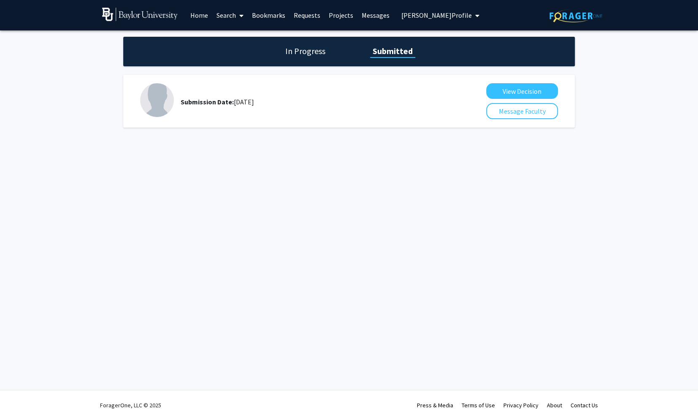
click at [317, 35] on div "In Progress Submitted Submission Date: [DATE] View Decision Message Faculty" at bounding box center [349, 90] width 698 height 120
click at [314, 54] on h1 "In Progress" at bounding box center [305, 51] width 45 height 12
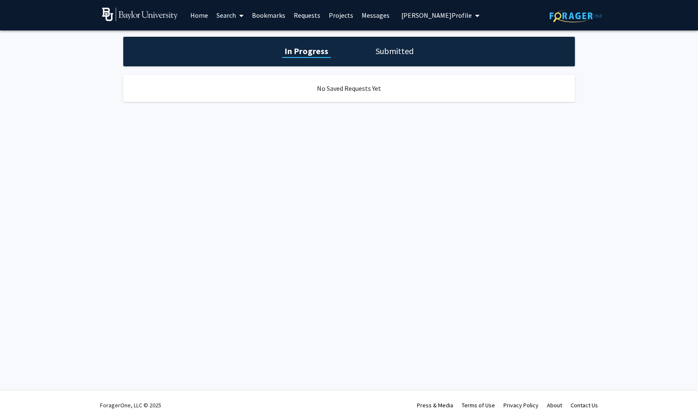
click at [396, 54] on h1 "Submitted" at bounding box center [394, 51] width 43 height 12
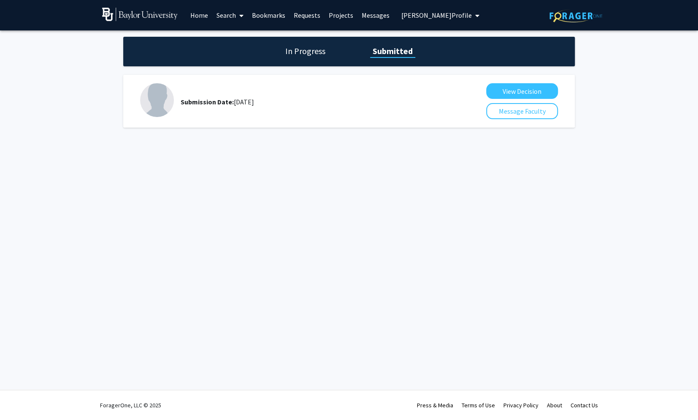
click at [302, 47] on h1 "In Progress" at bounding box center [305, 51] width 45 height 12
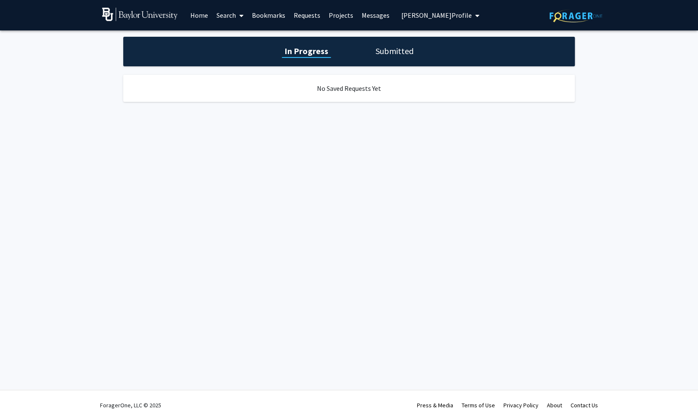
click at [407, 52] on h1 "Submitted" at bounding box center [394, 51] width 43 height 12
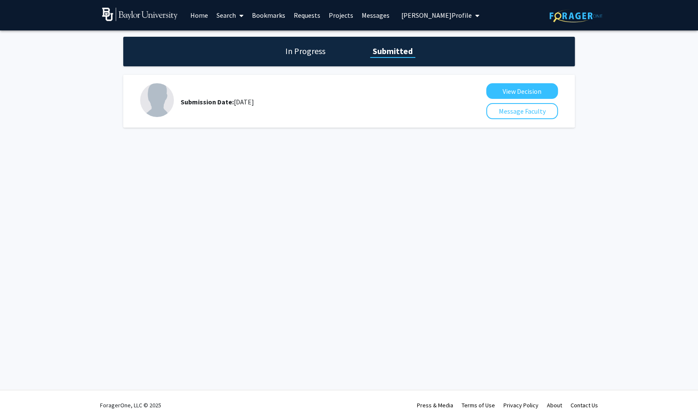
click at [337, 15] on link "Projects" at bounding box center [341, 15] width 33 height 30
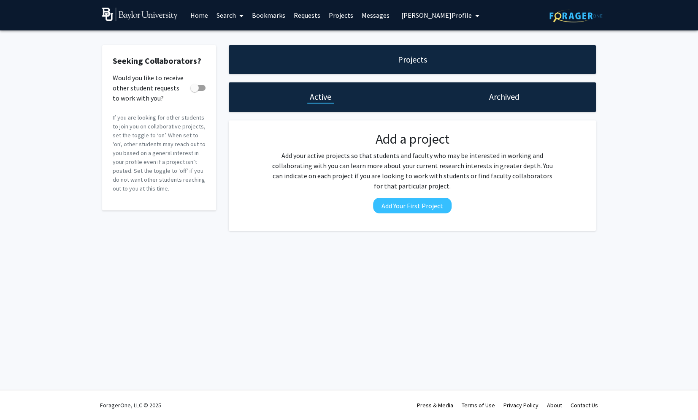
click at [308, 16] on link "Requests" at bounding box center [307, 15] width 35 height 30
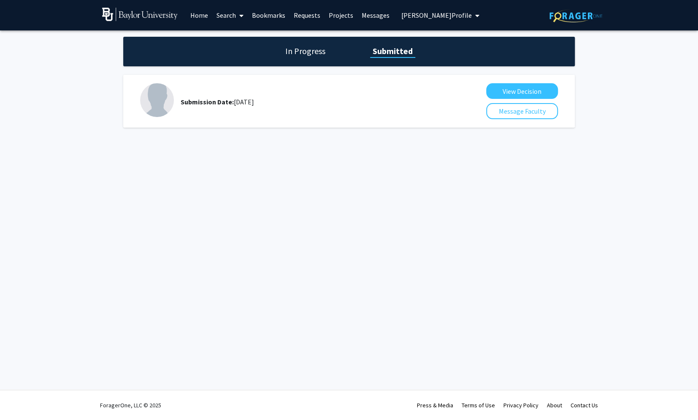
click at [365, 15] on link "Messages" at bounding box center [376, 15] width 36 height 30
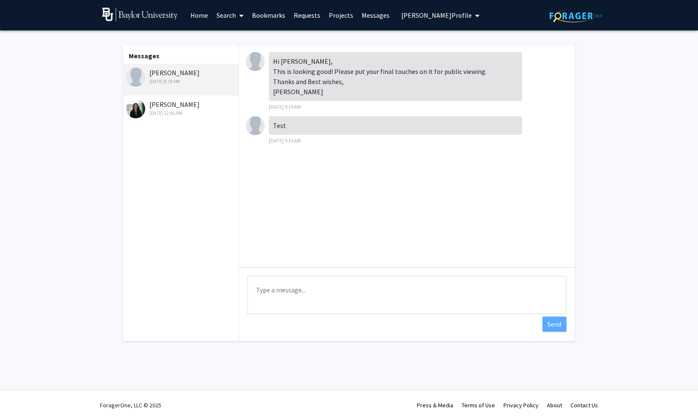
click at [337, 17] on link "Projects" at bounding box center [341, 15] width 33 height 30
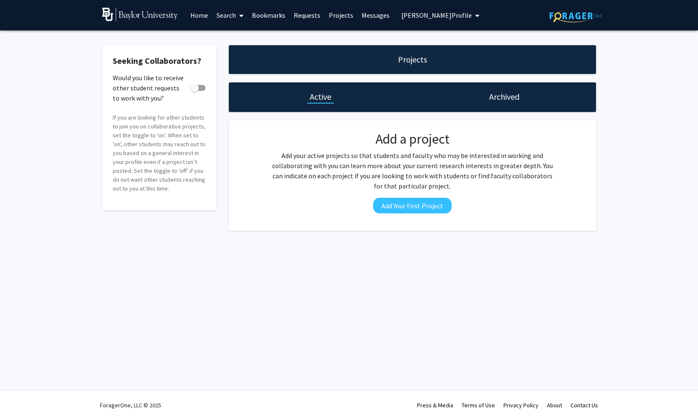
click at [410, 19] on span "[PERSON_NAME] Profile" at bounding box center [436, 15] width 71 height 8
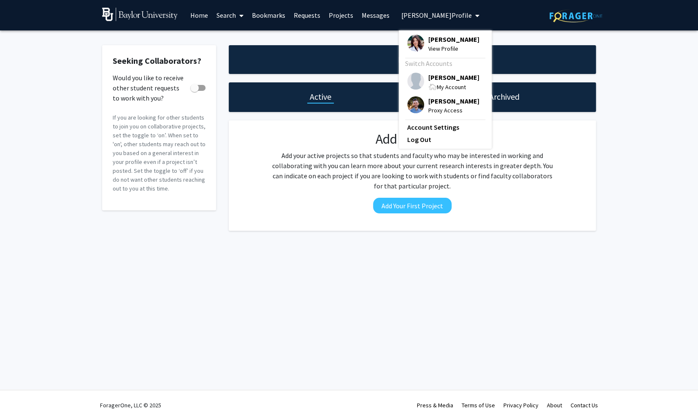
click at [417, 38] on img at bounding box center [415, 43] width 17 height 17
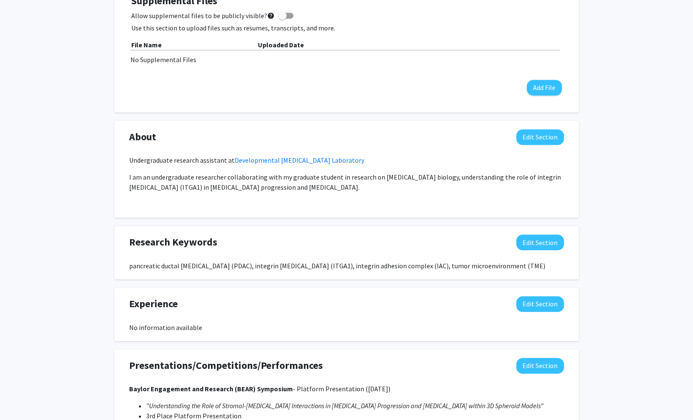
scroll to position [383, 0]
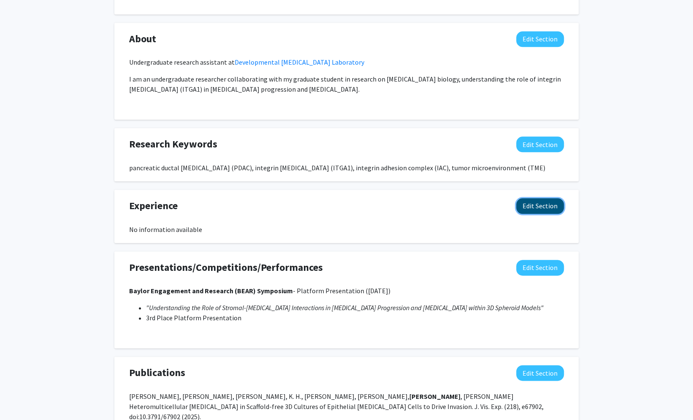
click at [528, 205] on button "Edit Section" at bounding box center [540, 206] width 48 height 16
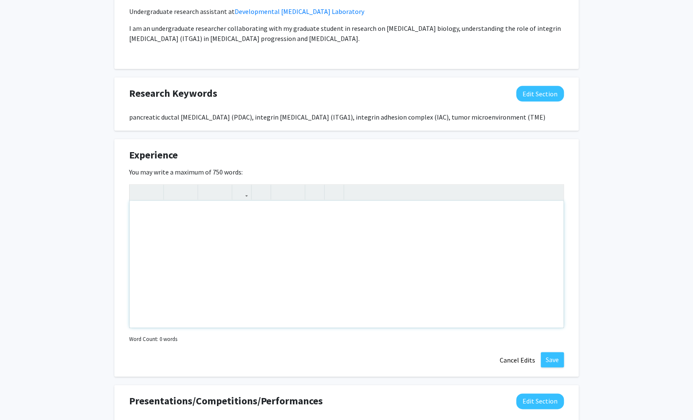
scroll to position [431, 0]
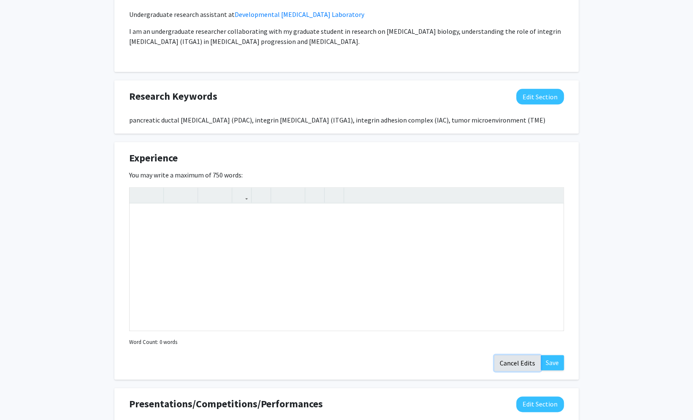
click at [518, 360] on button "Cancel Edits" at bounding box center [517, 363] width 46 height 16
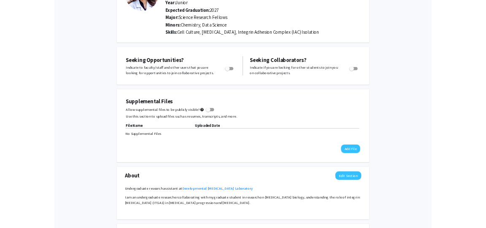
scroll to position [0, 0]
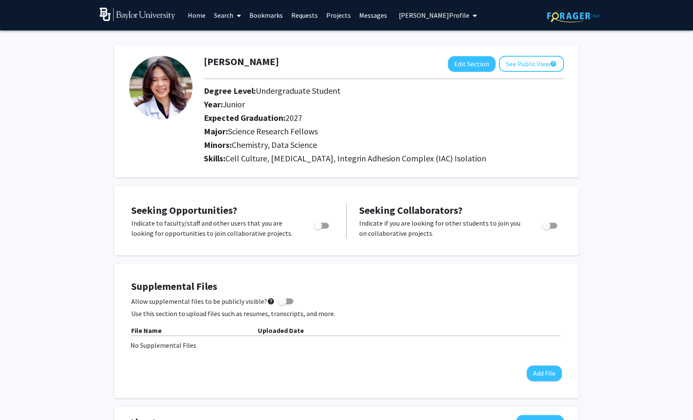
click at [230, 18] on link "Search" at bounding box center [227, 15] width 35 height 30
click at [231, 56] on span "Students" at bounding box center [236, 55] width 52 height 17
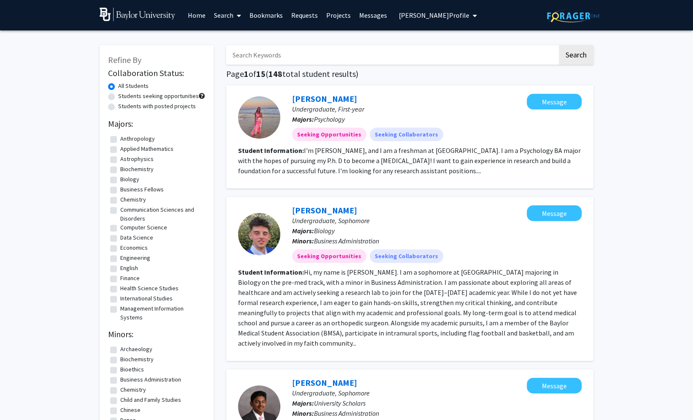
click at [231, 11] on link "Search" at bounding box center [227, 15] width 35 height 30
click at [230, 36] on span "Faculty/Staff" at bounding box center [241, 38] width 62 height 17
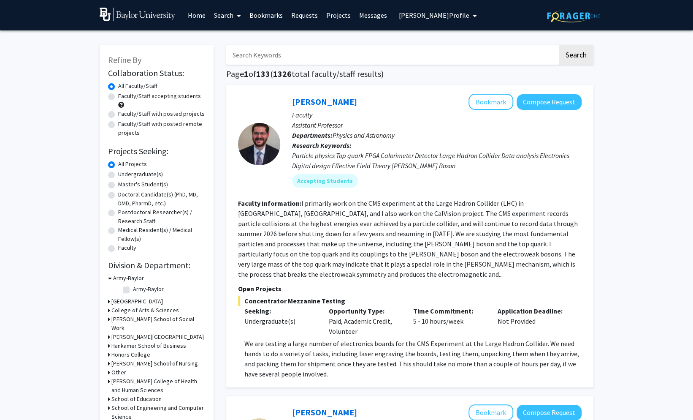
click at [224, 17] on link "Search" at bounding box center [227, 15] width 35 height 30
click at [234, 59] on span "Students" at bounding box center [236, 55] width 52 height 17
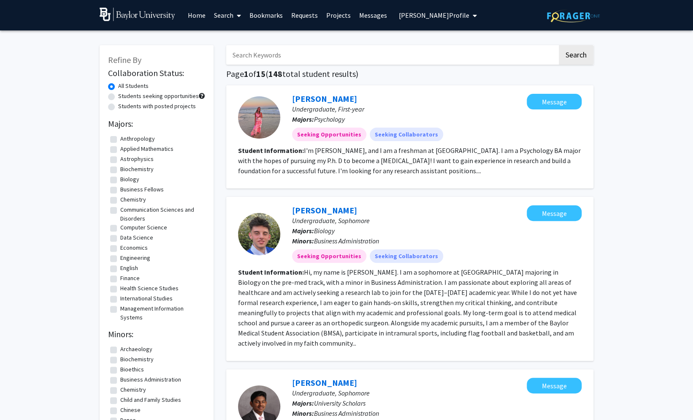
click at [227, 17] on link "Search" at bounding box center [227, 15] width 35 height 30
click at [234, 15] on span at bounding box center [237, 16] width 8 height 30
click at [311, 14] on link "Requests" at bounding box center [304, 15] width 35 height 30
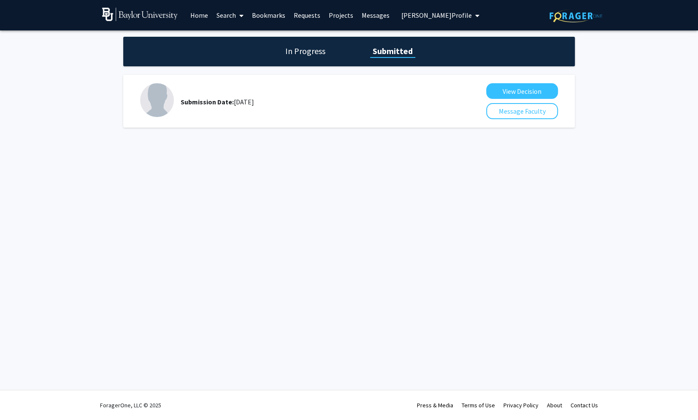
click at [306, 50] on h1 "In Progress" at bounding box center [305, 51] width 45 height 12
